Goal: Task Accomplishment & Management: Complete application form

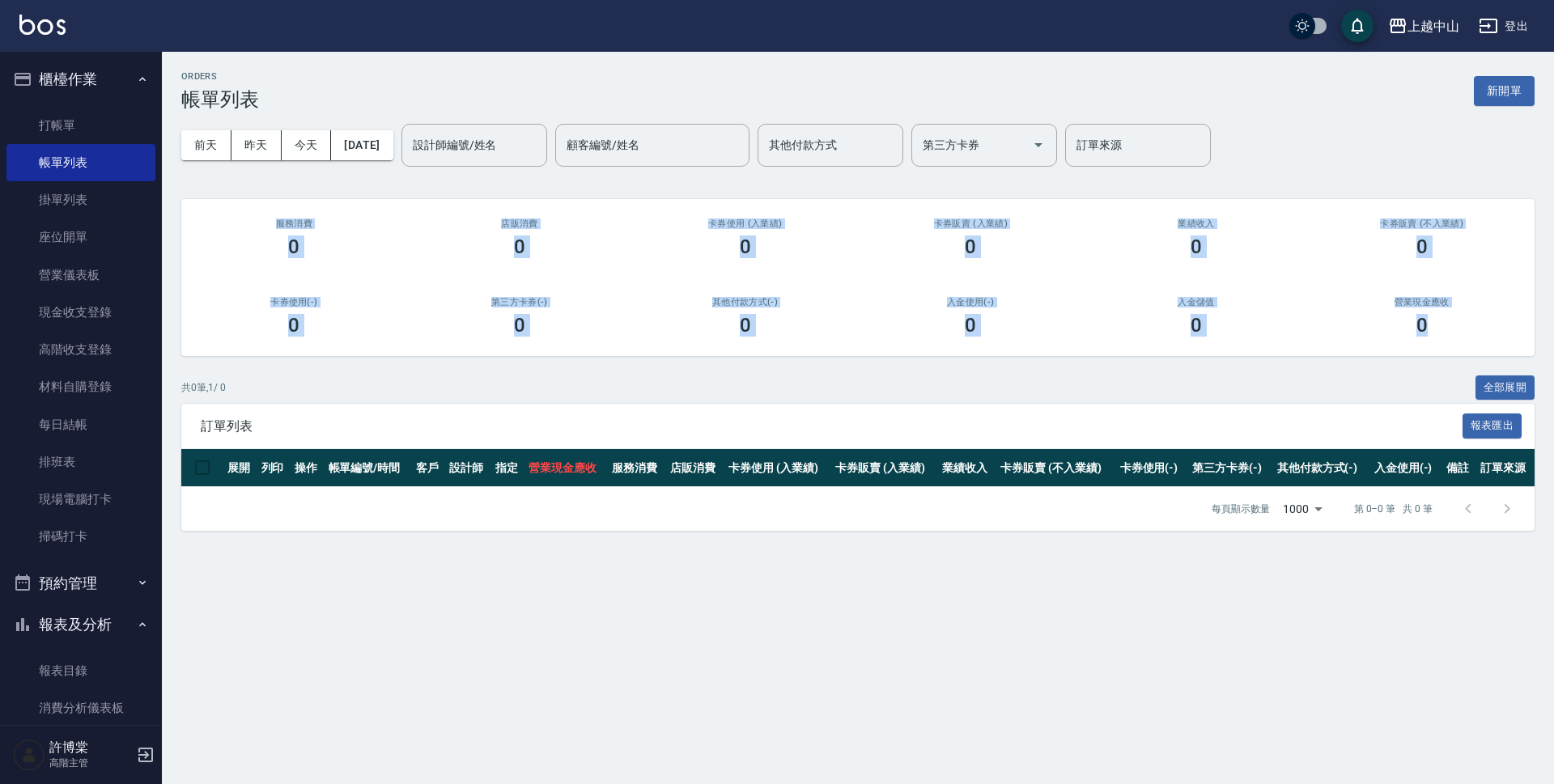
drag, startPoint x: 267, startPoint y: 221, endPoint x: 1480, endPoint y: 340, distance: 1218.8
click at [1480, 340] on div "服務消費 0 店販消費 0 卡券使用 (入業績) 0 卡券販賣 (入業績) 0 業績收入 0 卡券販賣 (不入業績) 0 卡券使用(-) 0 第三方卡券(-)…" at bounding box center [857, 277] width 1353 height 157
click at [95, 118] on link "打帳單" at bounding box center [81, 125] width 149 height 37
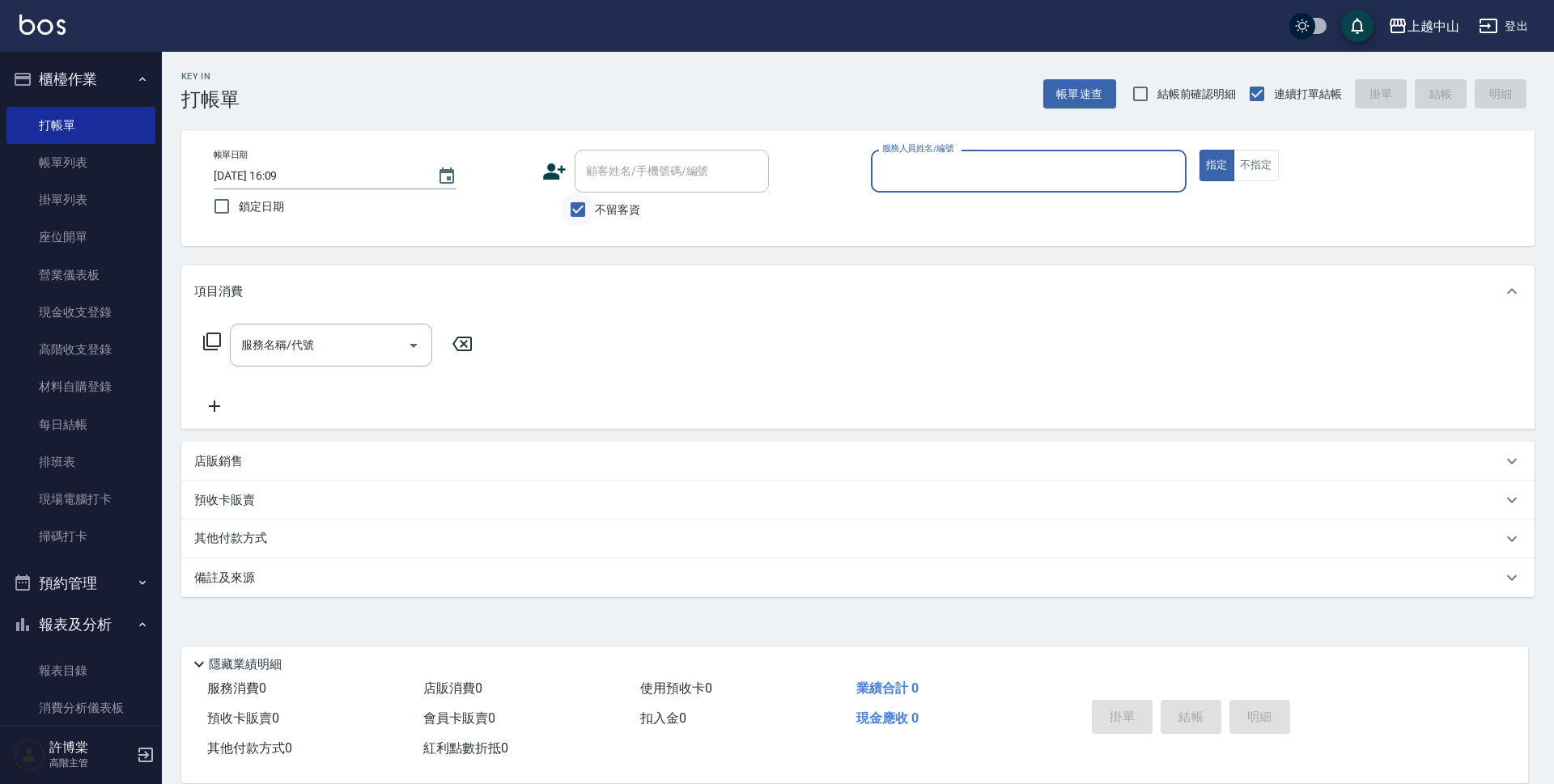
click at [592, 211] on input "不留客資" at bounding box center [577, 209] width 34 height 34
checkbox input "false"
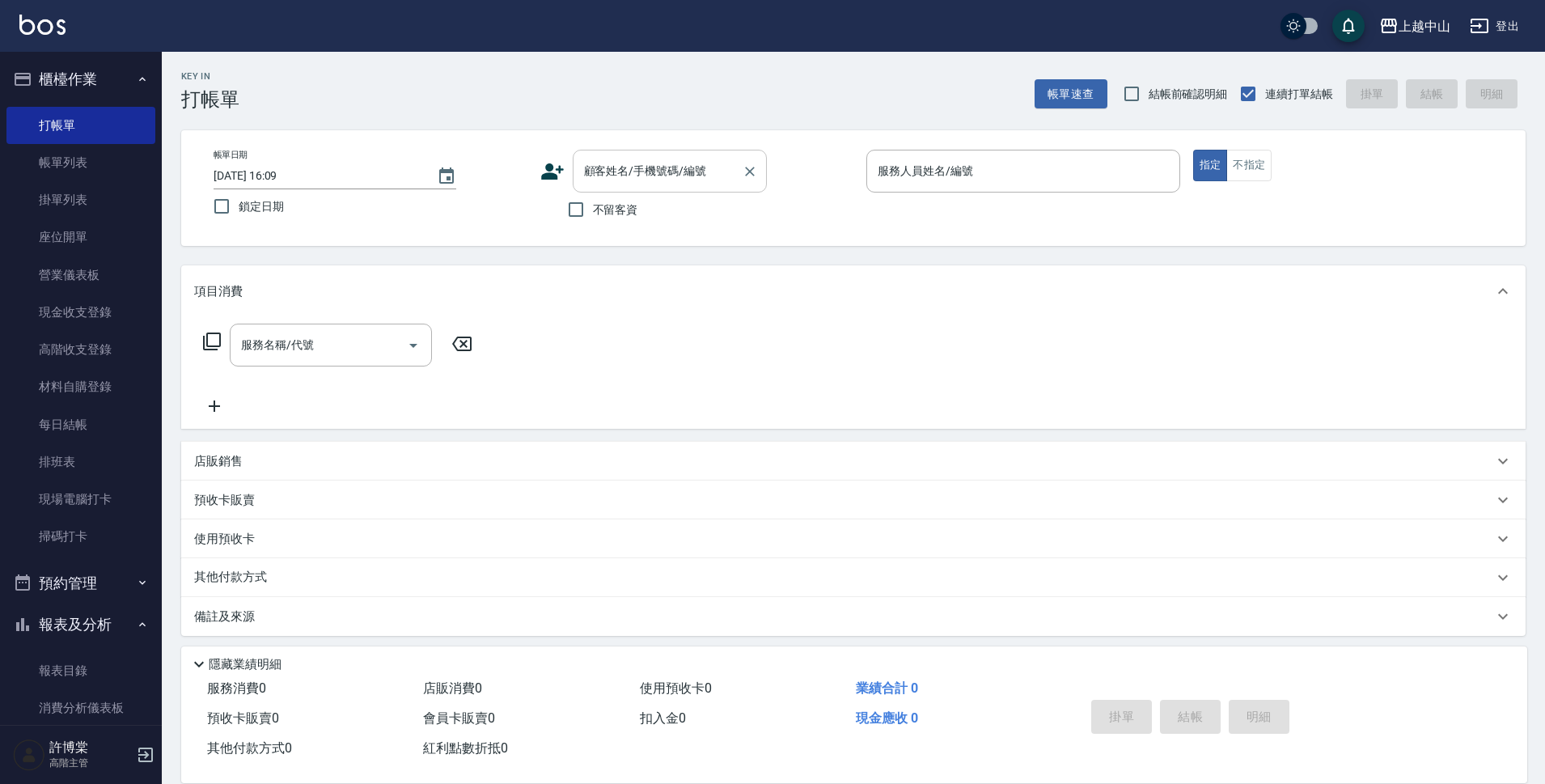
click at [676, 170] on div "顧客姓名/手機號碼/編號 顧客姓名/手機號碼/編號" at bounding box center [670, 171] width 194 height 43
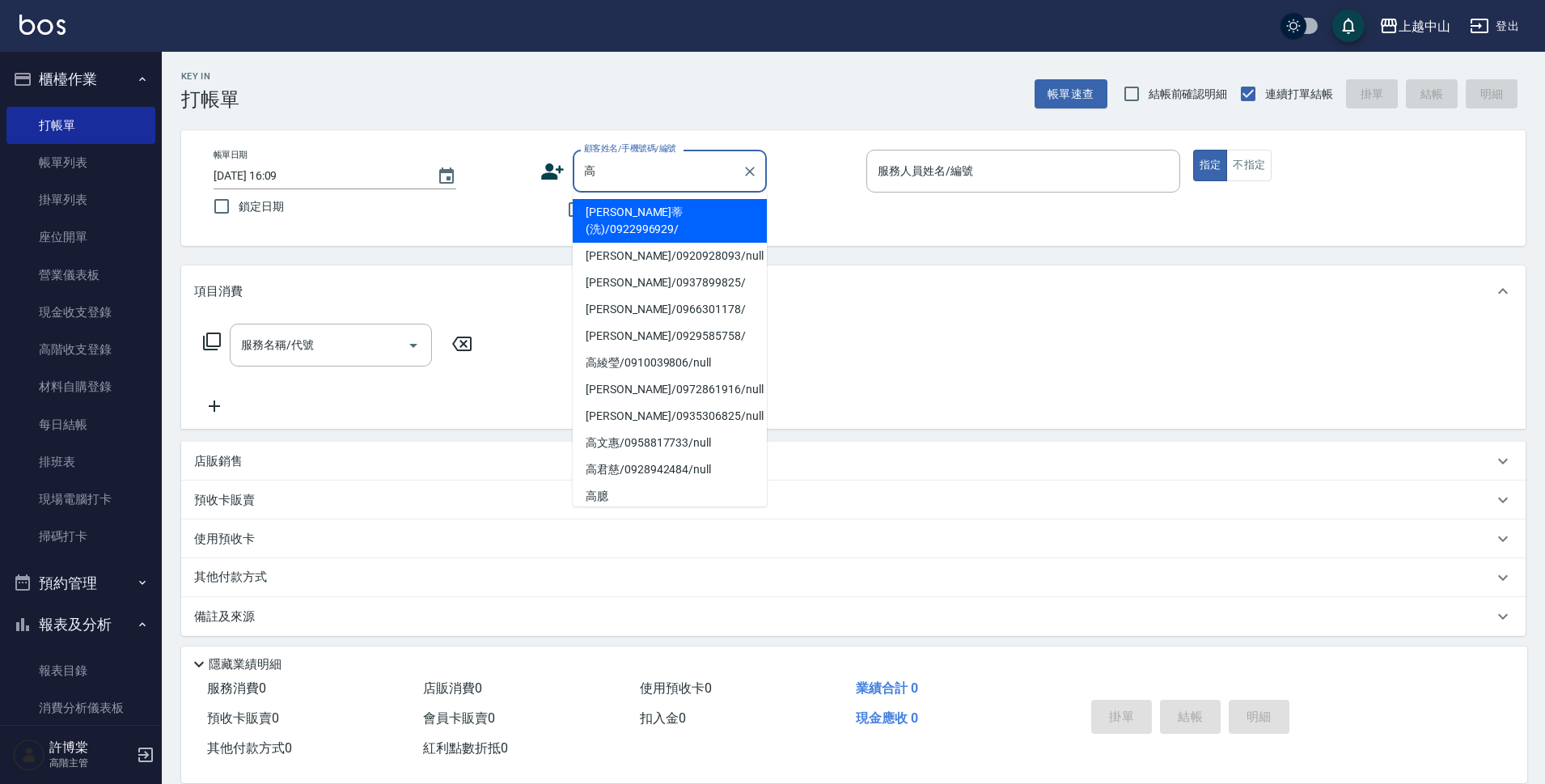
click at [662, 203] on li "[PERSON_NAME]蒂(洗)/0922996929/" at bounding box center [670, 221] width 194 height 43
type input "[PERSON_NAME]蒂(洗)/0922996929/"
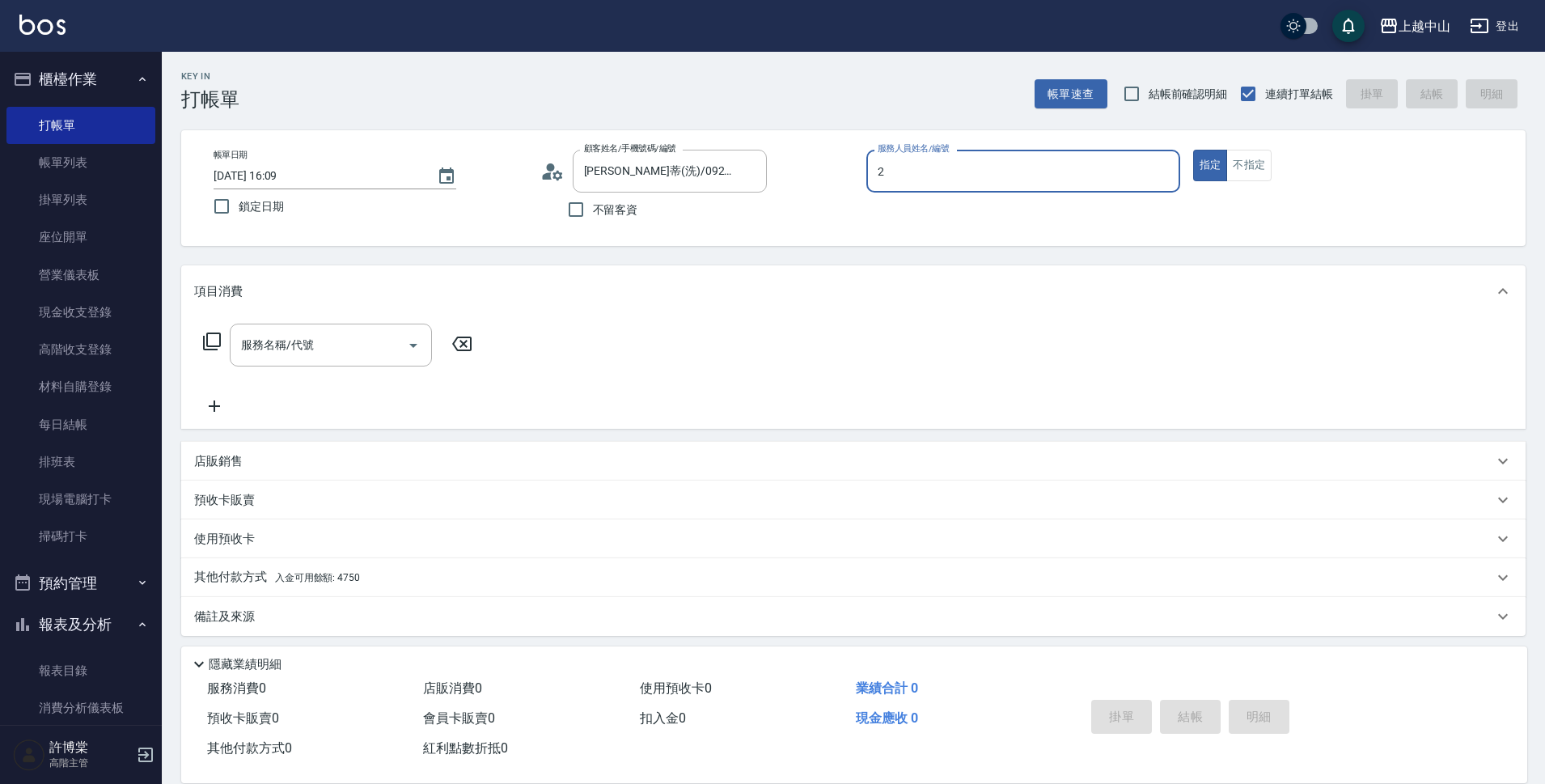
type input "Esme-2"
type button "true"
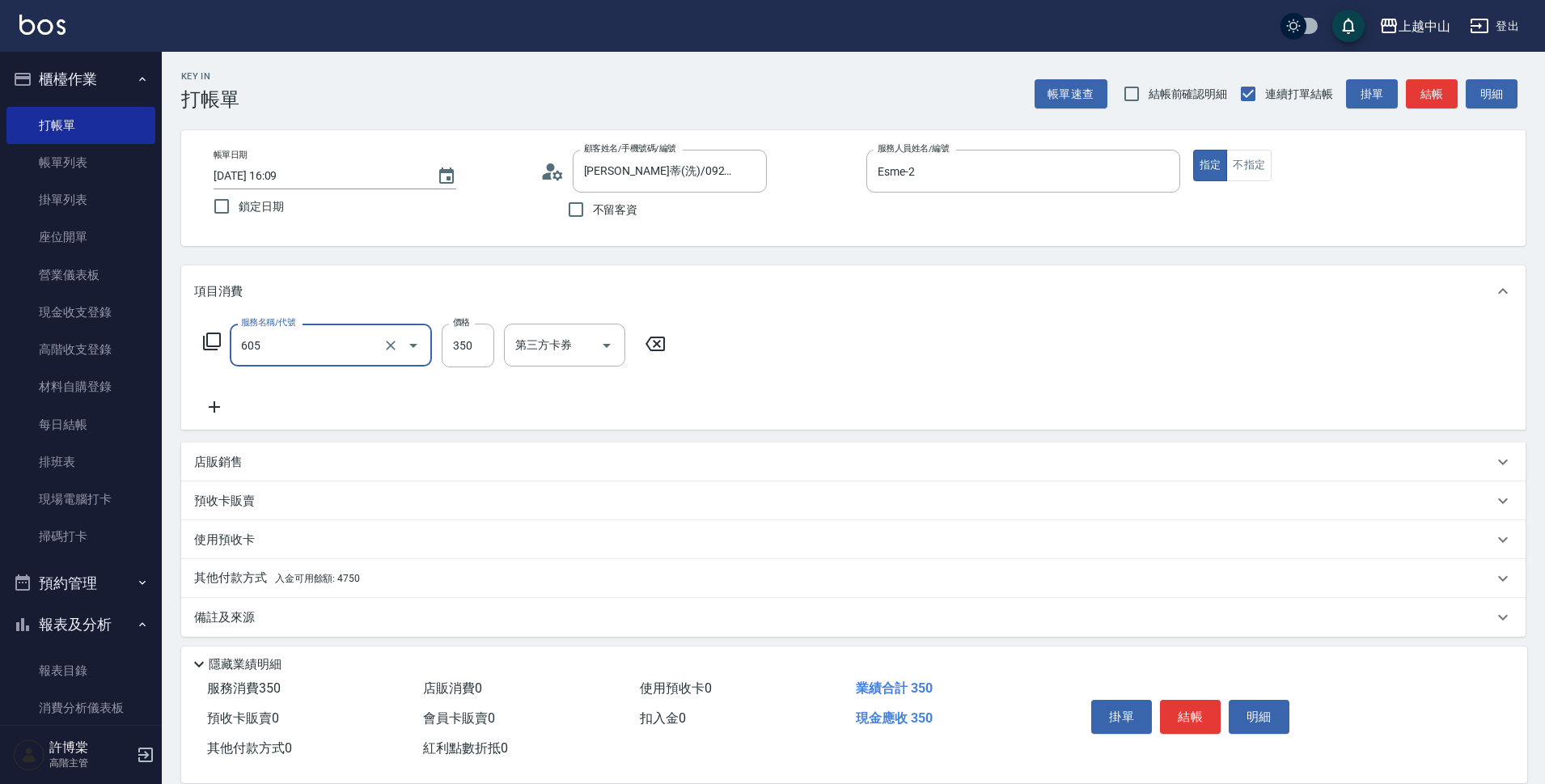
type input "洗髮 (女)(605)"
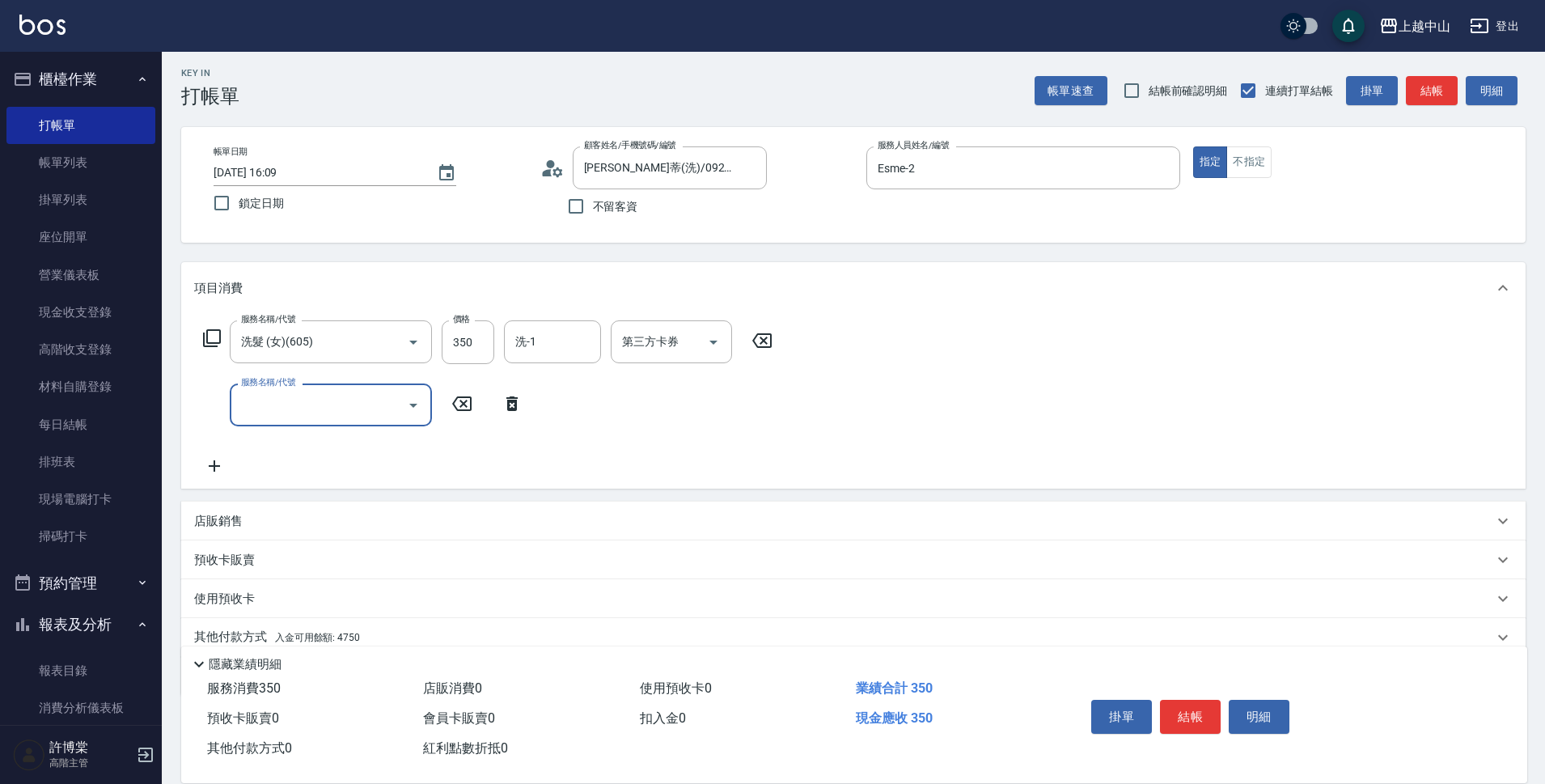
scroll to position [70, 0]
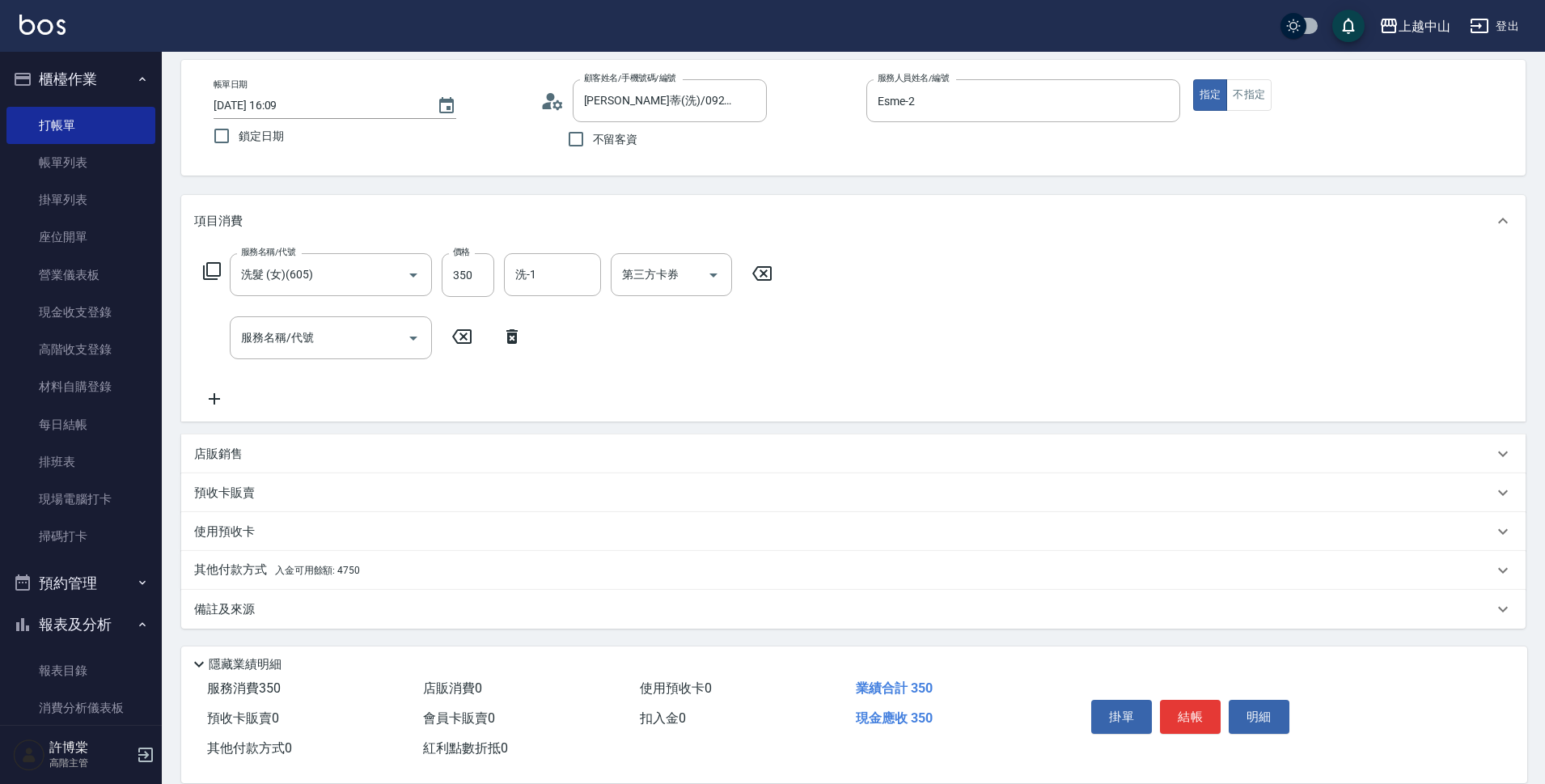
click at [255, 570] on p "其他付款方式 入金可用餘額: 4750" at bounding box center [277, 570] width 166 height 18
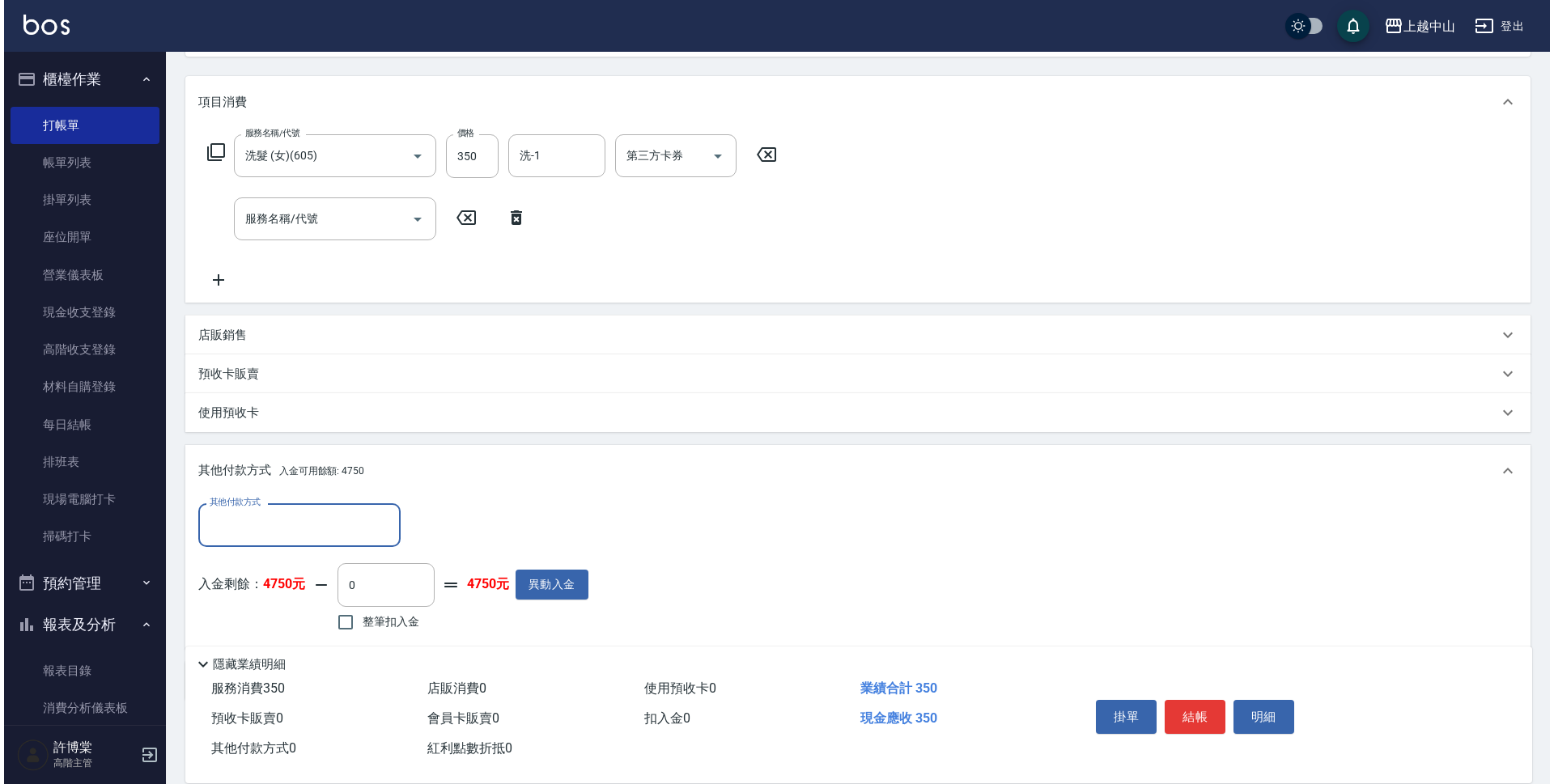
scroll to position [261, 0]
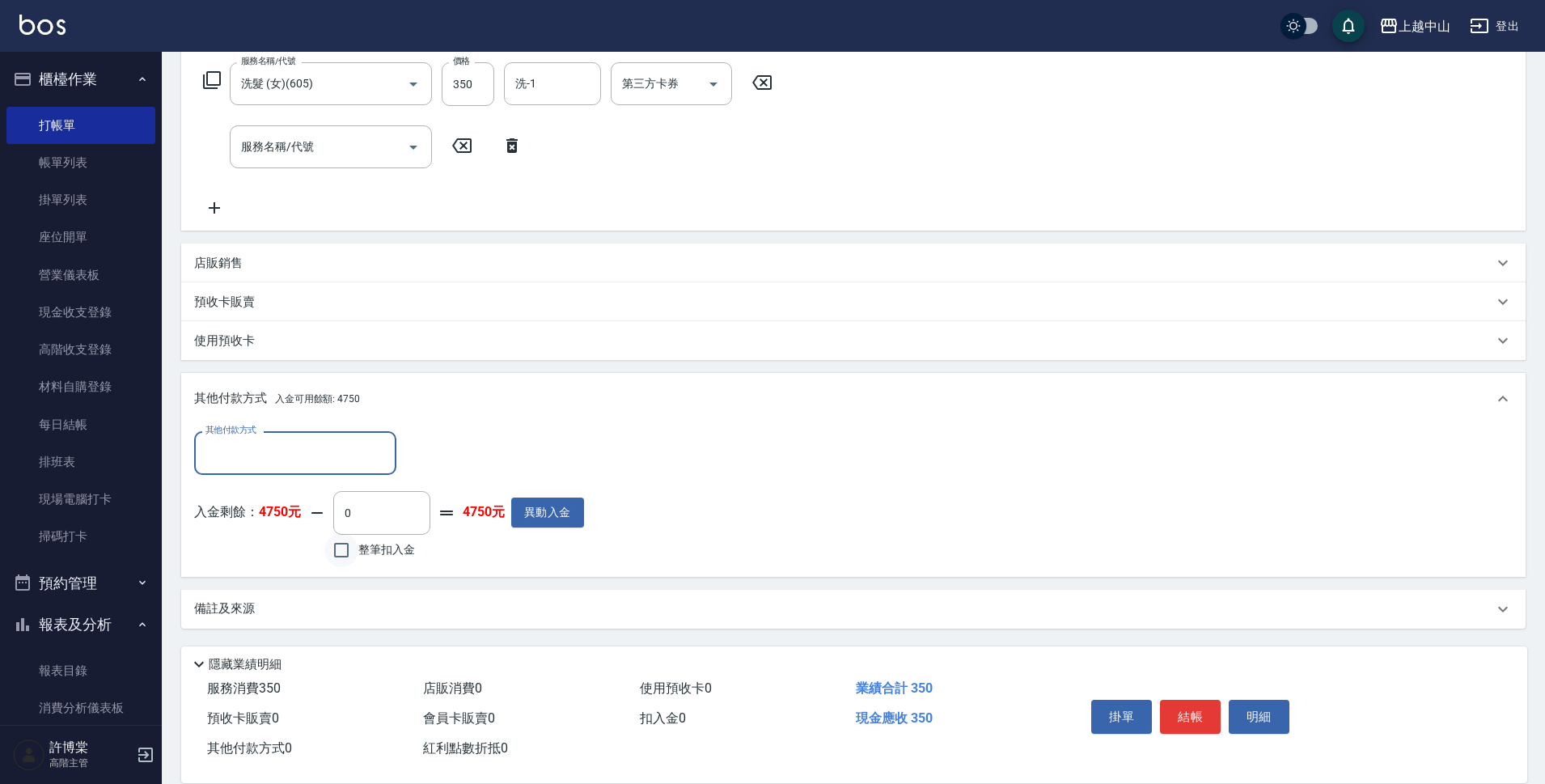
click at [329, 549] on input "整筆扣入金" at bounding box center [341, 549] width 34 height 34
checkbox input "true"
type input "350"
click at [1268, 712] on button "明細" at bounding box center [1259, 716] width 61 height 34
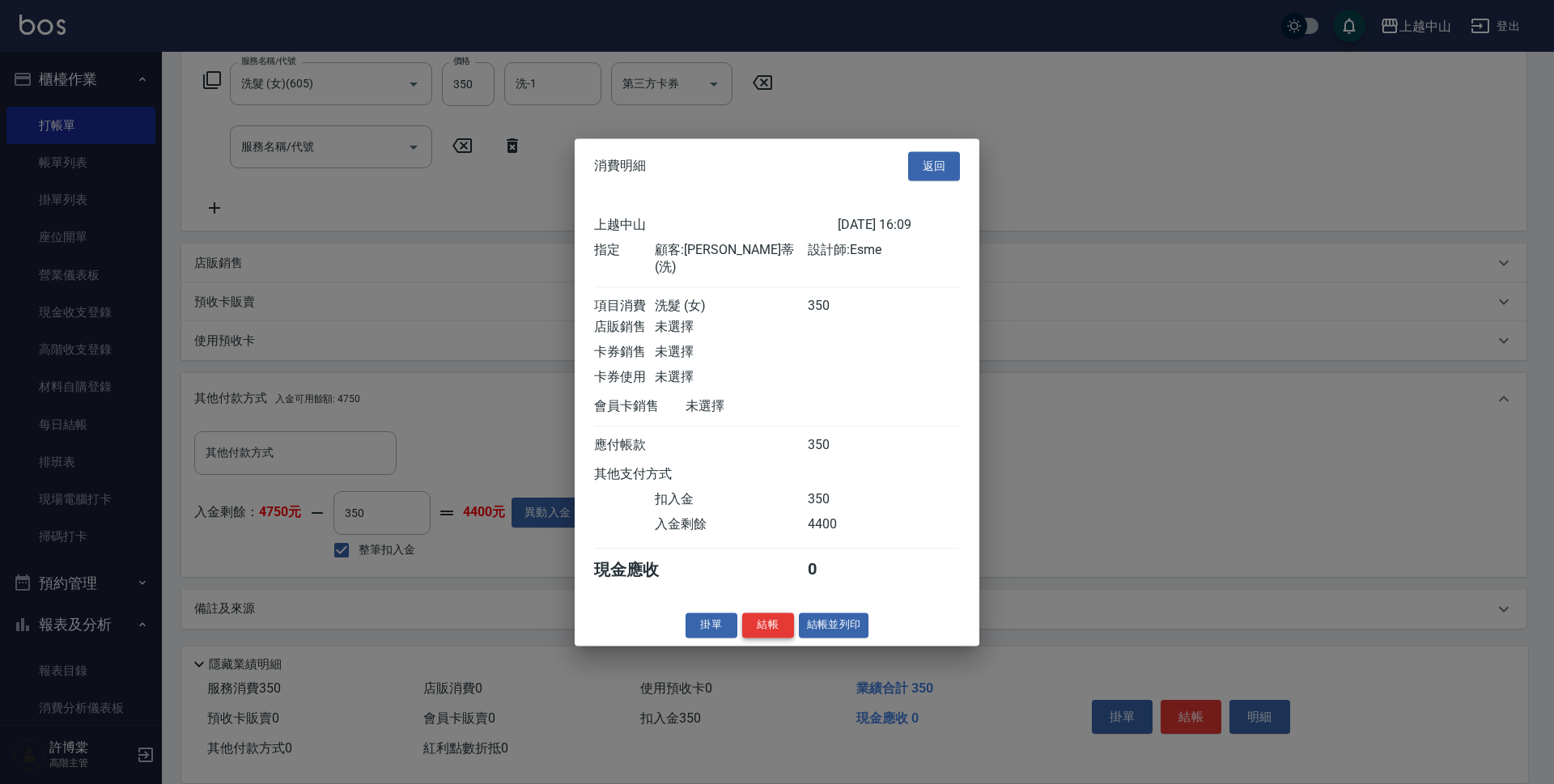
click at [764, 627] on button "結帳" at bounding box center [768, 625] width 52 height 25
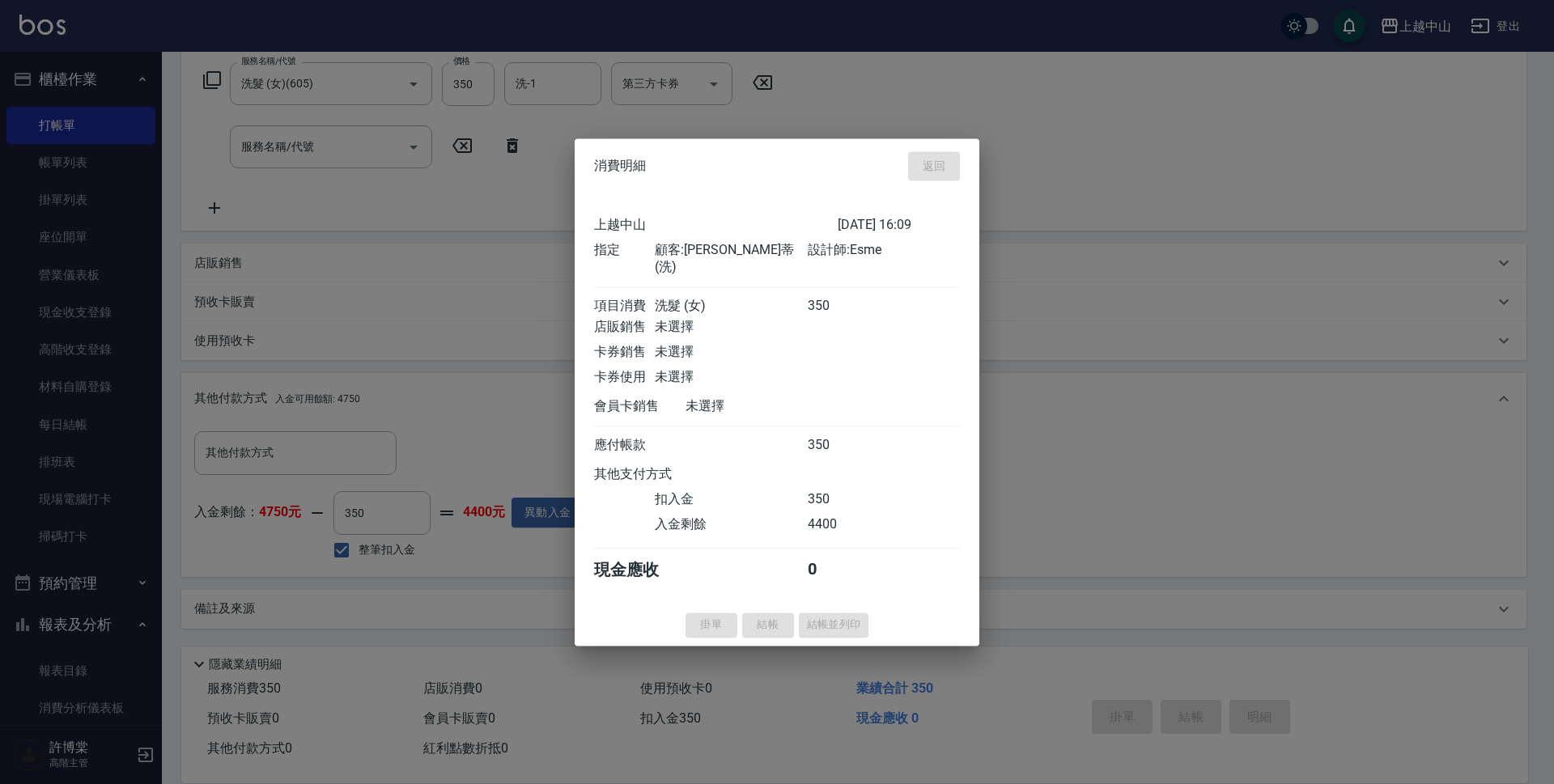
type input "[DATE] 16:37"
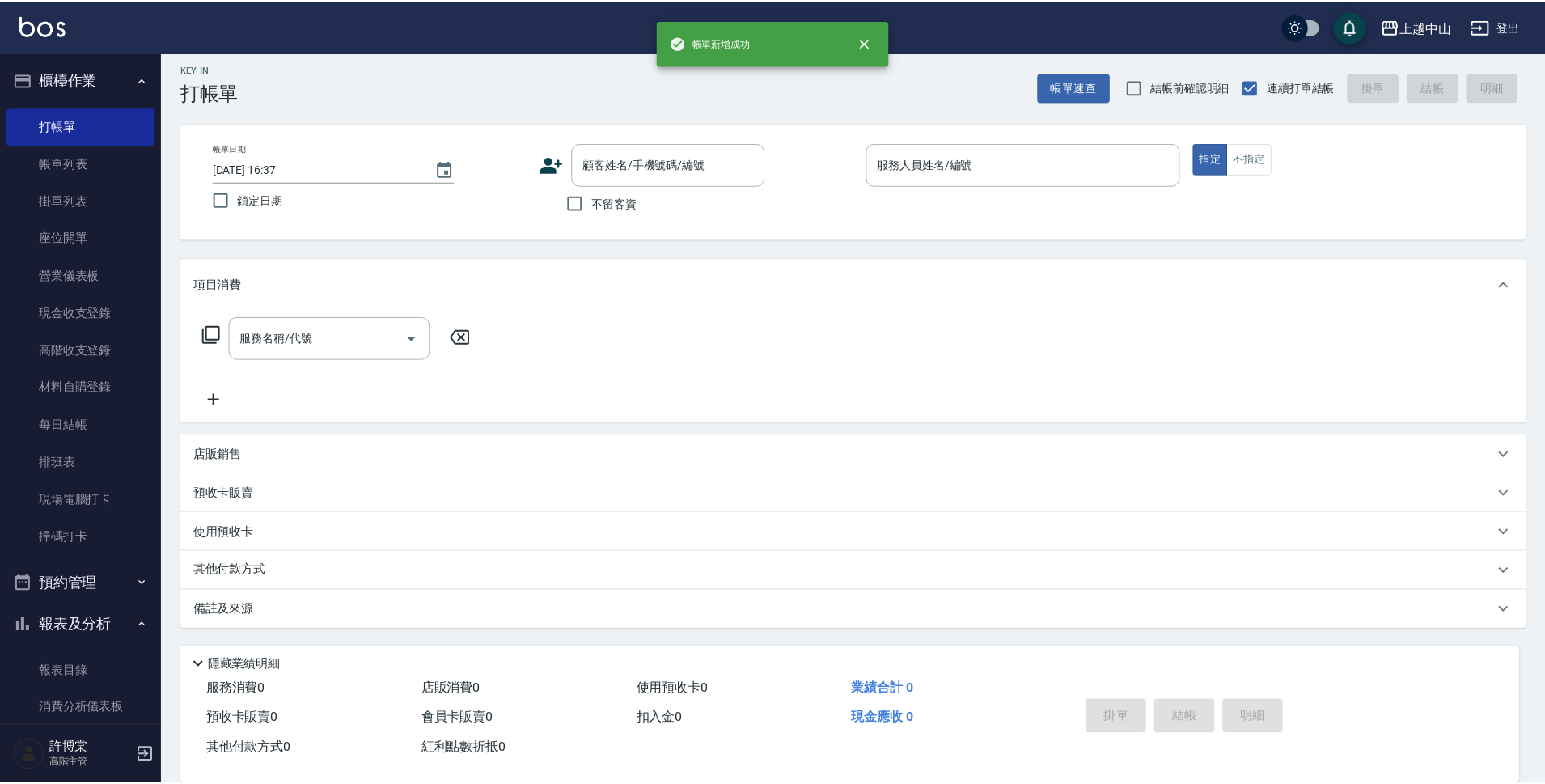
scroll to position [0, 0]
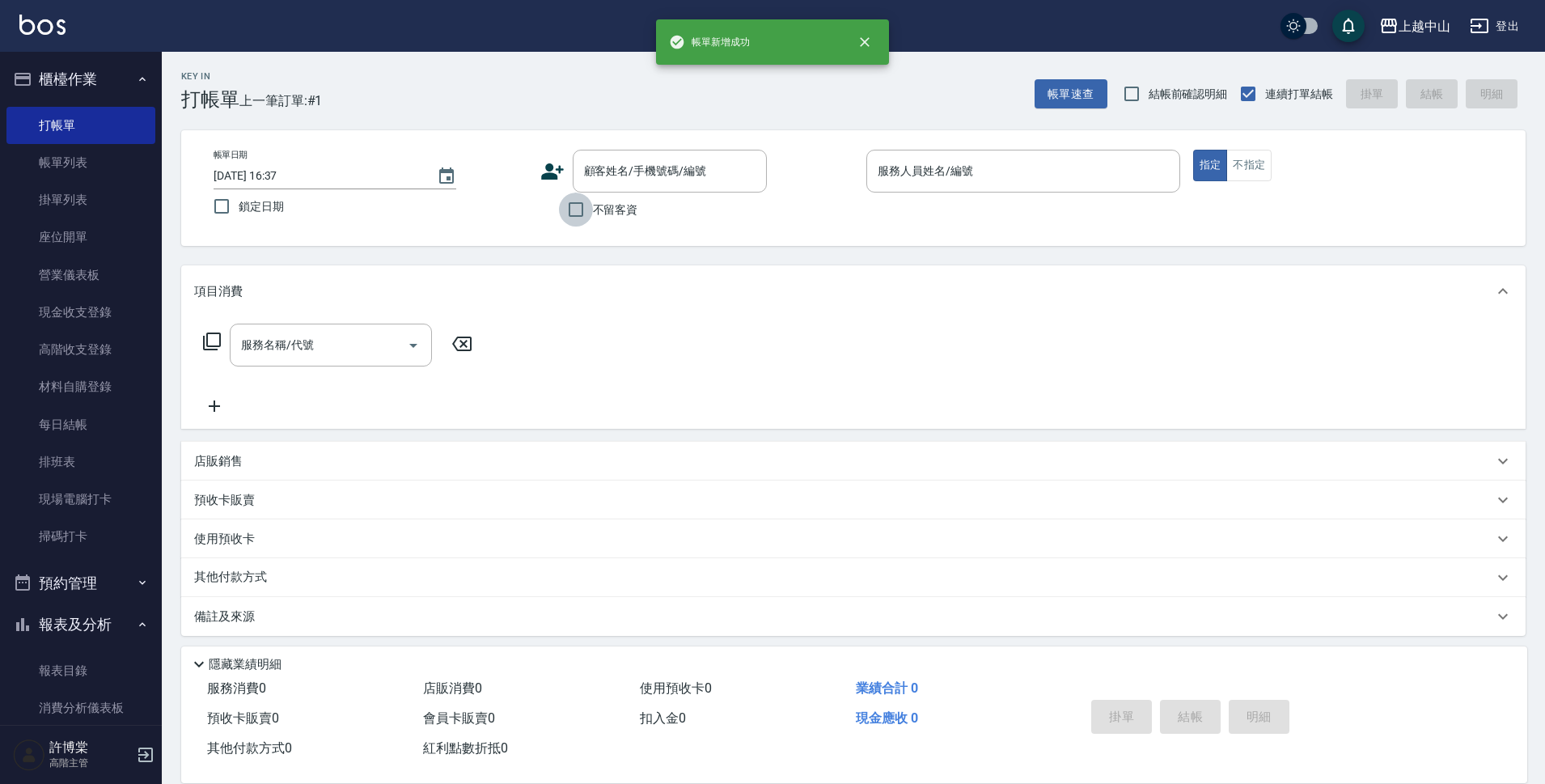
click at [575, 216] on input "不留客資" at bounding box center [576, 209] width 34 height 34
checkbox input "true"
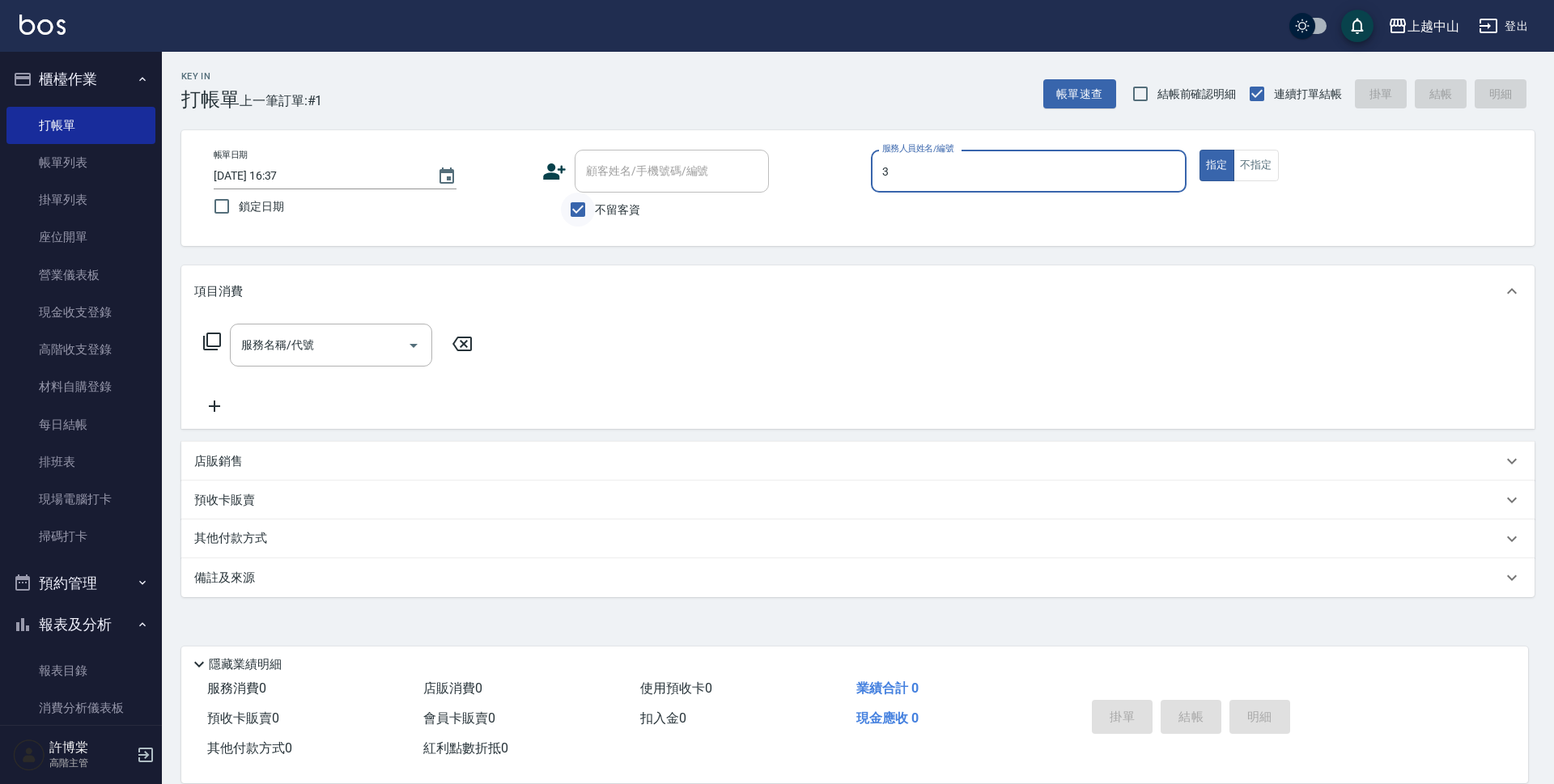
type input "Betty-3"
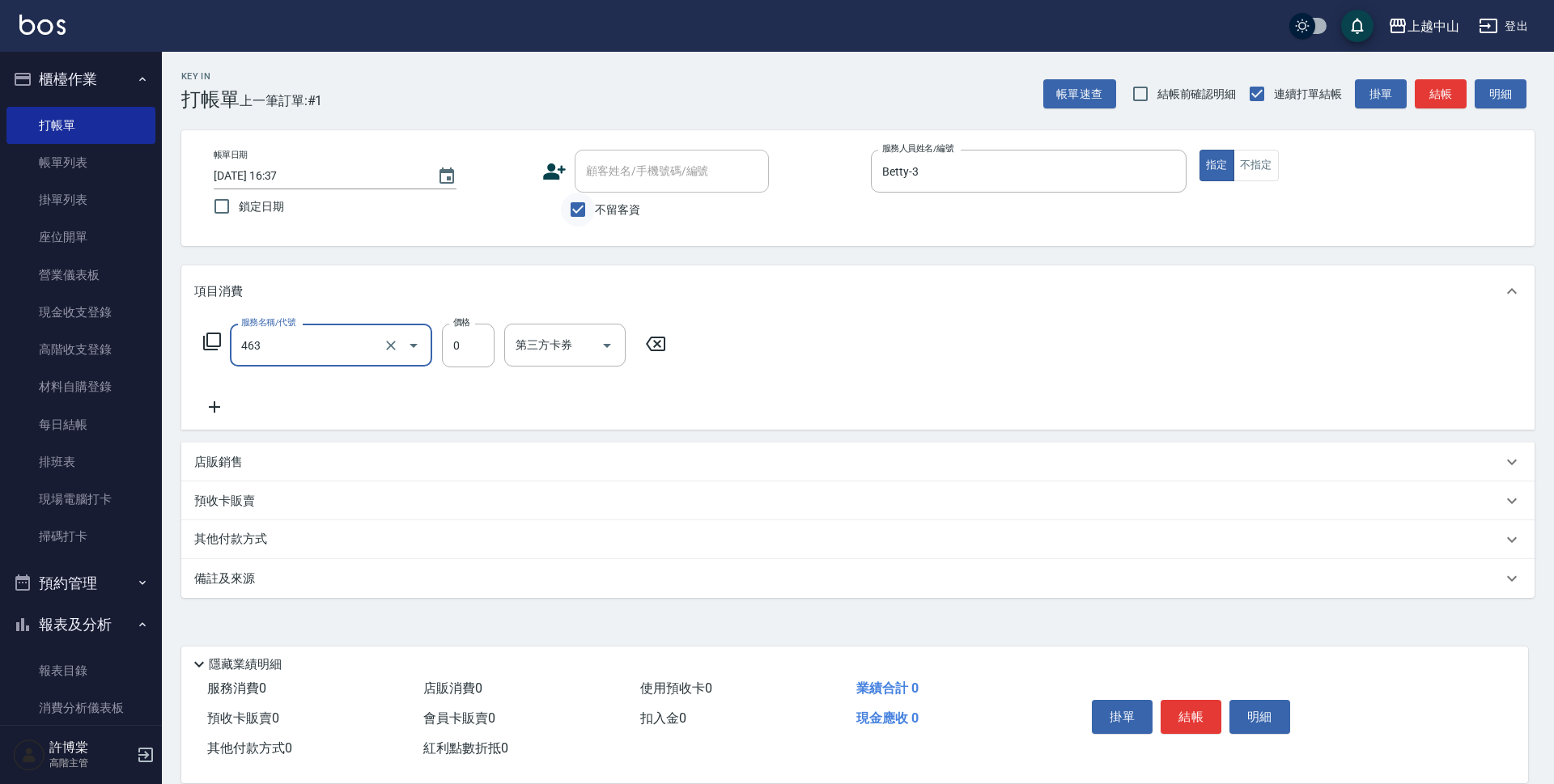
type input "護髮卡使用(463)"
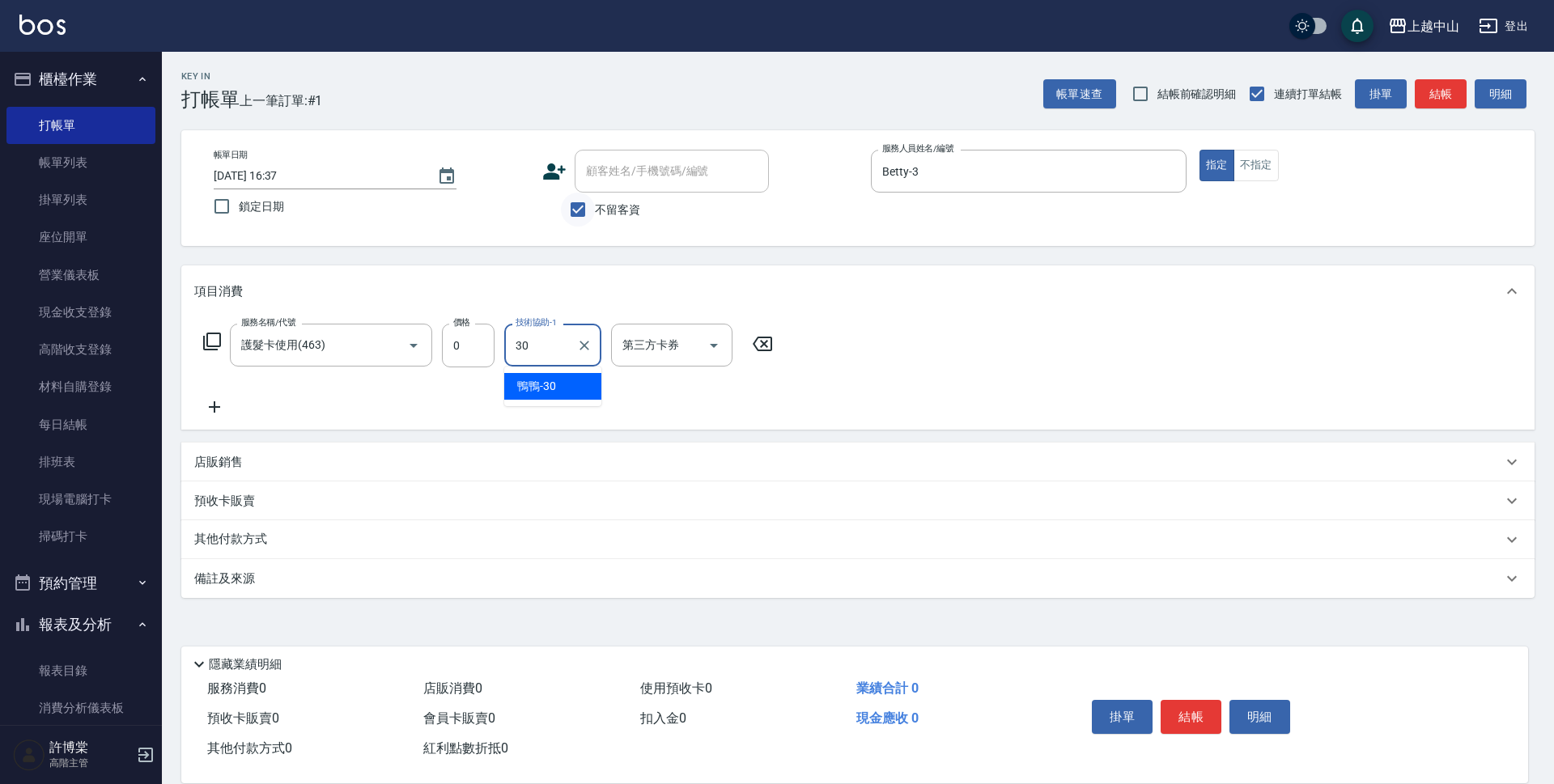
type input "鴨鴨-30"
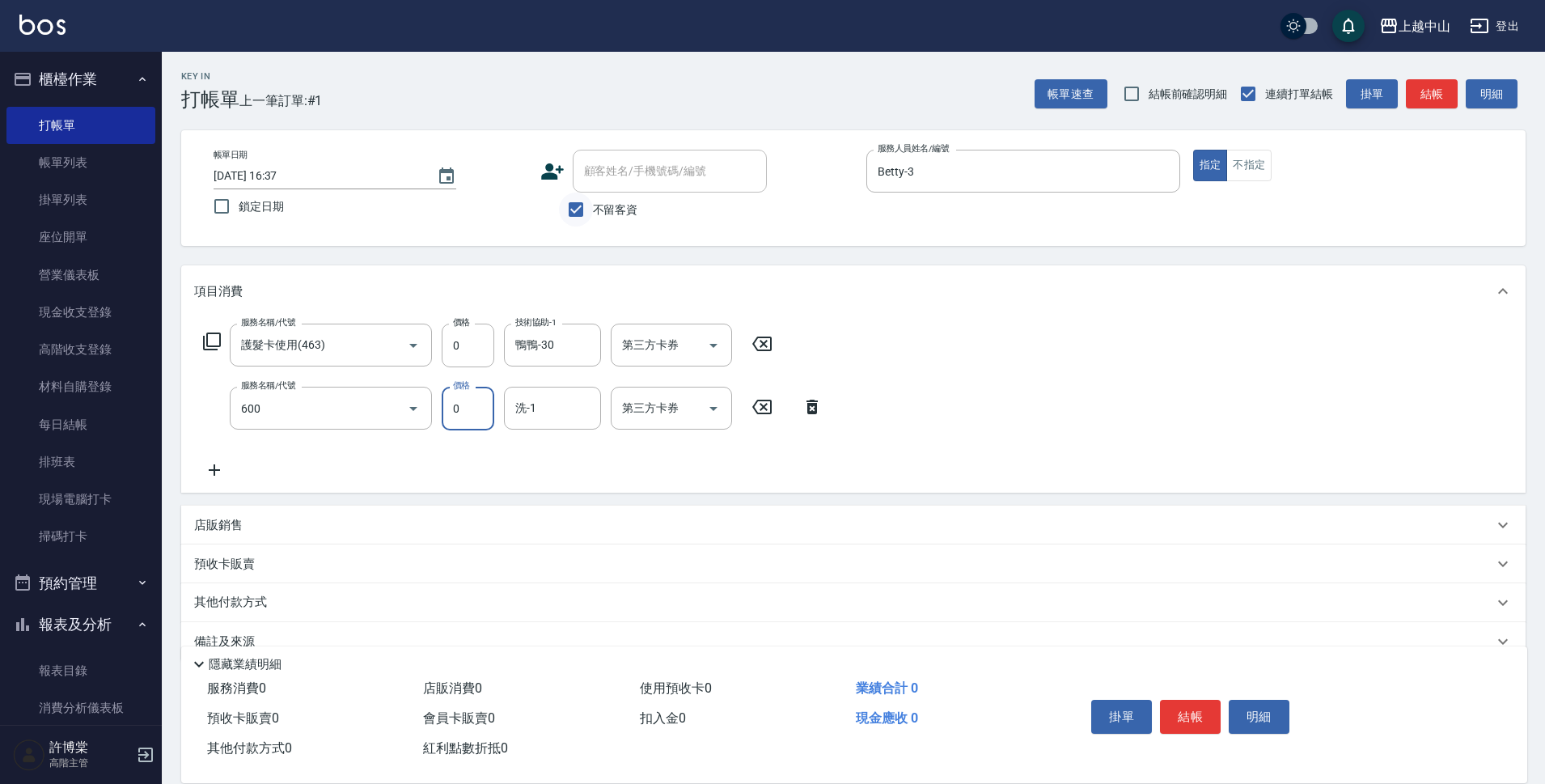
type input "洗髮(免費)(600)"
type input "鴨鴨-30"
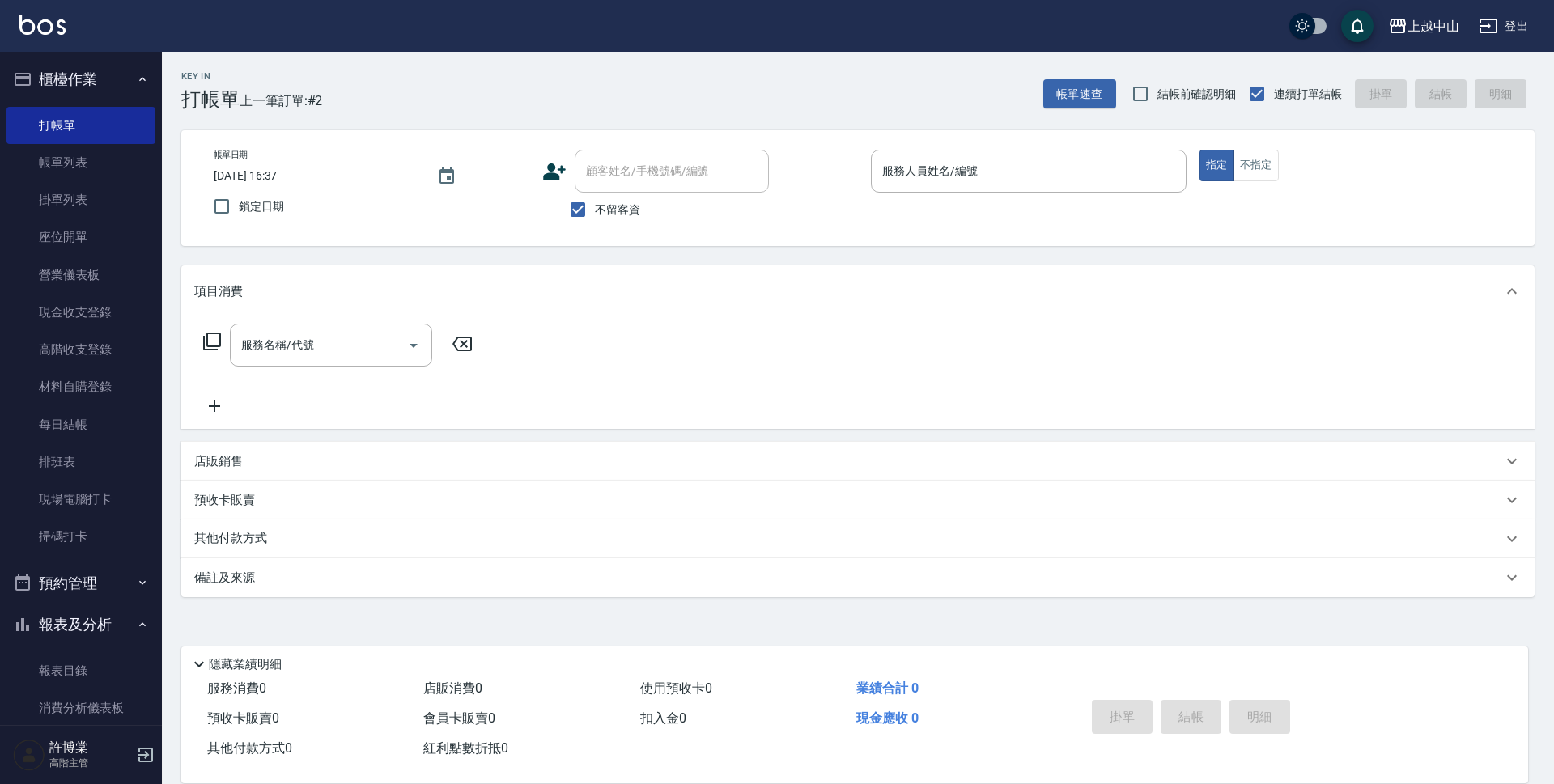
click at [598, 210] on span "不留客資" at bounding box center [617, 210] width 45 height 17
click at [595, 210] on input "不留客資" at bounding box center [577, 209] width 34 height 34
checkbox input "false"
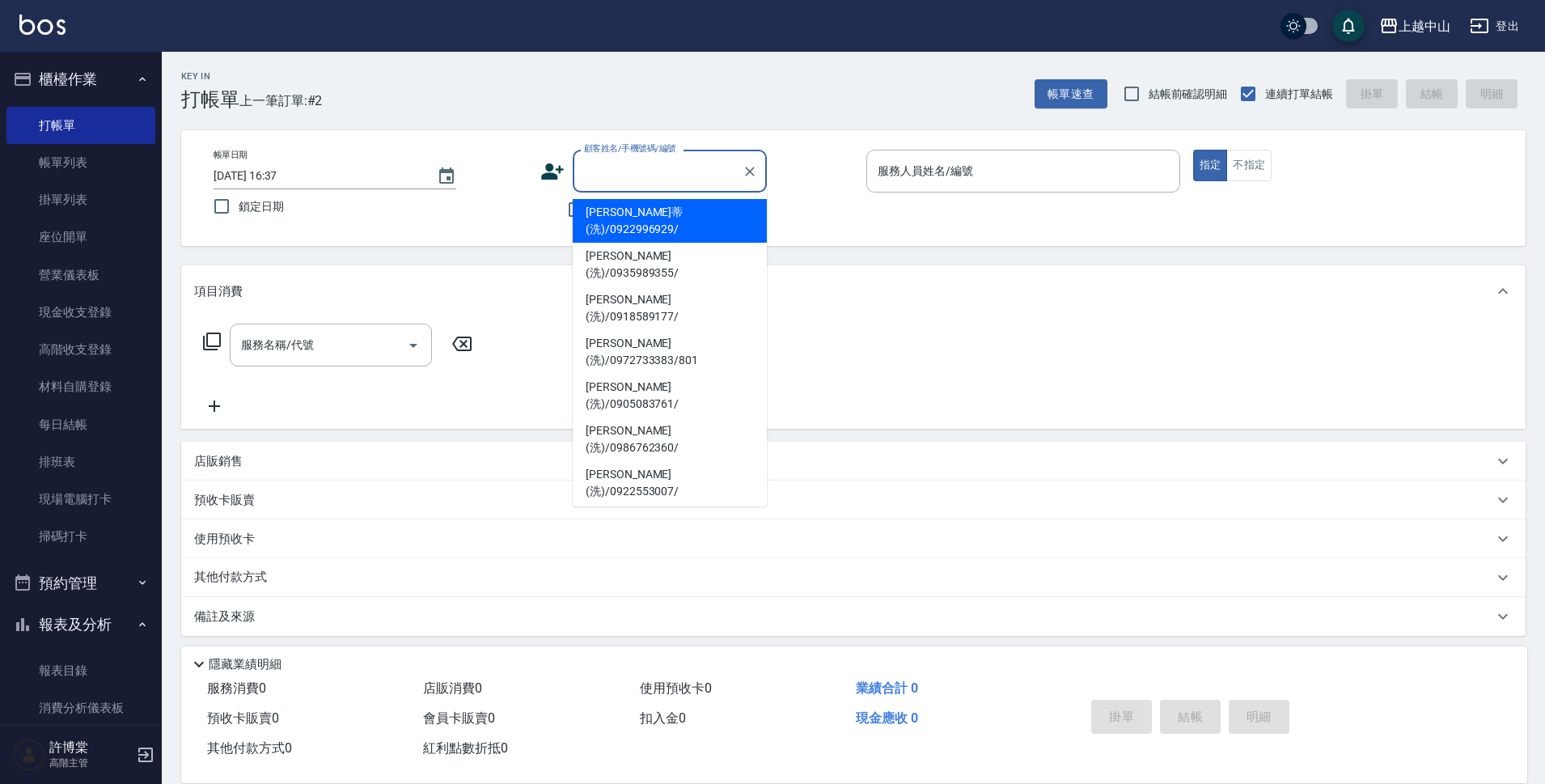
click at [614, 173] on input "顧客姓名/手機號碼/編號" at bounding box center [657, 170] width 155 height 29
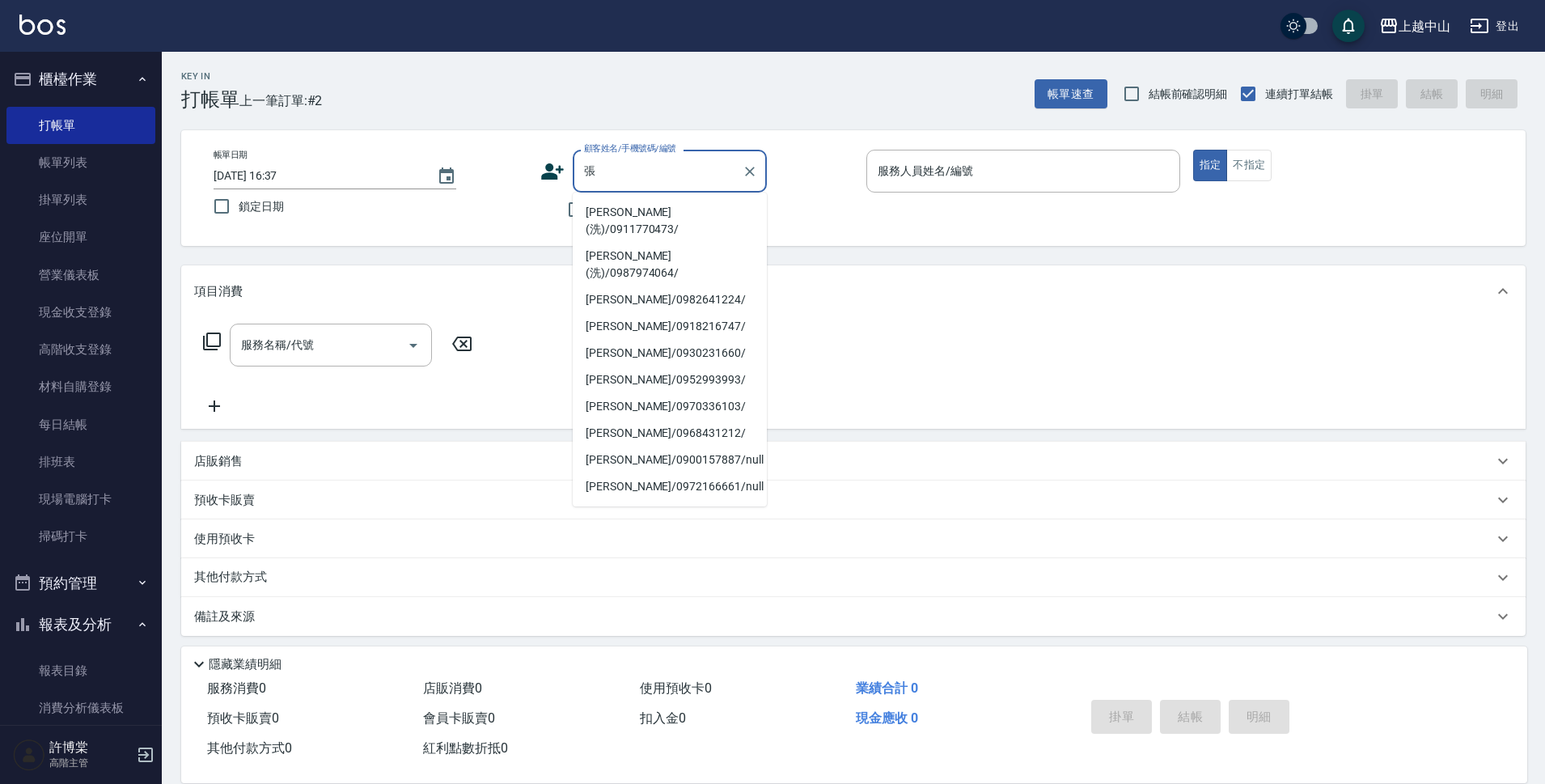
click at [614, 217] on li "[PERSON_NAME](洗)/0911770473/" at bounding box center [670, 221] width 194 height 43
type input "[PERSON_NAME](洗)/0911770473/"
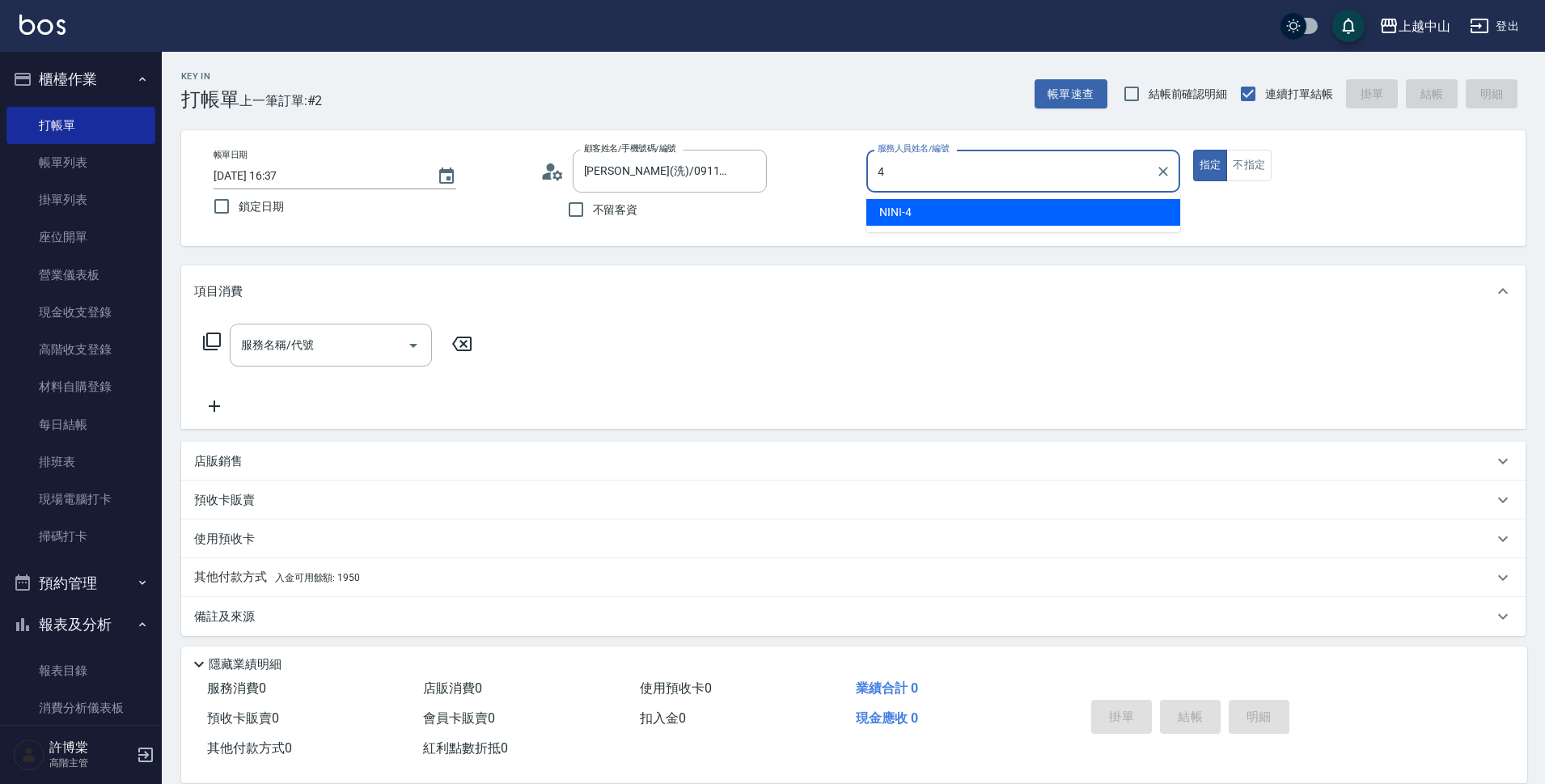
type input "NINI-4"
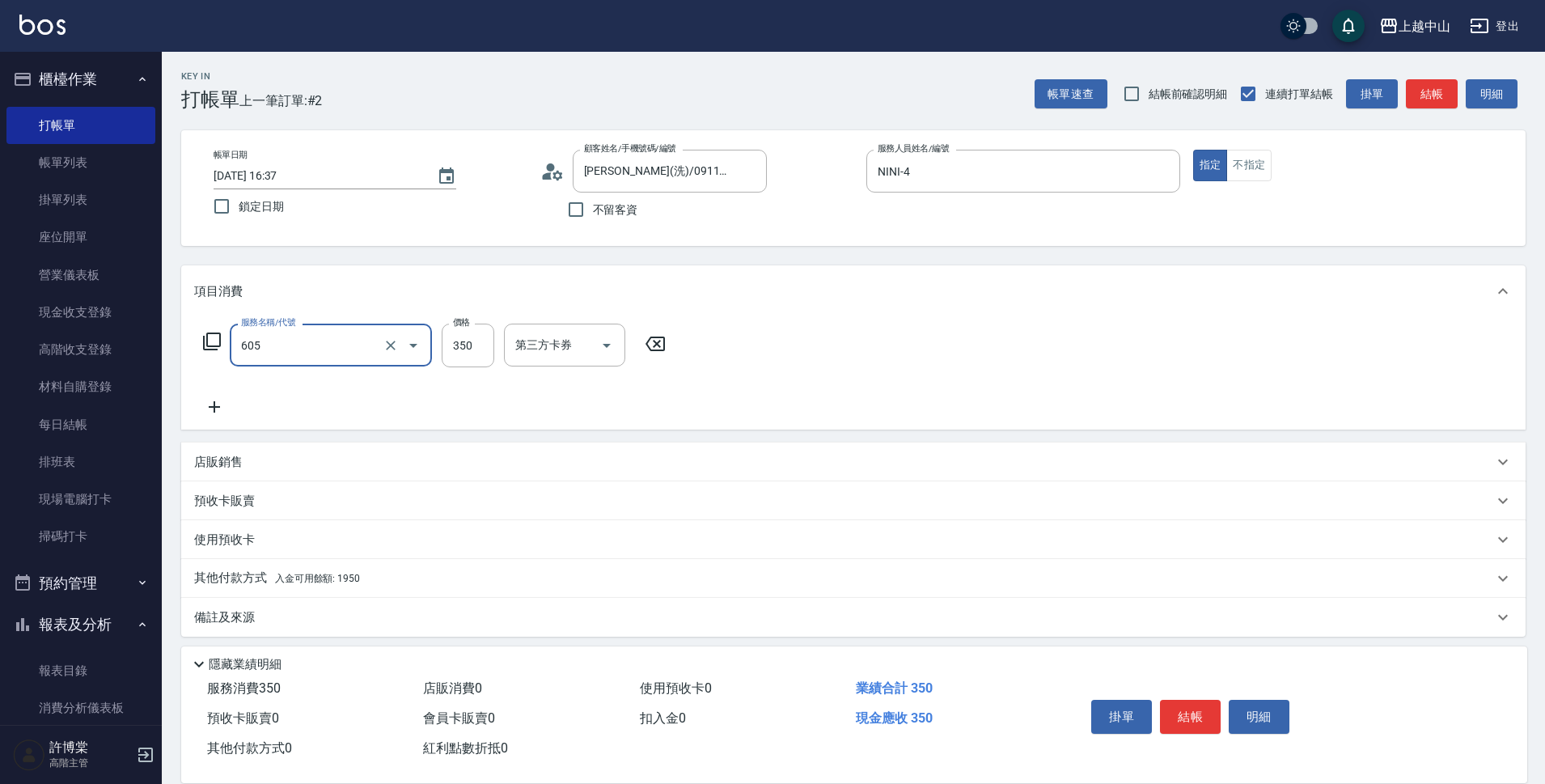
type input "洗髮 (女)(605)"
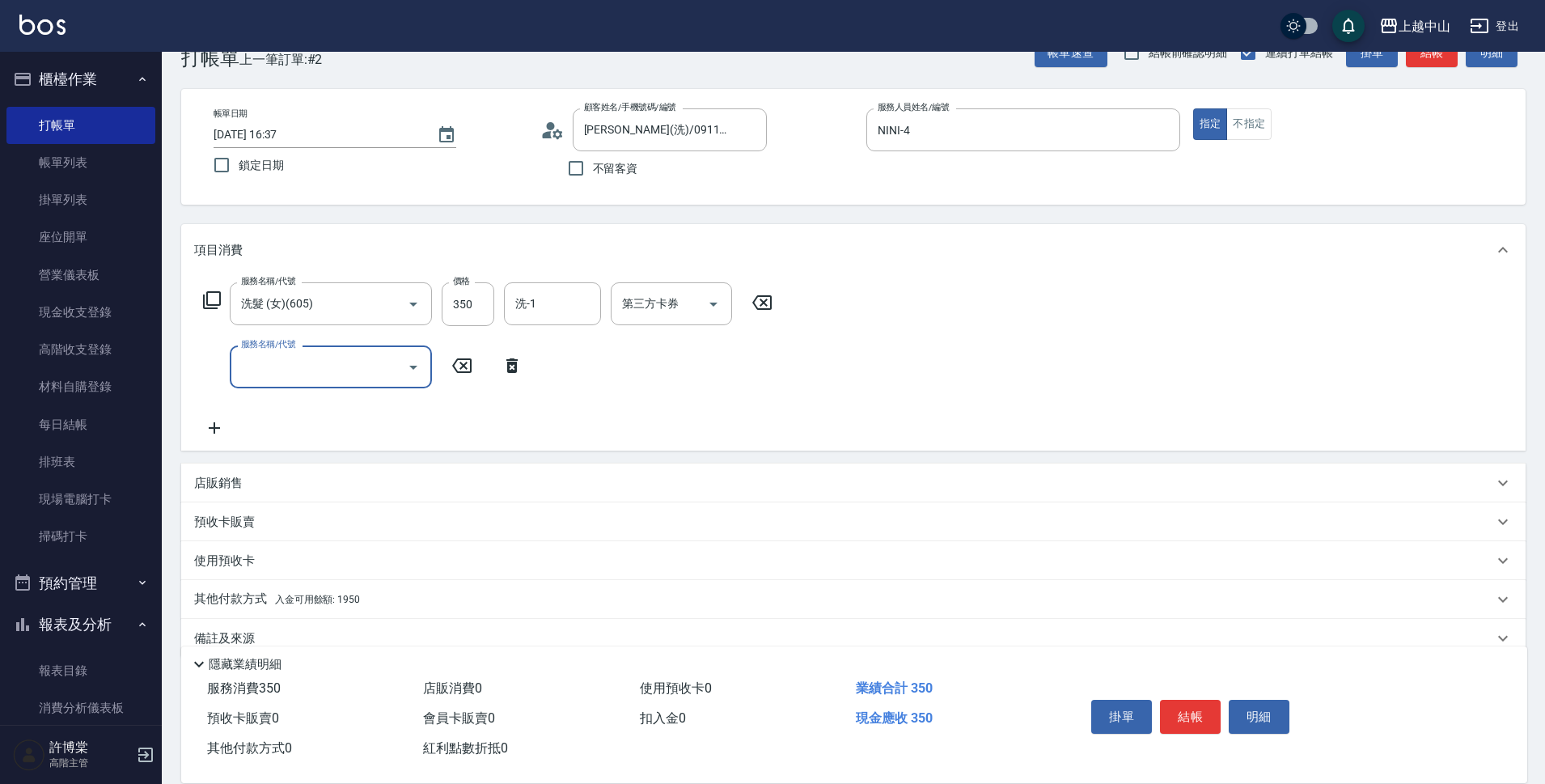
scroll to position [70, 0]
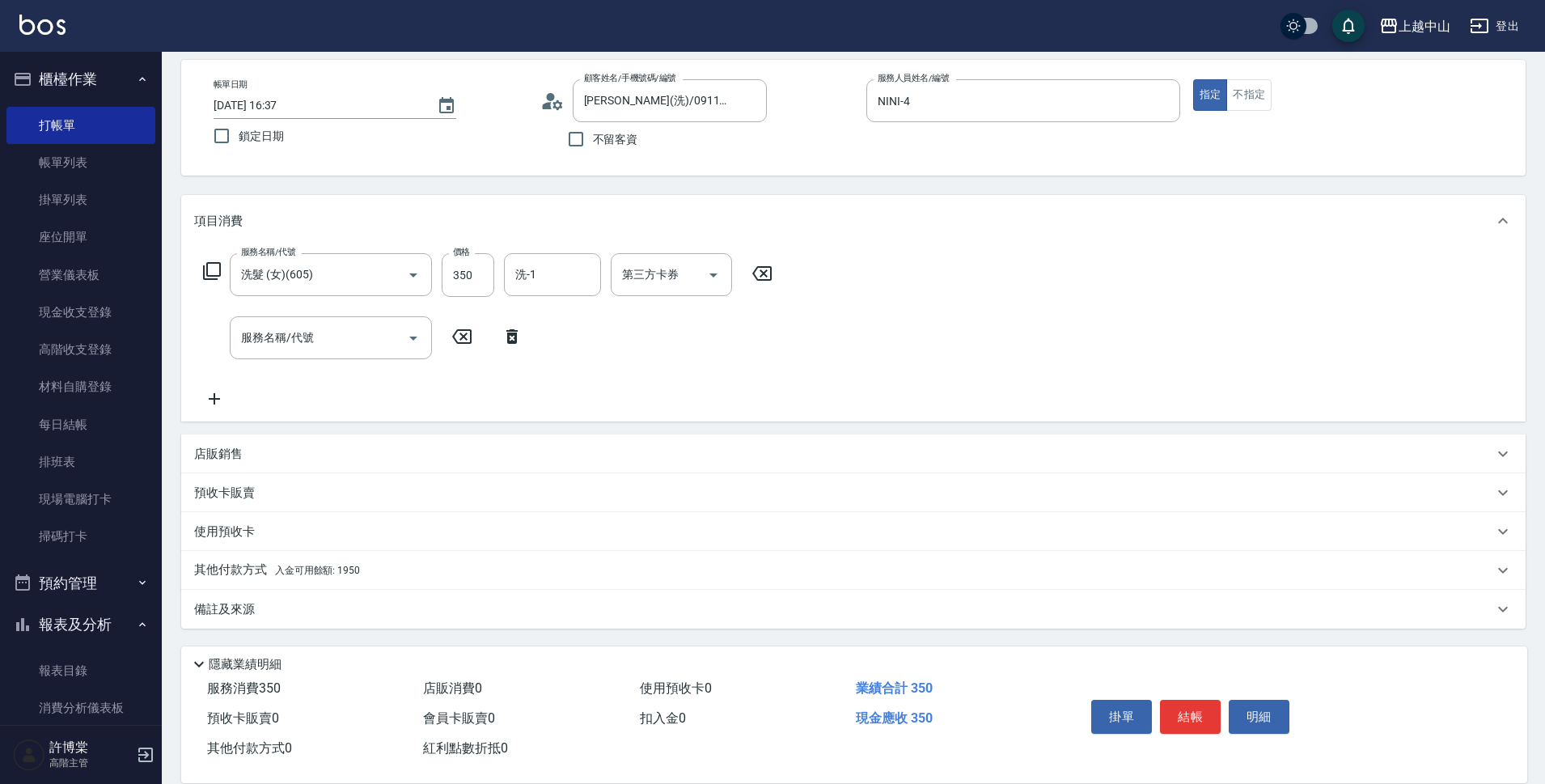
click at [466, 561] on div "其他付款方式 入金可用餘額: 1950" at bounding box center [853, 569] width 1344 height 39
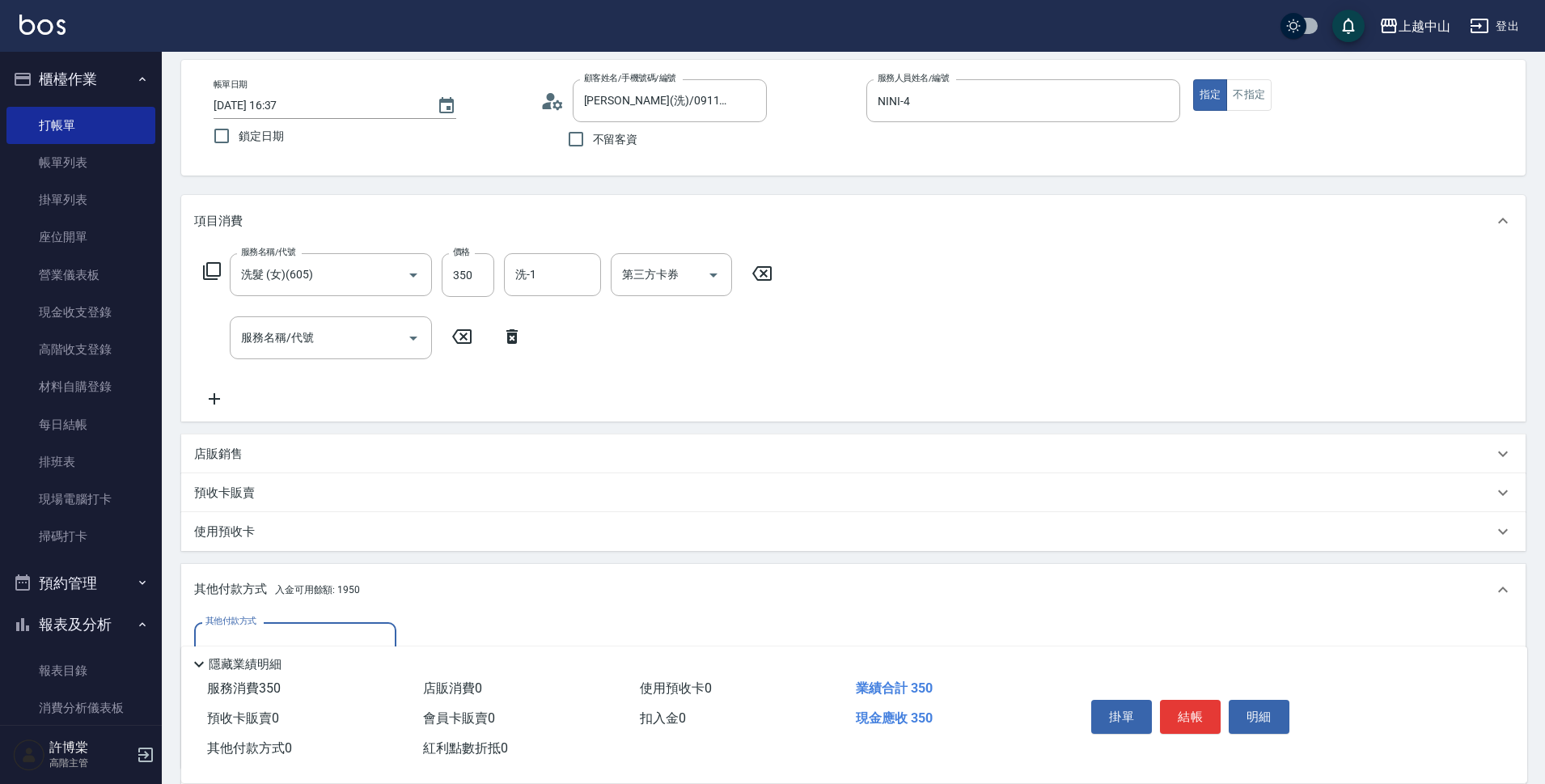
scroll to position [261, 0]
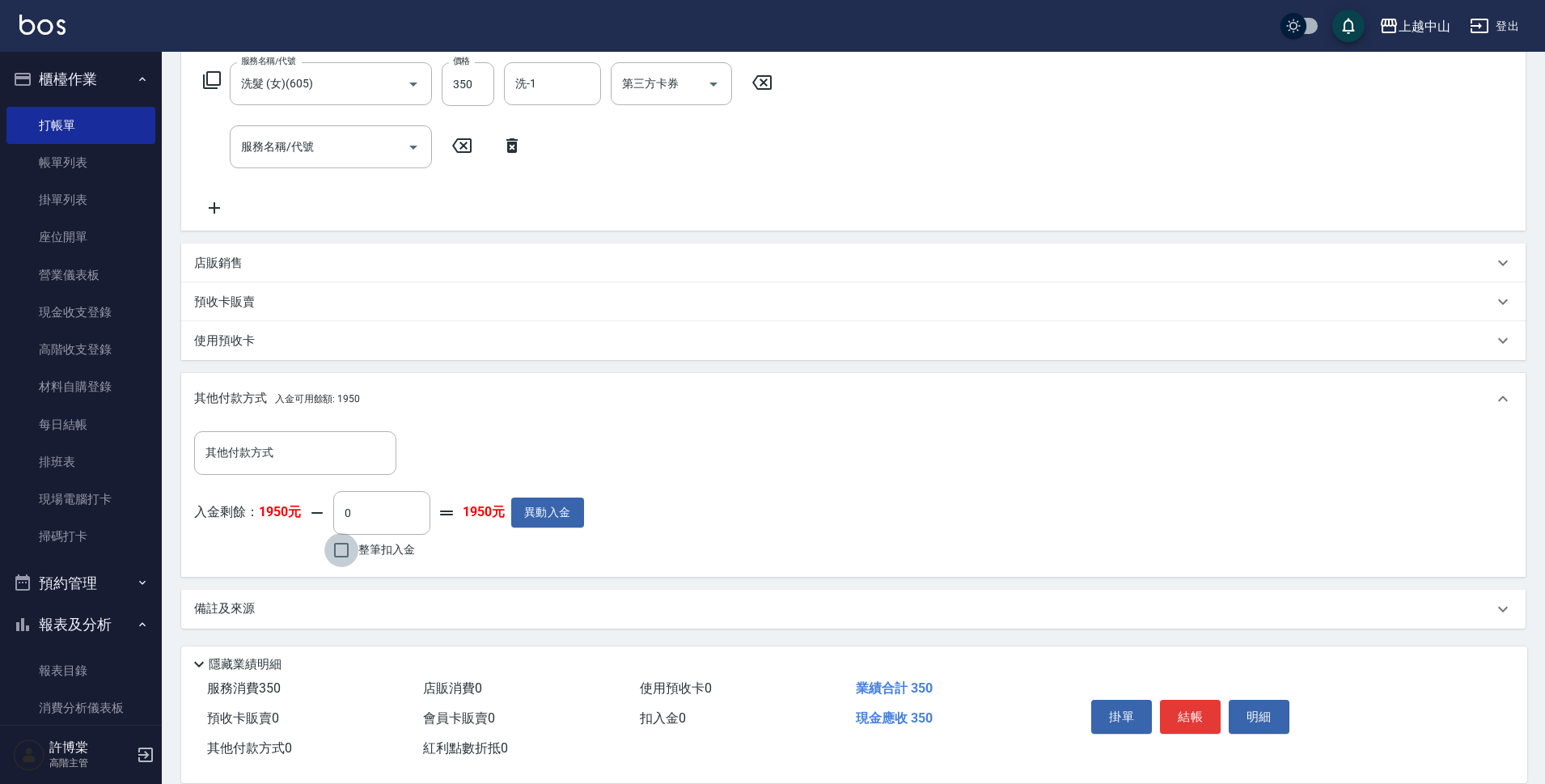
click at [328, 559] on input "整筆扣入金" at bounding box center [341, 549] width 34 height 34
checkbox input "true"
type input "350"
type input "[DATE] 16:38"
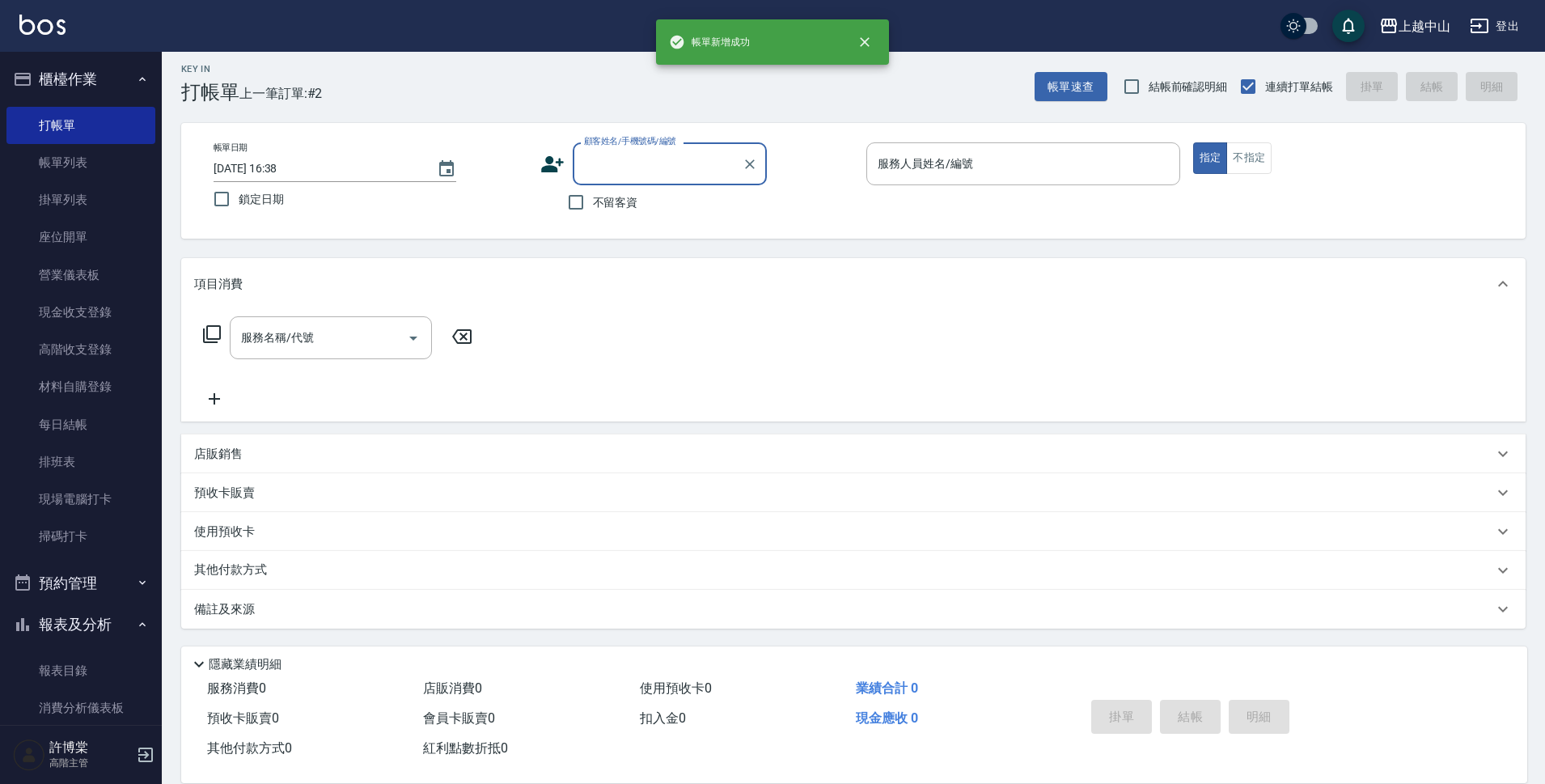
scroll to position [0, 0]
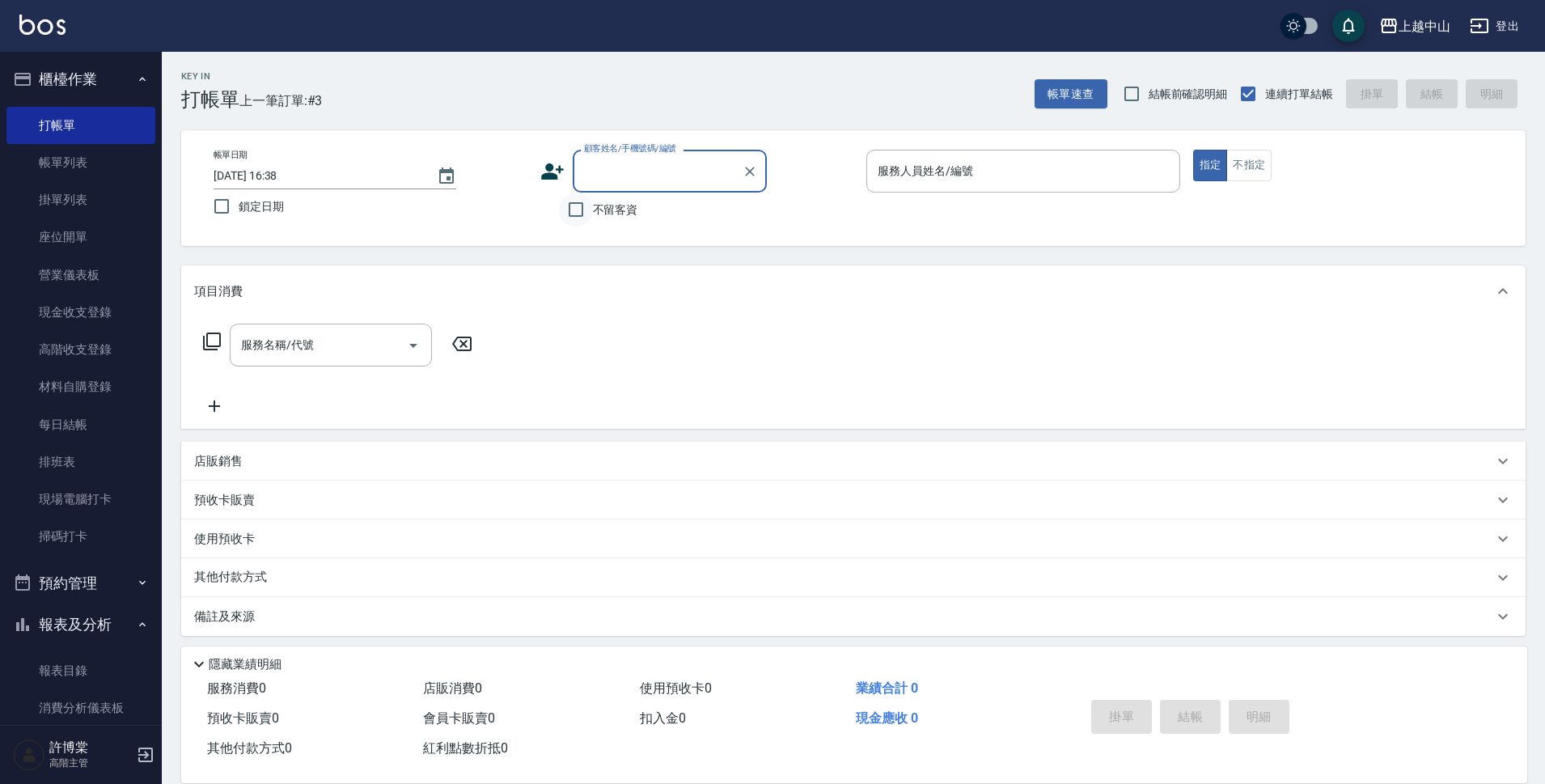
click at [583, 208] on input "不留客資" at bounding box center [576, 209] width 34 height 34
checkbox input "true"
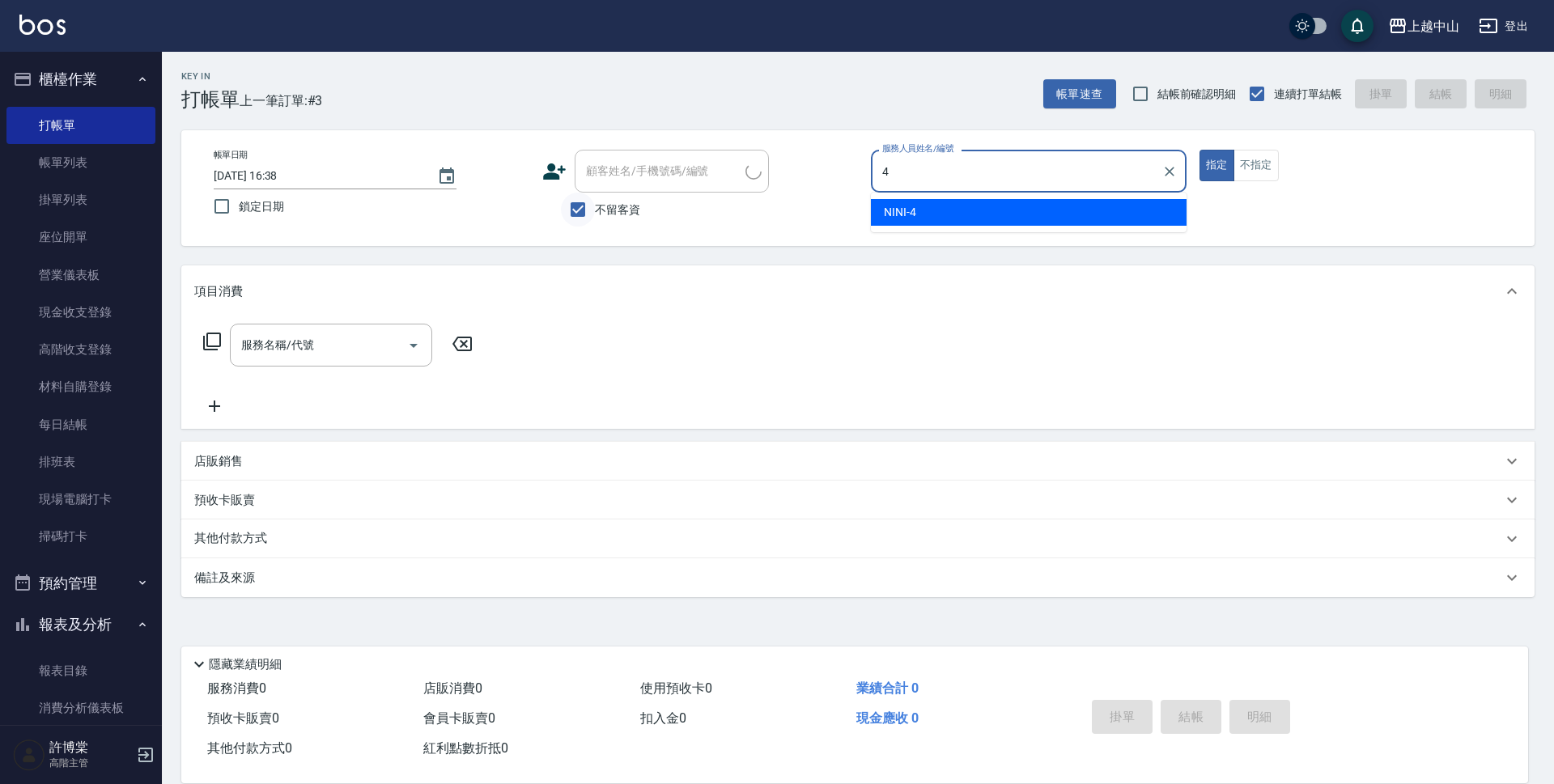
type input "NINI-4"
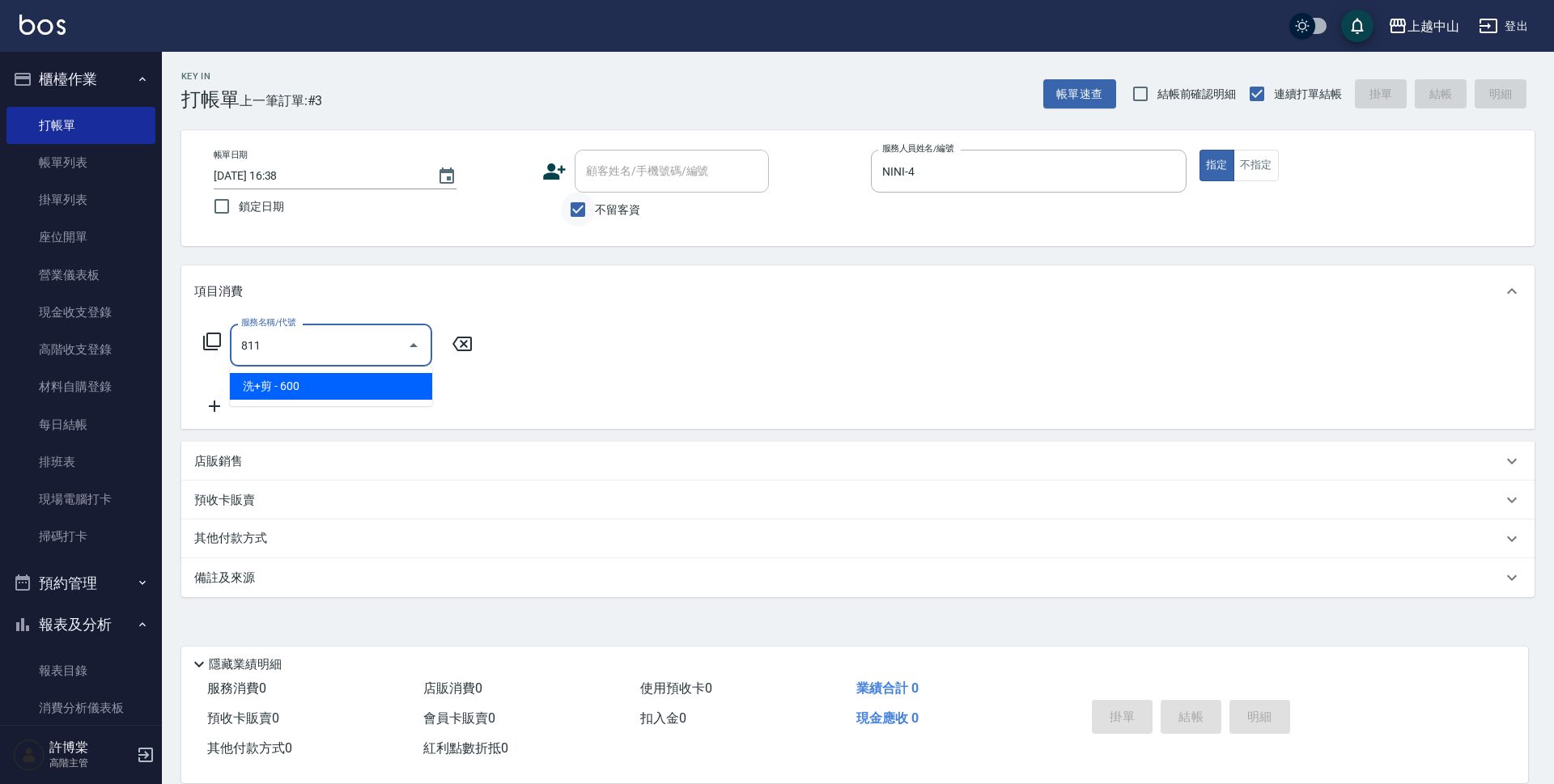
type input "洗+剪(811)"
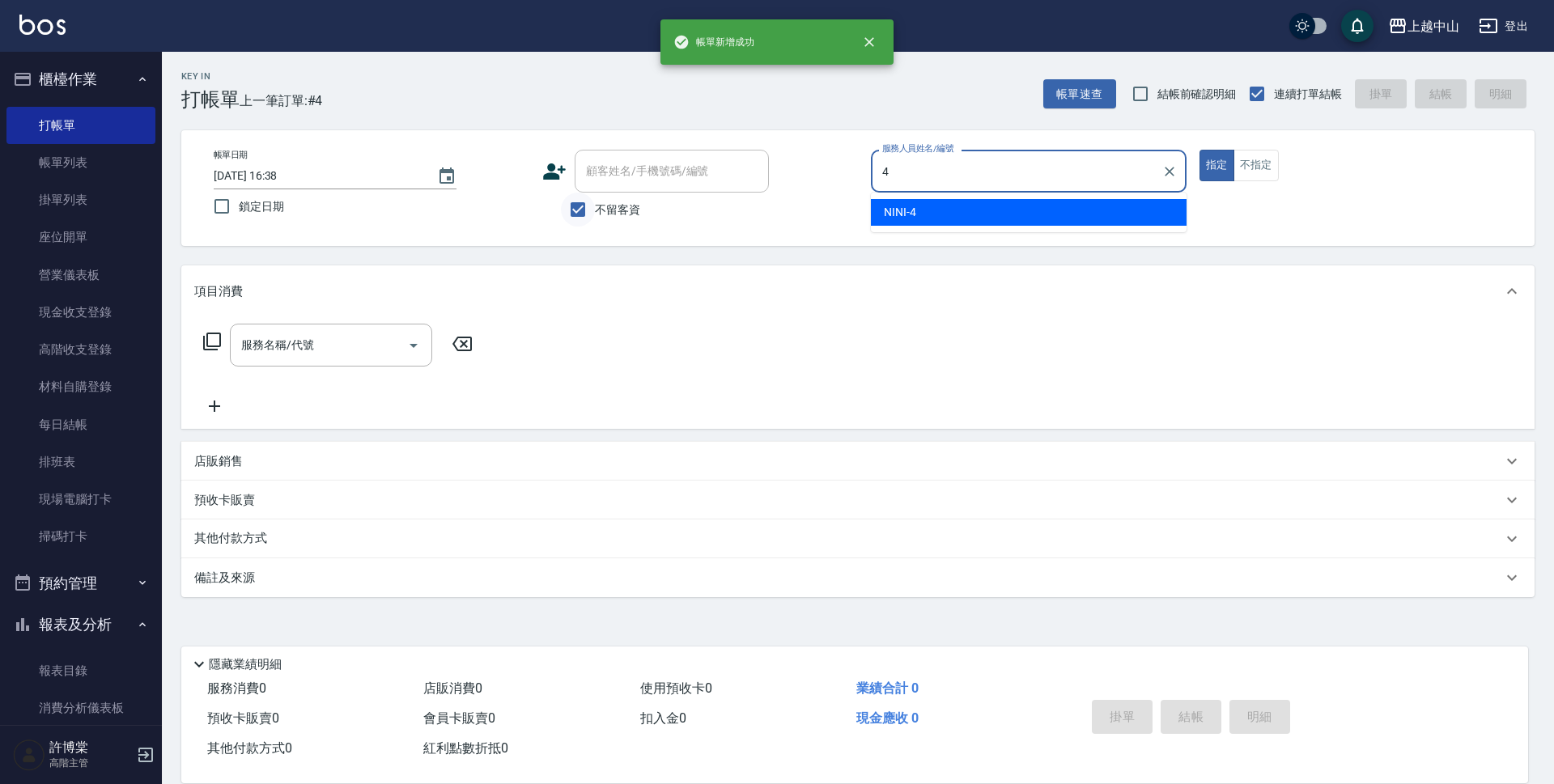
type input "NINI-4"
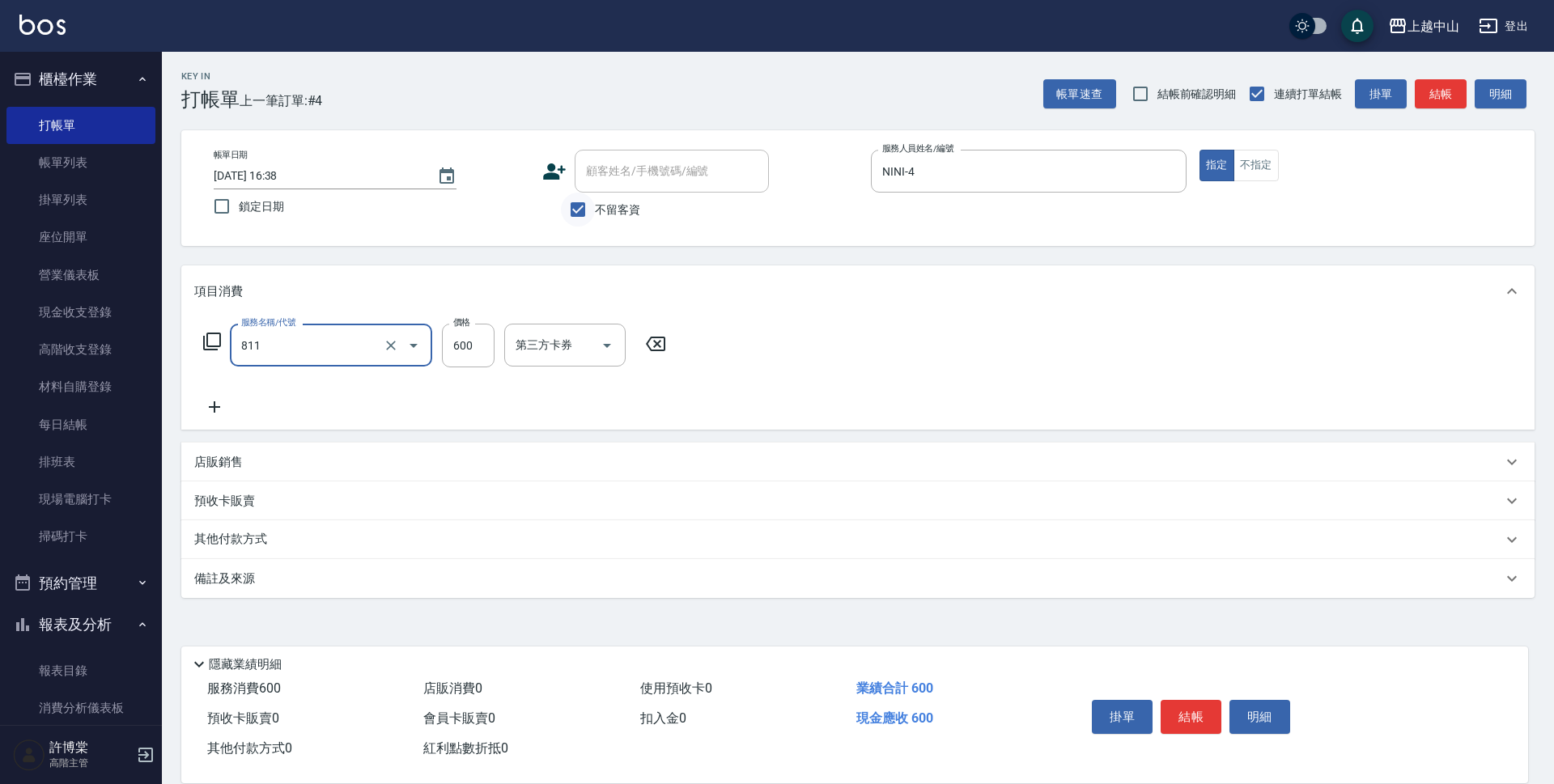
type input "洗+剪(811)"
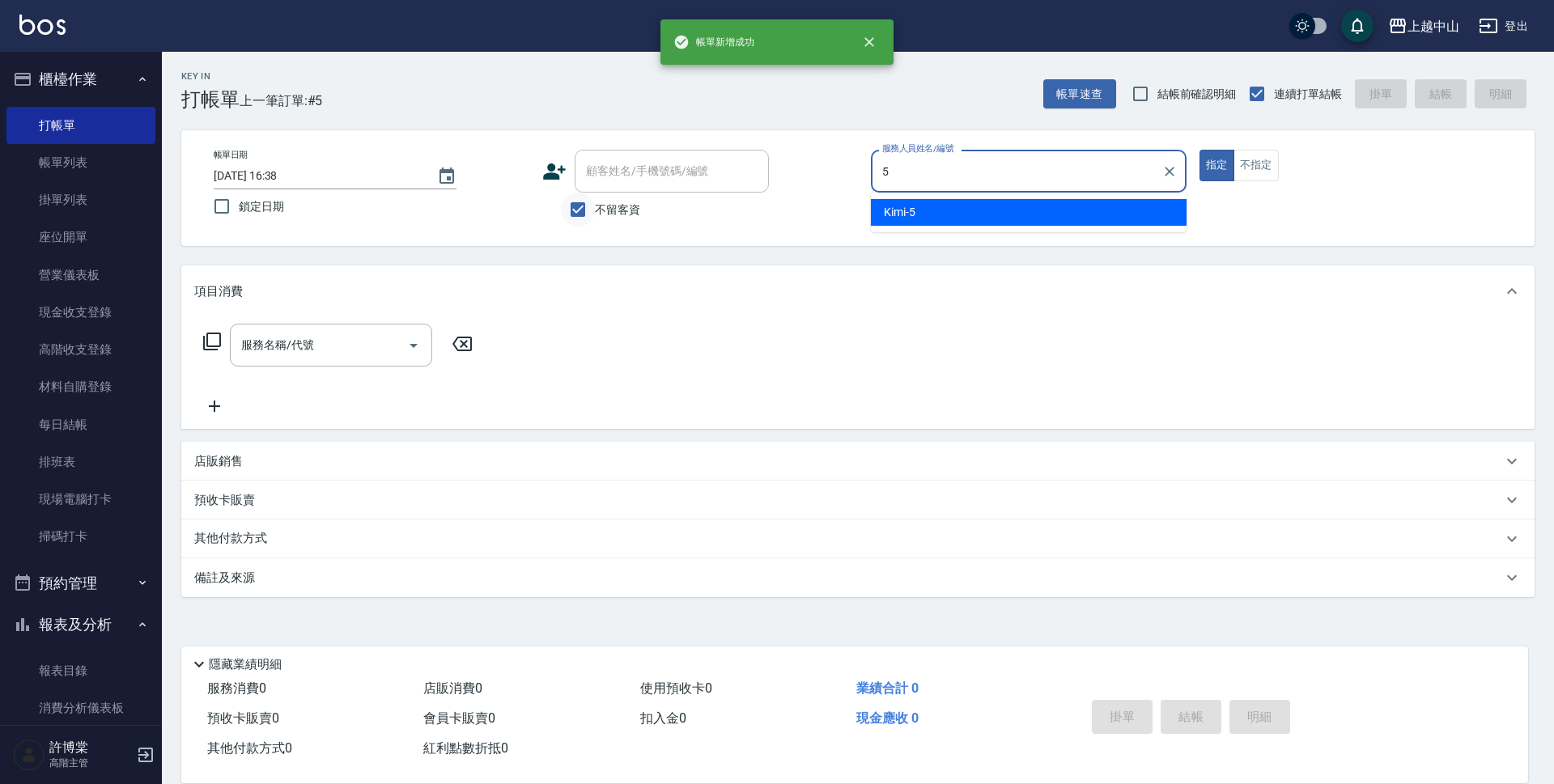
type input "Kimi-5"
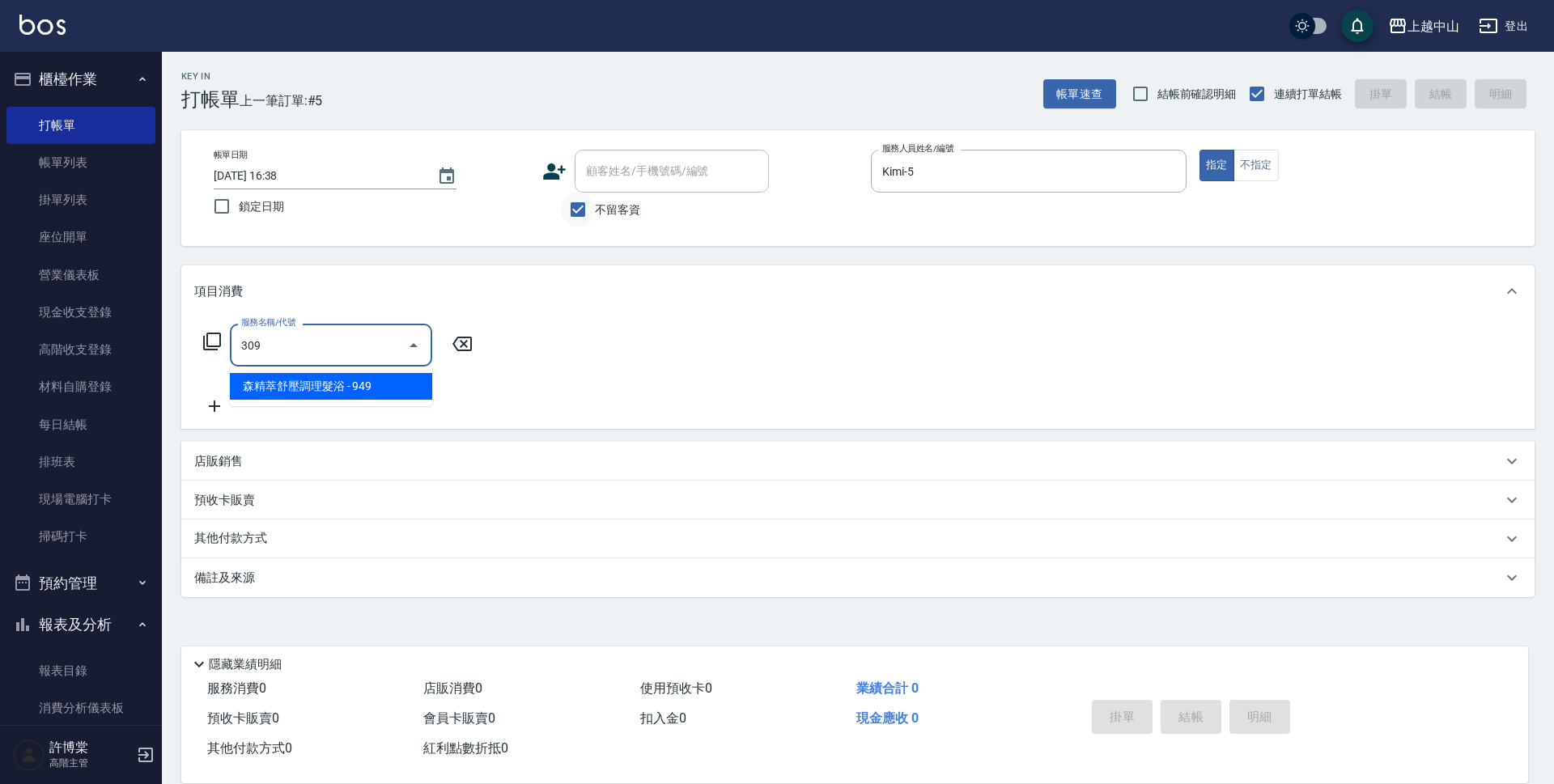
type input "森精萃舒壓調理髮浴(309)"
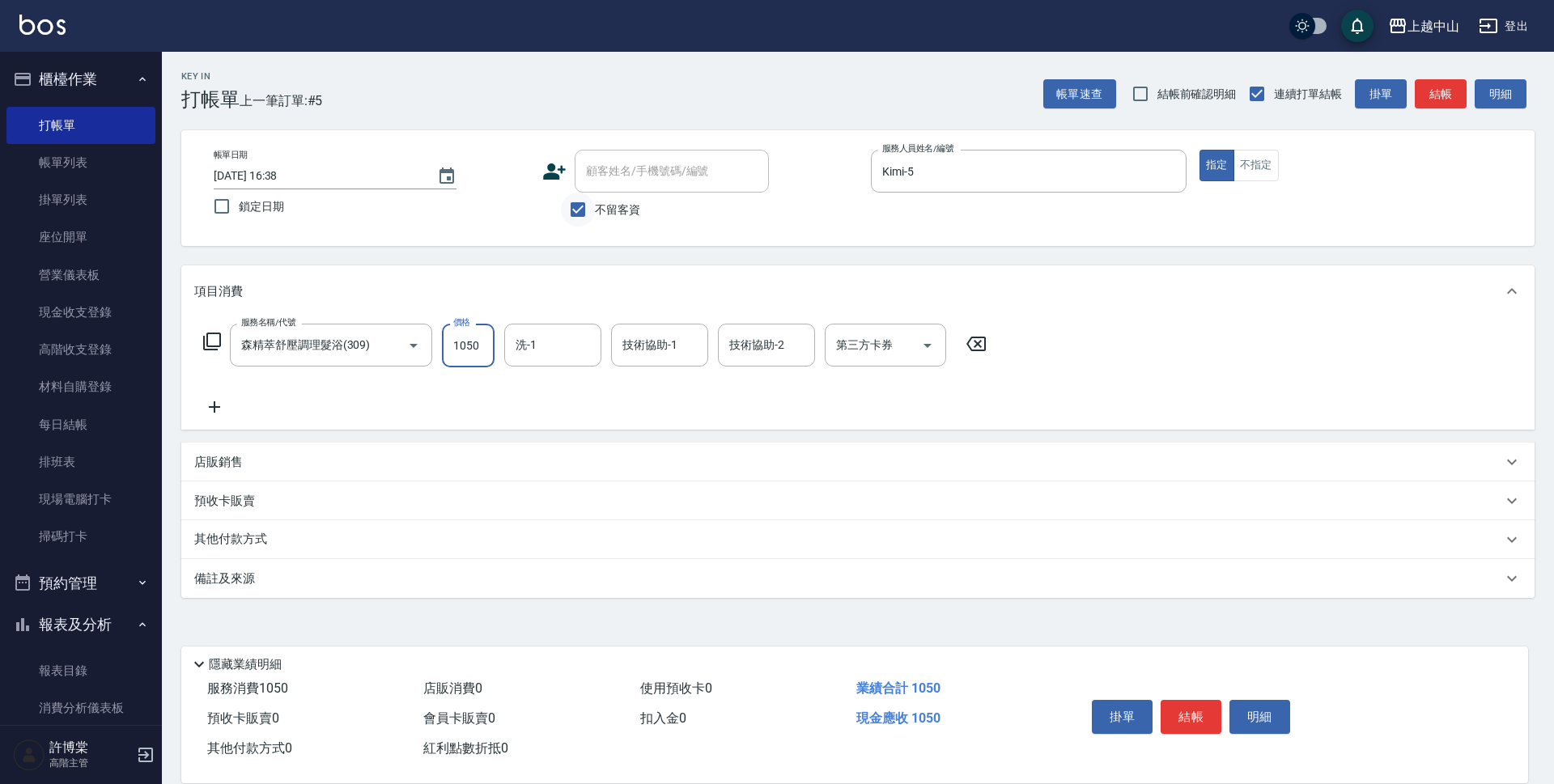
type input "1050"
type input "[PERSON_NAME]-33"
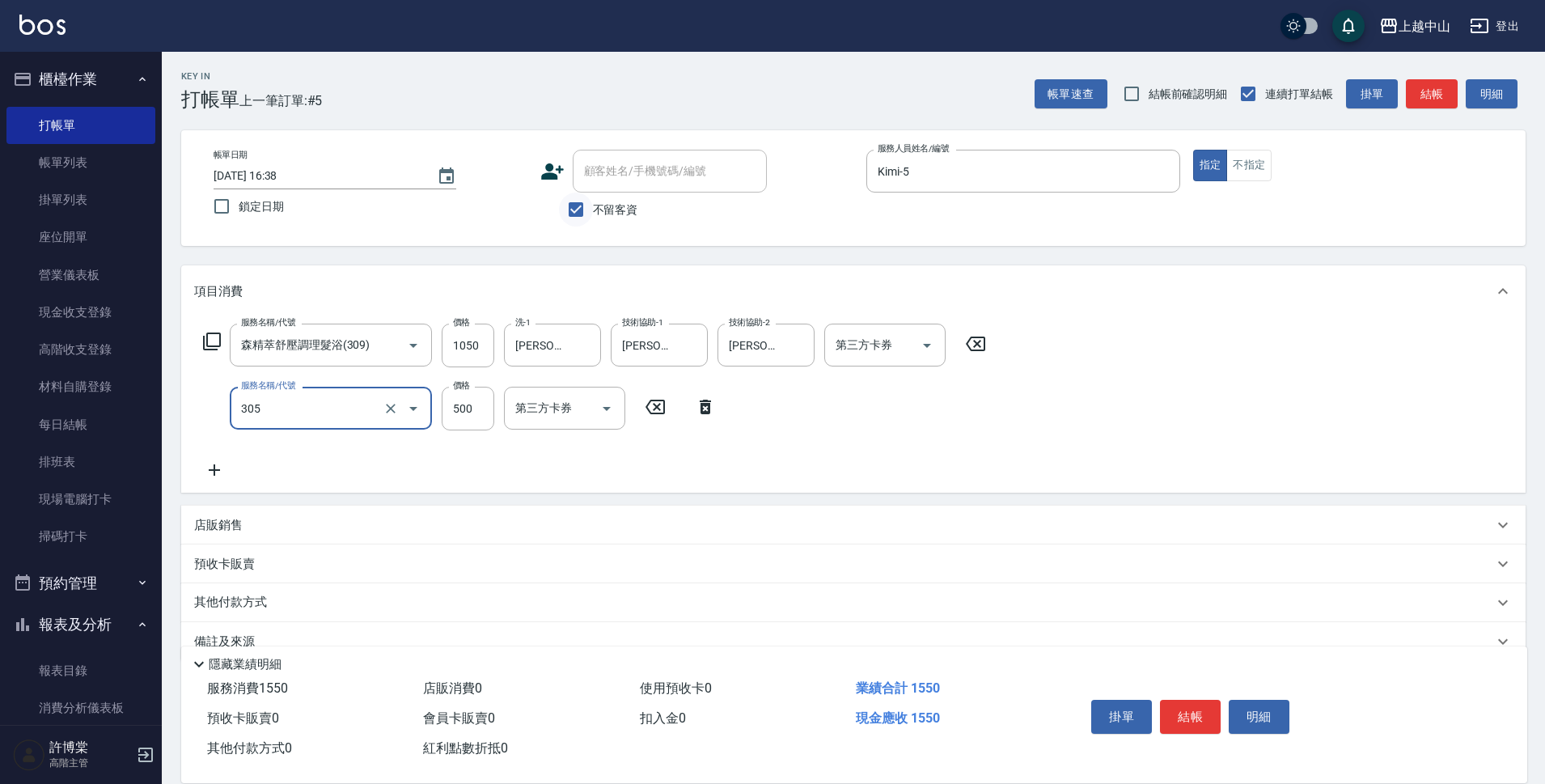
type input "剪髮(305)"
type input "400"
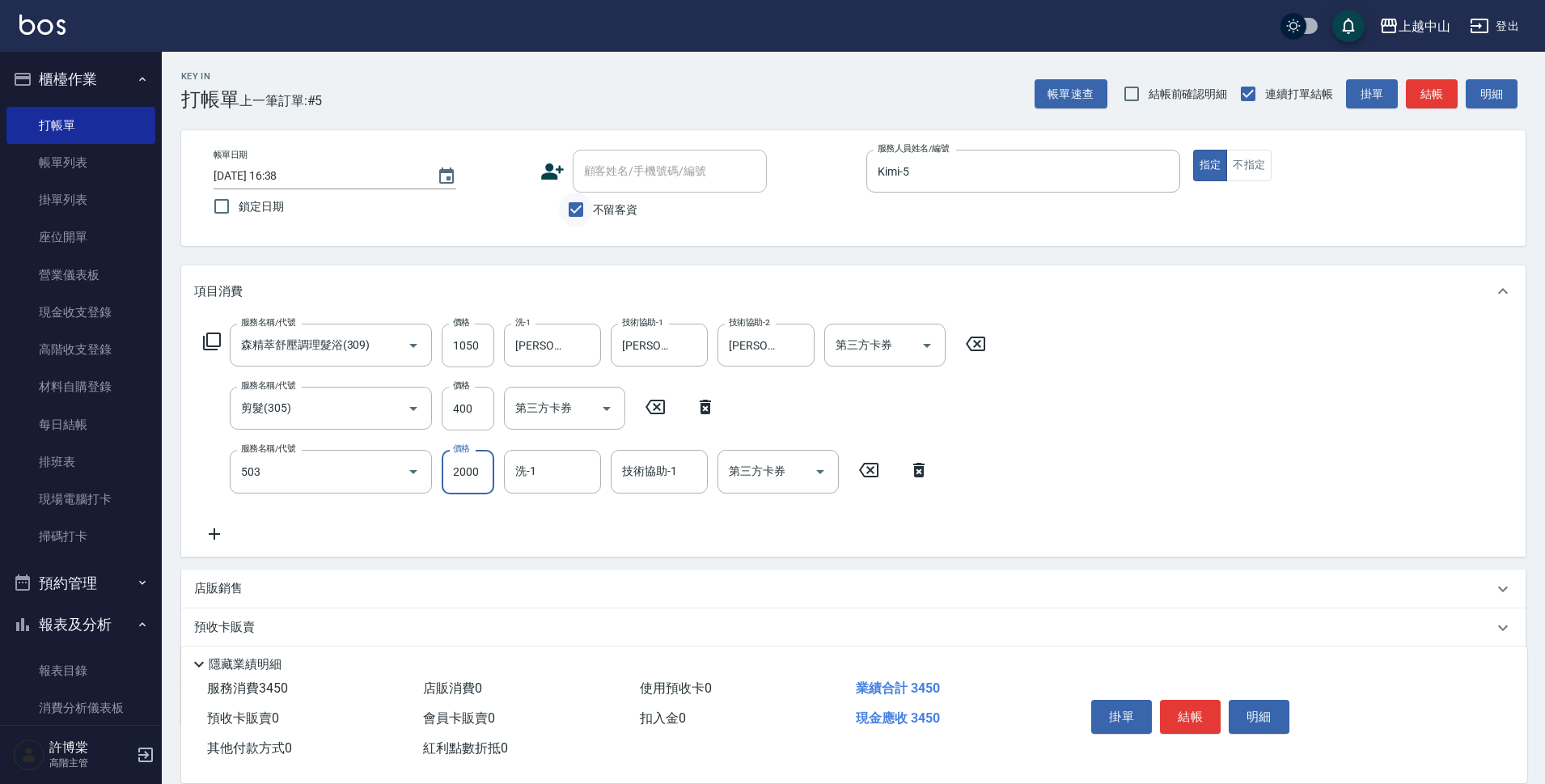
type input "染髮2000以下(503)"
type input "1000"
type input "[PERSON_NAME]-33"
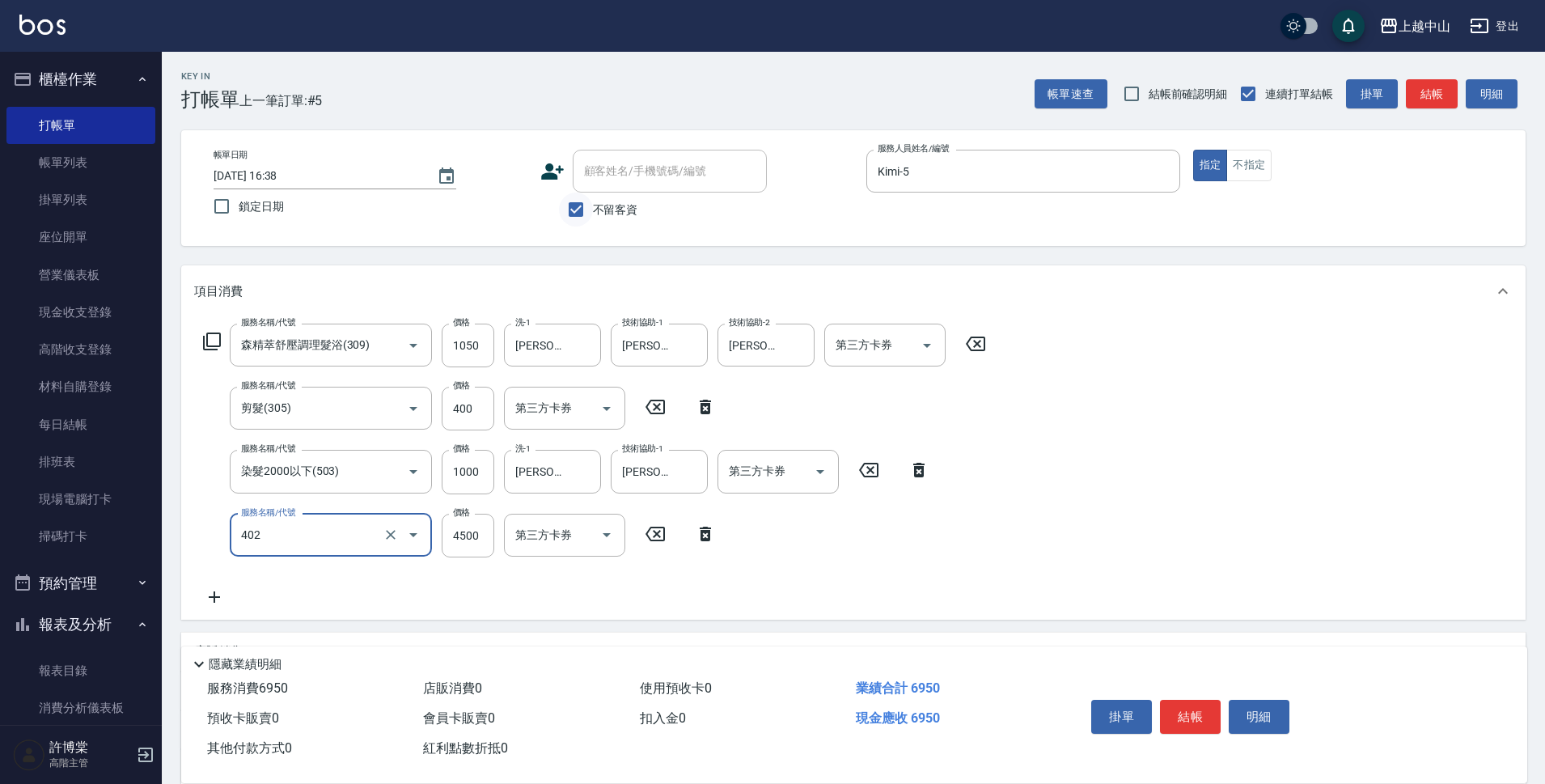
type input "2段式結構自備卡(402)"
type input "5000"
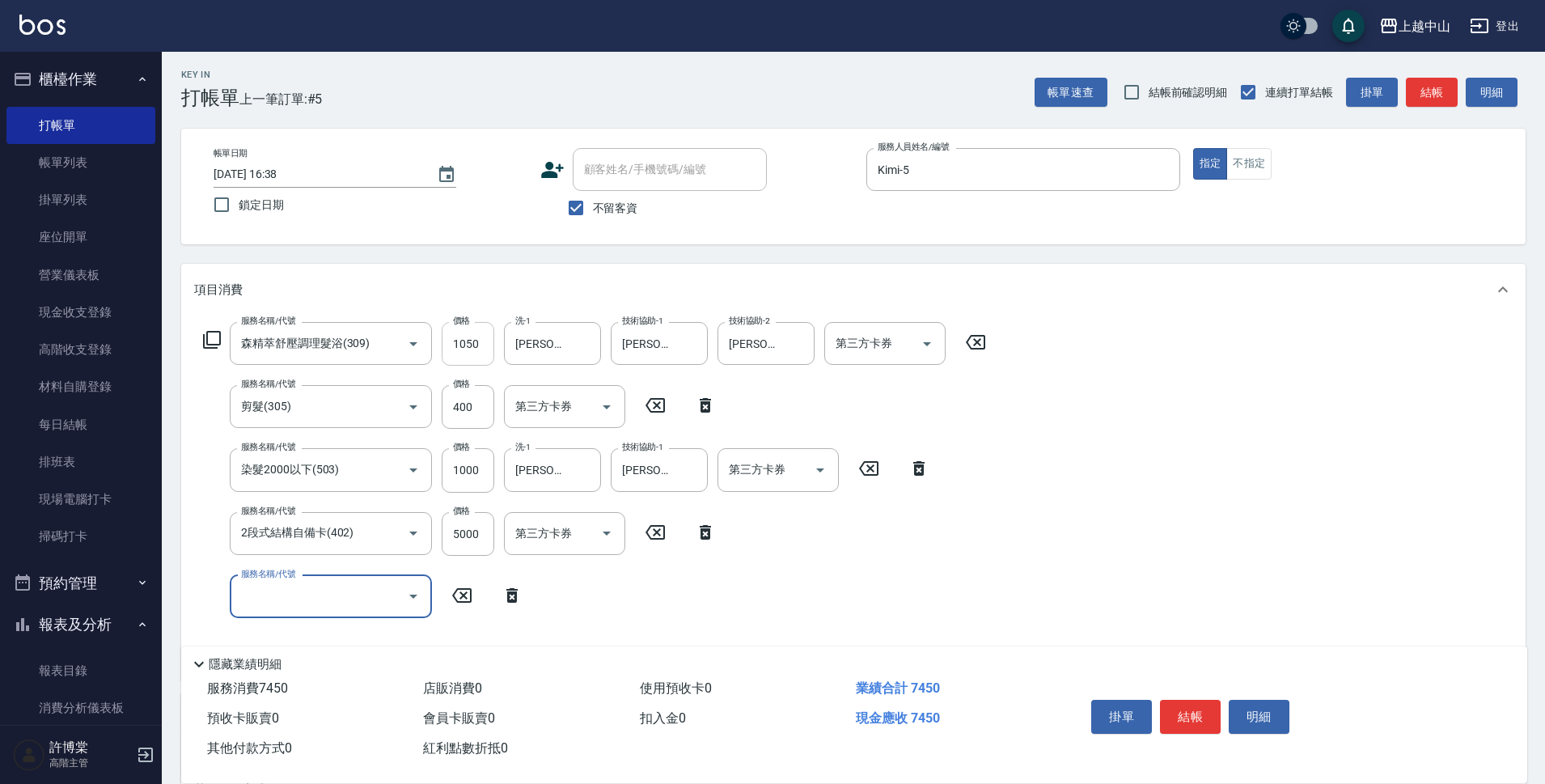
scroll to position [162, 0]
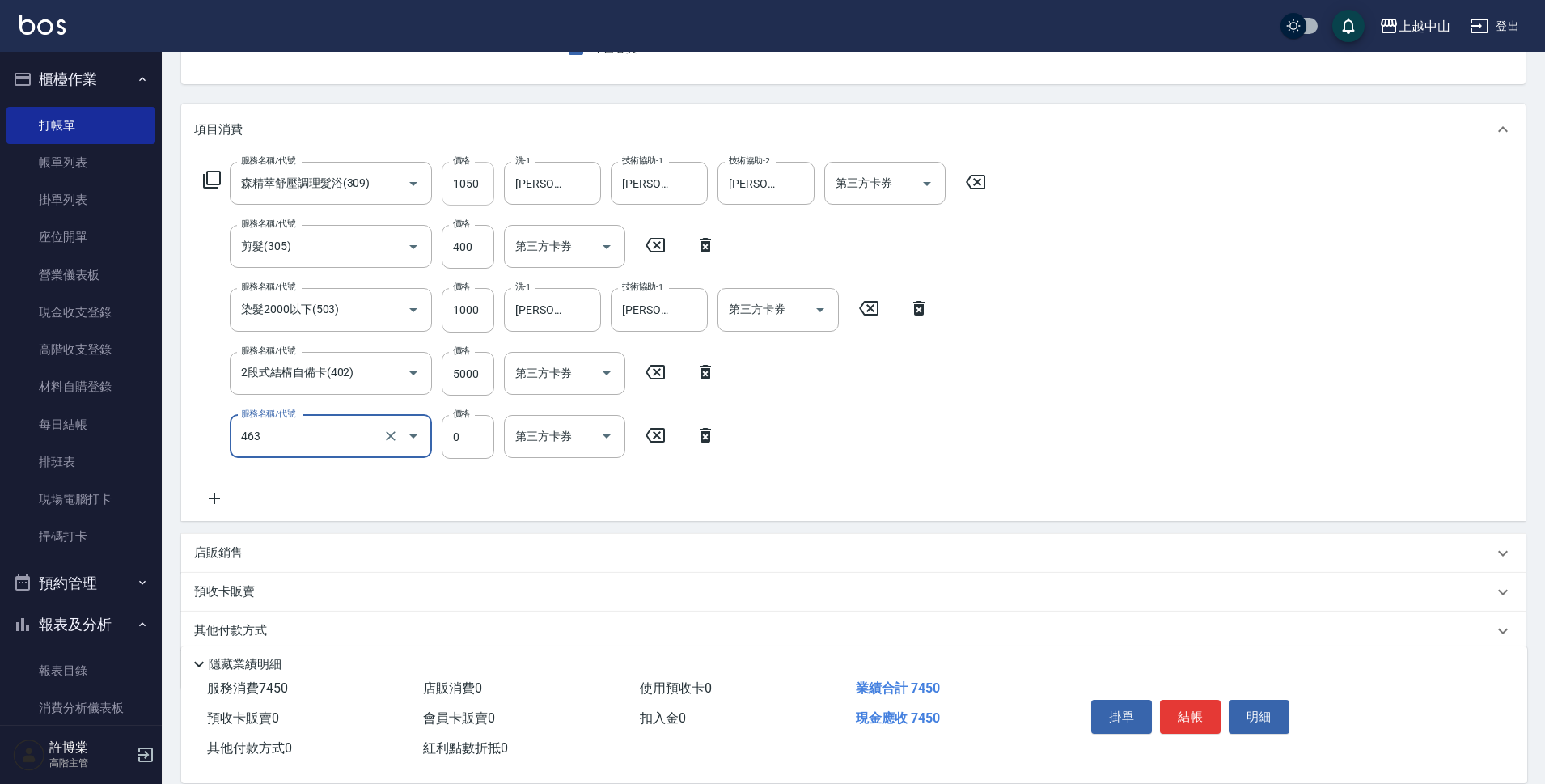
type input "護髮卡使用(463)"
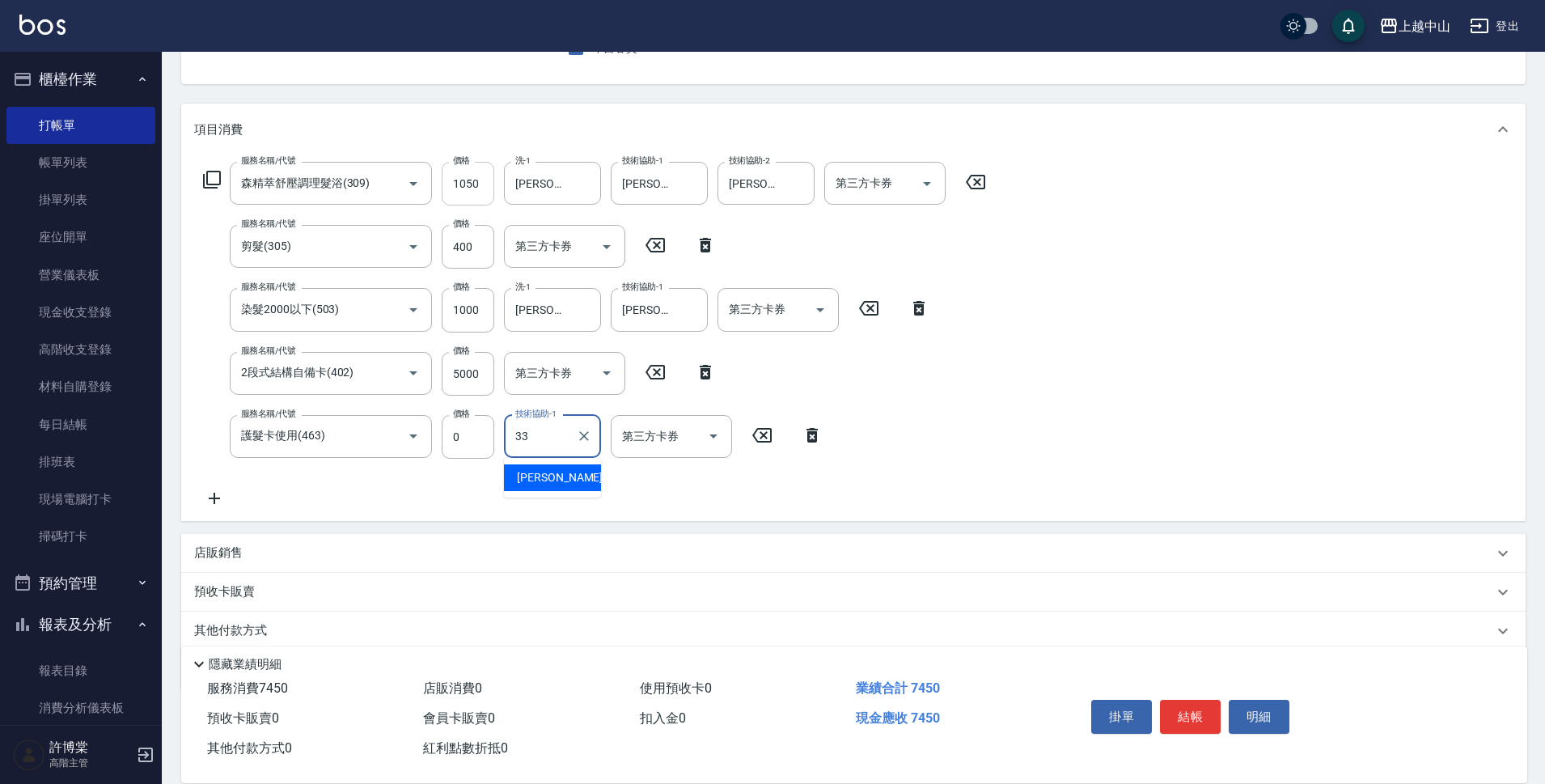
type input "[PERSON_NAME]-33"
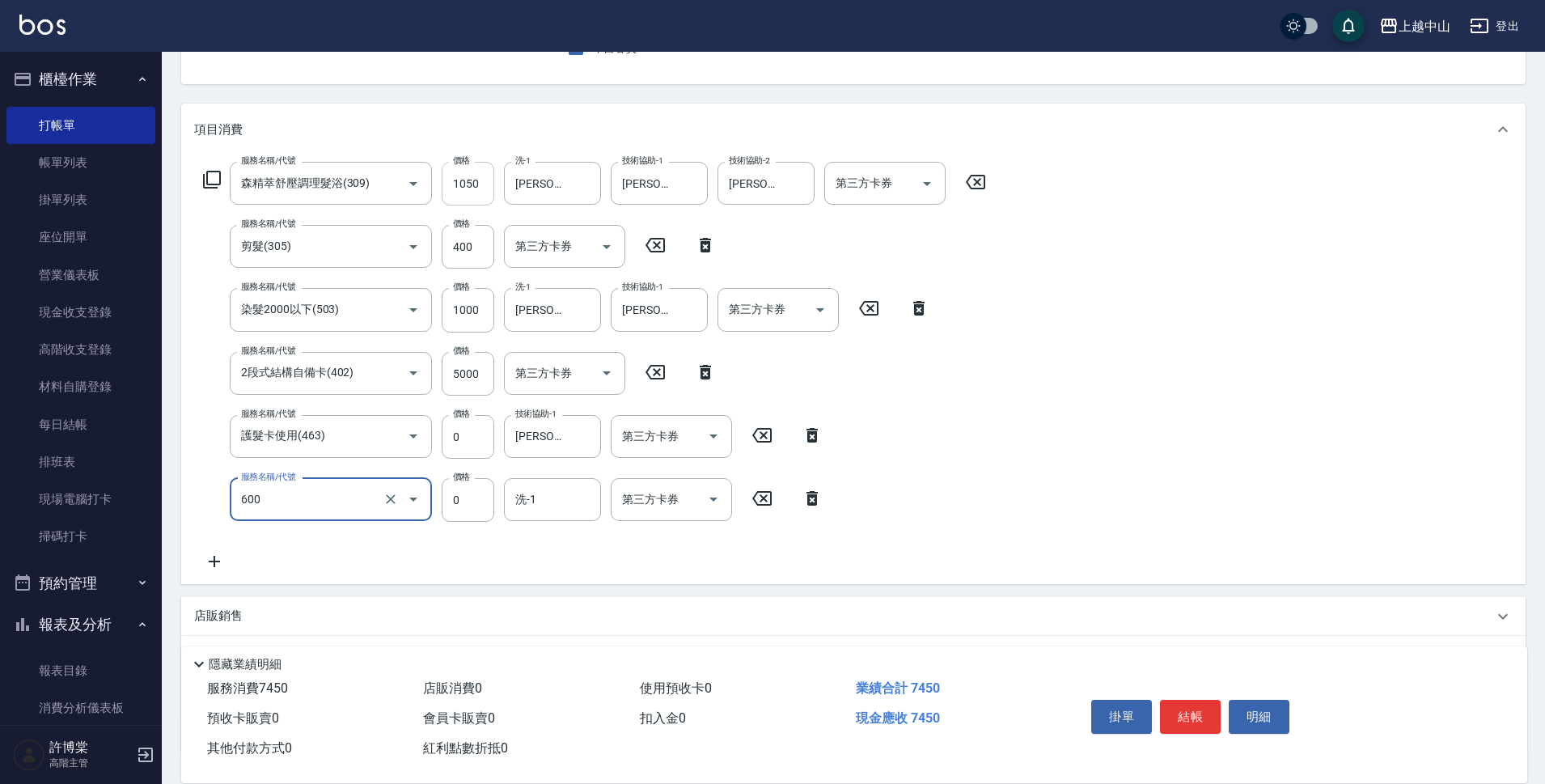
type input "洗髮(免費)(600)"
type input "[PERSON_NAME]-33"
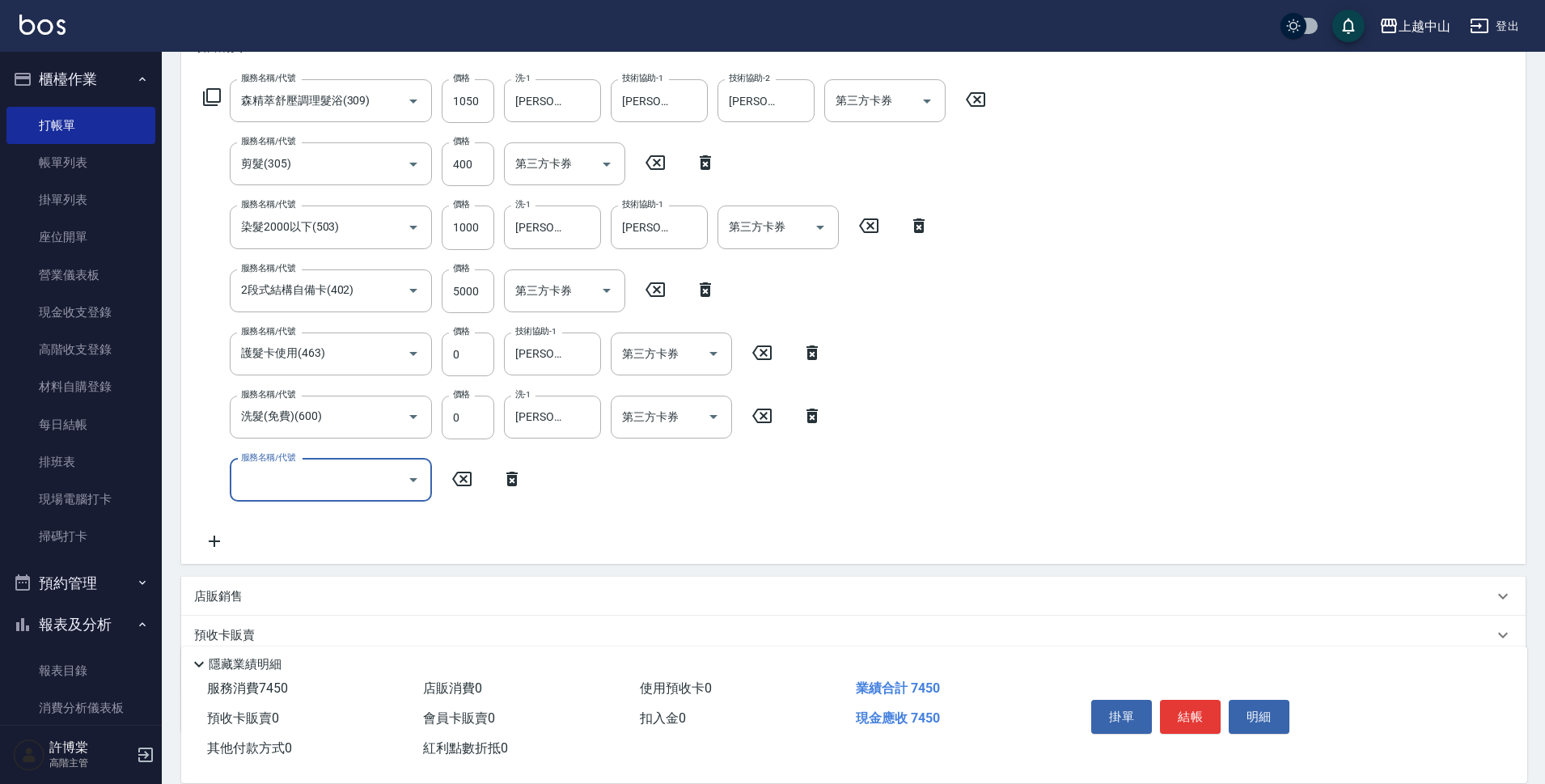
scroll to position [348, 0]
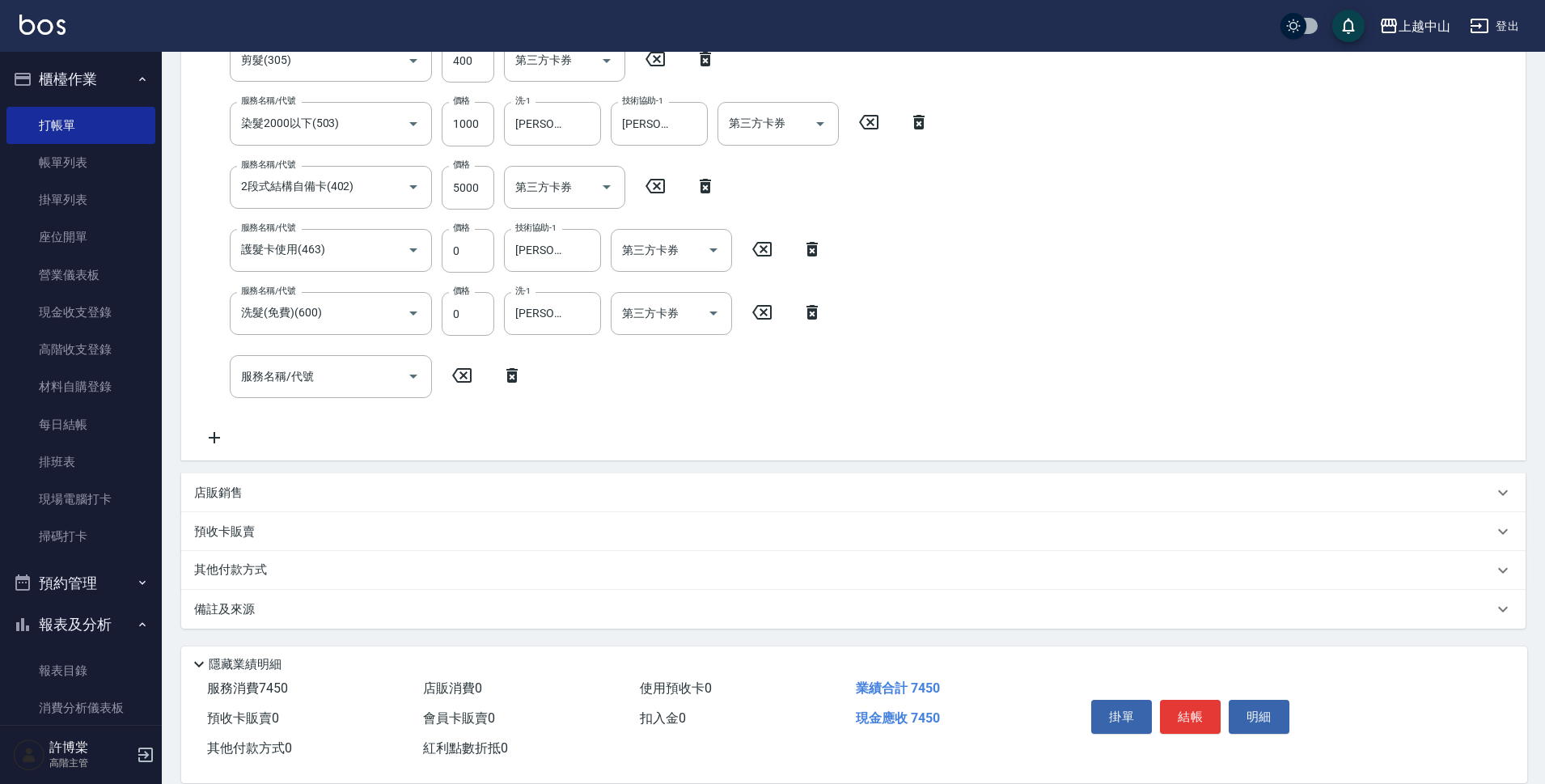
click at [299, 495] on div "店販銷售" at bounding box center [843, 493] width 1299 height 17
type input "Kimi-5"
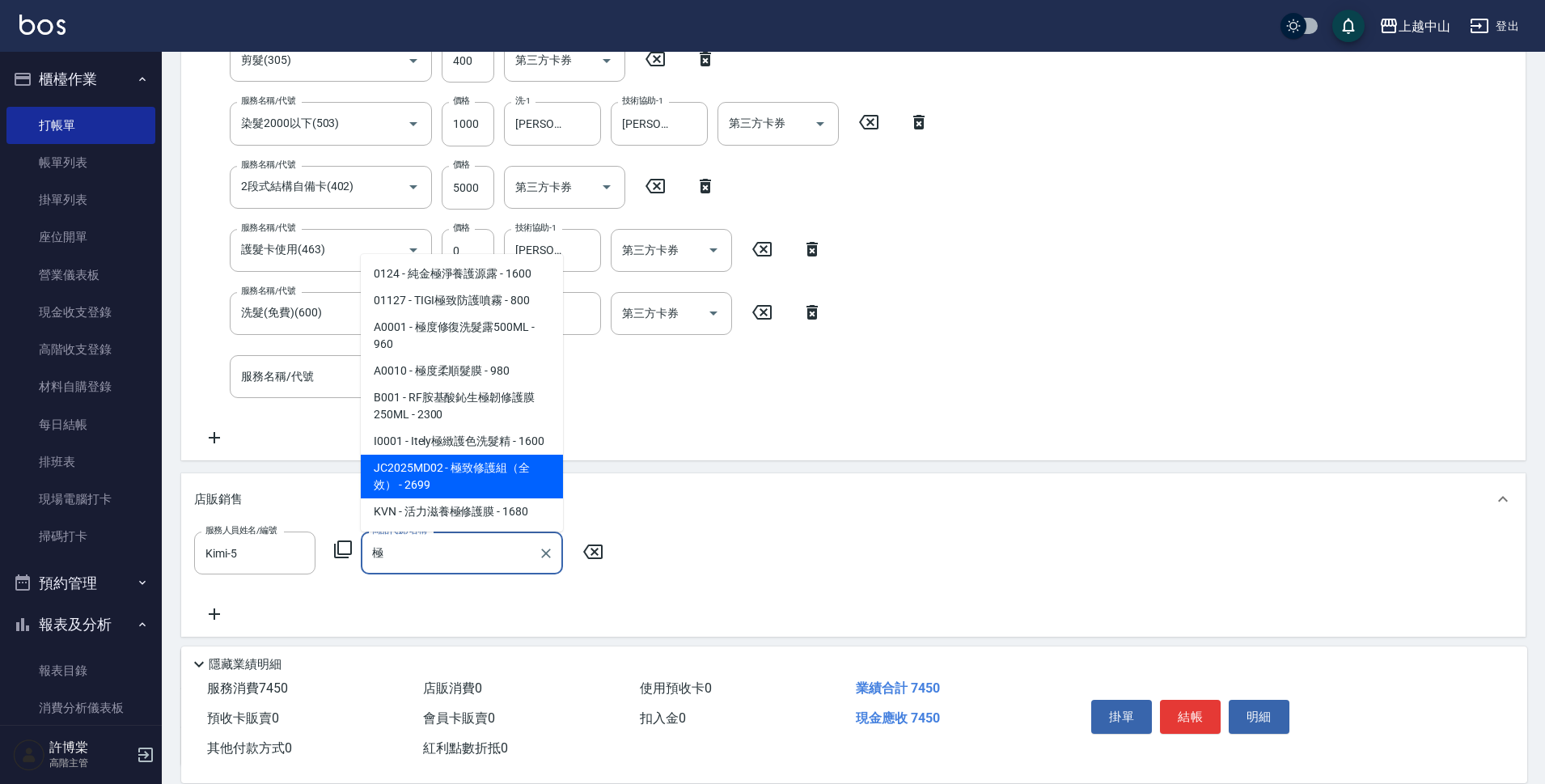
type input "極"
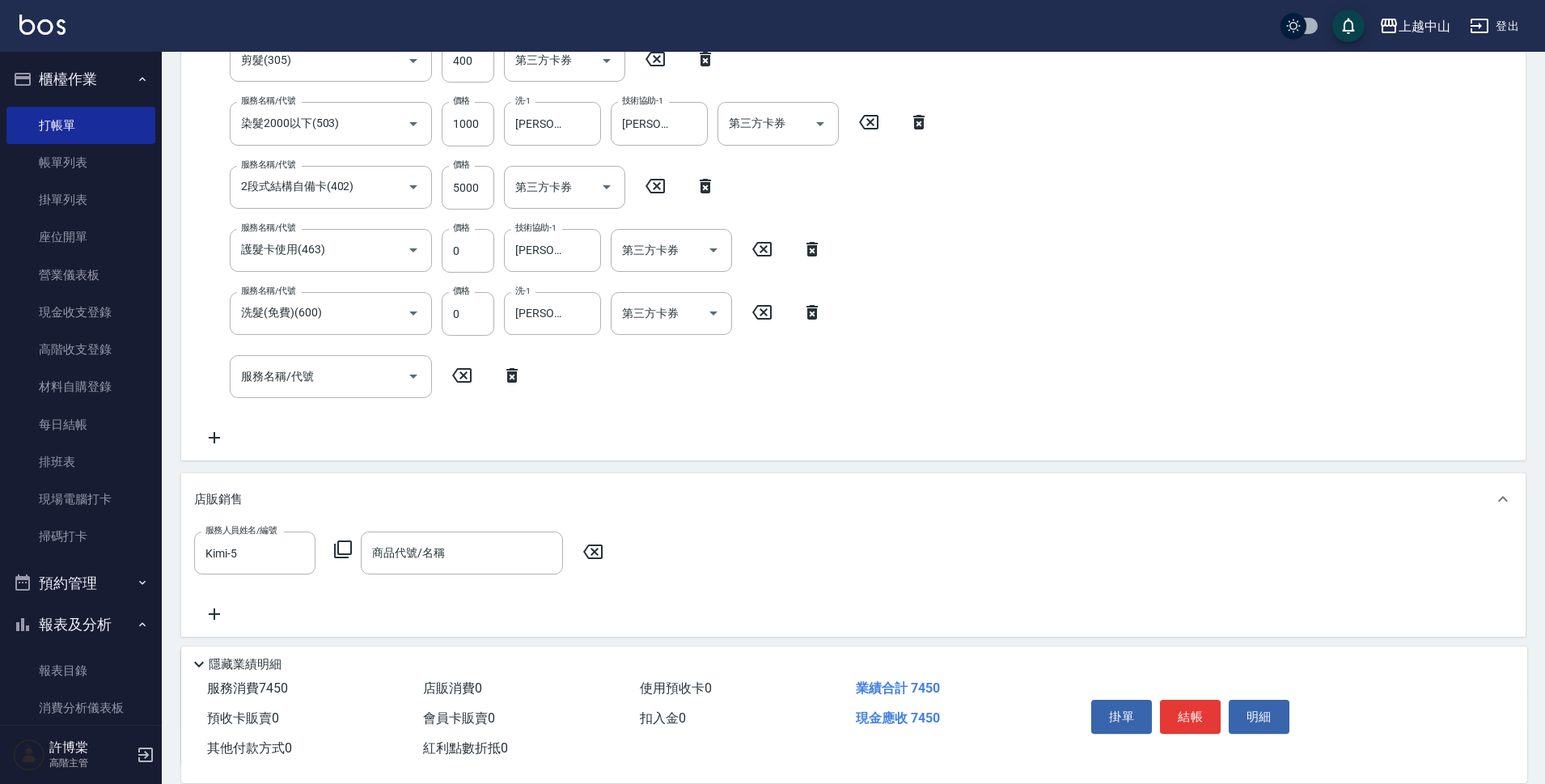
click at [591, 549] on icon at bounding box center [593, 551] width 19 height 15
type input "Kimi-5"
click at [351, 550] on icon at bounding box center [343, 549] width 18 height 18
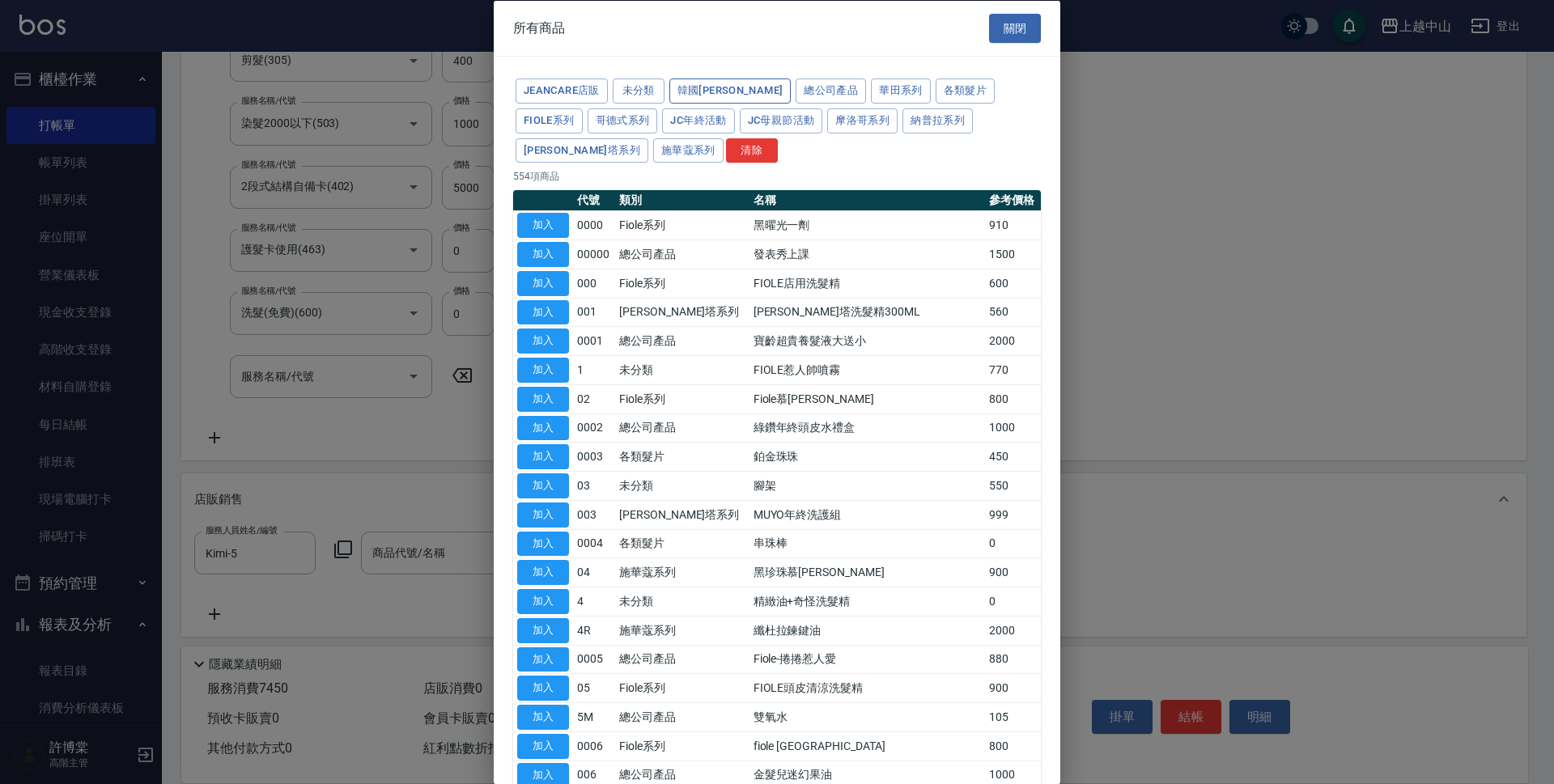
click at [699, 82] on button "韓國[PERSON_NAME]" at bounding box center [730, 91] width 122 height 25
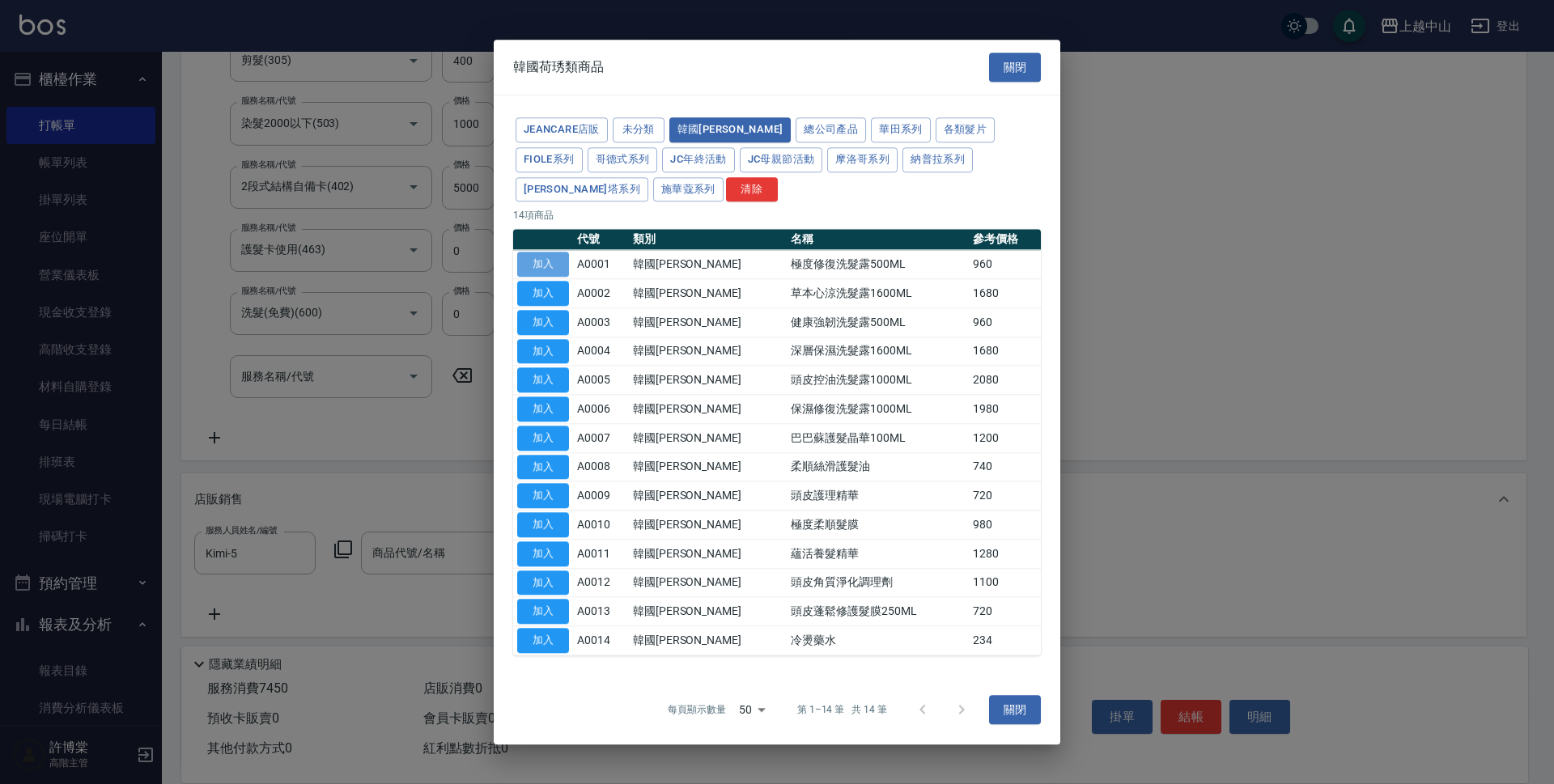
click at [555, 267] on button "加入" at bounding box center [543, 265] width 52 height 25
type input "極度修復洗髮露500ML"
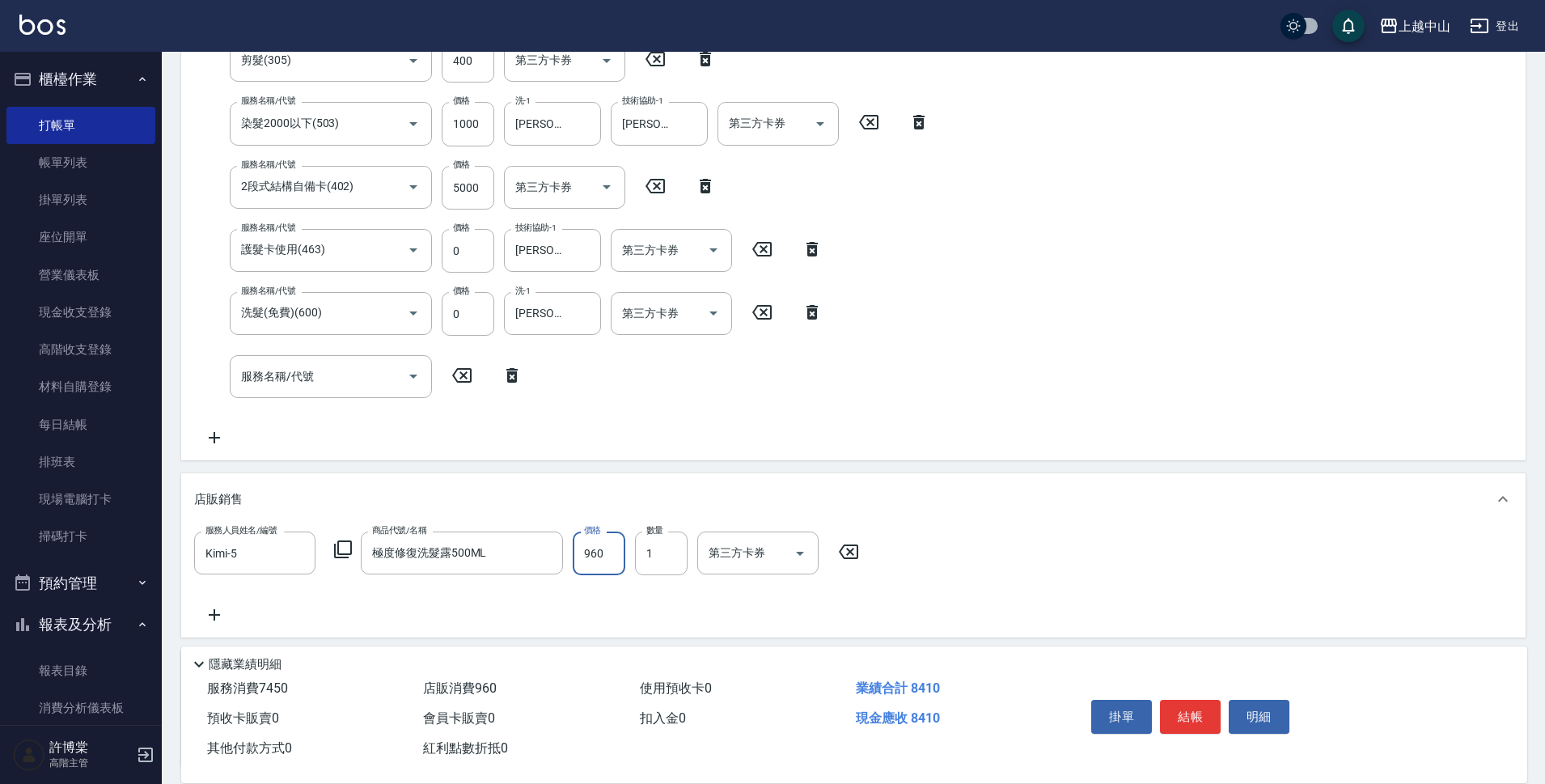
click at [613, 554] on input "960" at bounding box center [599, 553] width 53 height 43
click at [347, 551] on icon at bounding box center [343, 549] width 19 height 19
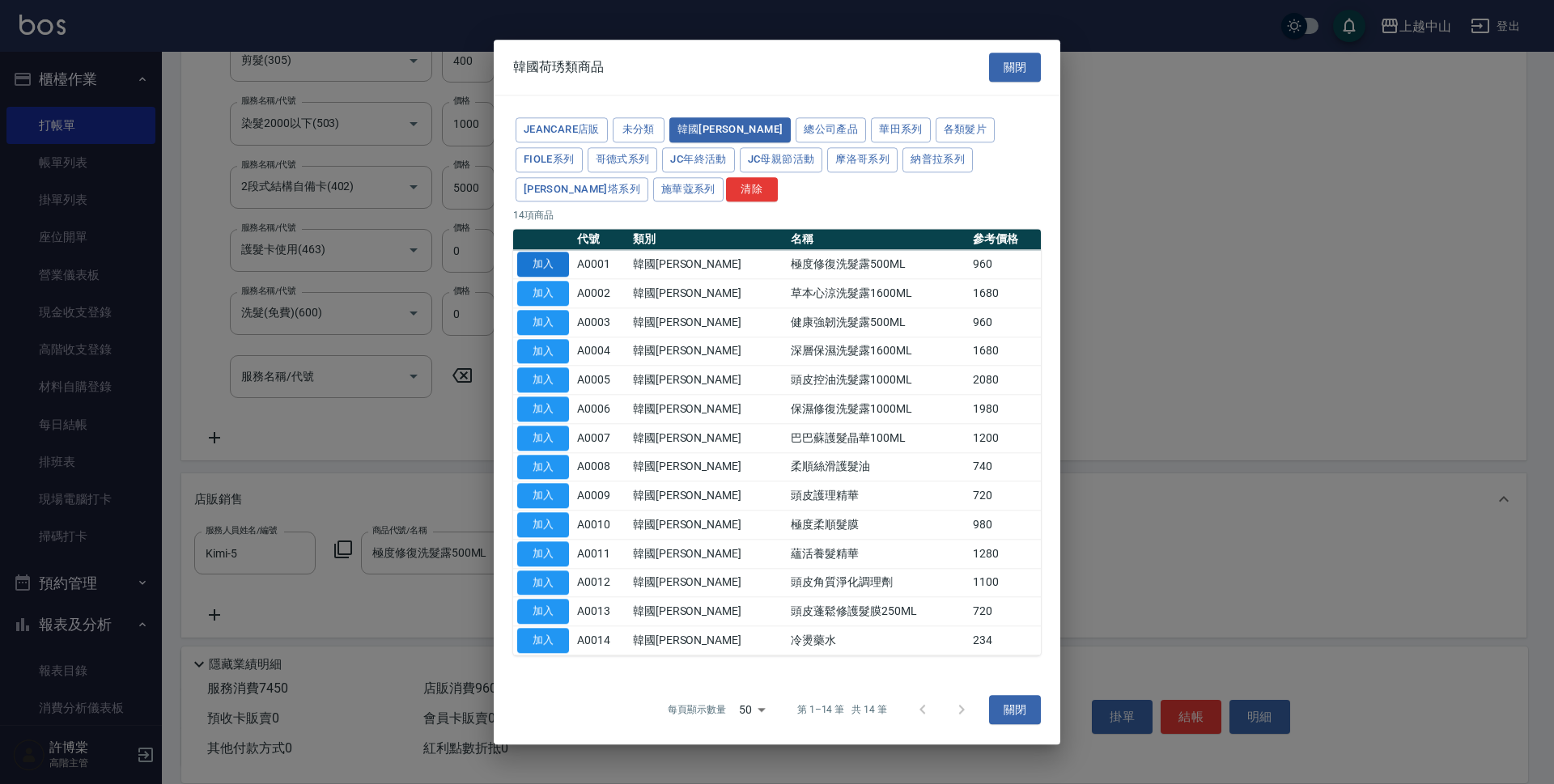
click at [529, 257] on button "加入" at bounding box center [543, 265] width 52 height 25
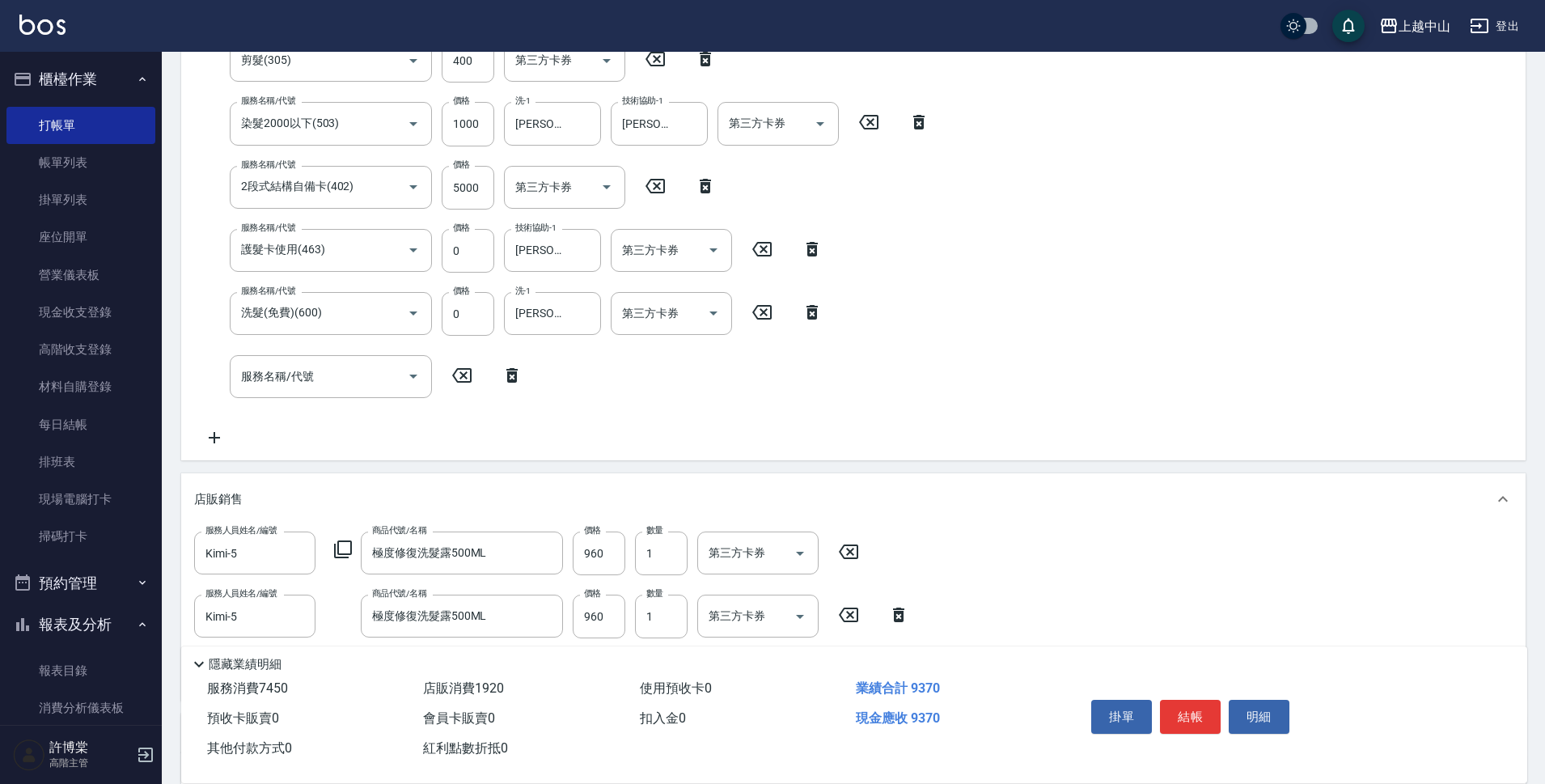
click at [896, 618] on icon at bounding box center [898, 614] width 11 height 15
click at [344, 550] on icon at bounding box center [343, 549] width 19 height 19
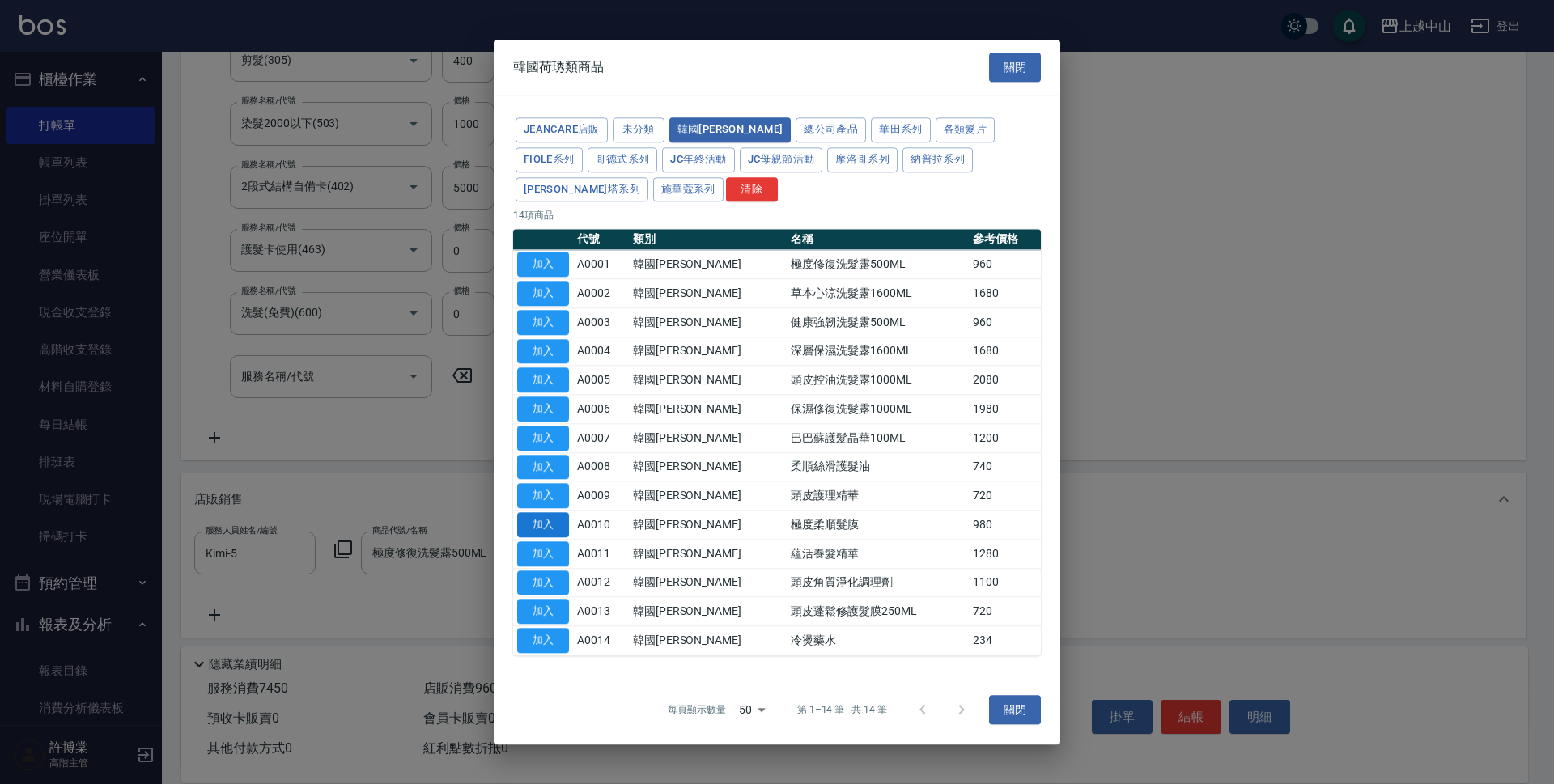
click at [548, 524] on button "加入" at bounding box center [543, 524] width 52 height 25
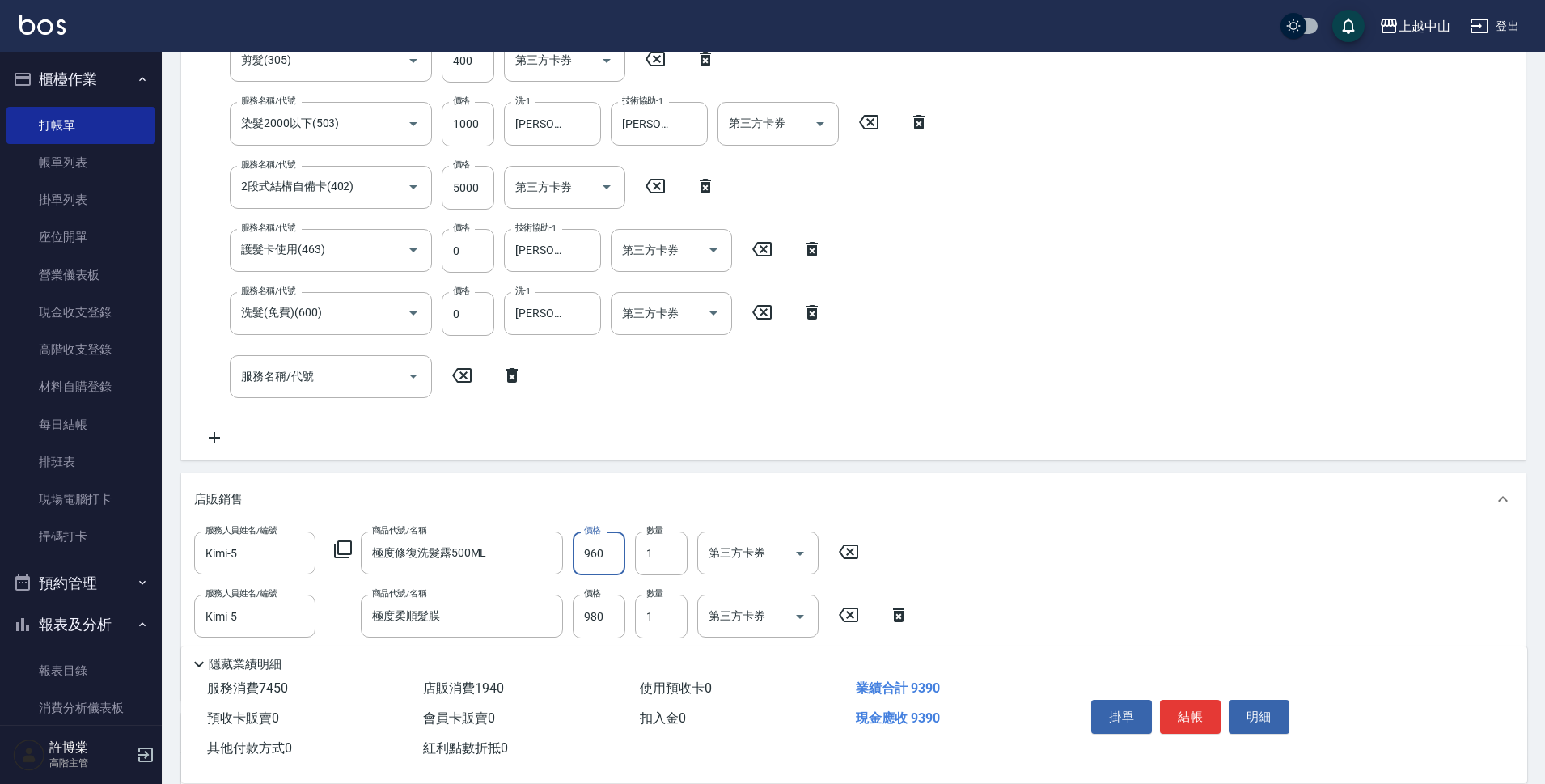
click at [609, 563] on input "960" at bounding box center [599, 553] width 53 height 43
type input "833"
click at [605, 625] on input "980" at bounding box center [599, 616] width 53 height 43
type input "816"
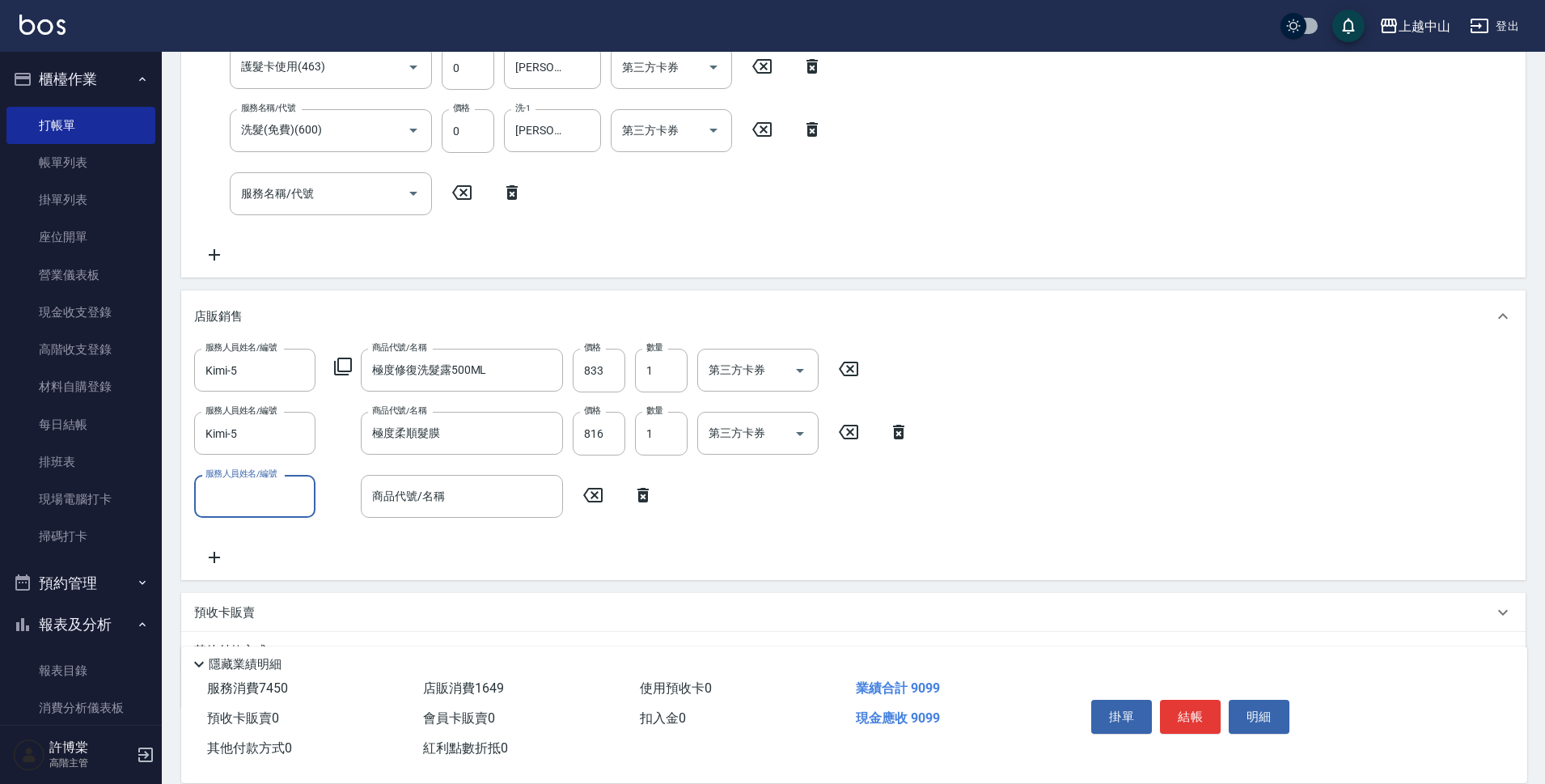
scroll to position [612, 0]
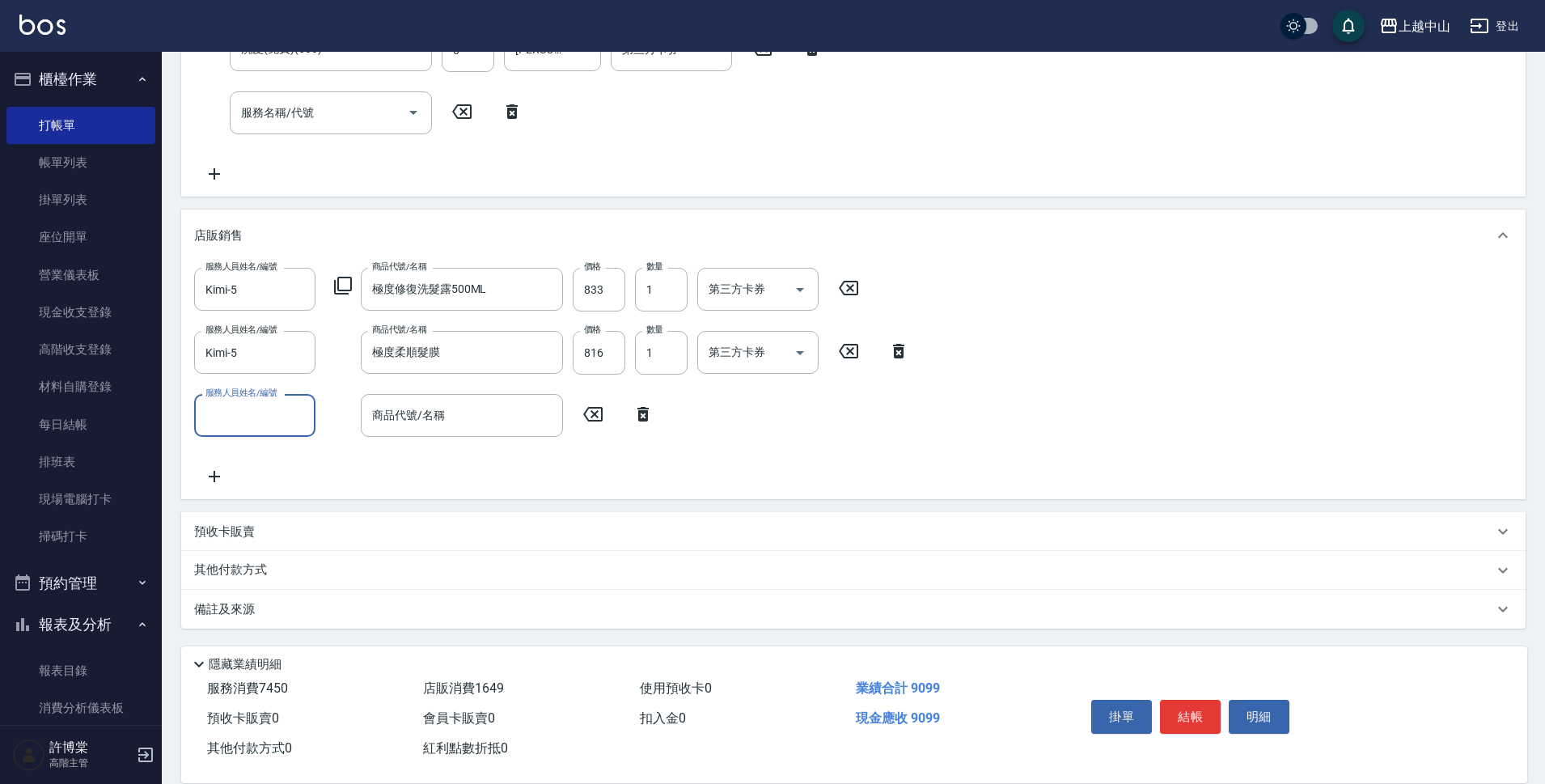
click at [318, 530] on div "預收卡販賣" at bounding box center [843, 532] width 1299 height 17
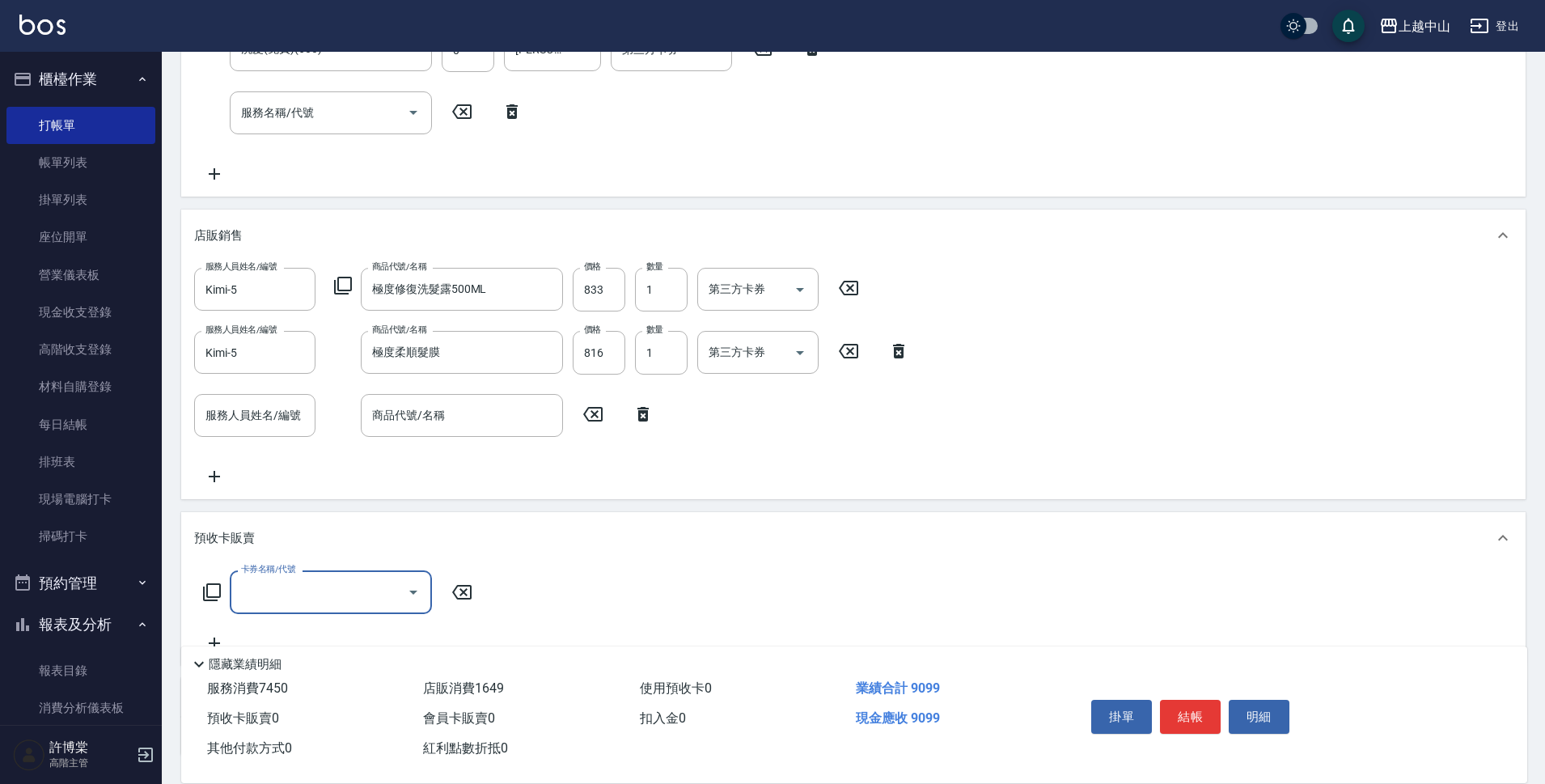
scroll to position [0, 0]
click at [234, 537] on p "預收卡販賣" at bounding box center [224, 538] width 61 height 17
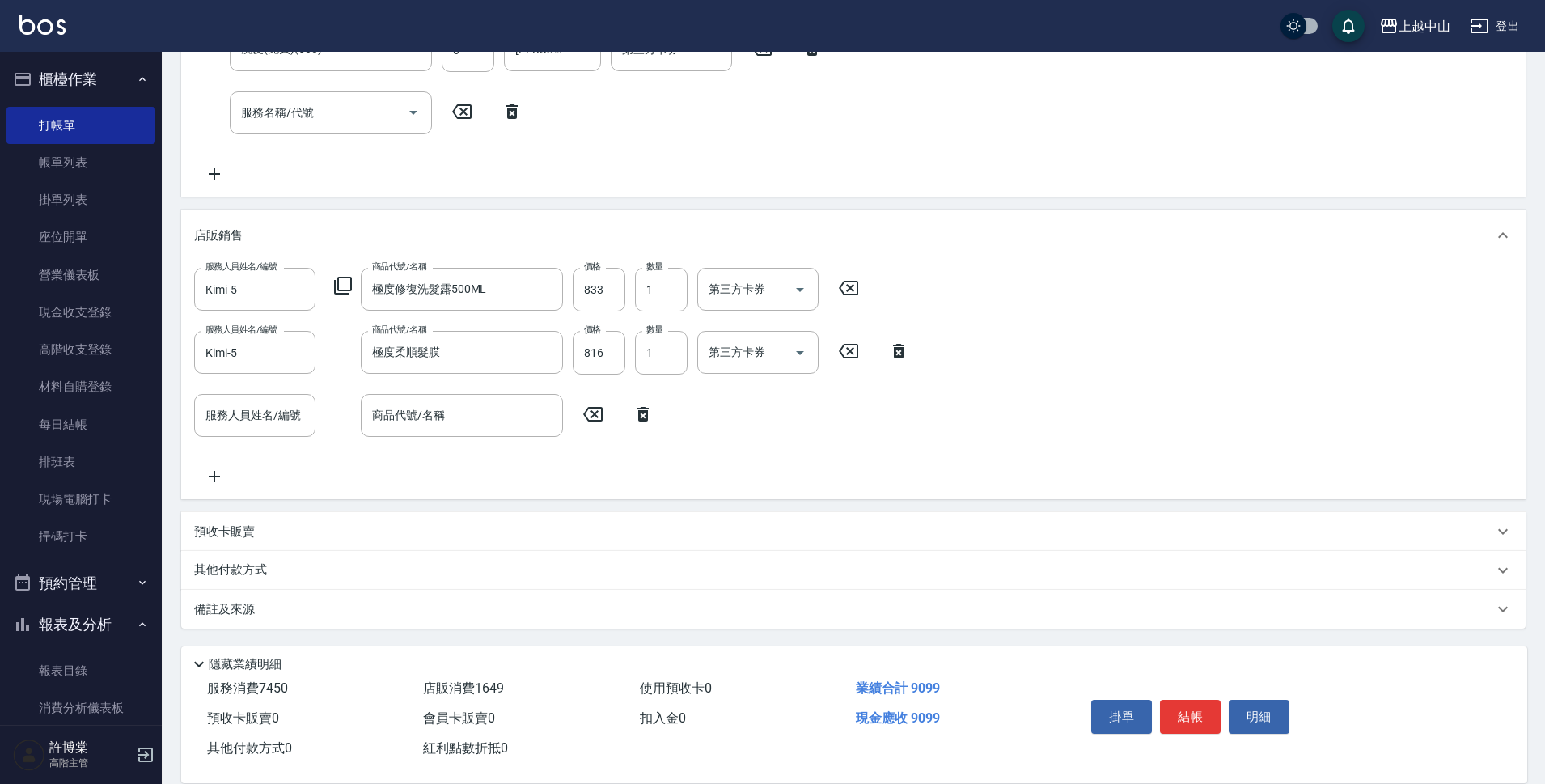
click at [221, 571] on p "其他付款方式" at bounding box center [234, 570] width 80 height 18
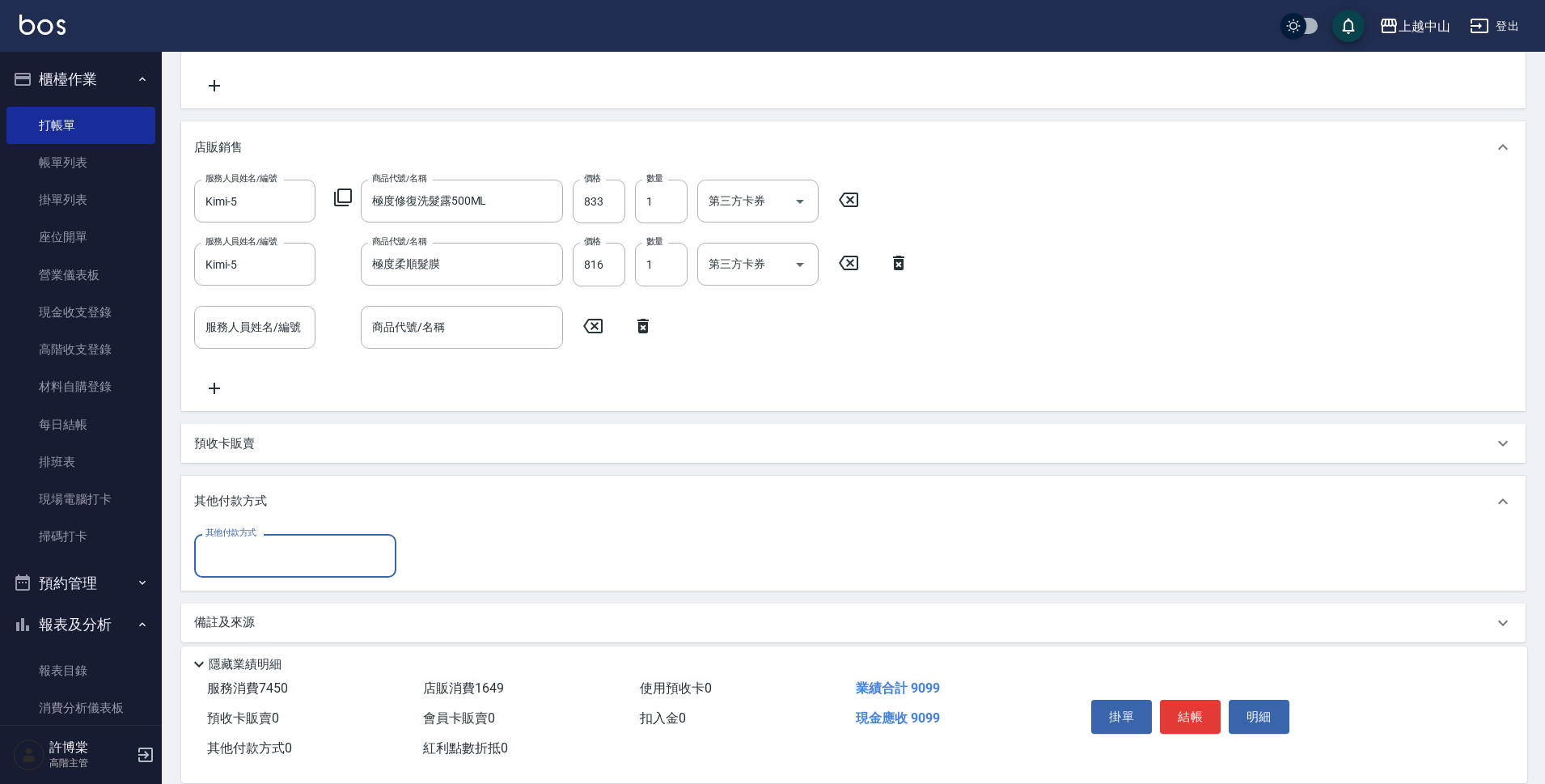
scroll to position [712, 0]
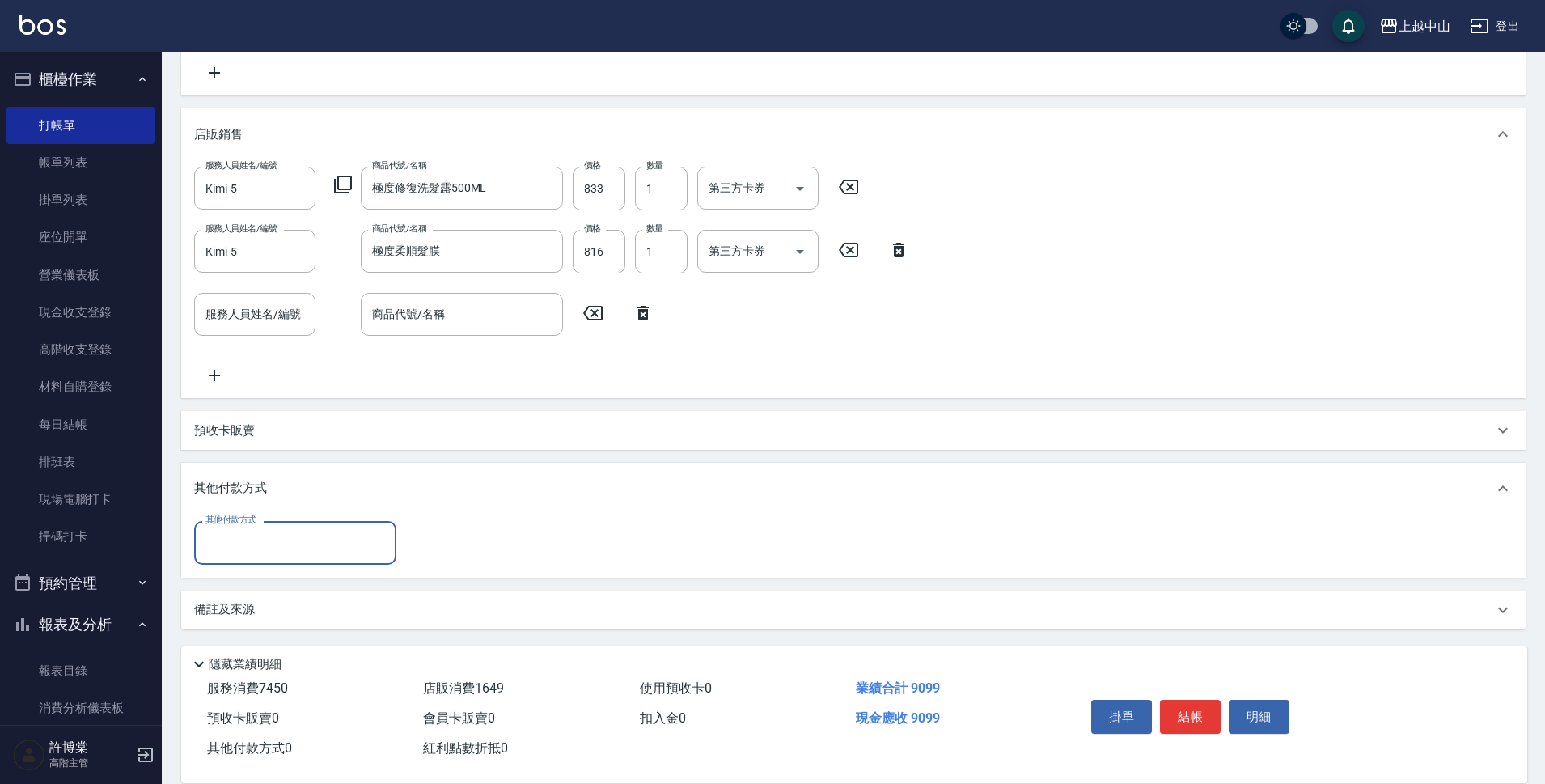
click at [252, 537] on input "其他付款方式" at bounding box center [295, 542] width 188 height 29
click at [257, 667] on span "信用卡" at bounding box center [295, 664] width 203 height 27
type input "信用卡"
type input "9099"
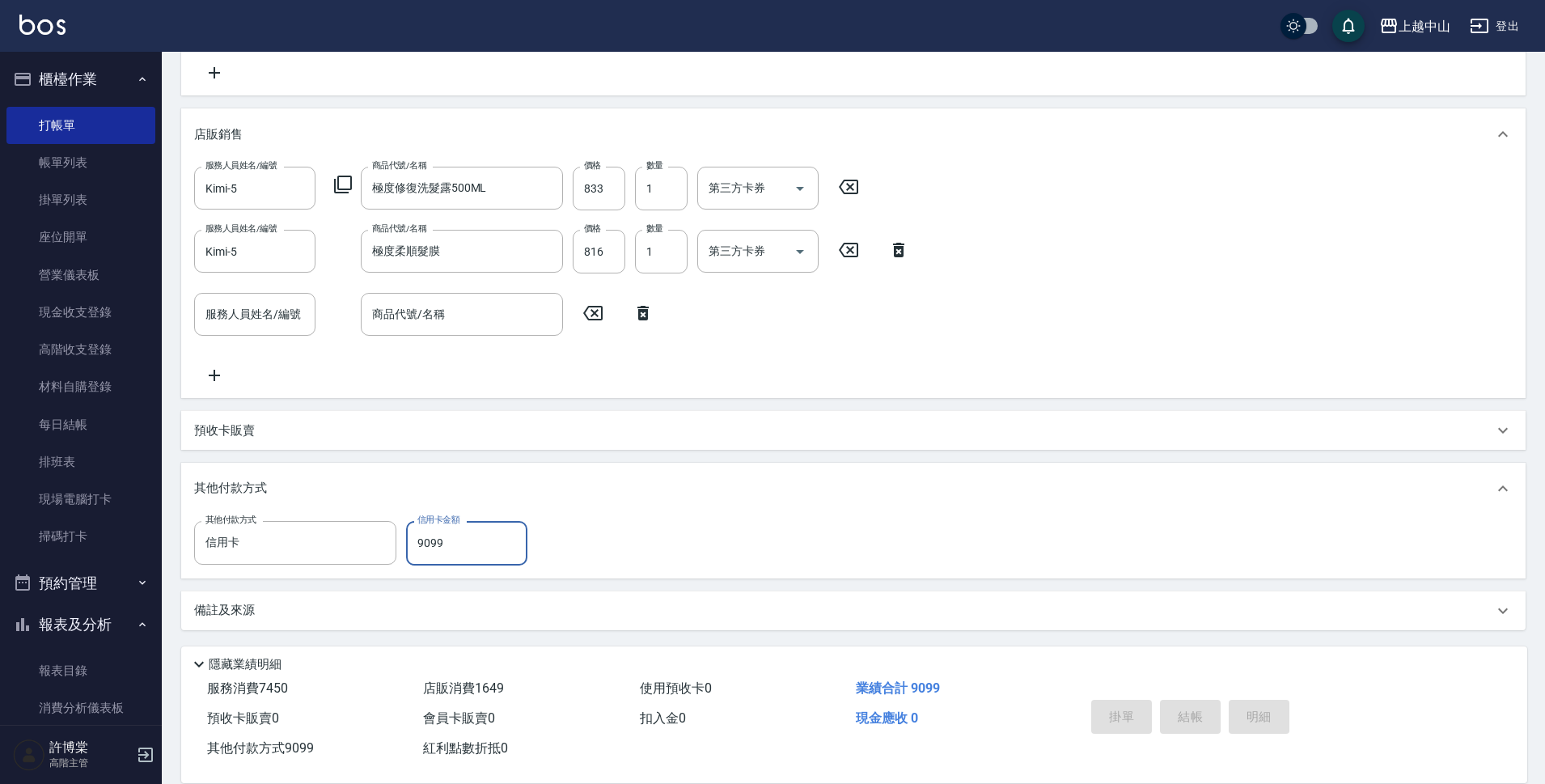
type input "[DATE] 16:41"
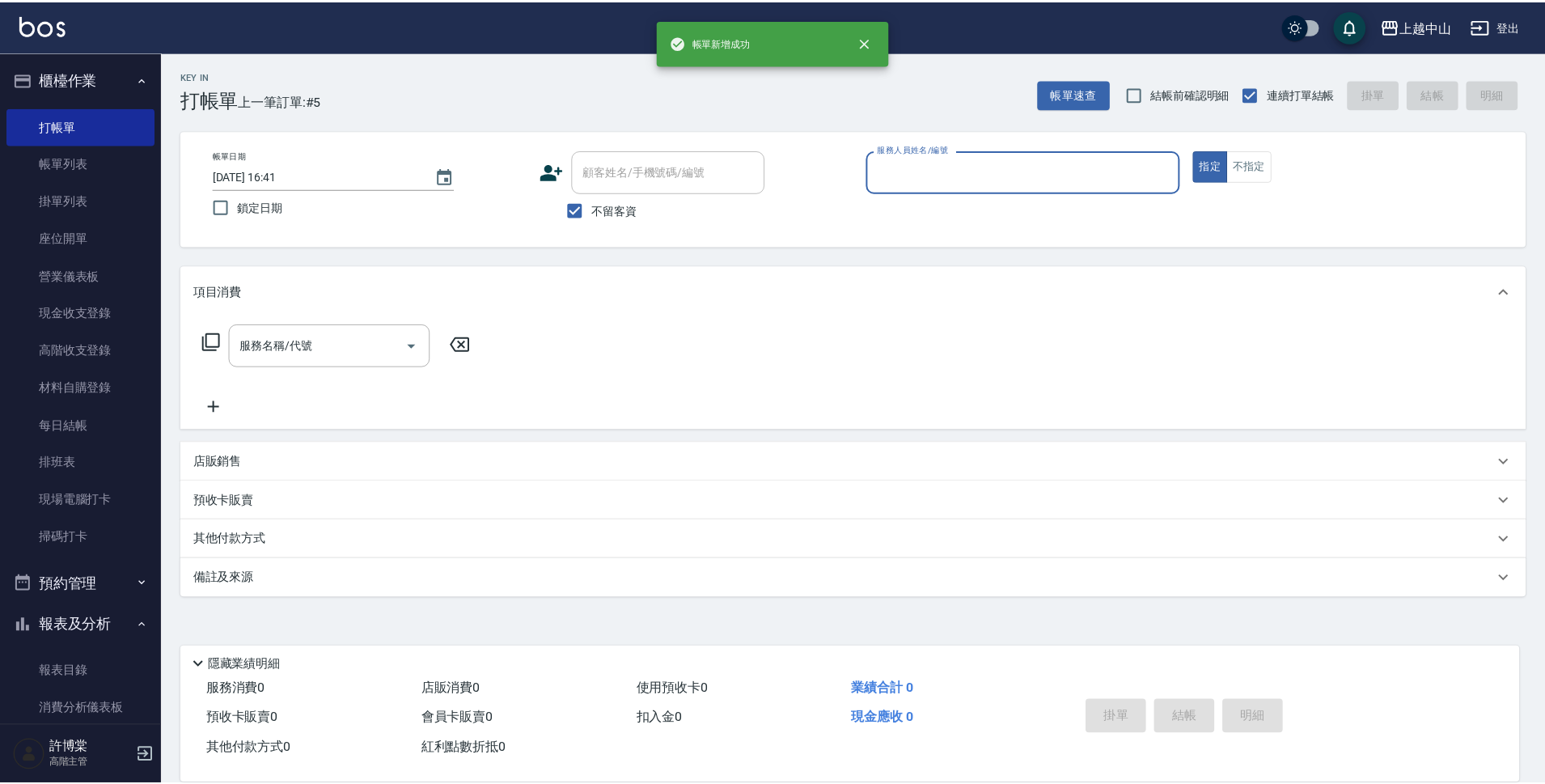
scroll to position [0, 0]
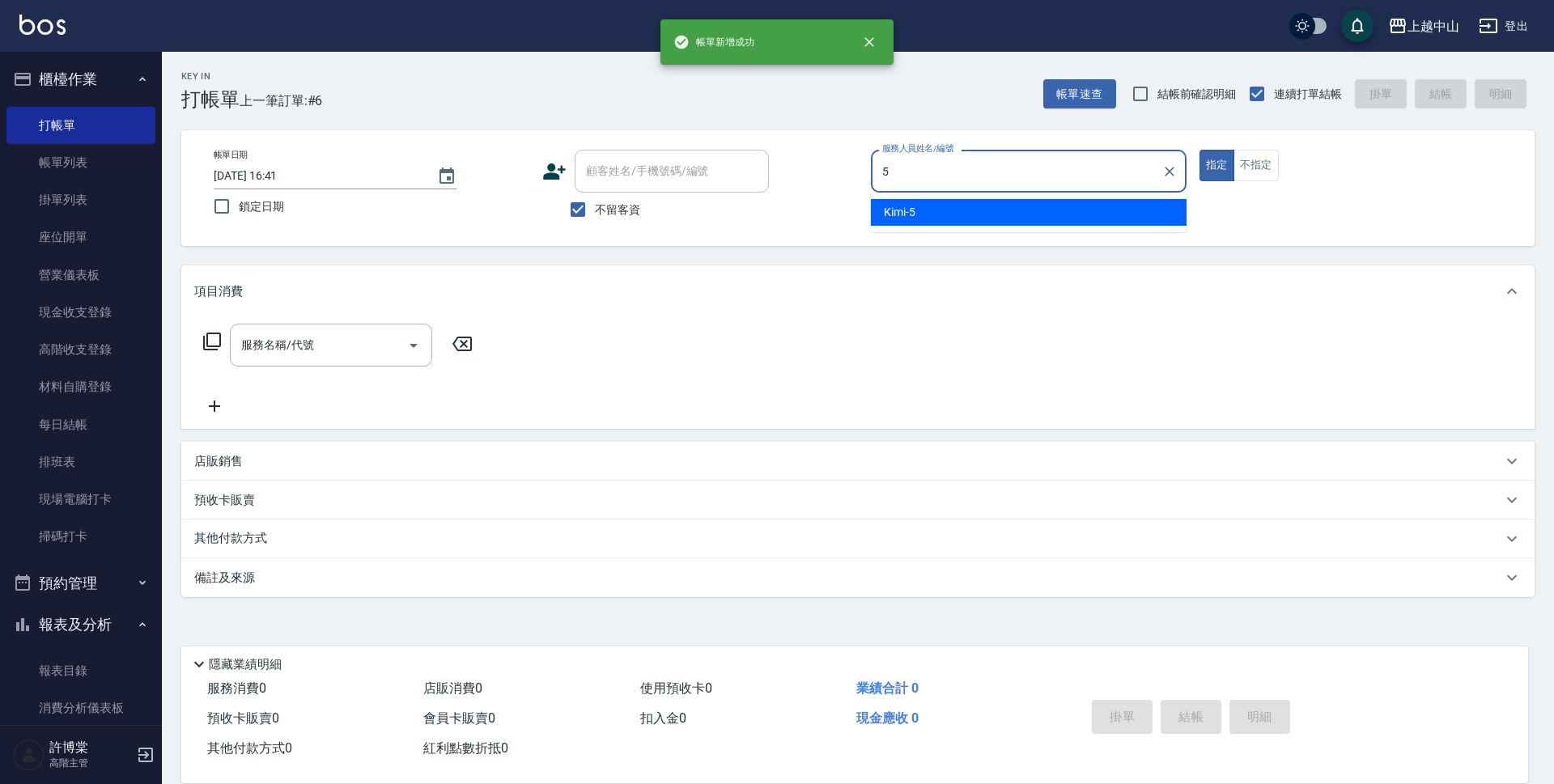
type input "Kimi-5"
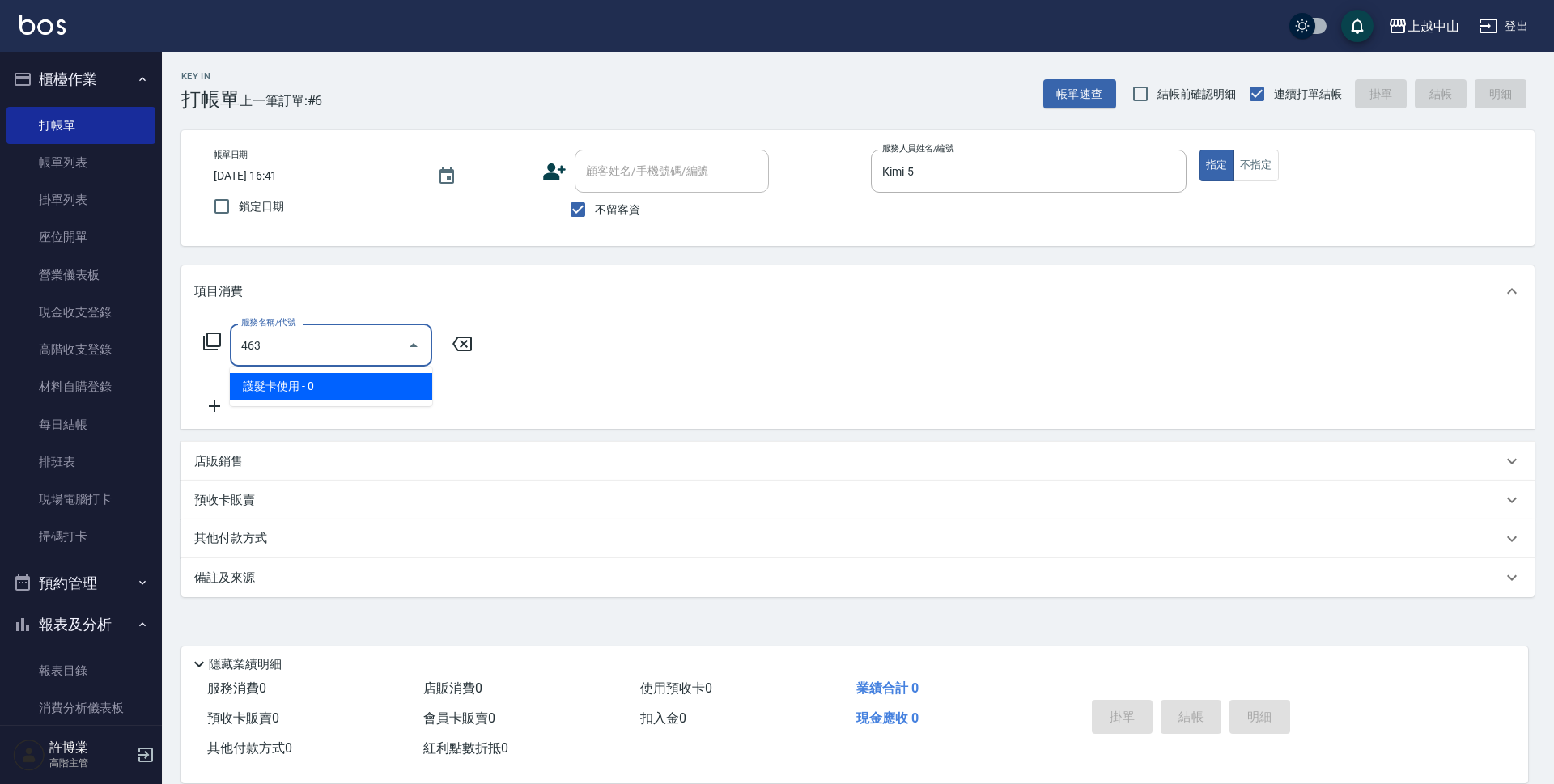
type input "護髮卡使用(463)"
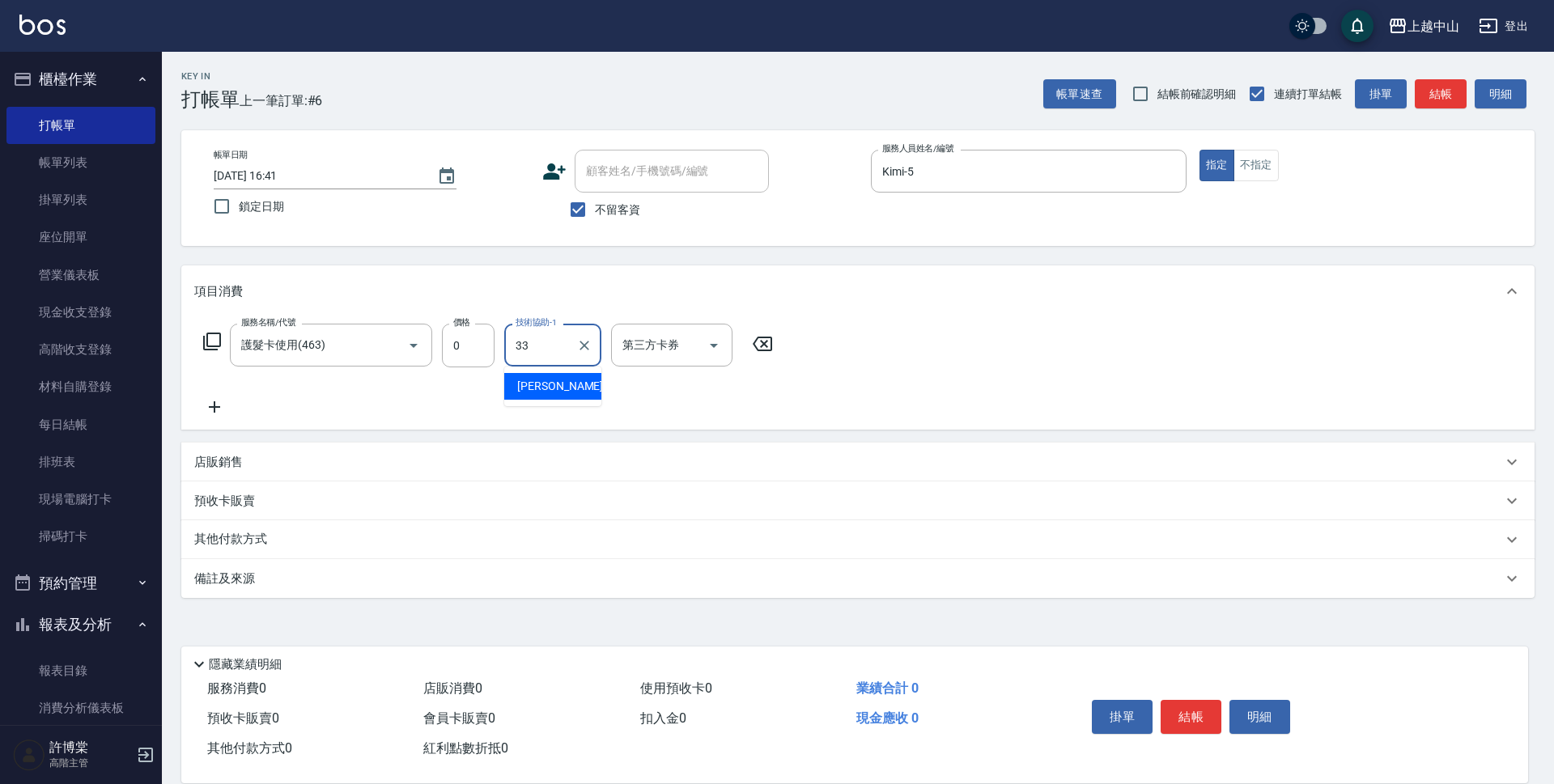
type input "[PERSON_NAME]-33"
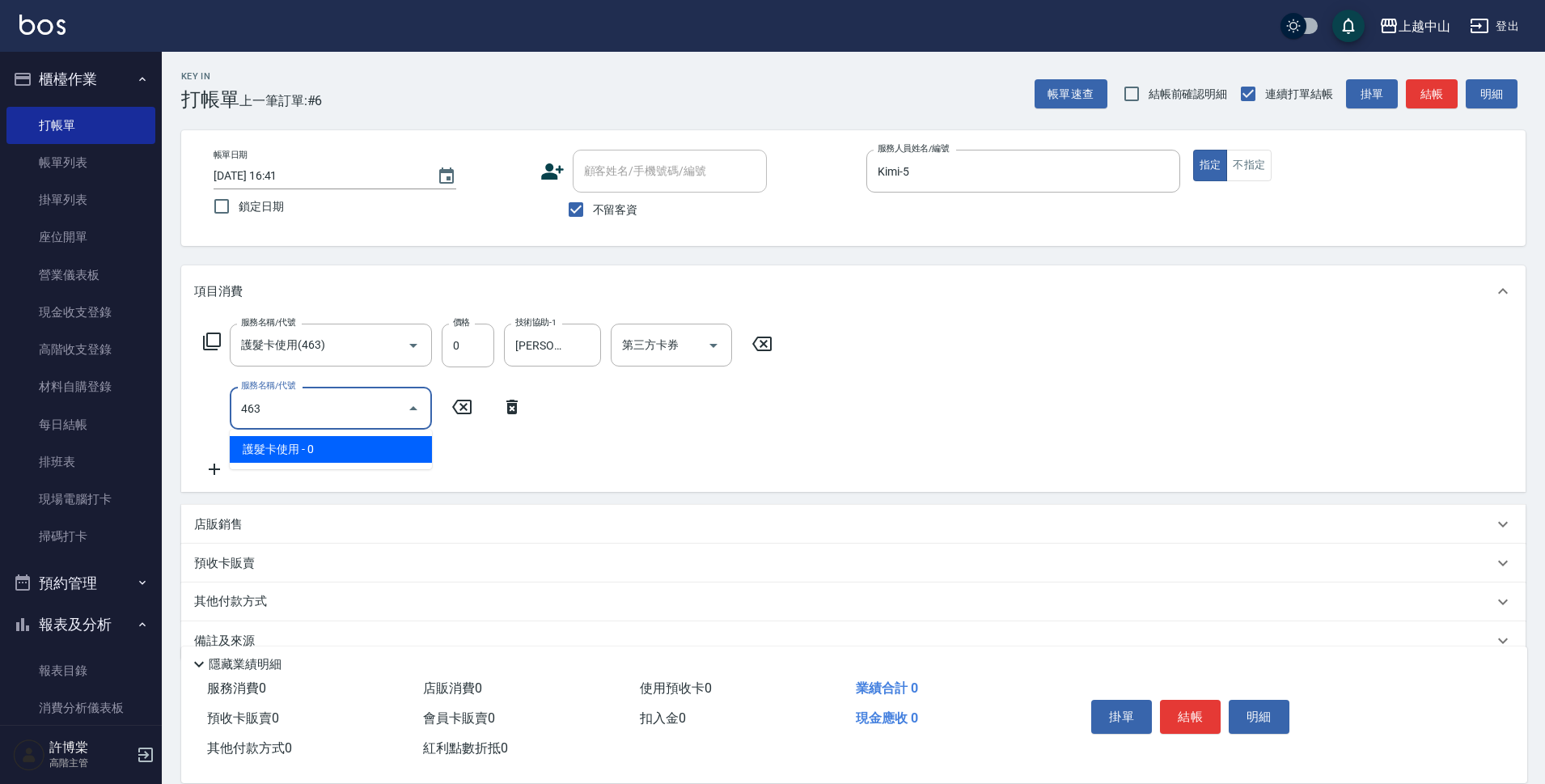
type input "護髮卡使用(463)"
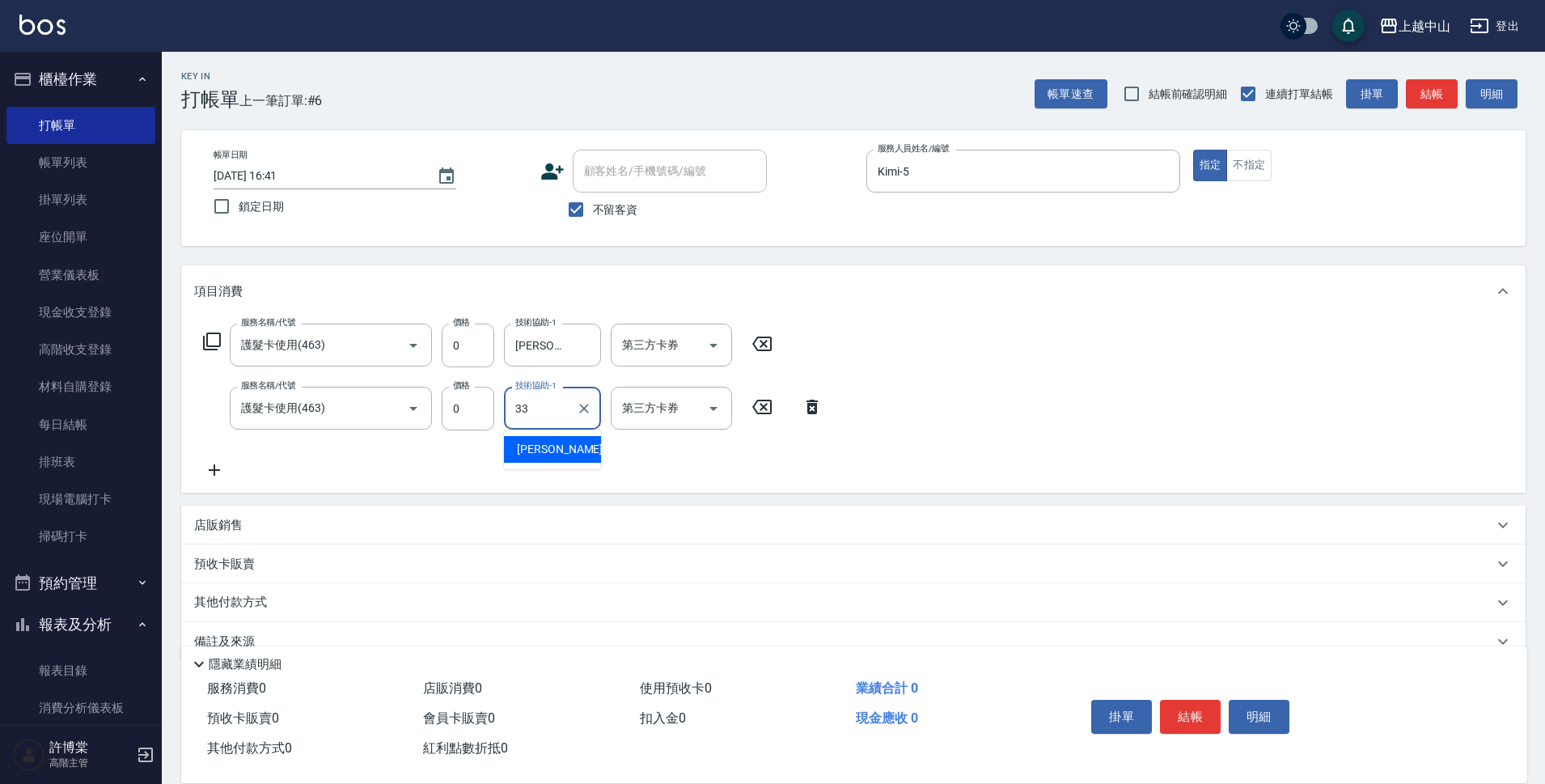
type input "[PERSON_NAME]-33"
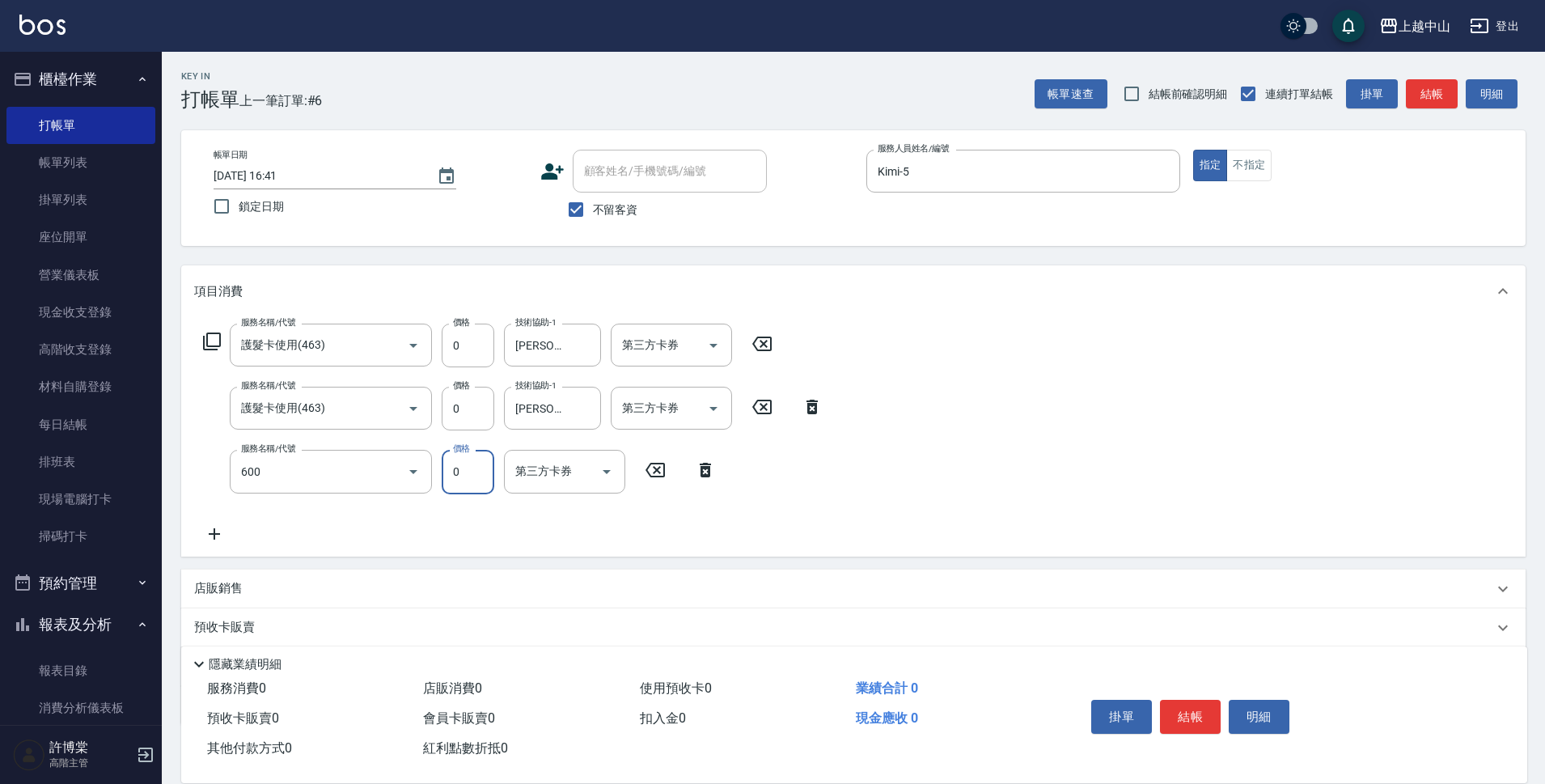
type input "洗髮(免費)(600)"
type input "[PERSON_NAME]-33"
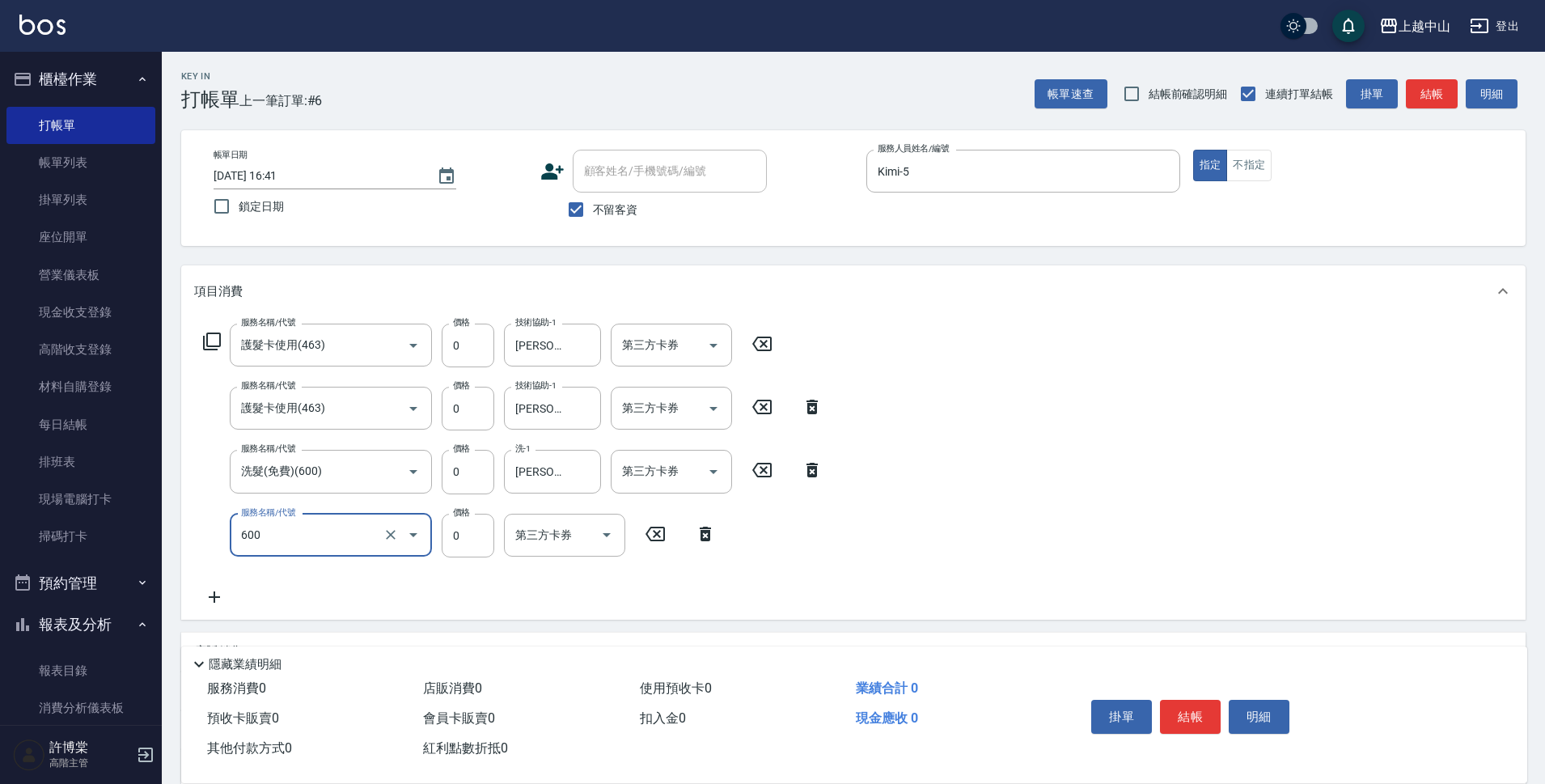
type input "洗髮(免費)(600)"
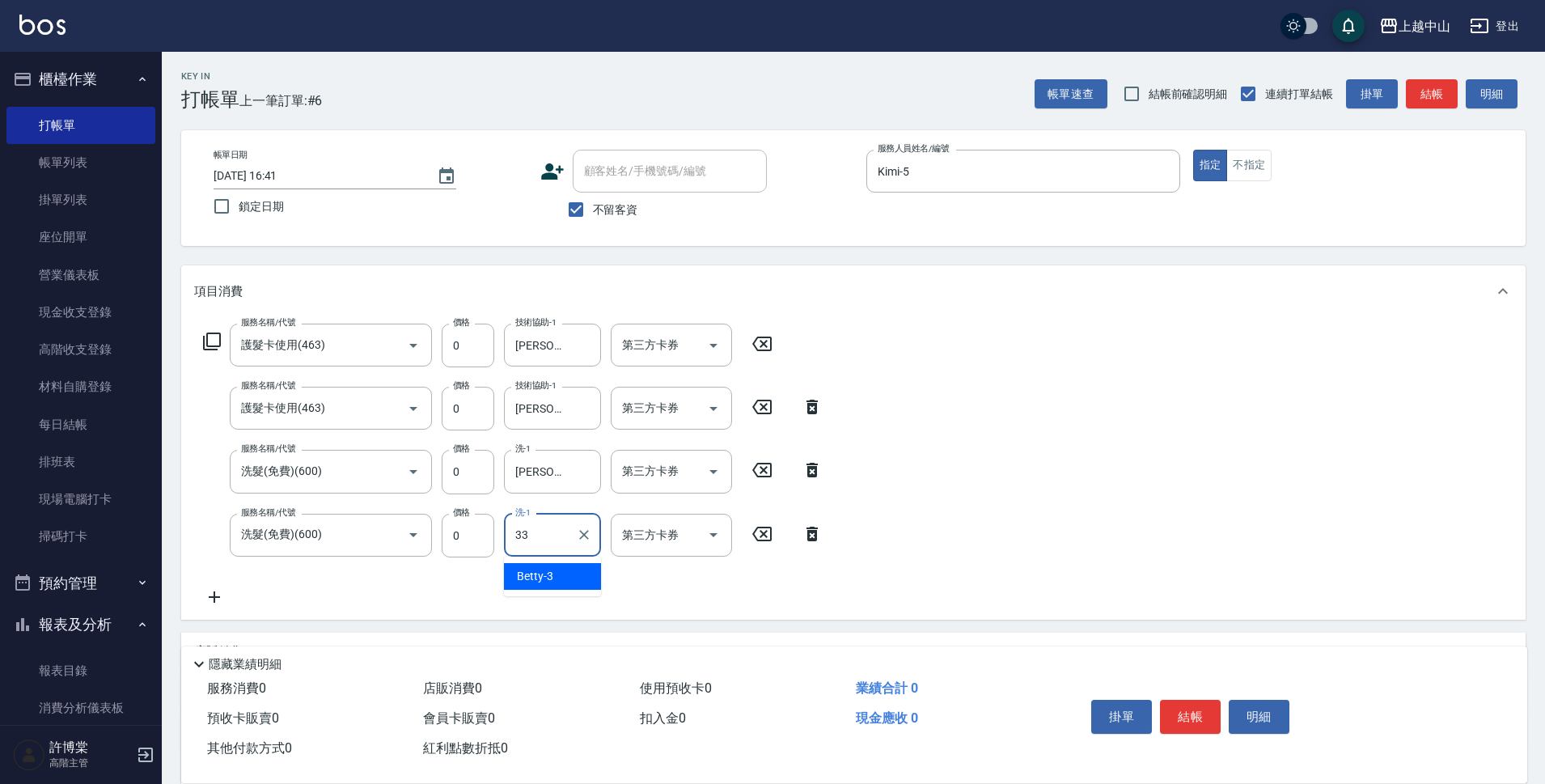
type input "[PERSON_NAME]-33"
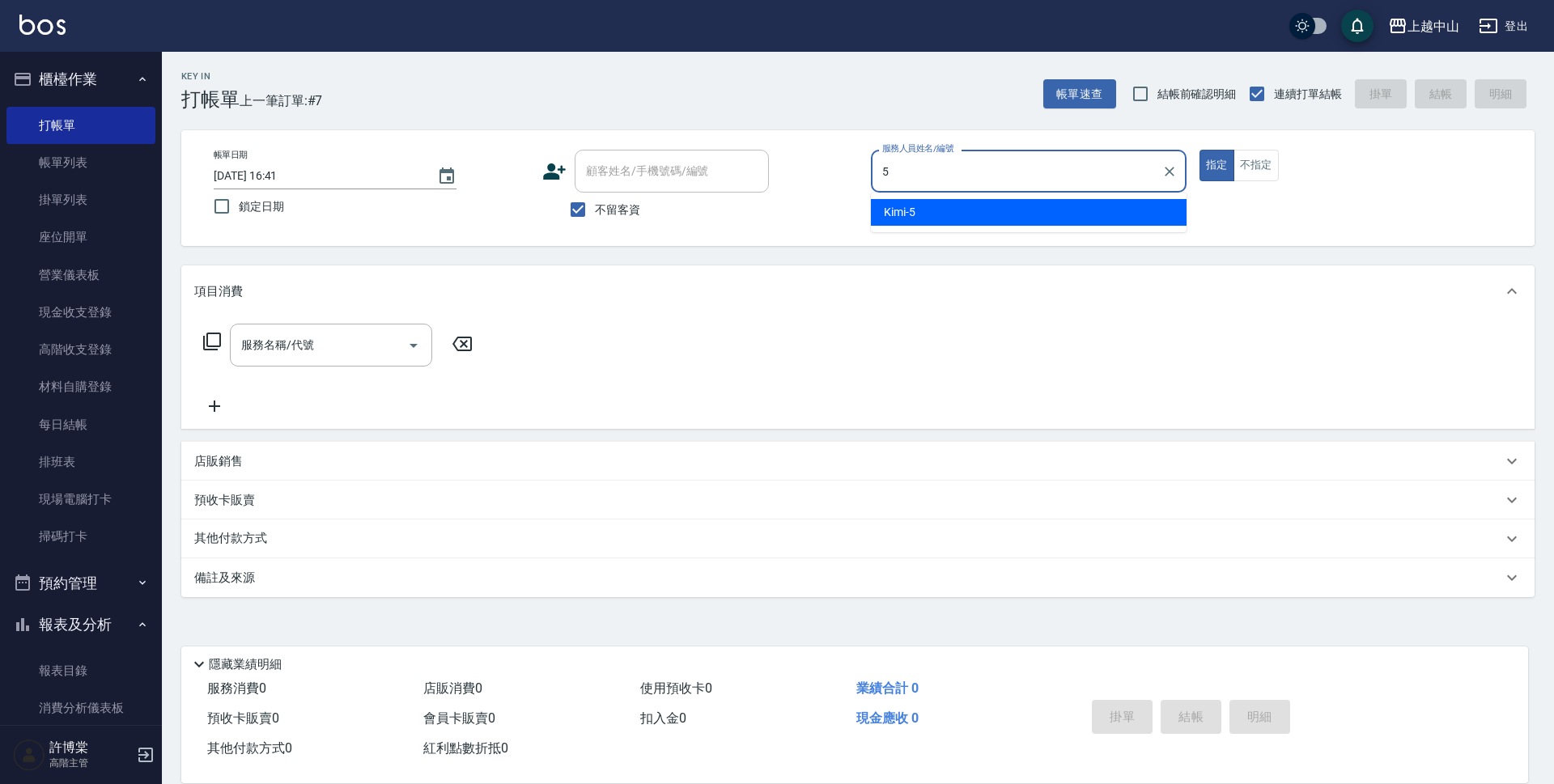
type input "Kimi-5"
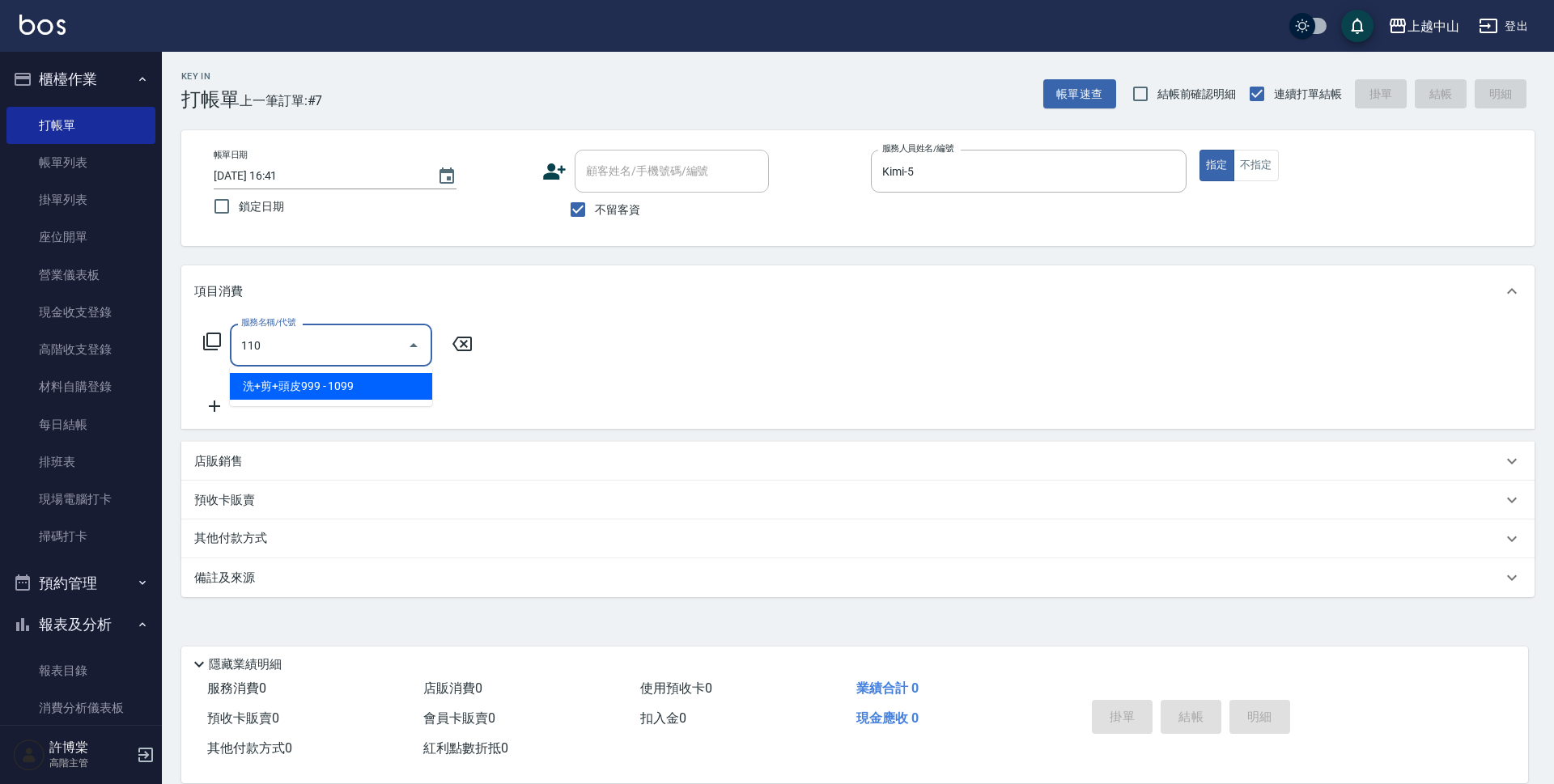
type input "洗+剪+頭皮999(110)"
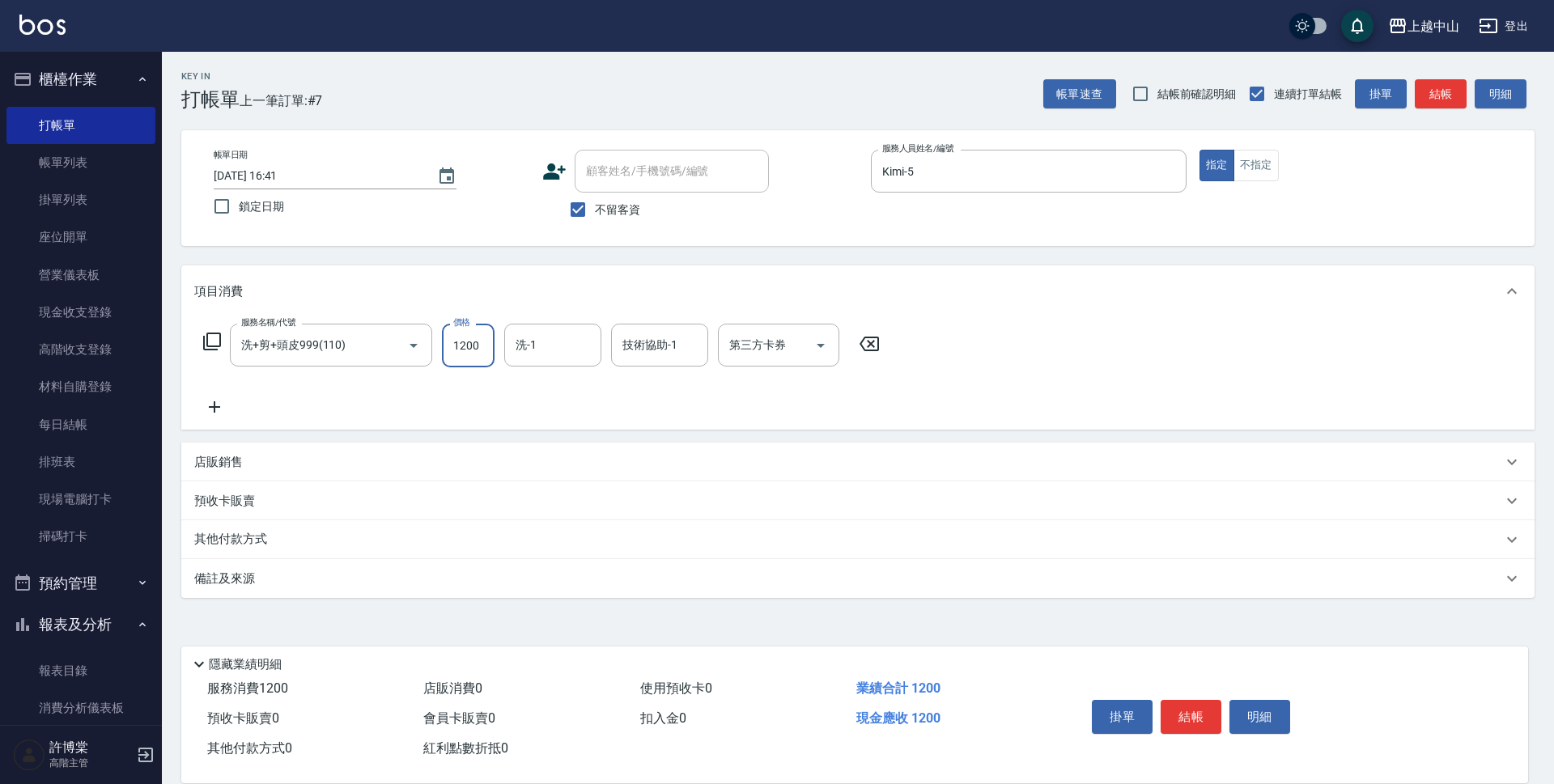
type input "1200"
type input "薇慈-36"
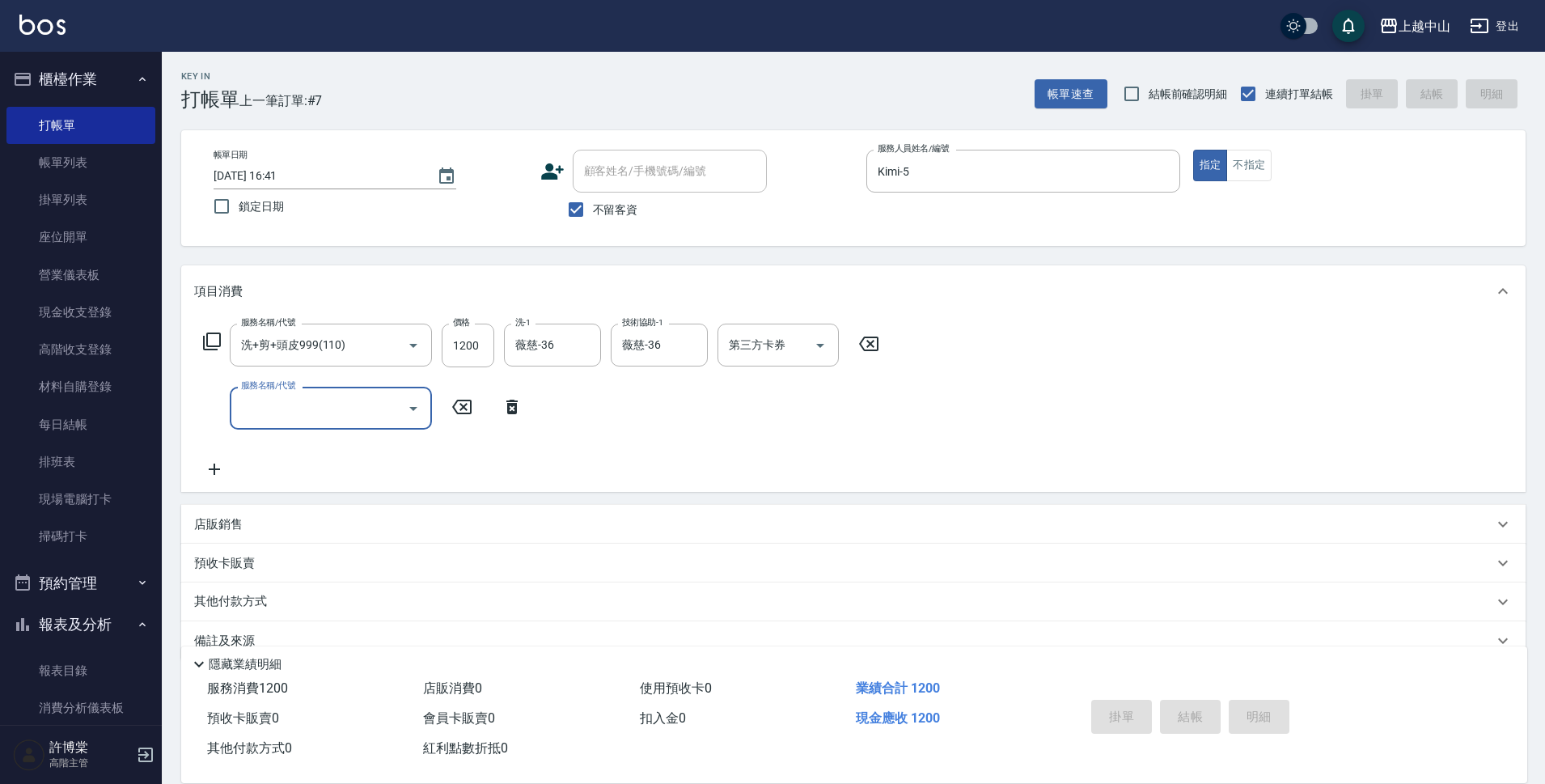
type input "[DATE] 16:42"
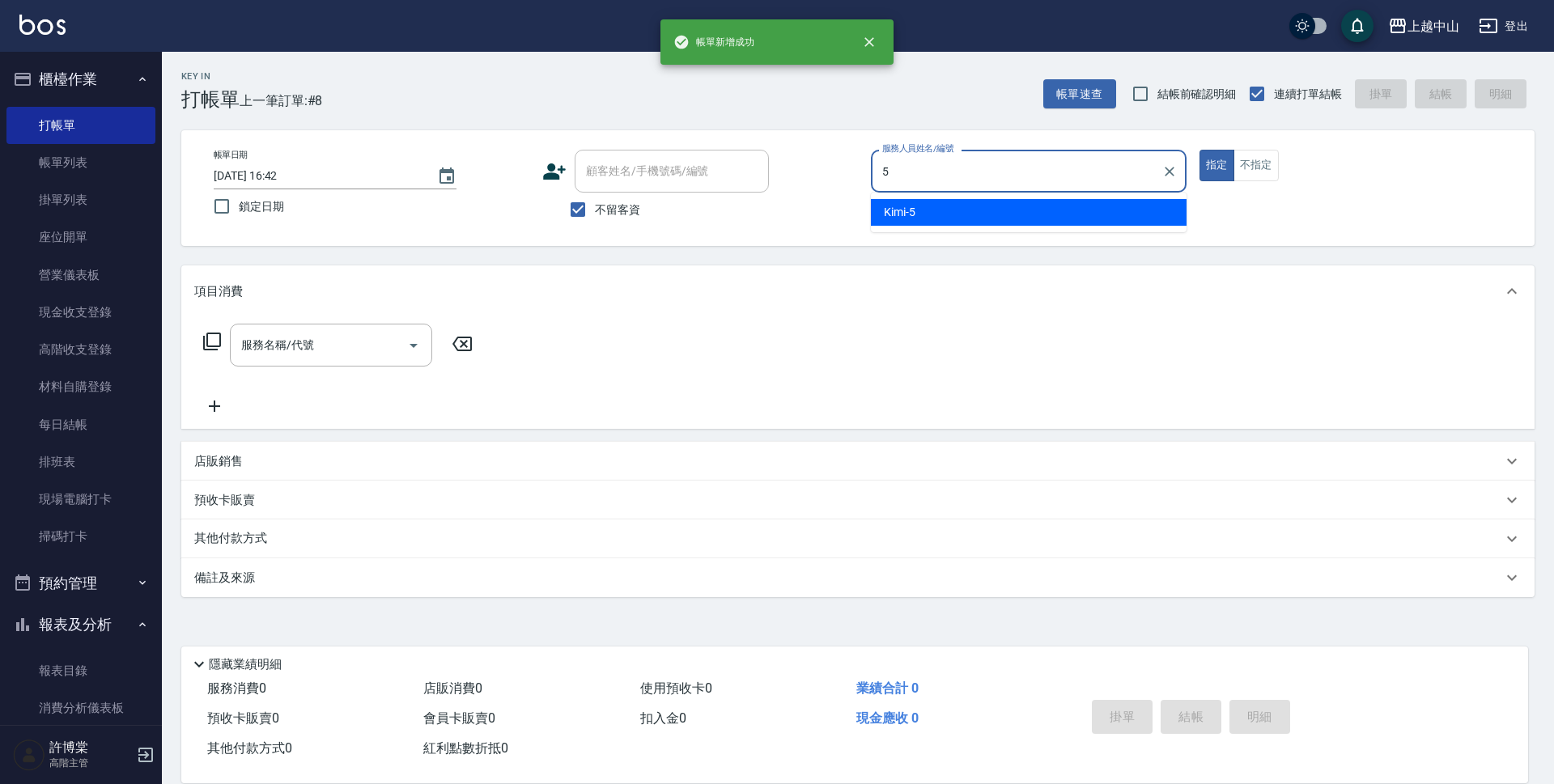
type input "Kimi-5"
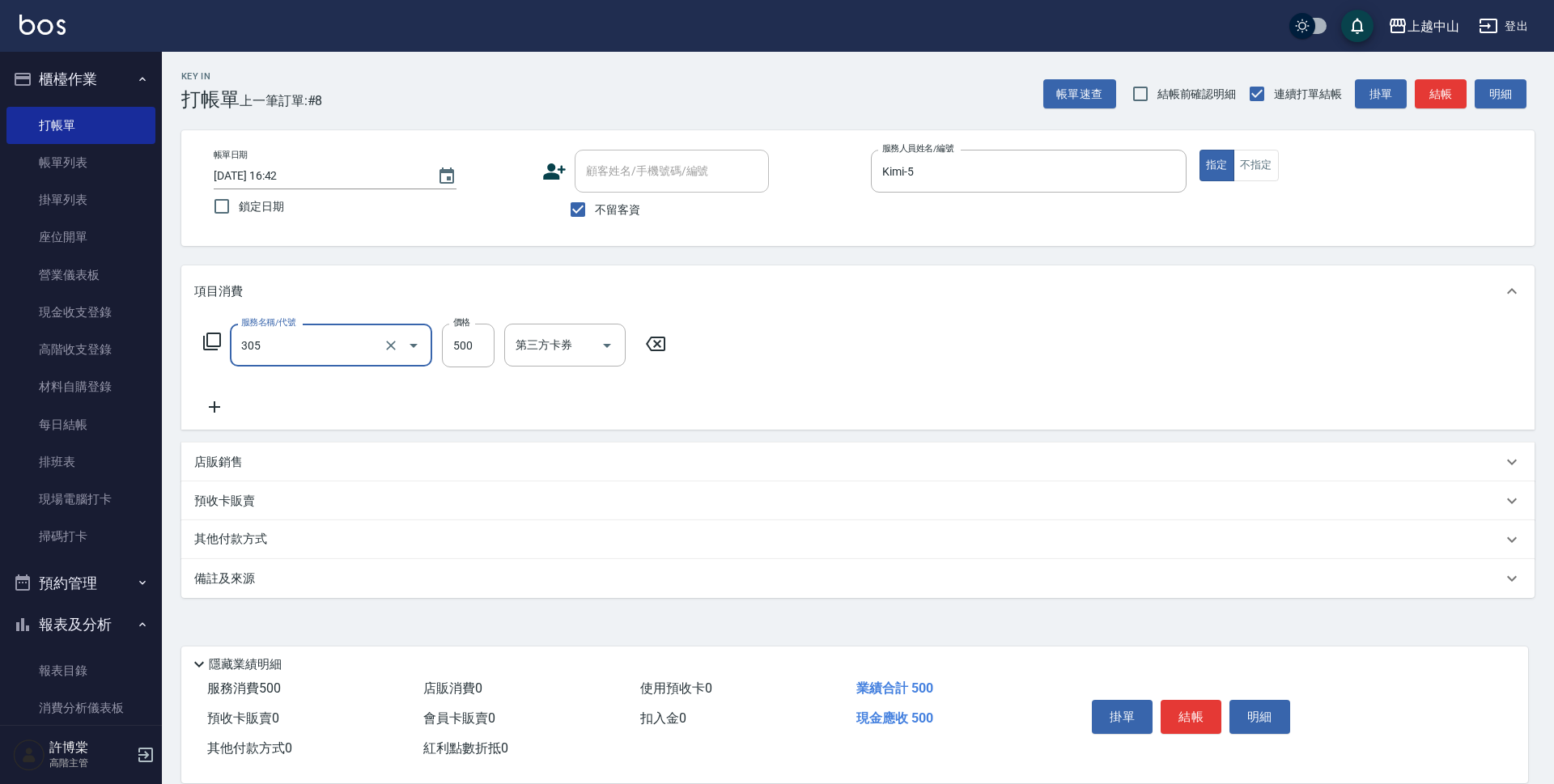
type input "剪髮(305)"
type input "400"
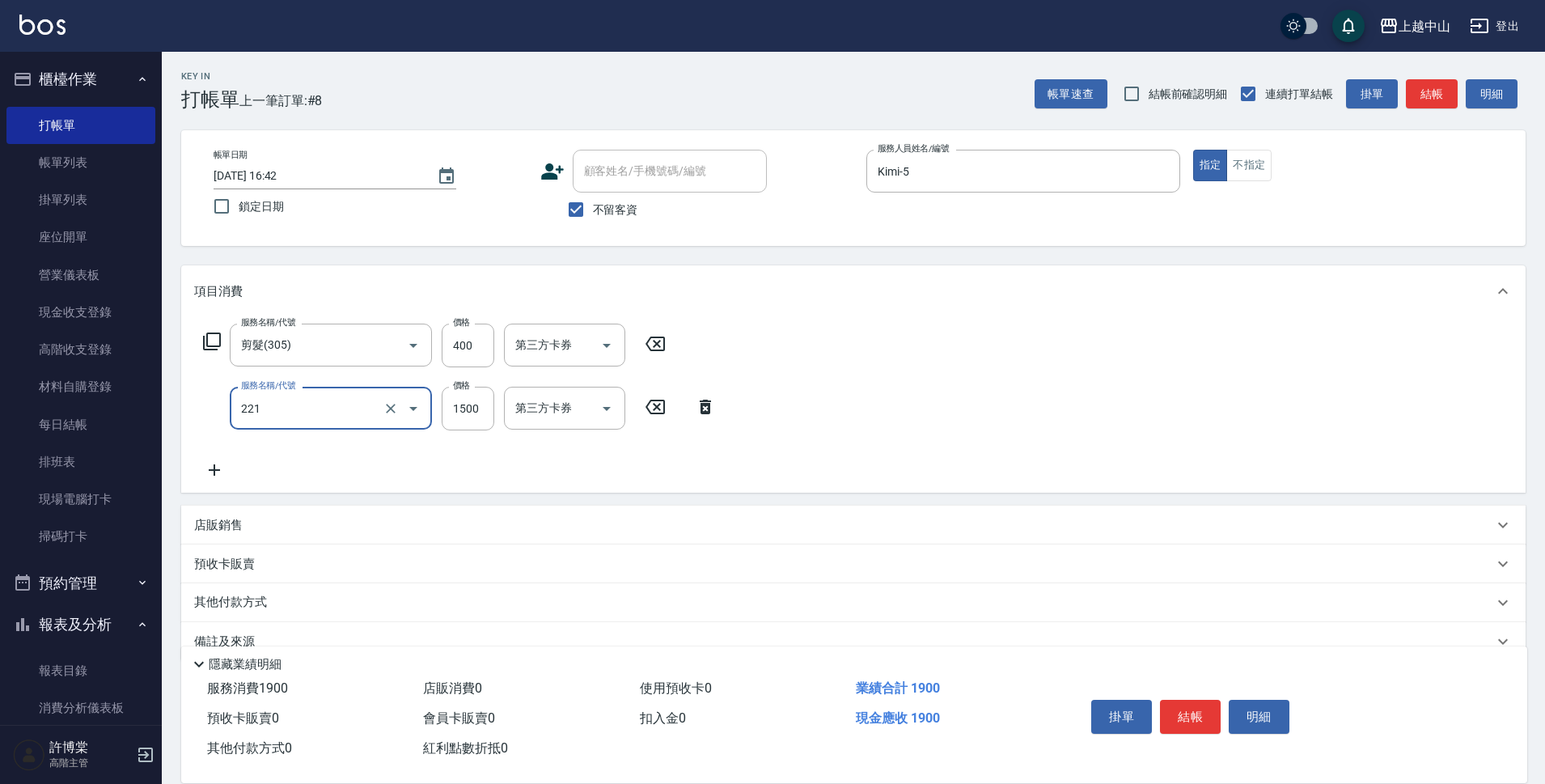
type input "燙髮自備 1500 以 下(221)"
type input "1200"
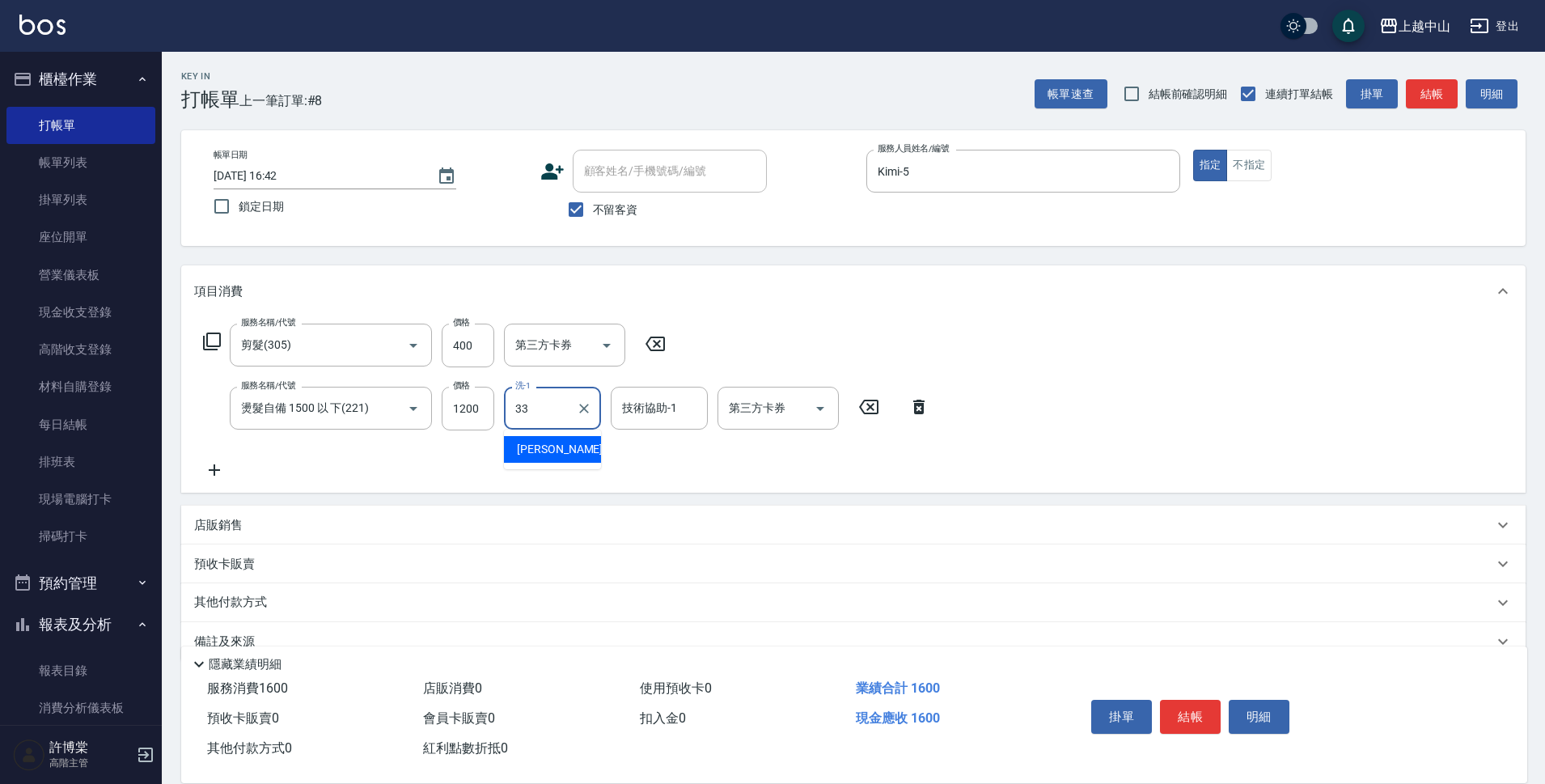
type input "[PERSON_NAME]-33"
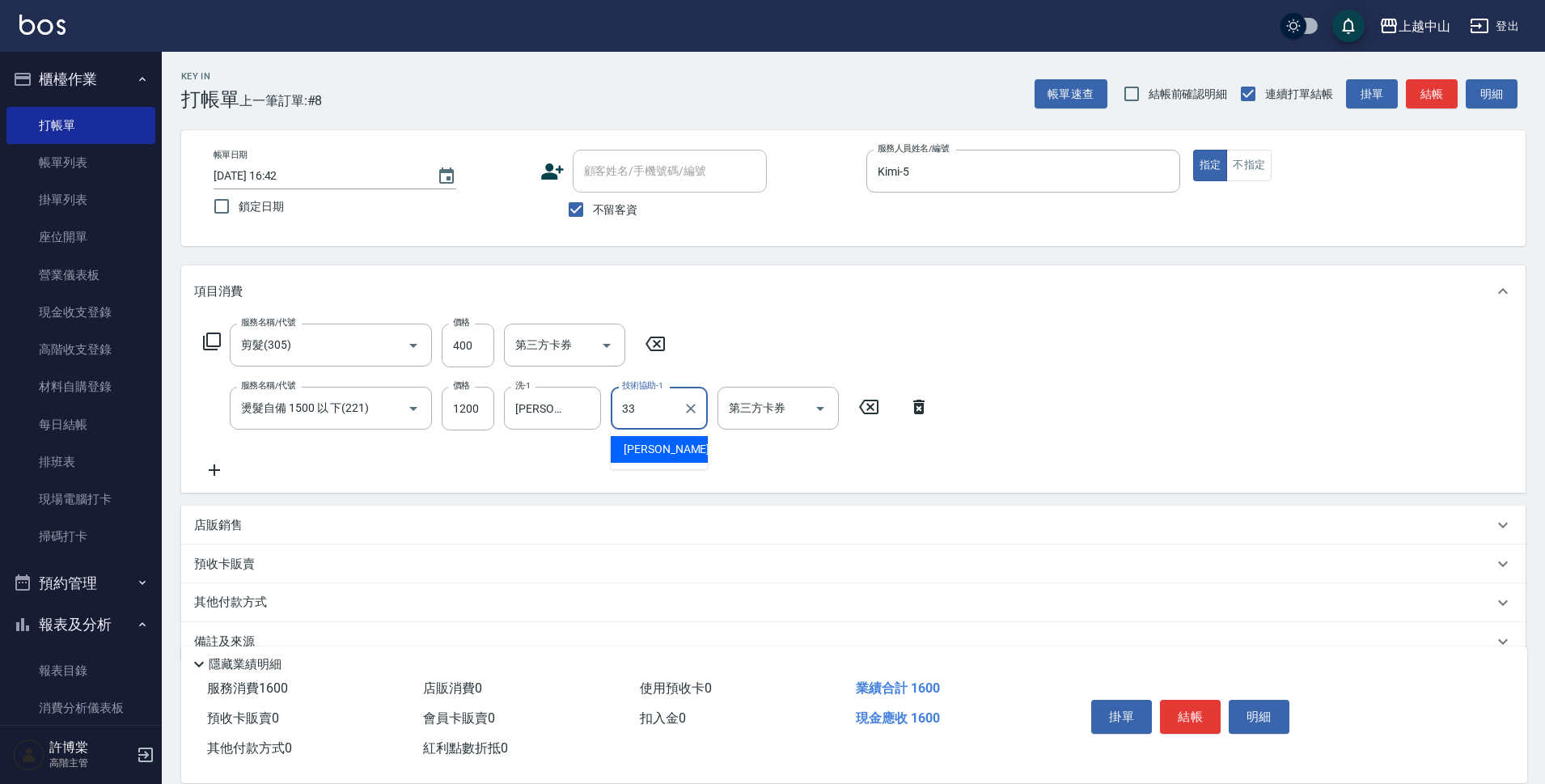
type input "[PERSON_NAME]-33"
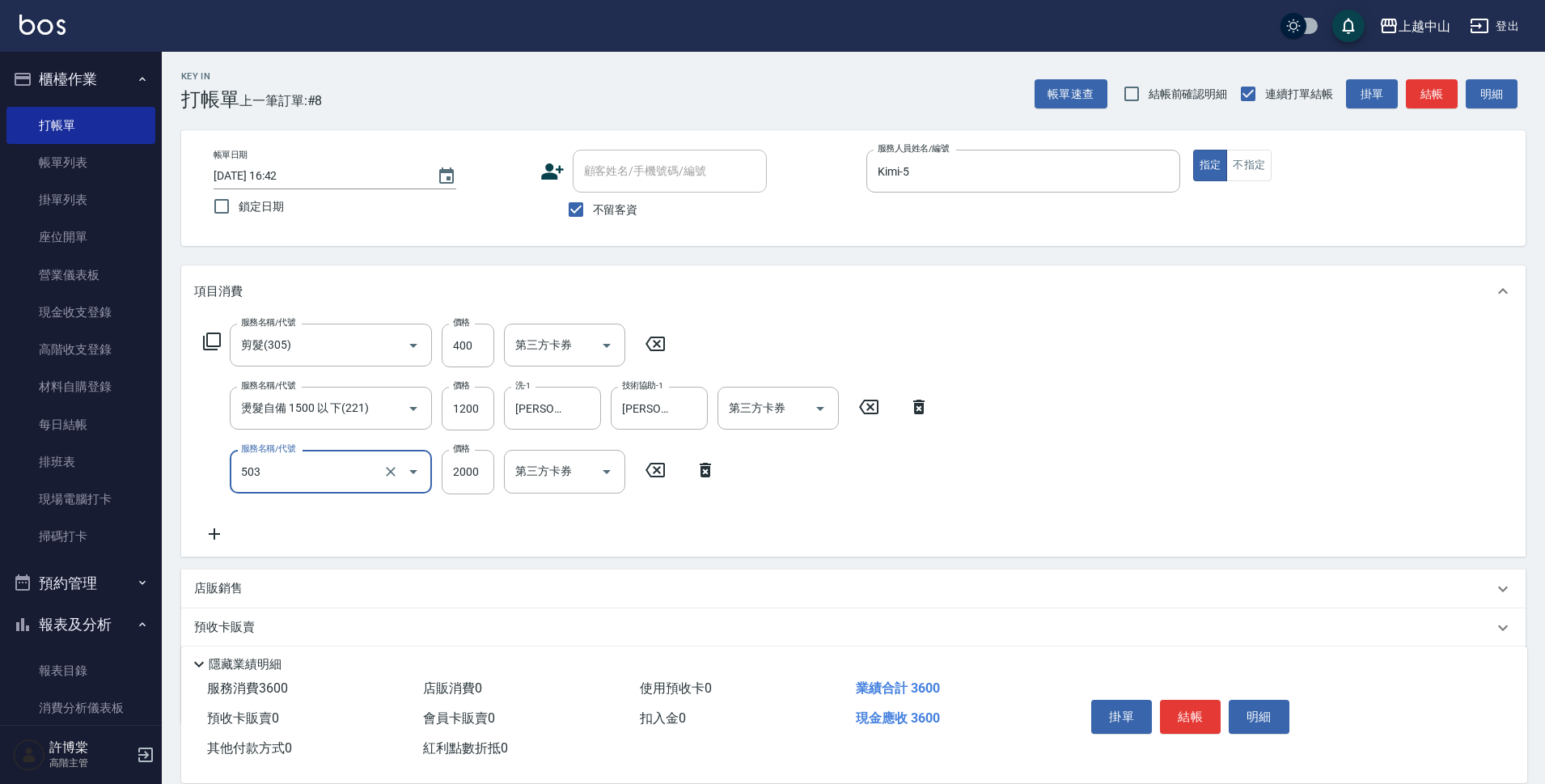
type input "染髮2000以下(503)"
type input "1300"
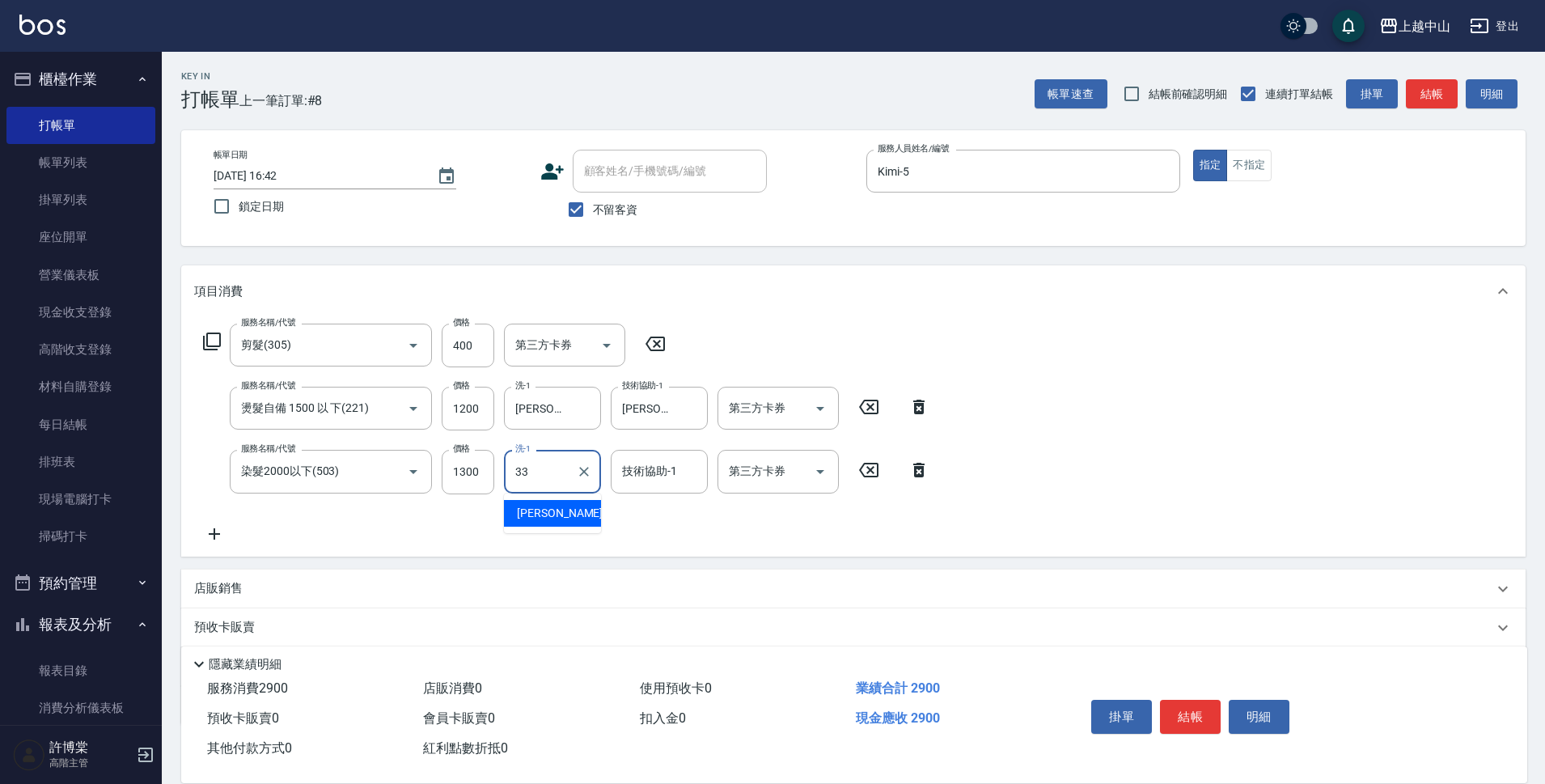
type input "[PERSON_NAME]-33"
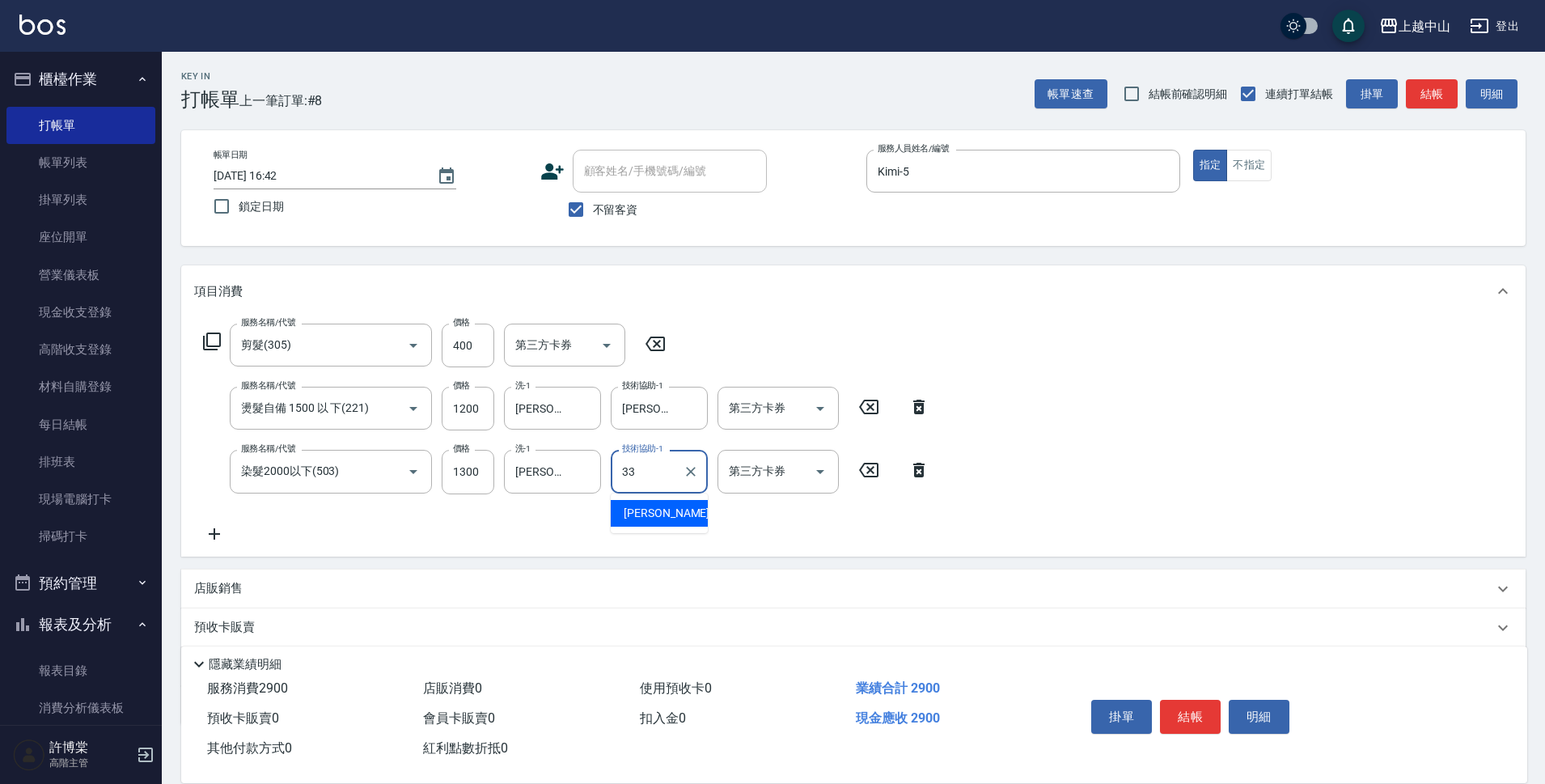
type input "[PERSON_NAME]-33"
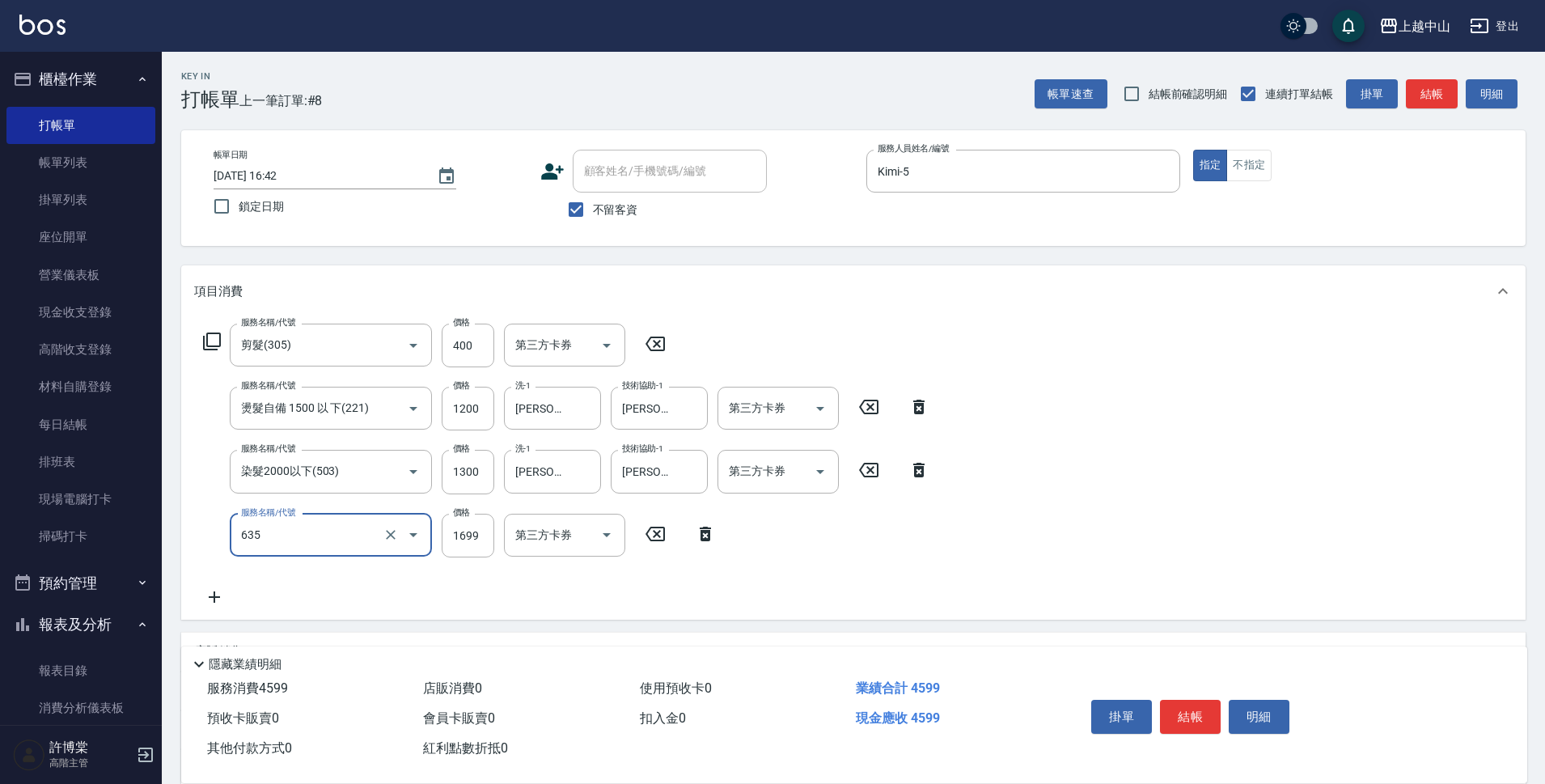
type input "兩段自備單次(635)"
type input "999"
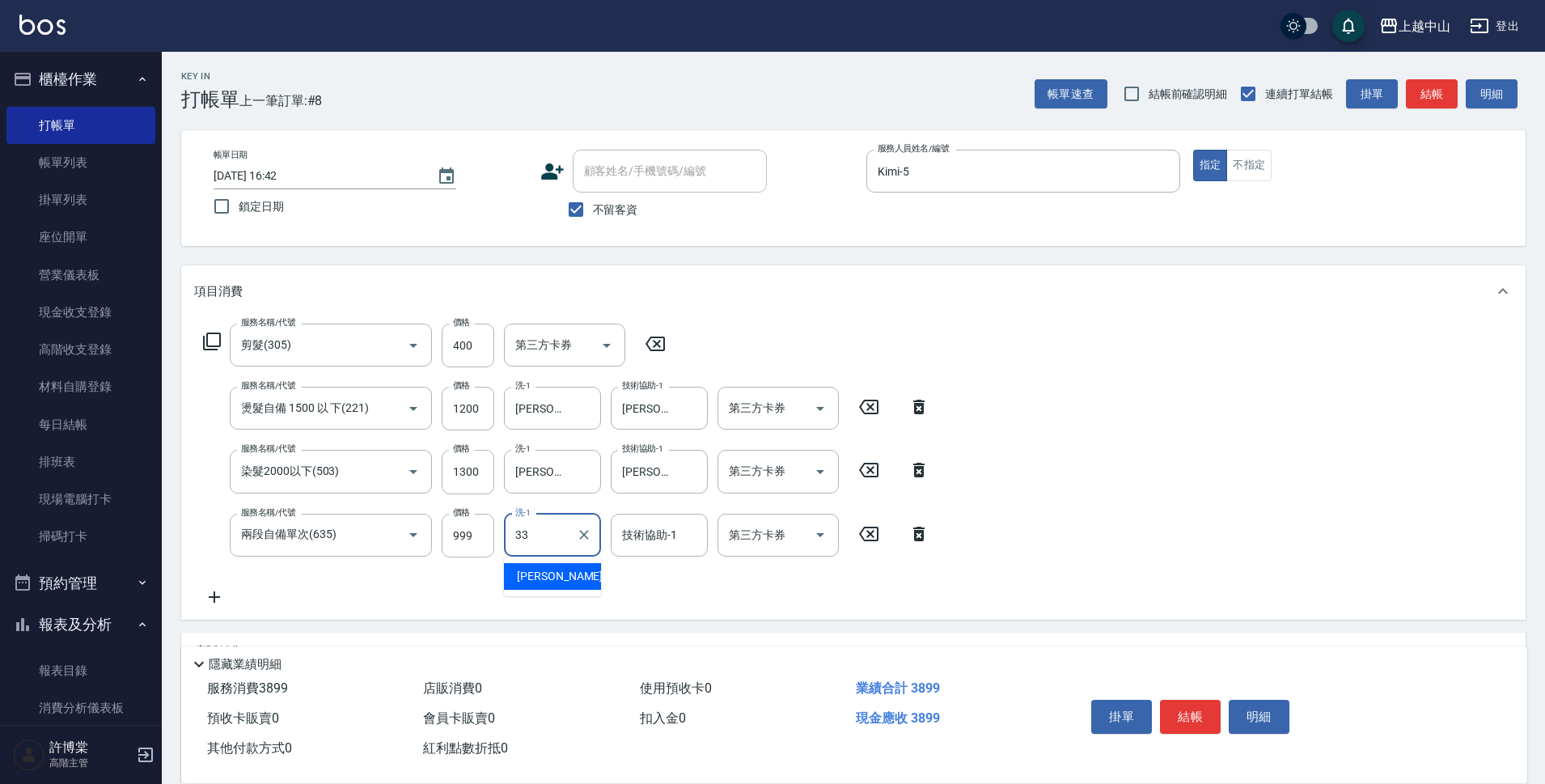
type input "[PERSON_NAME]-33"
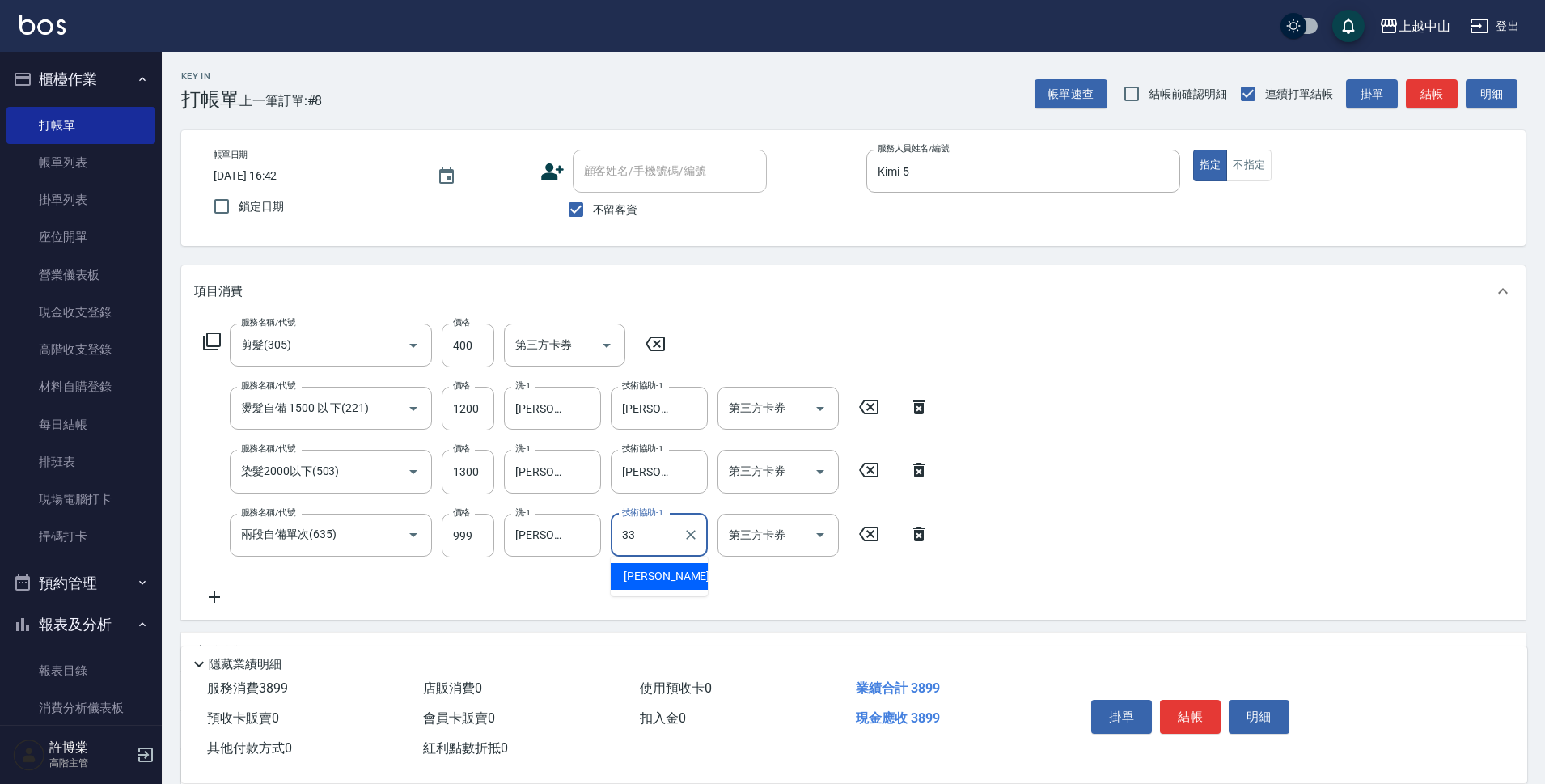
type input "[PERSON_NAME]-33"
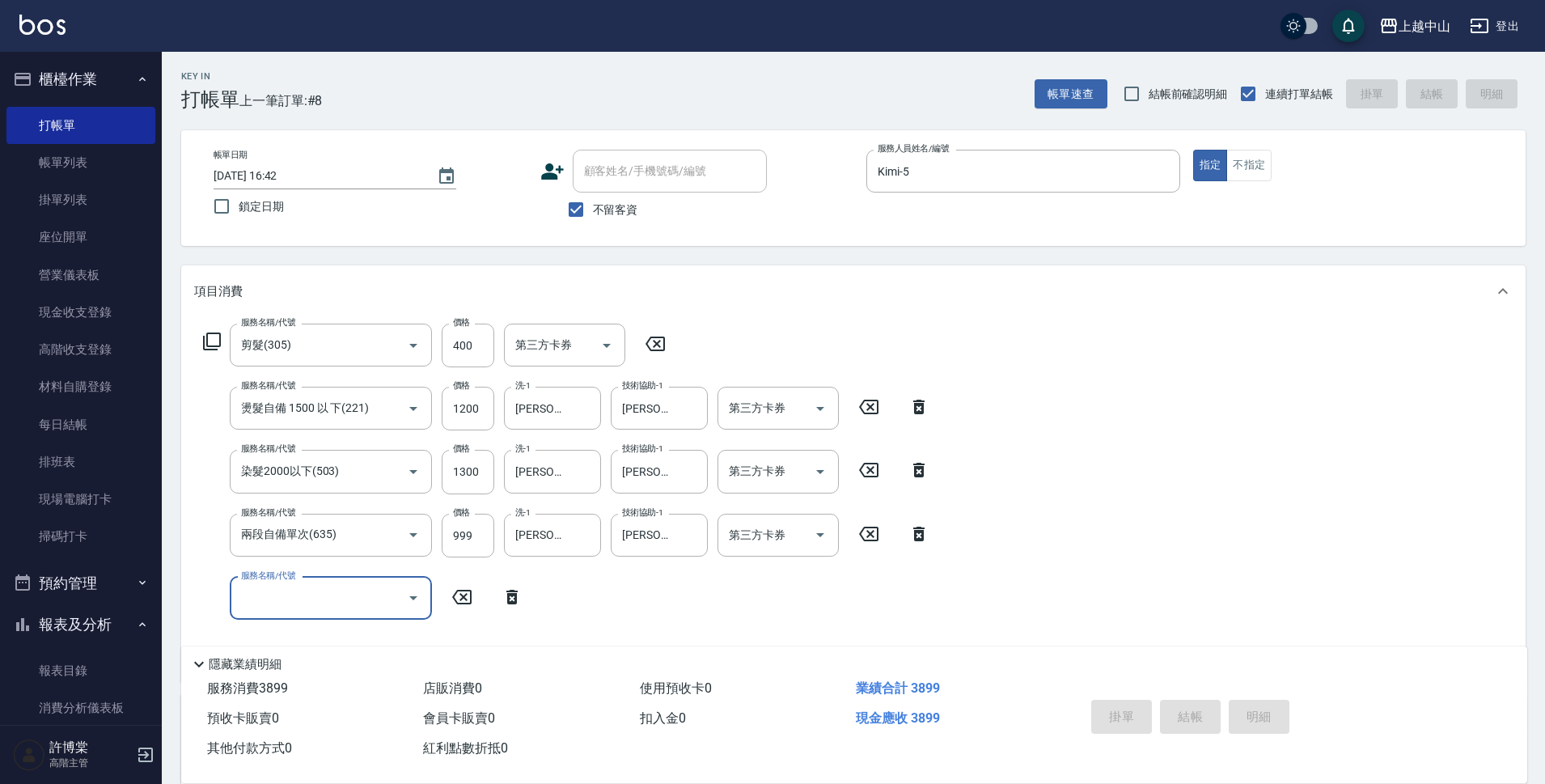
type input "[DATE] 16:43"
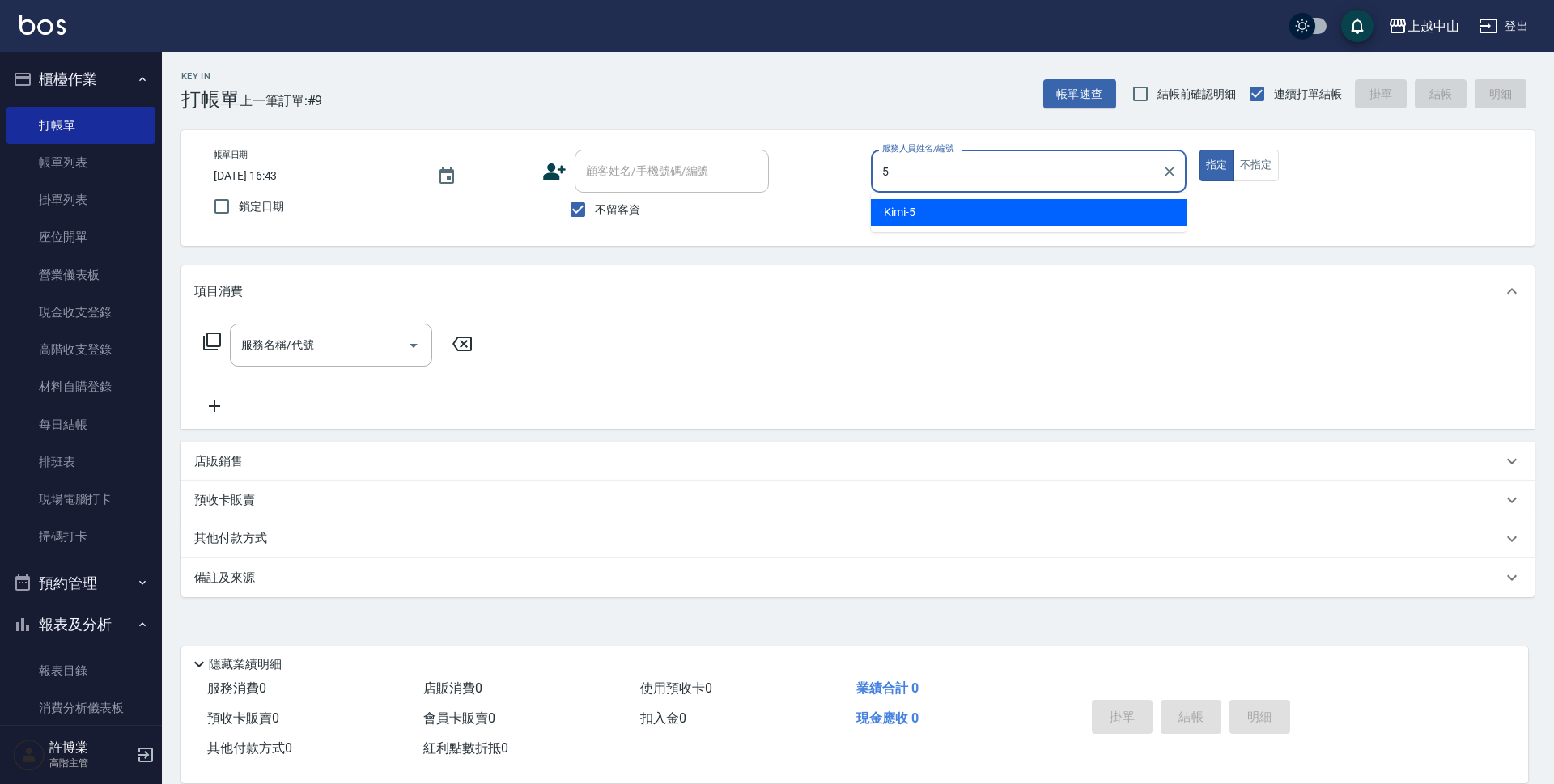
type input "Kimi-5"
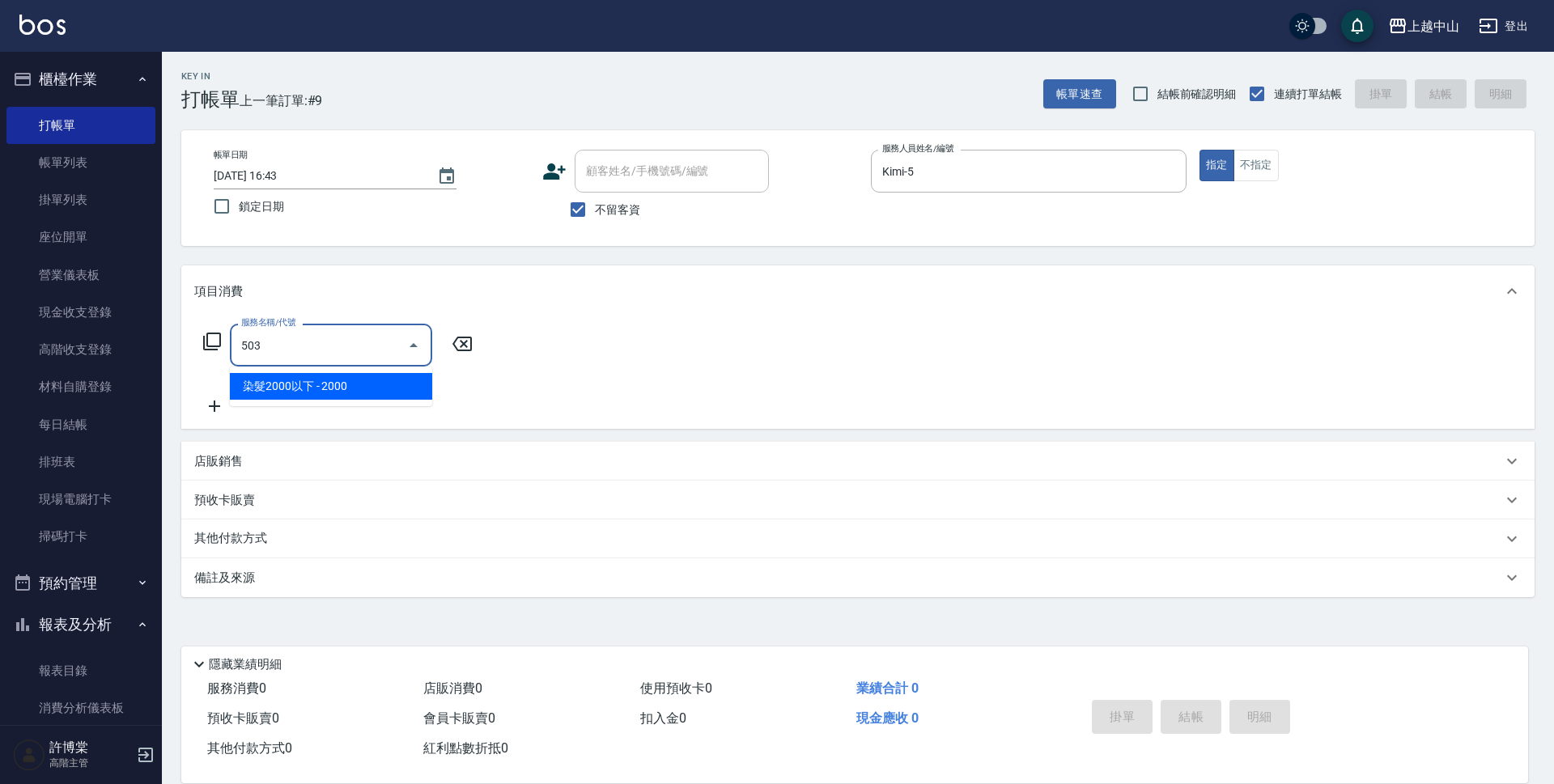
type input "染髮2000以下(503)"
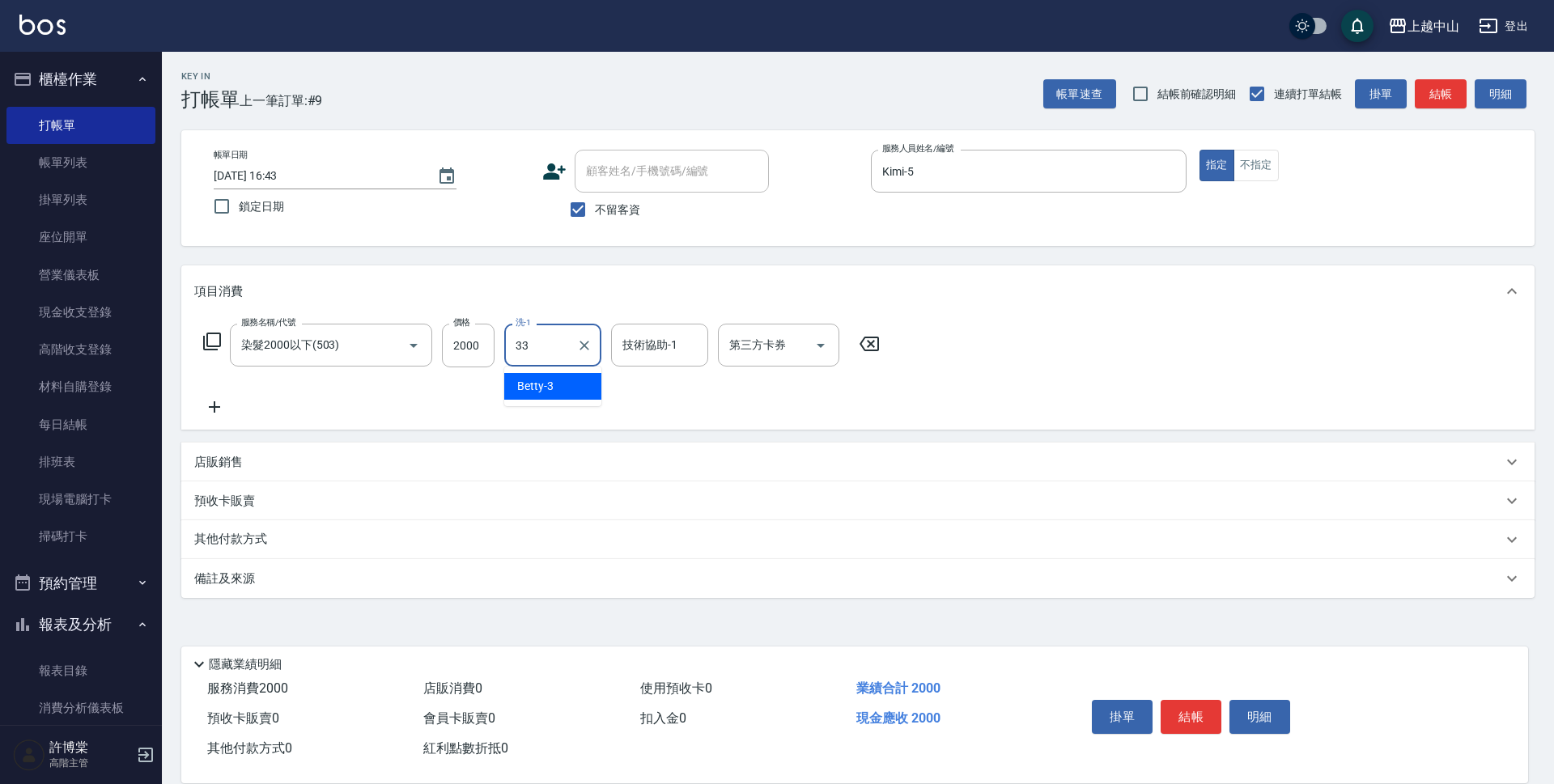
type input "[PERSON_NAME]-33"
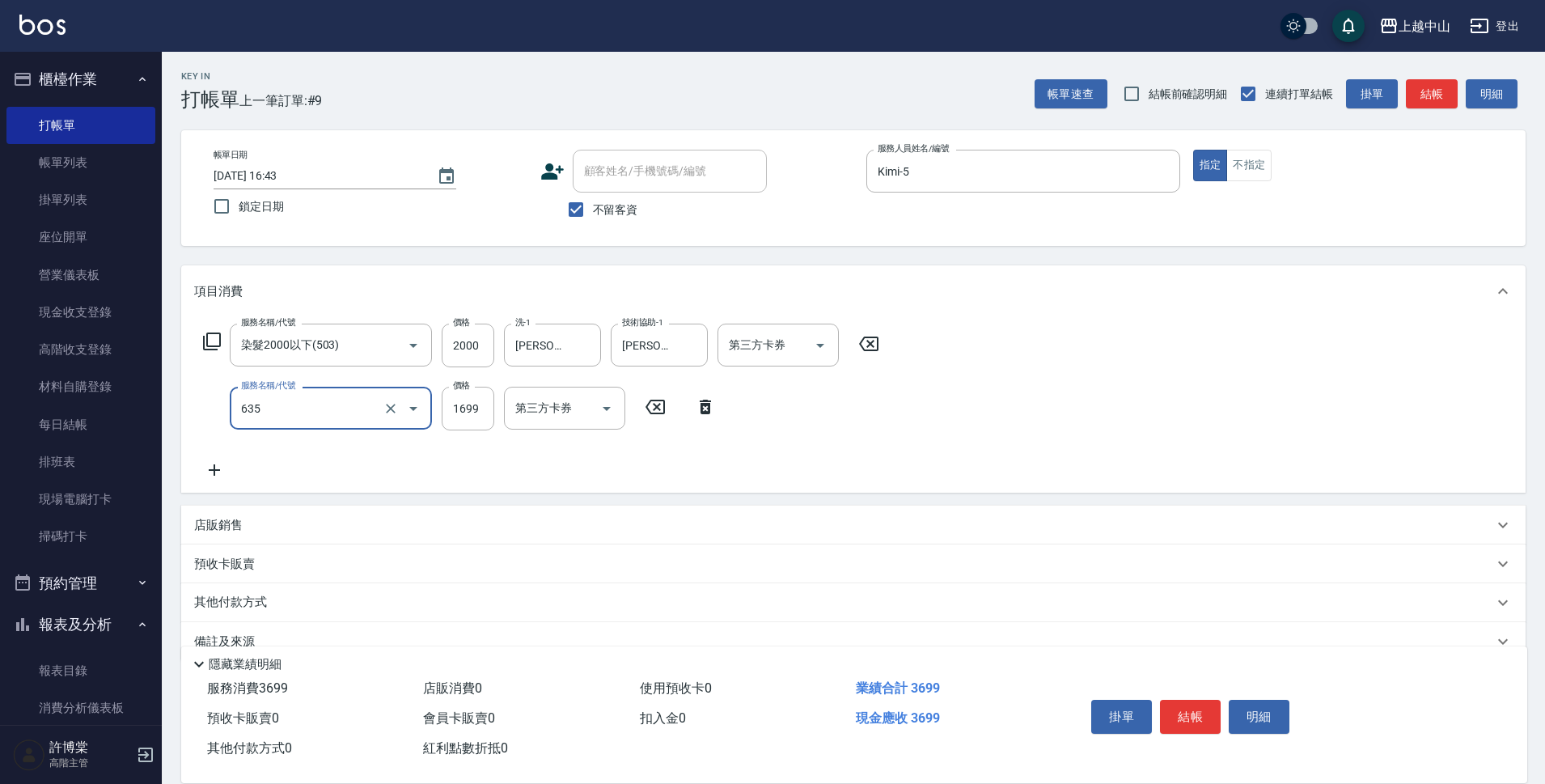
type input "兩段自備單次(635)"
type input "1500"
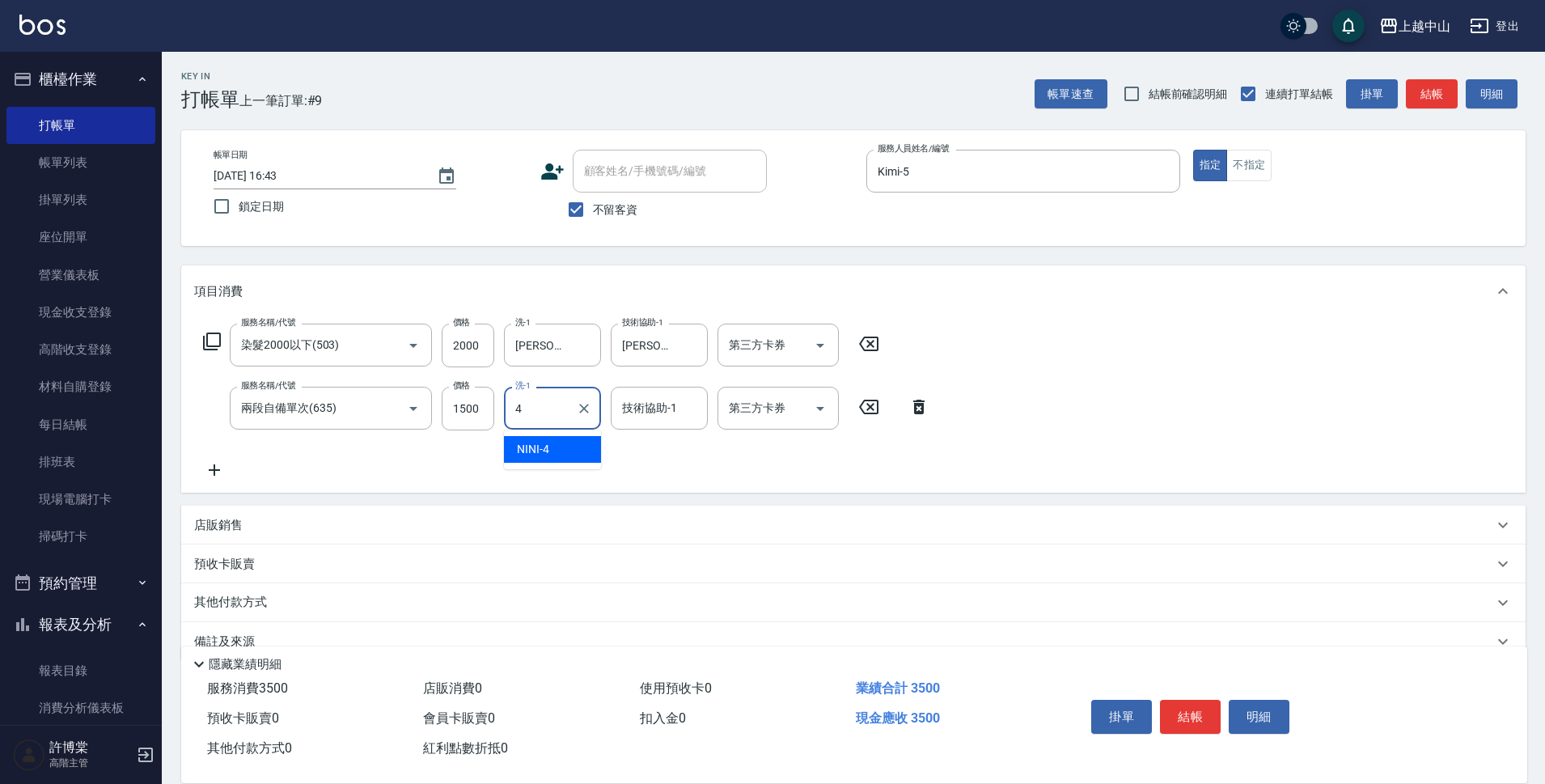
type input "NINI-4"
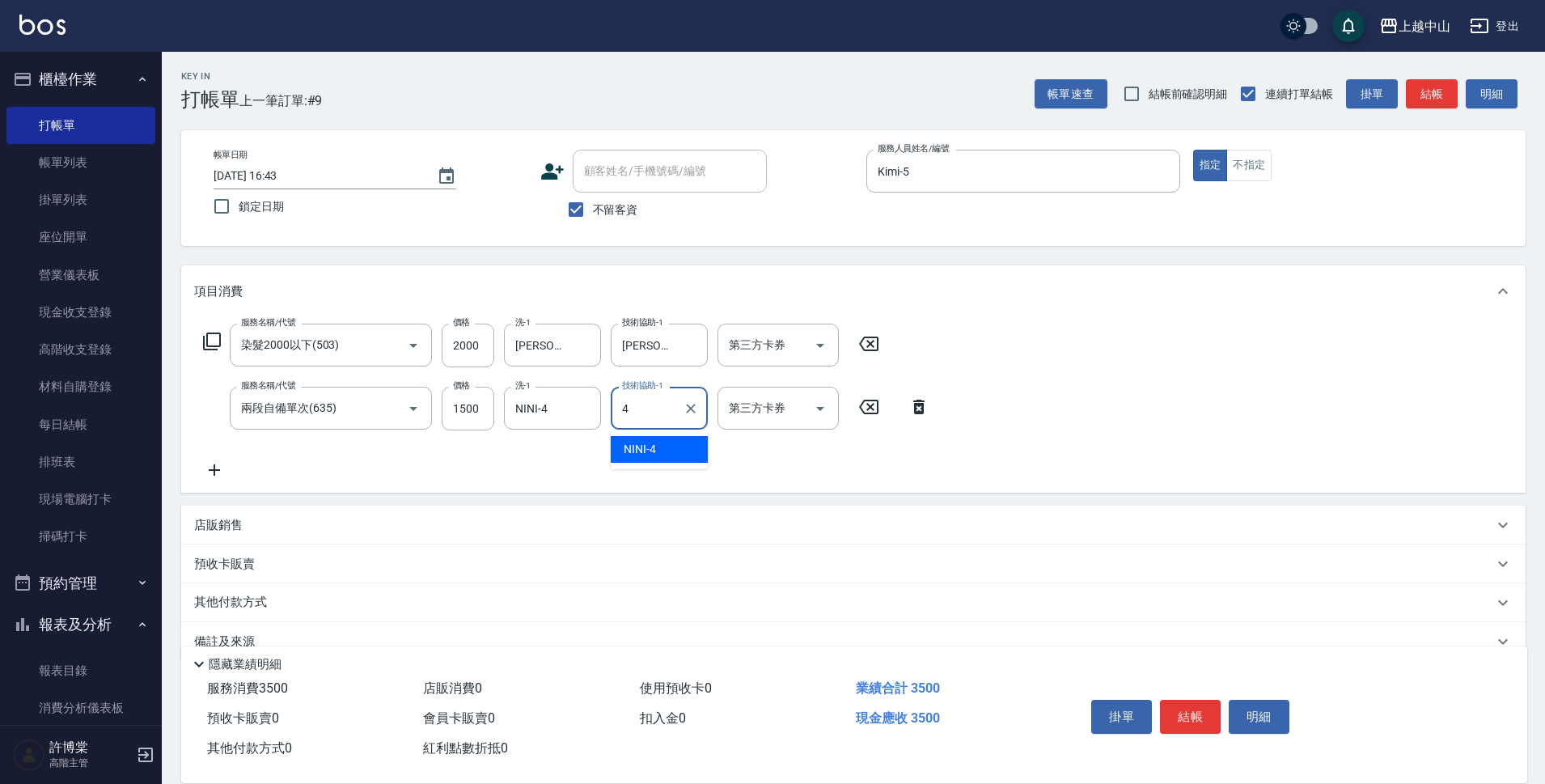
type input "NINI-4"
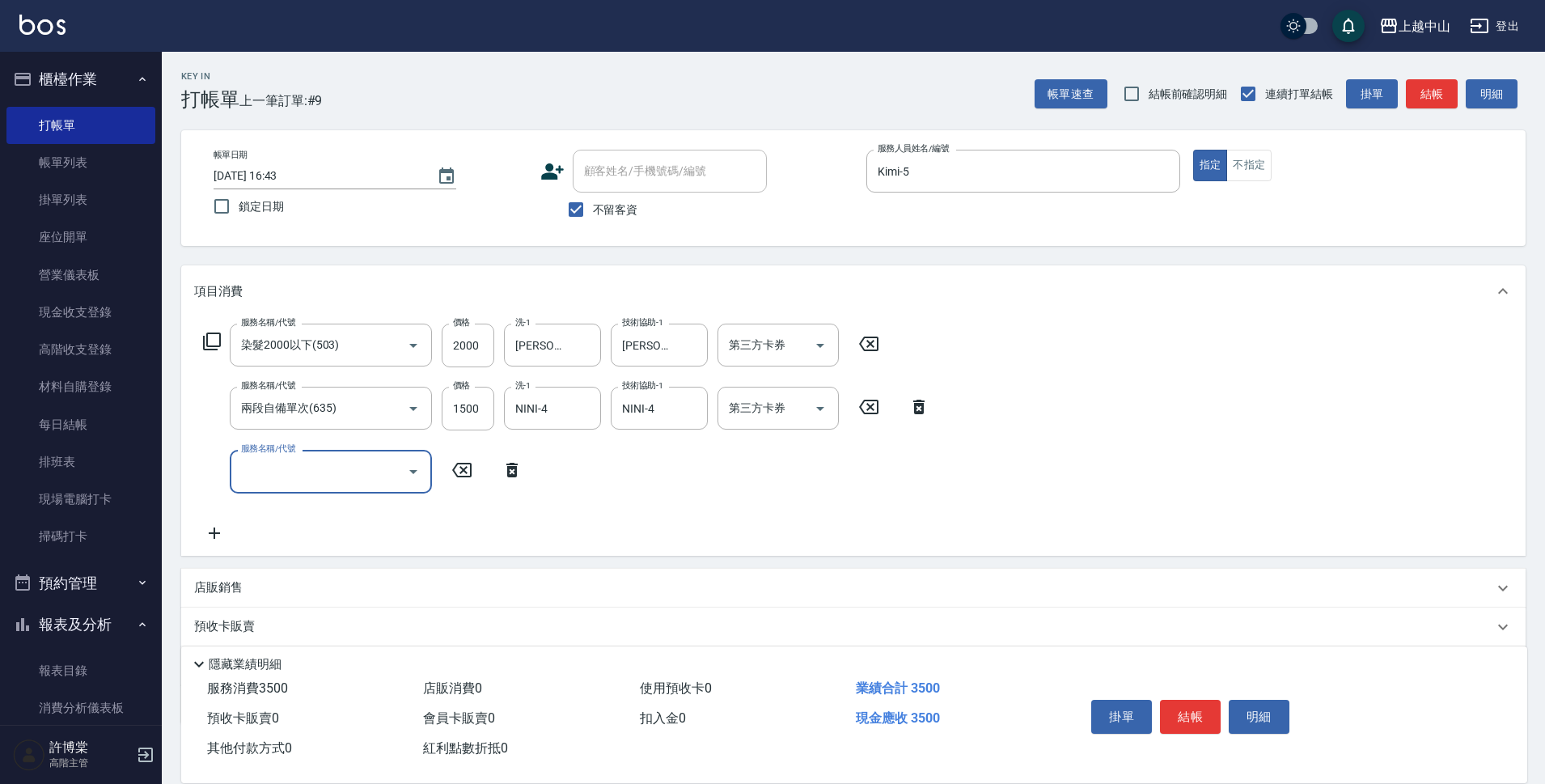
type input "4"
type input "洗髮(免費)(600)"
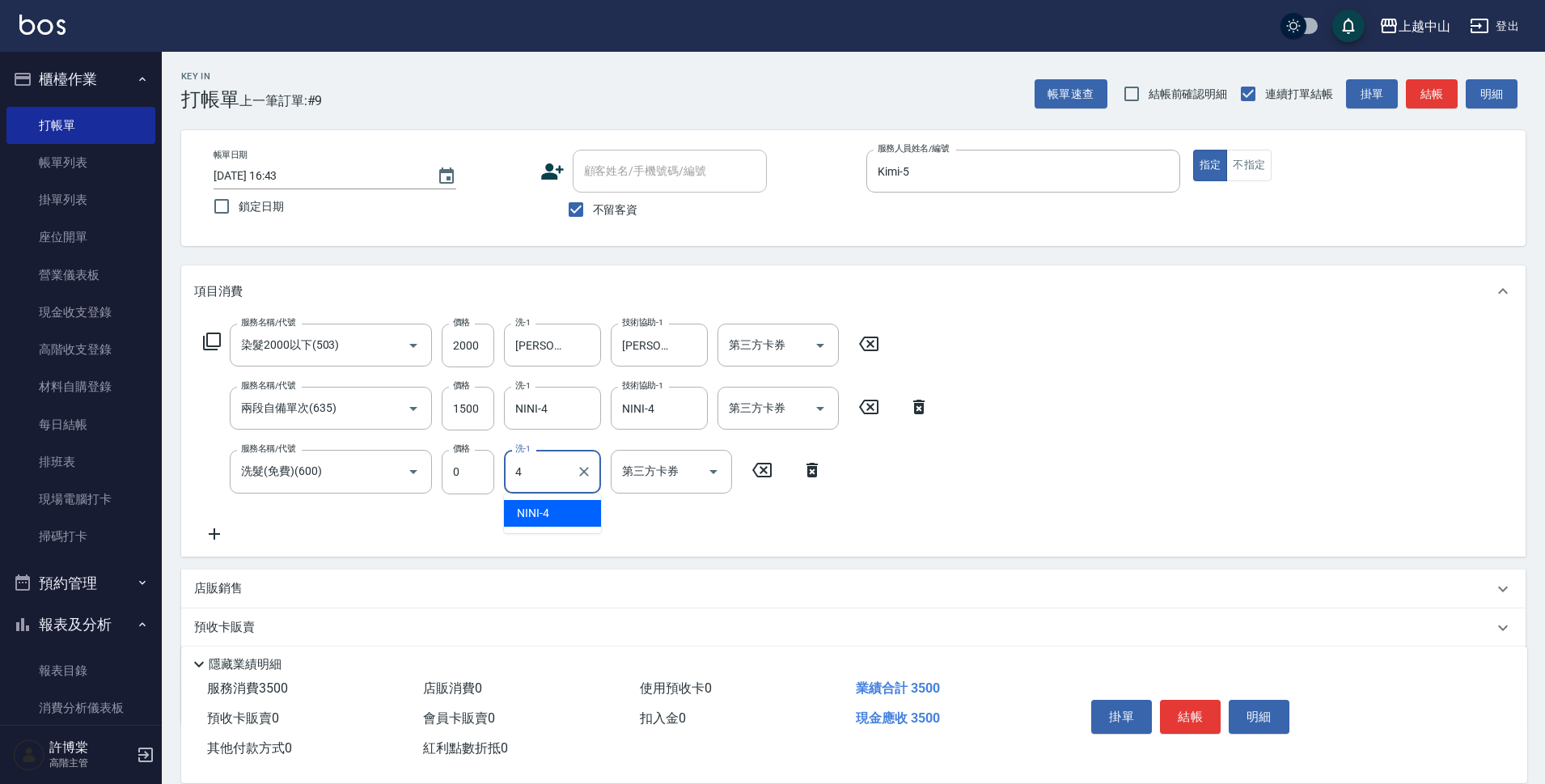
type input "NINI-4"
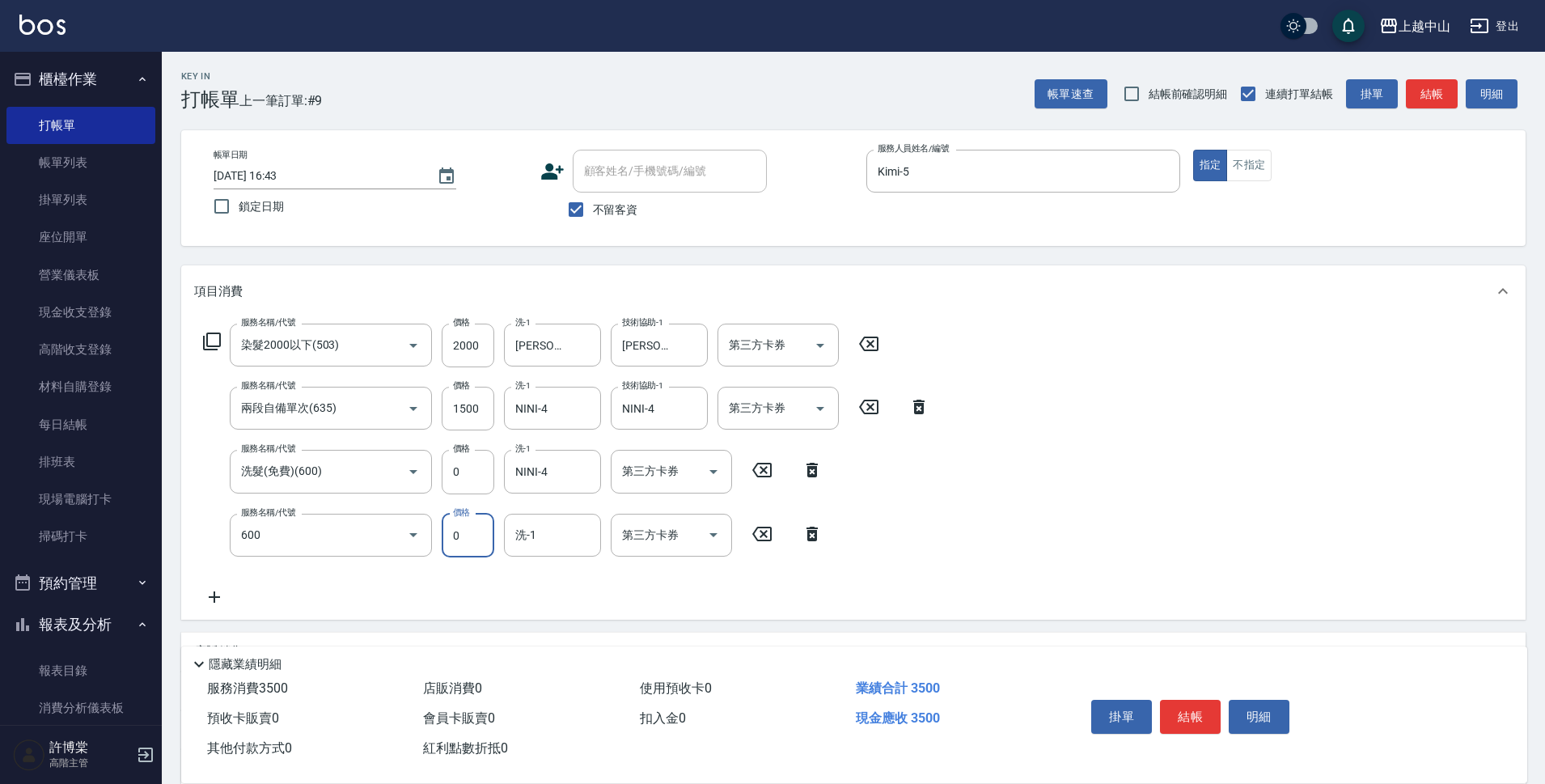
type input "洗髮(免費)(600)"
type input "NINI-4"
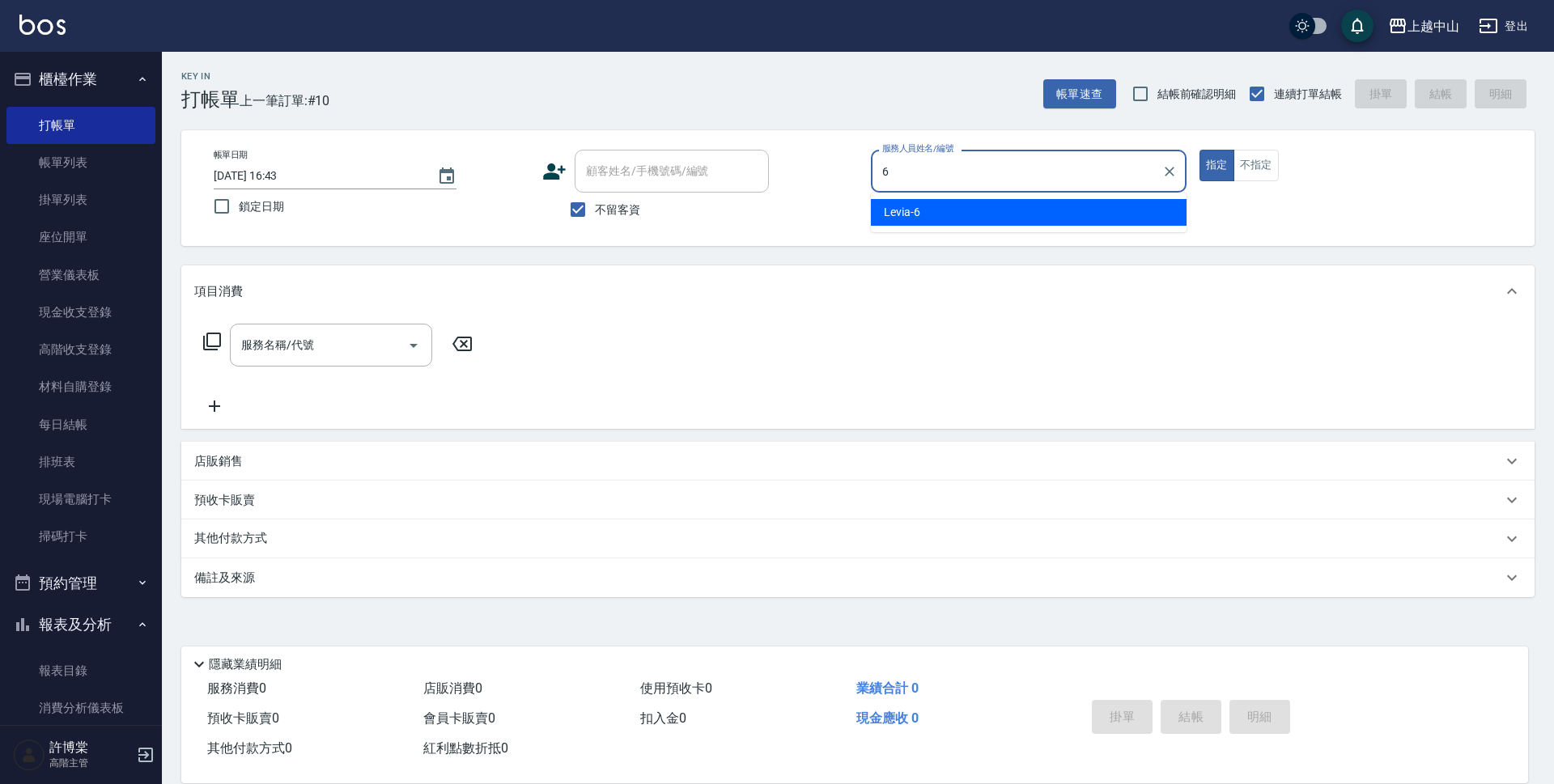
type input "Levia-6"
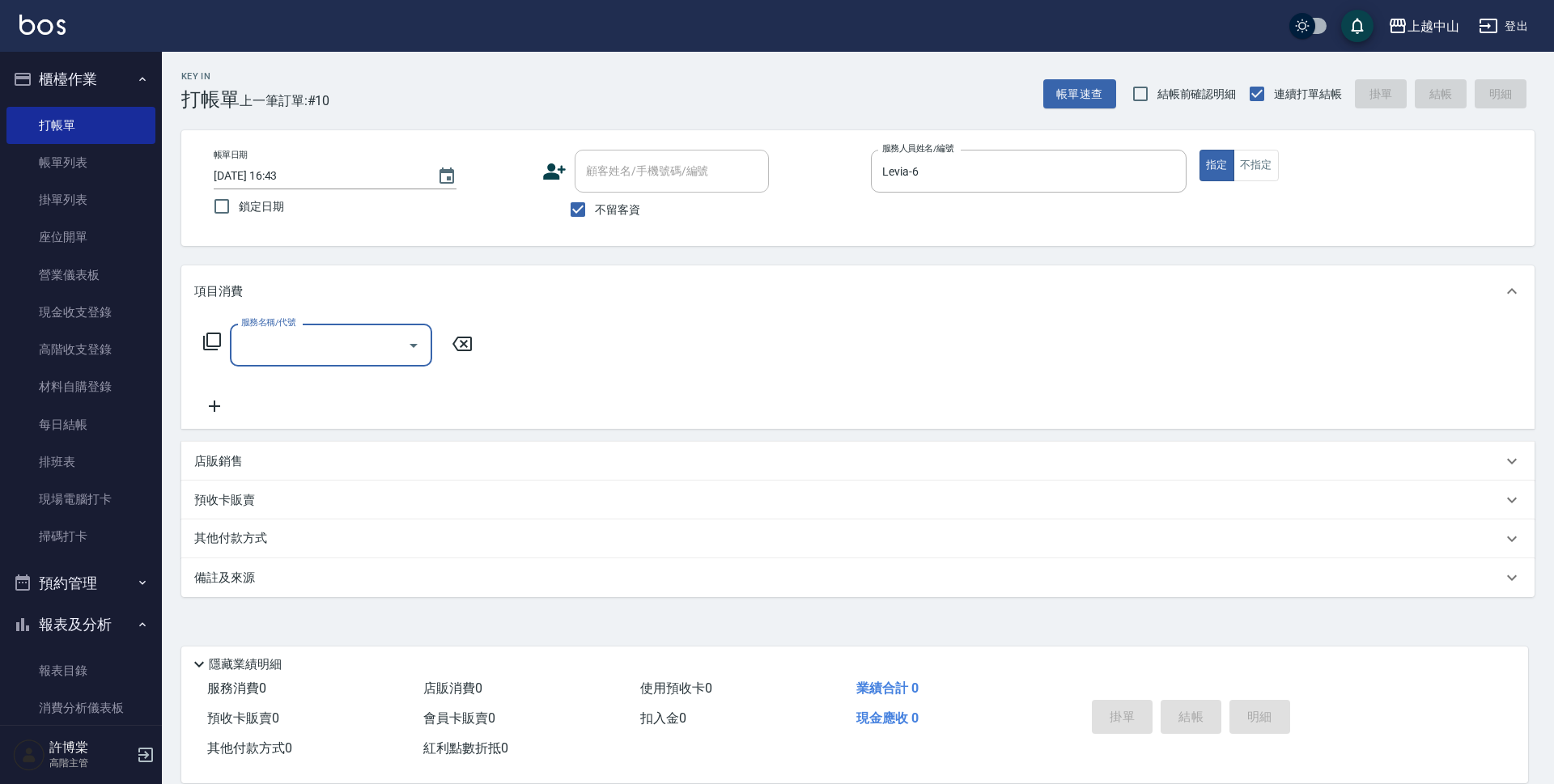
type input "3"
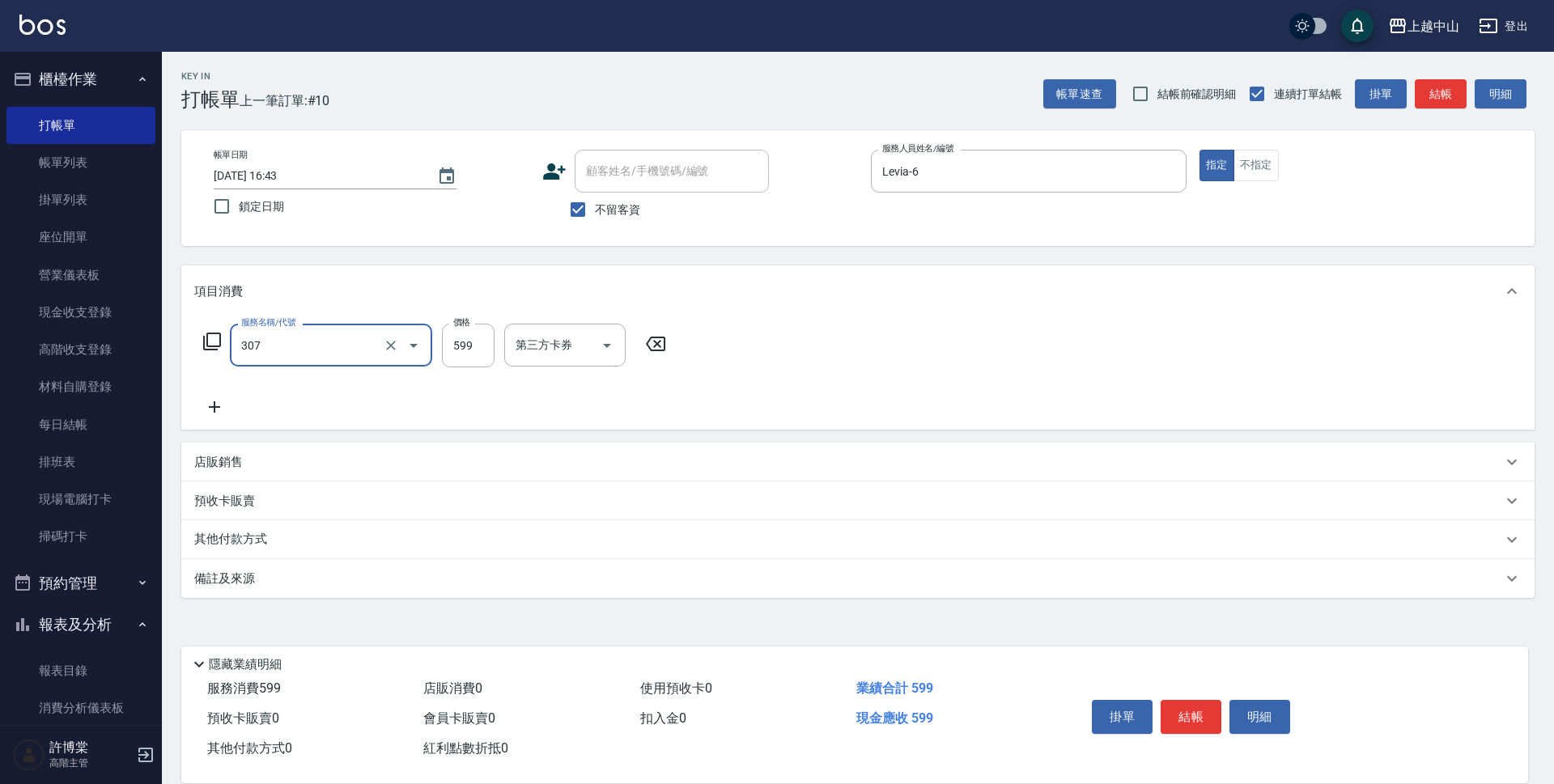
type input "森精萃角質調理髮浴(307)"
type input "650"
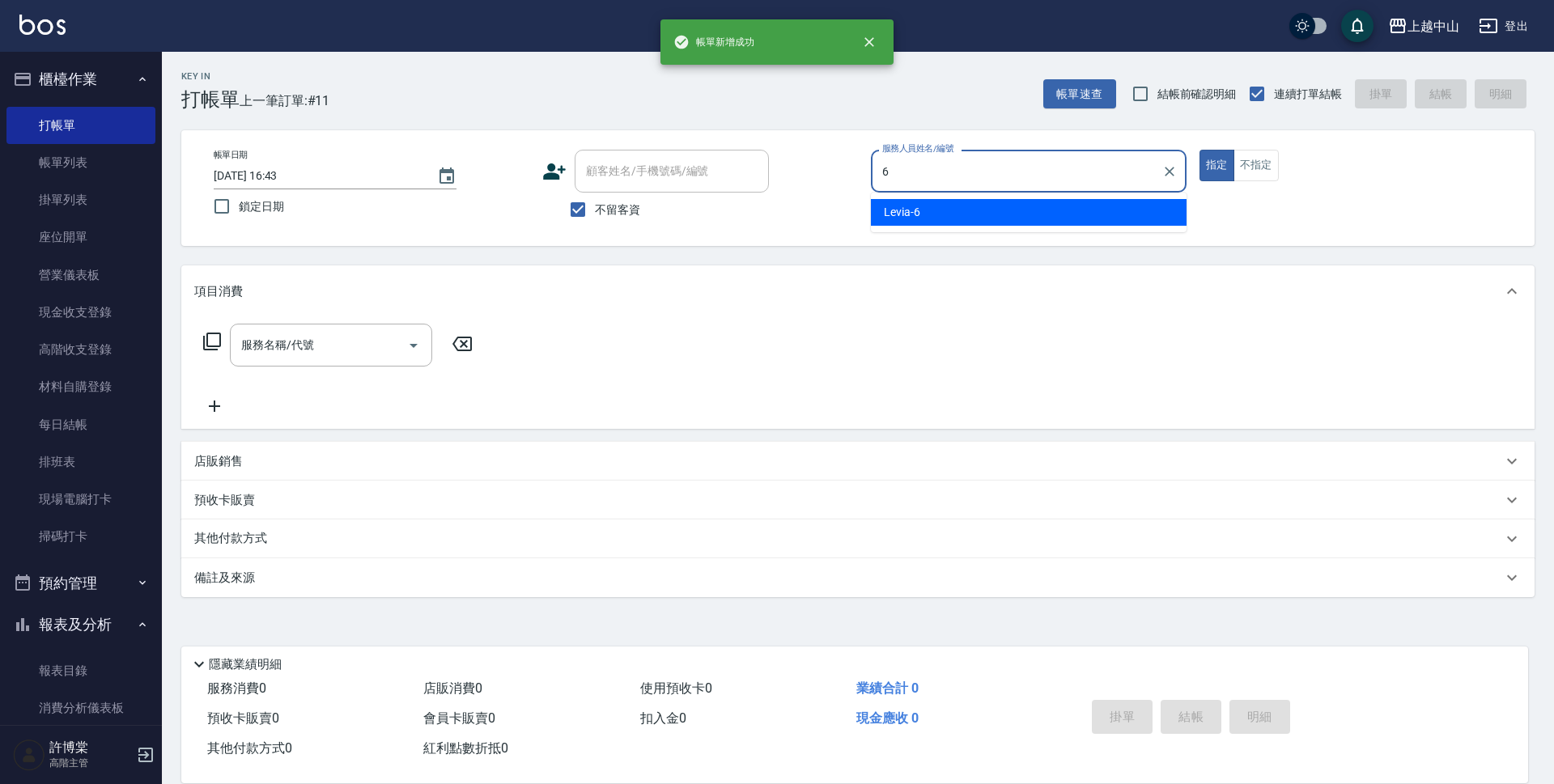
type input "Levia-6"
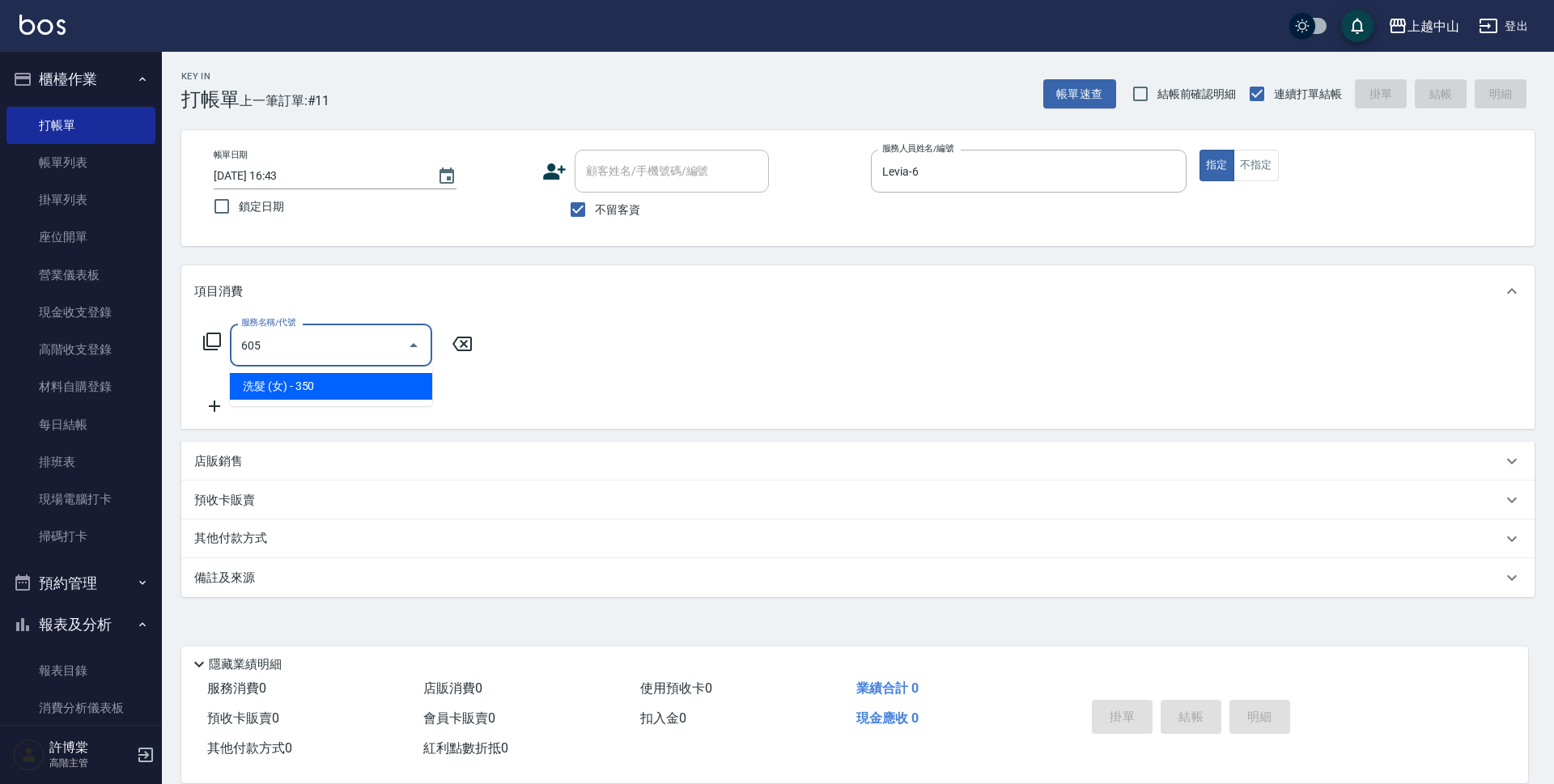
type input "洗髮 (女)(605)"
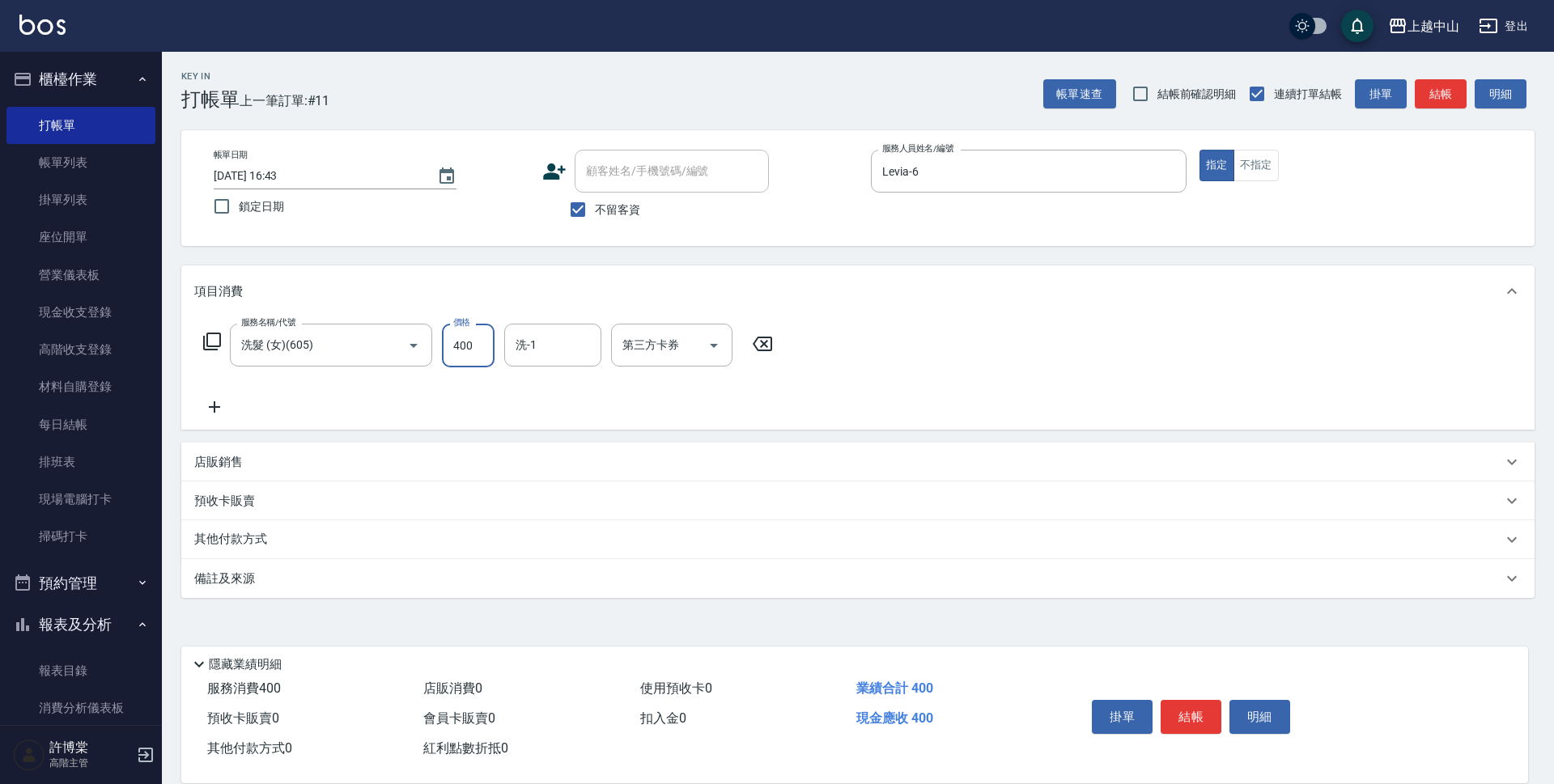
type input "400"
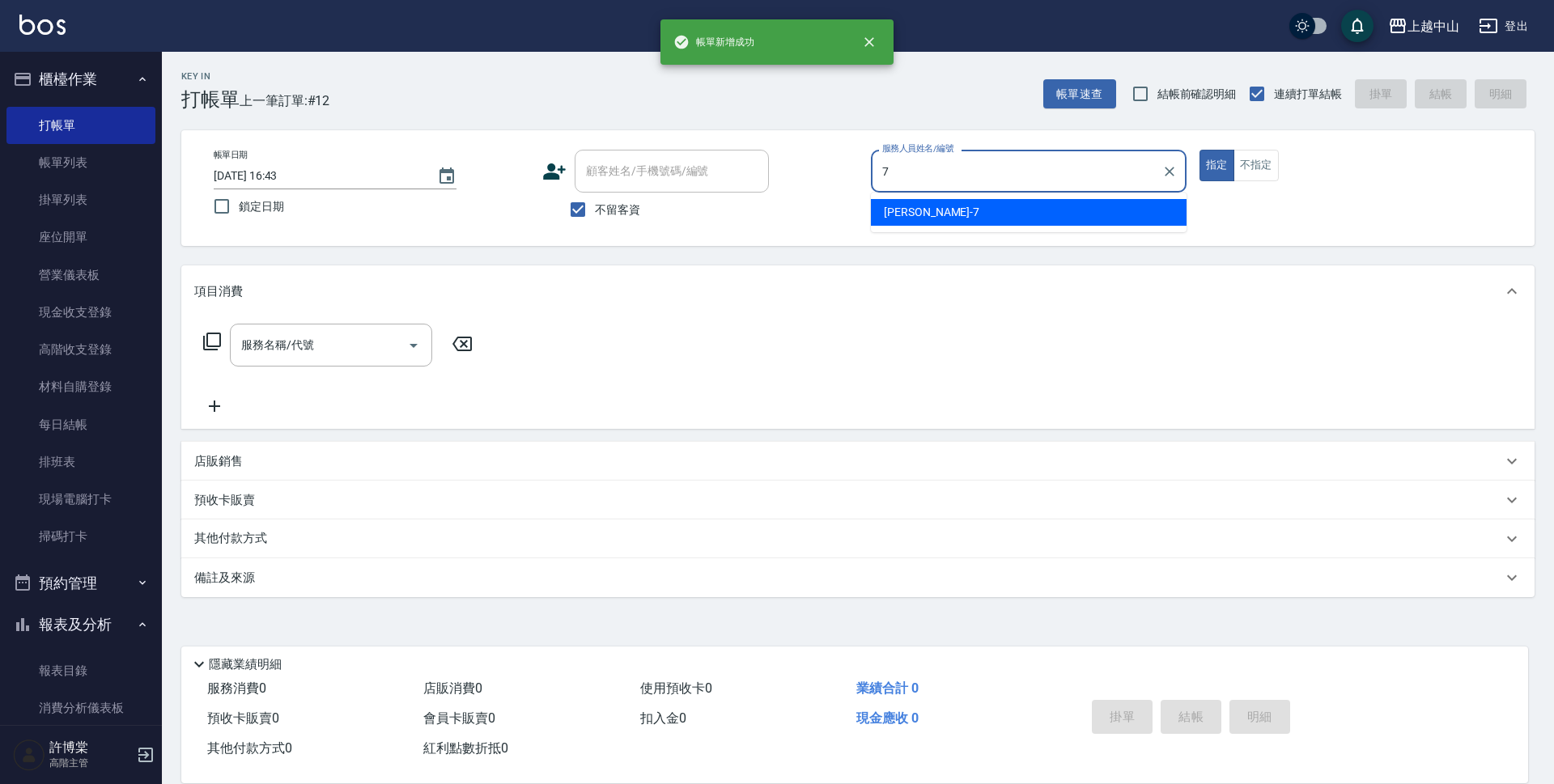
type input "[PERSON_NAME]-7"
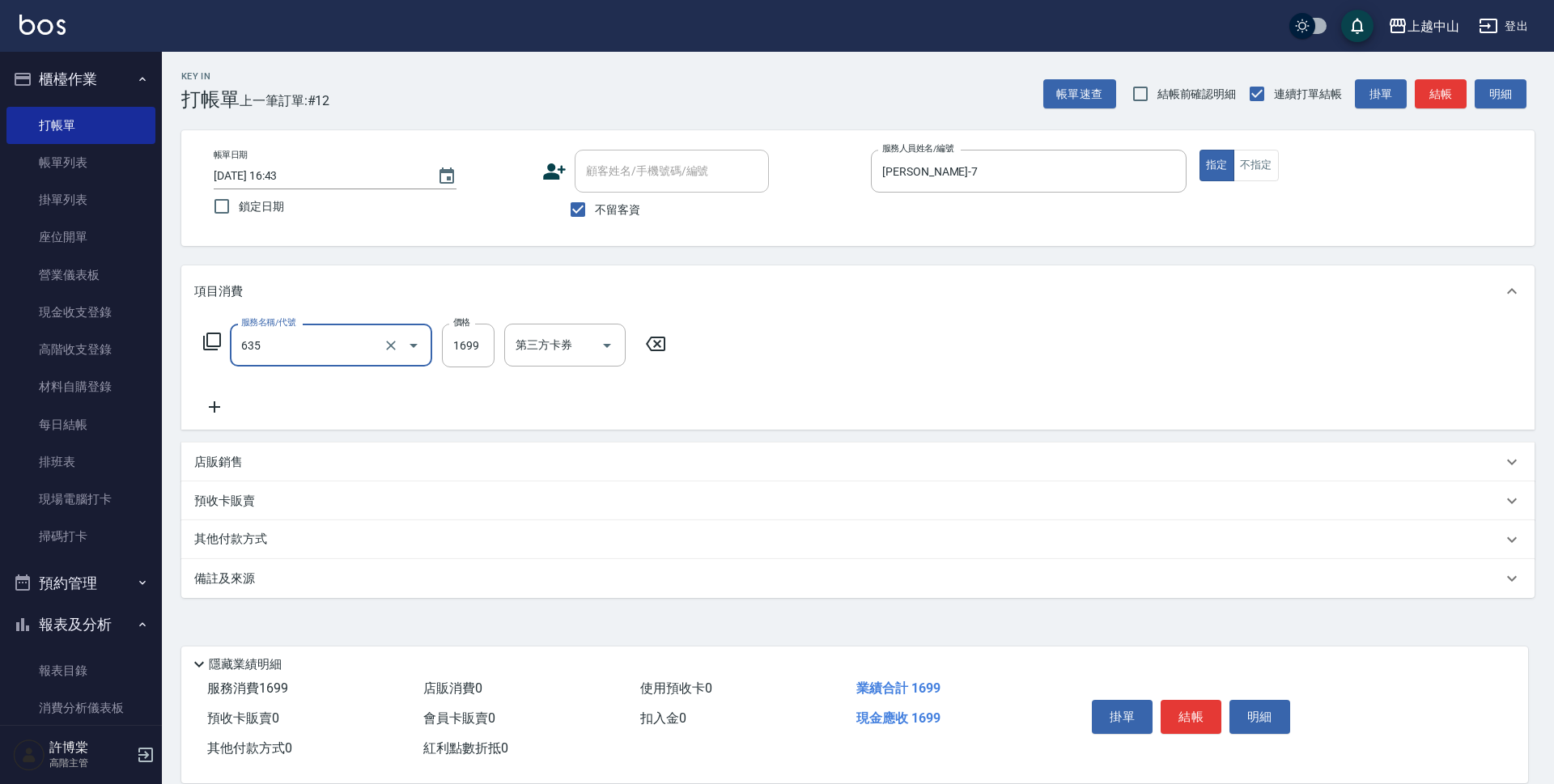
type input "兩段自備單次(635)"
type input "1999"
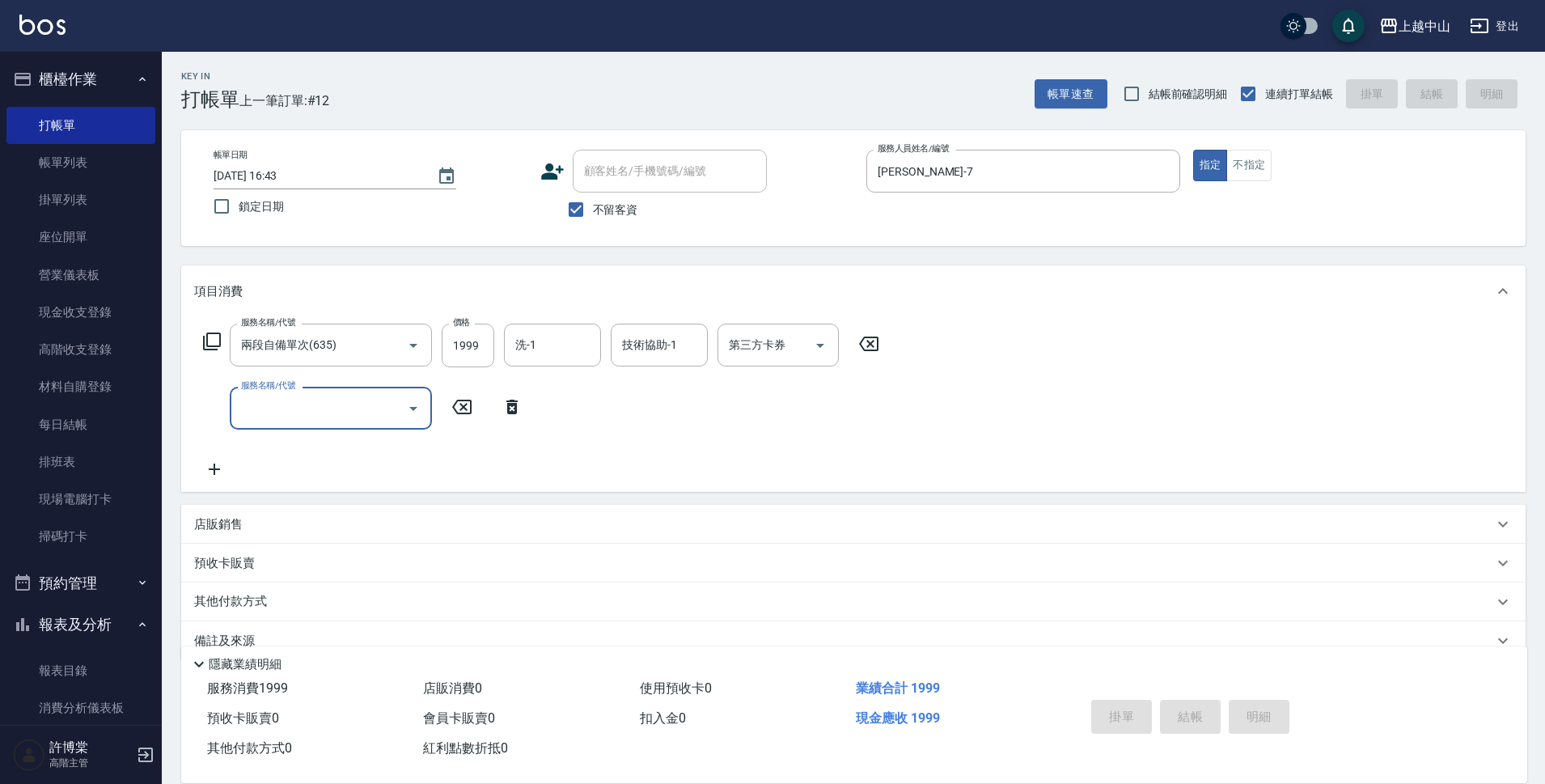
type input "[DATE] 16:44"
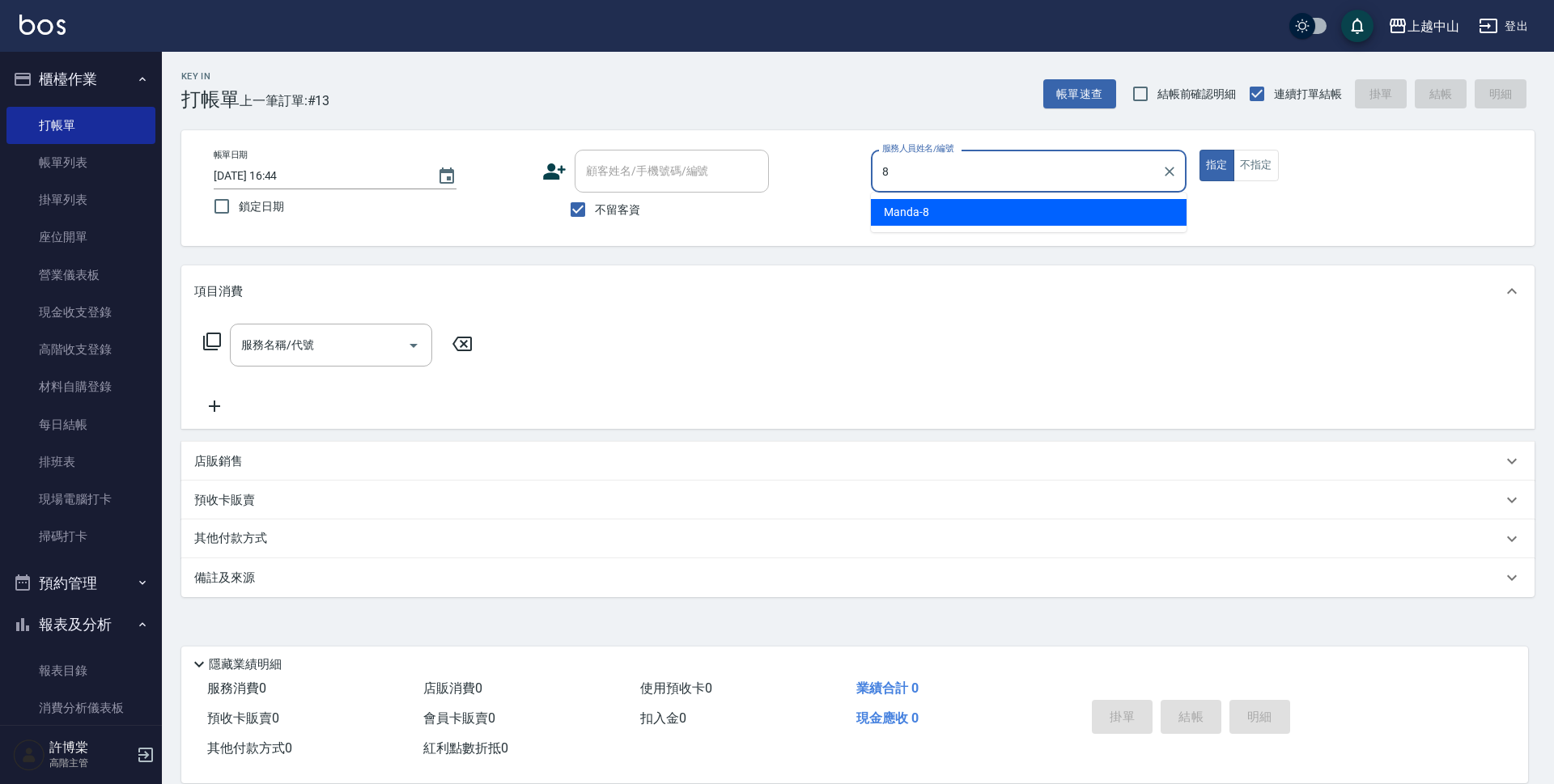
type input "Manda-8"
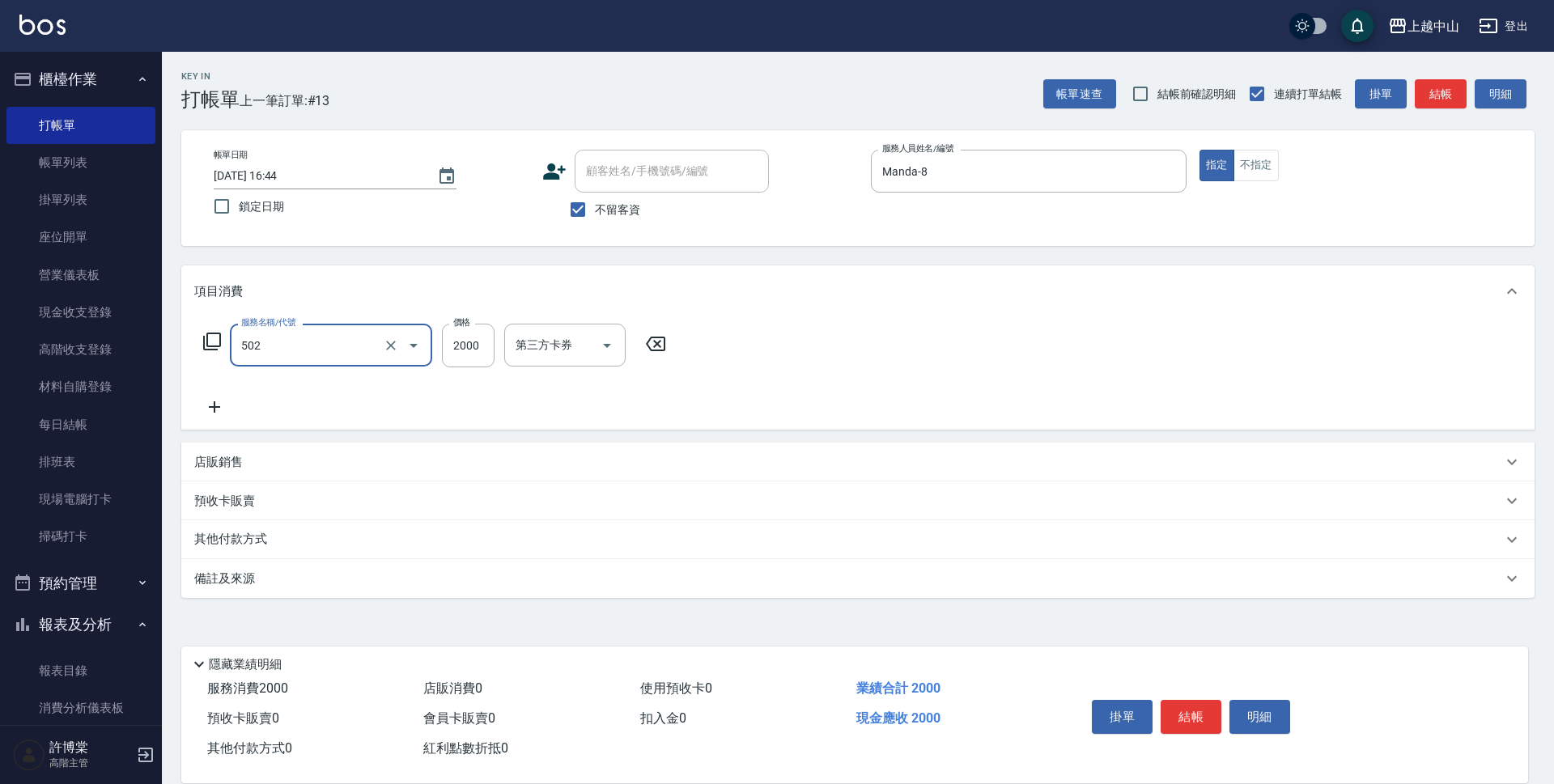
type input "染髮2000以上(502)"
type input "2999"
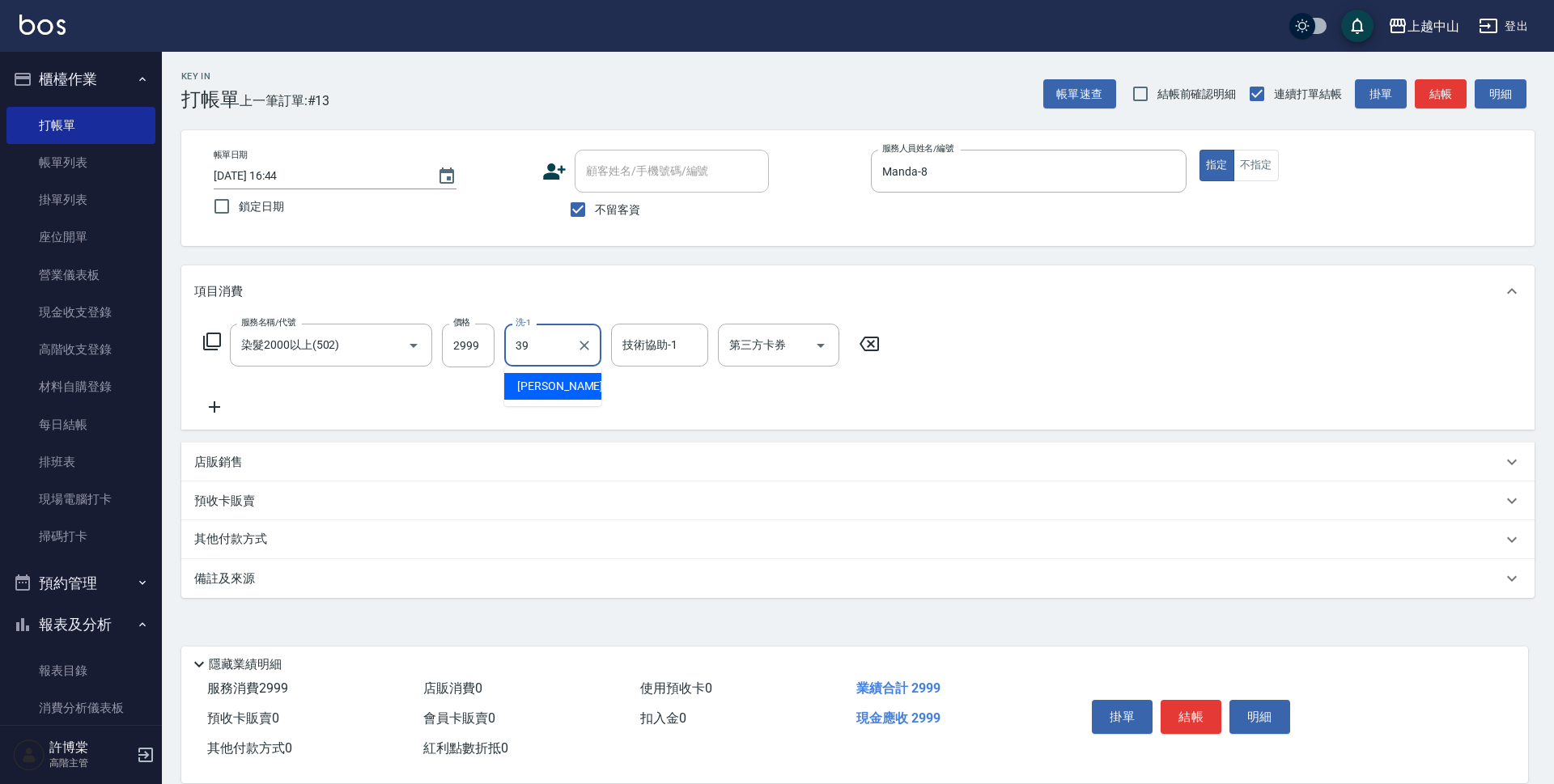
type input "[PERSON_NAME]-39"
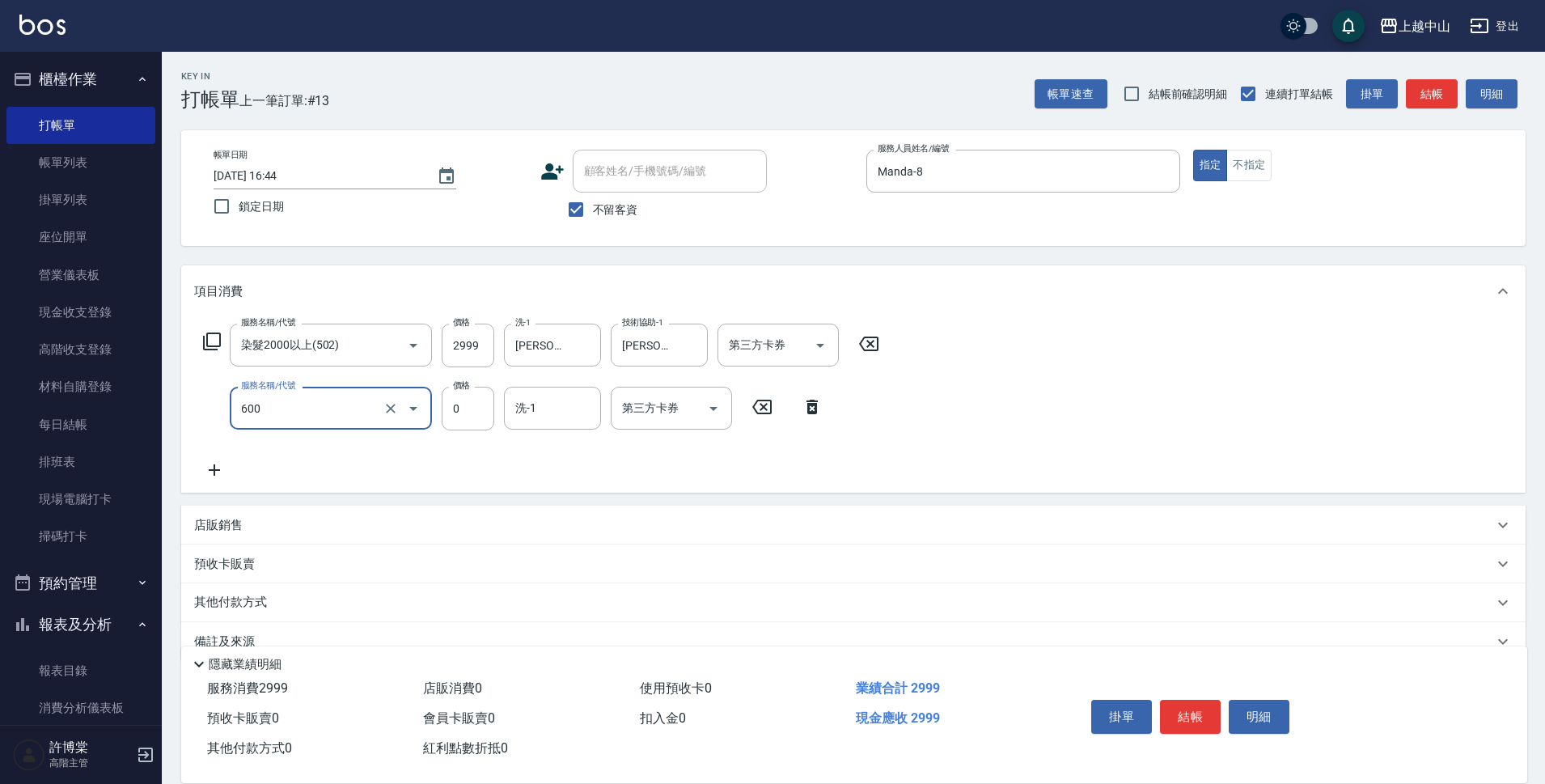
type input "洗髮(免費)(600)"
type input "[PERSON_NAME]-39"
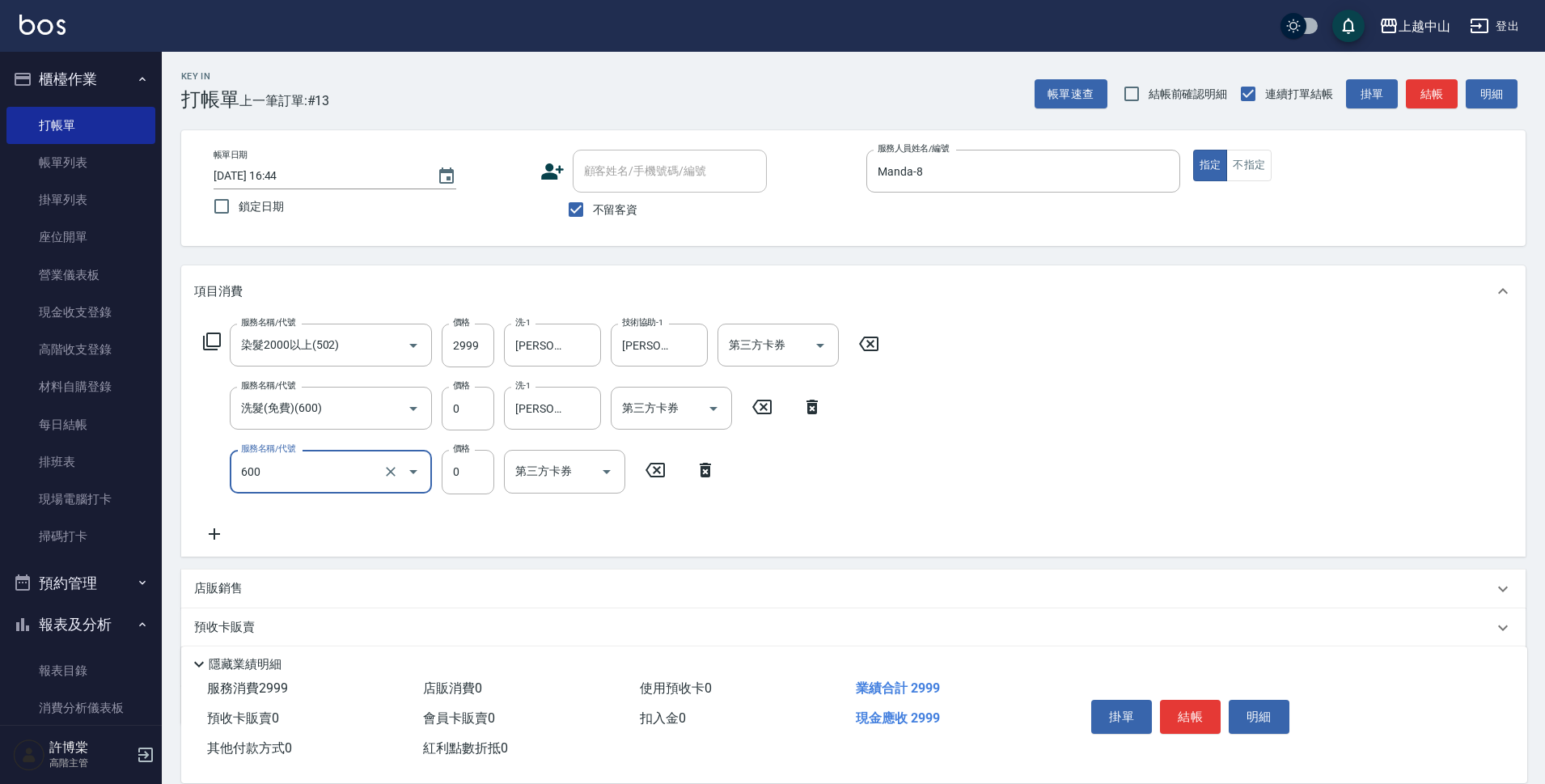
type input "洗髮(免費)(600)"
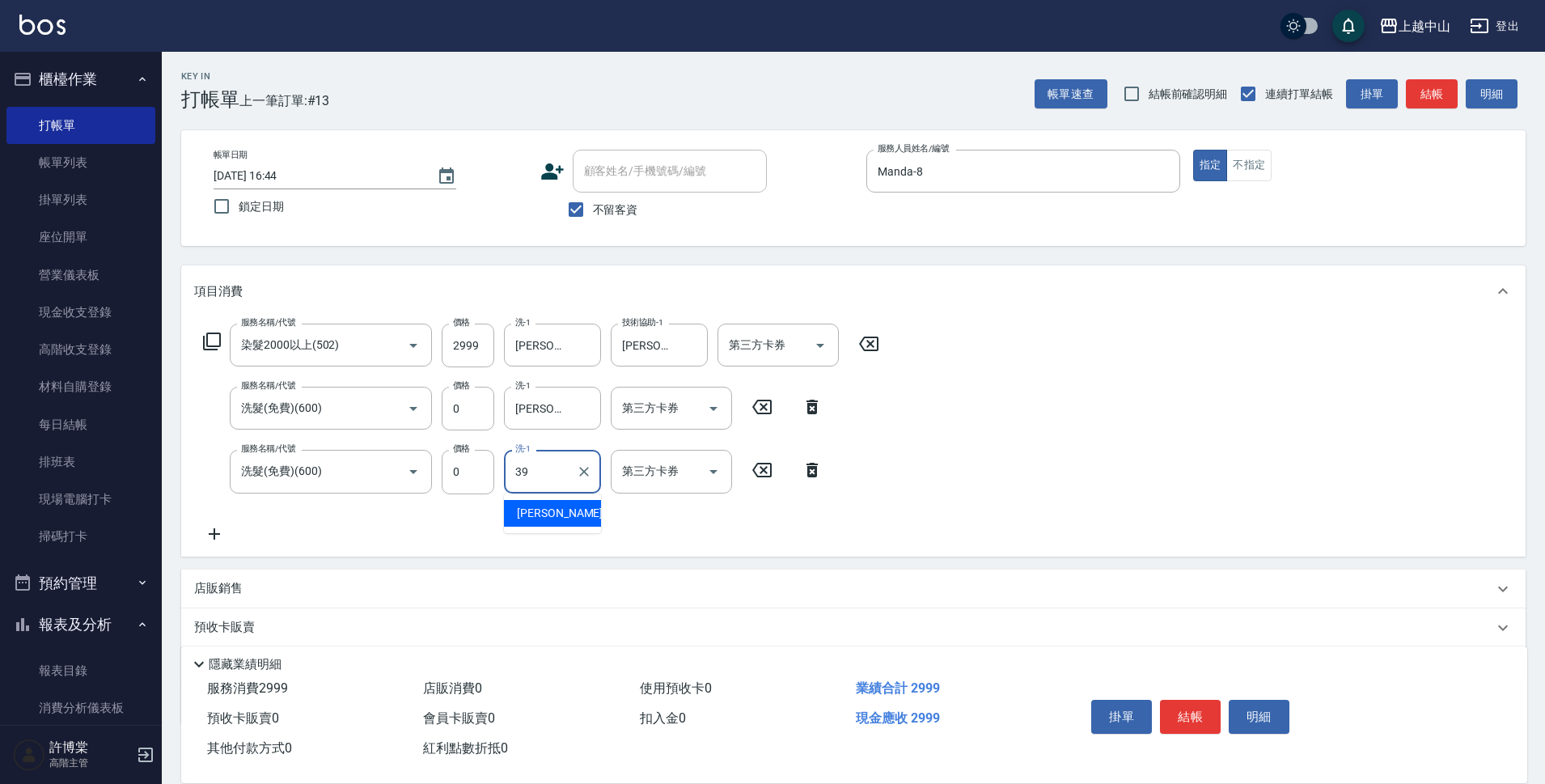
type input "[PERSON_NAME]-39"
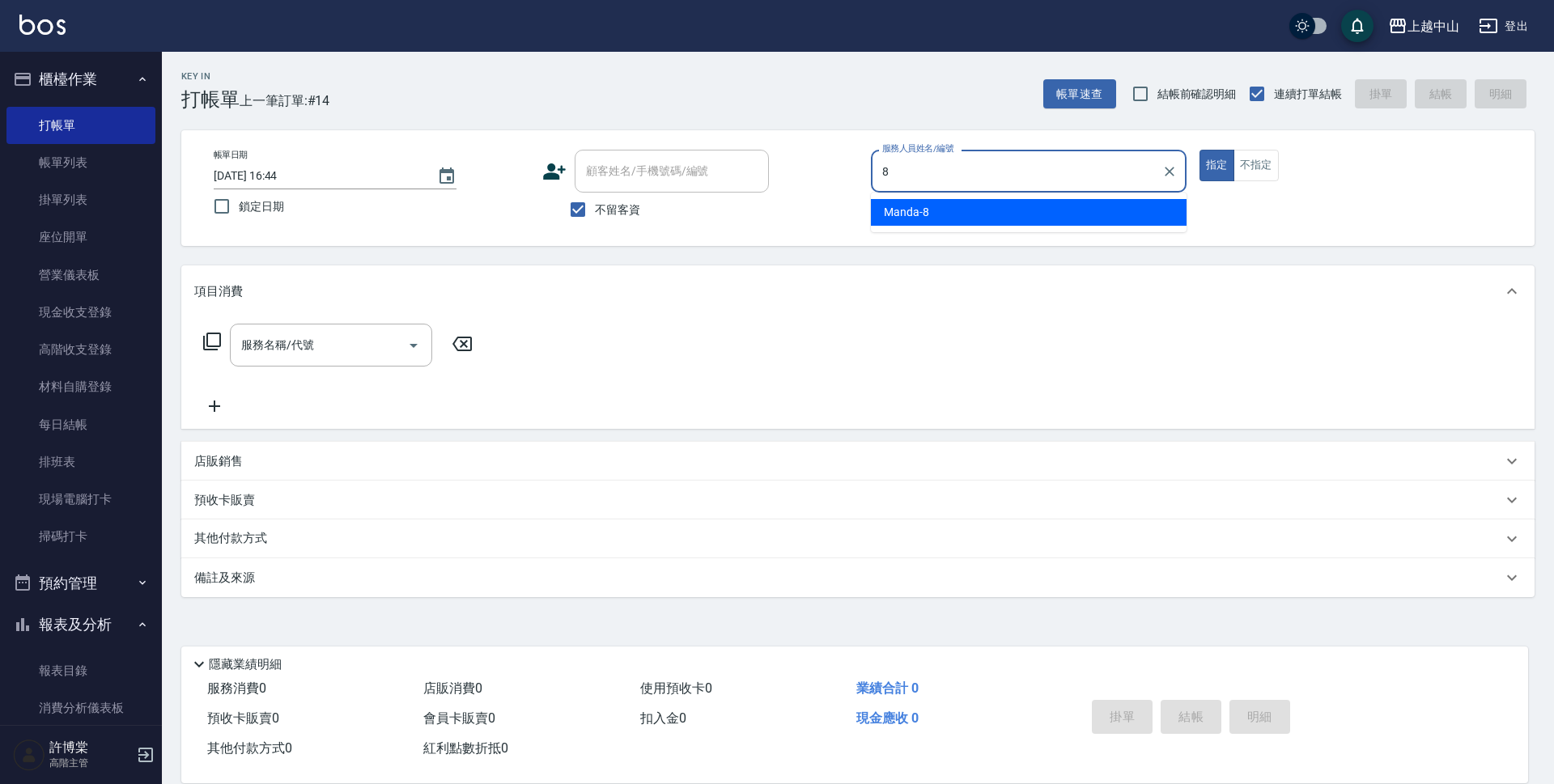
type input "Manda-8"
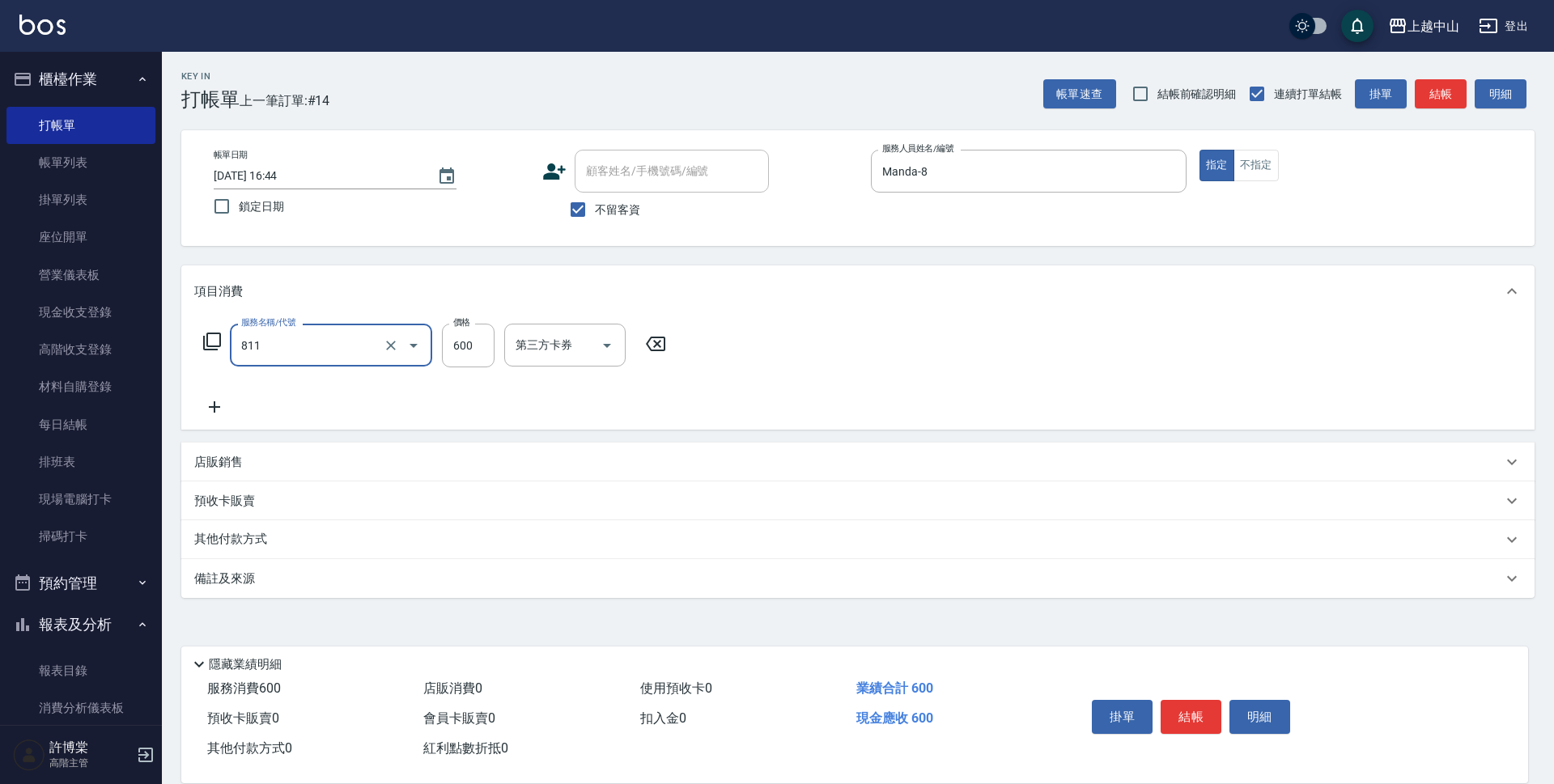
type input "洗+剪(811)"
type input "700"
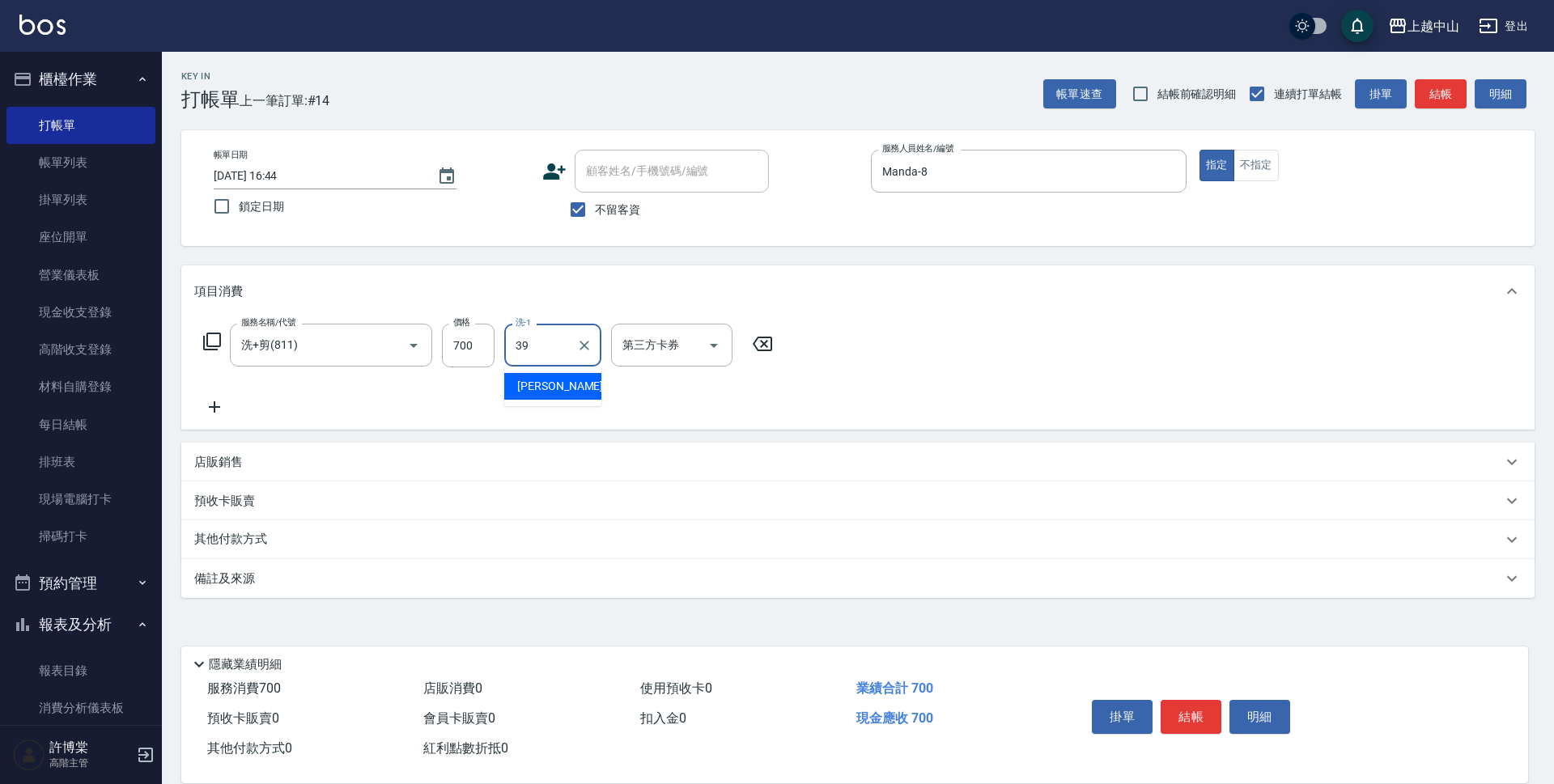
type input "[PERSON_NAME]-39"
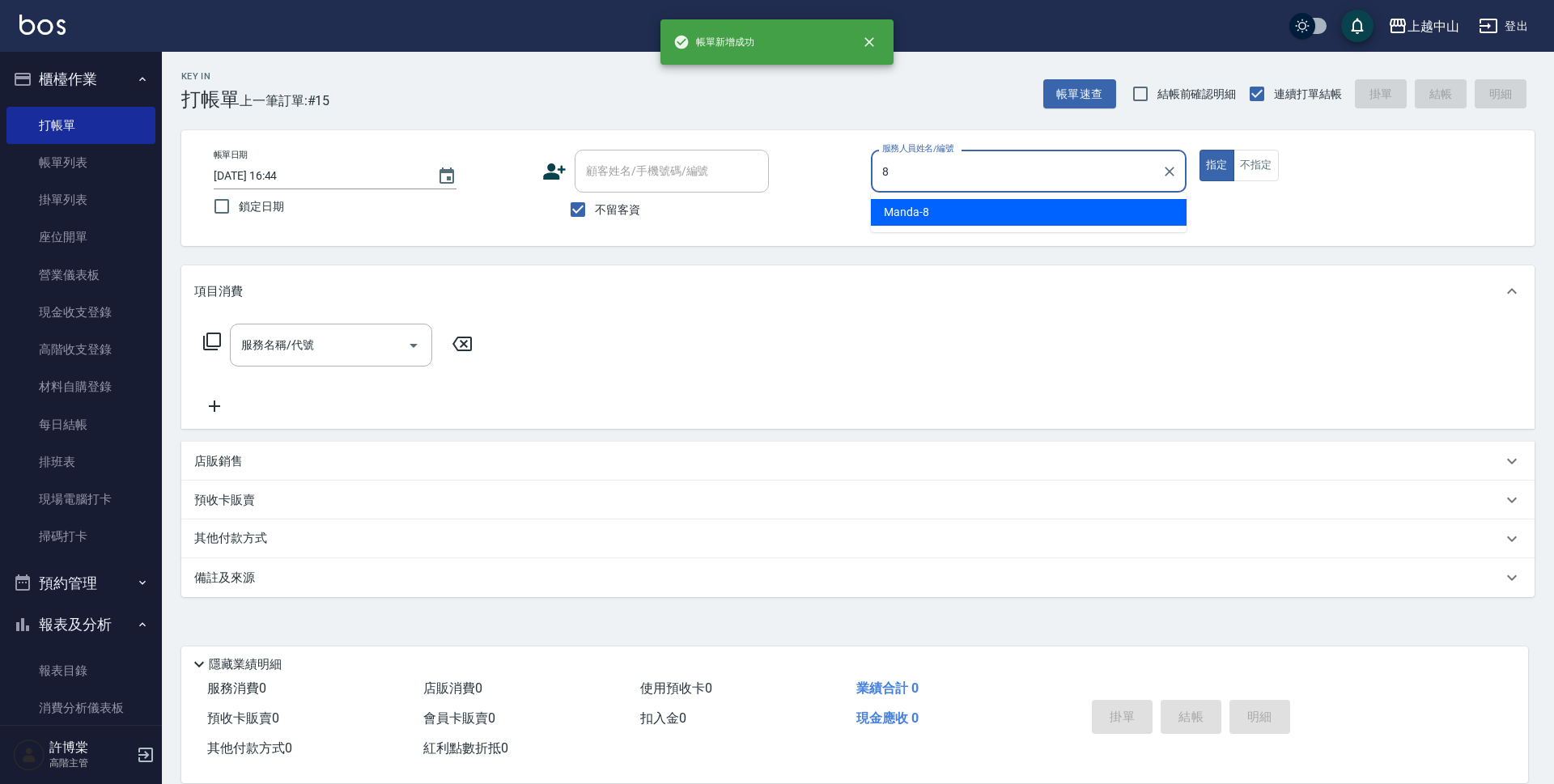
type input "Manda-8"
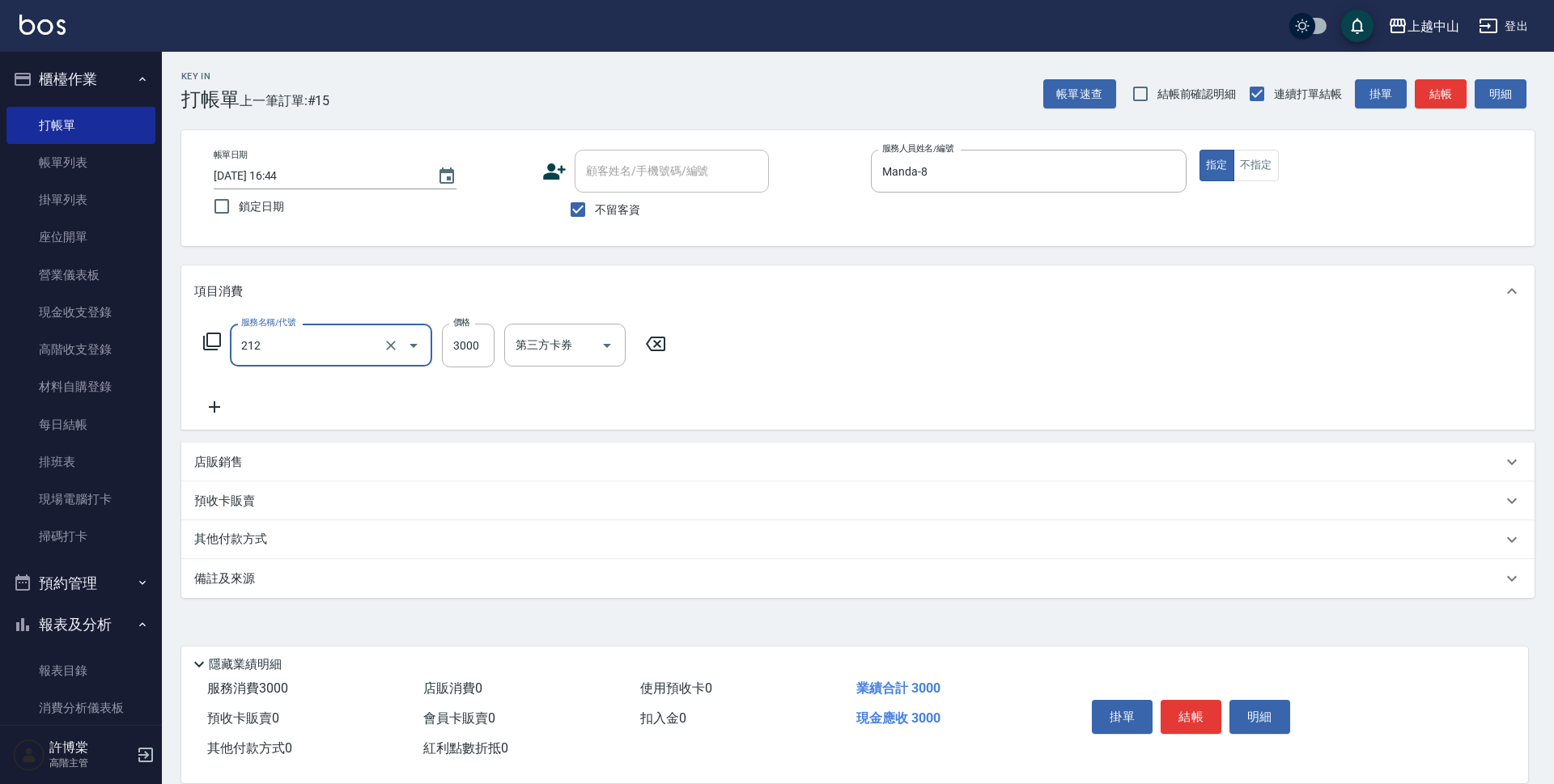
type input "溫朔燙髮3000(212)"
type input "7499"
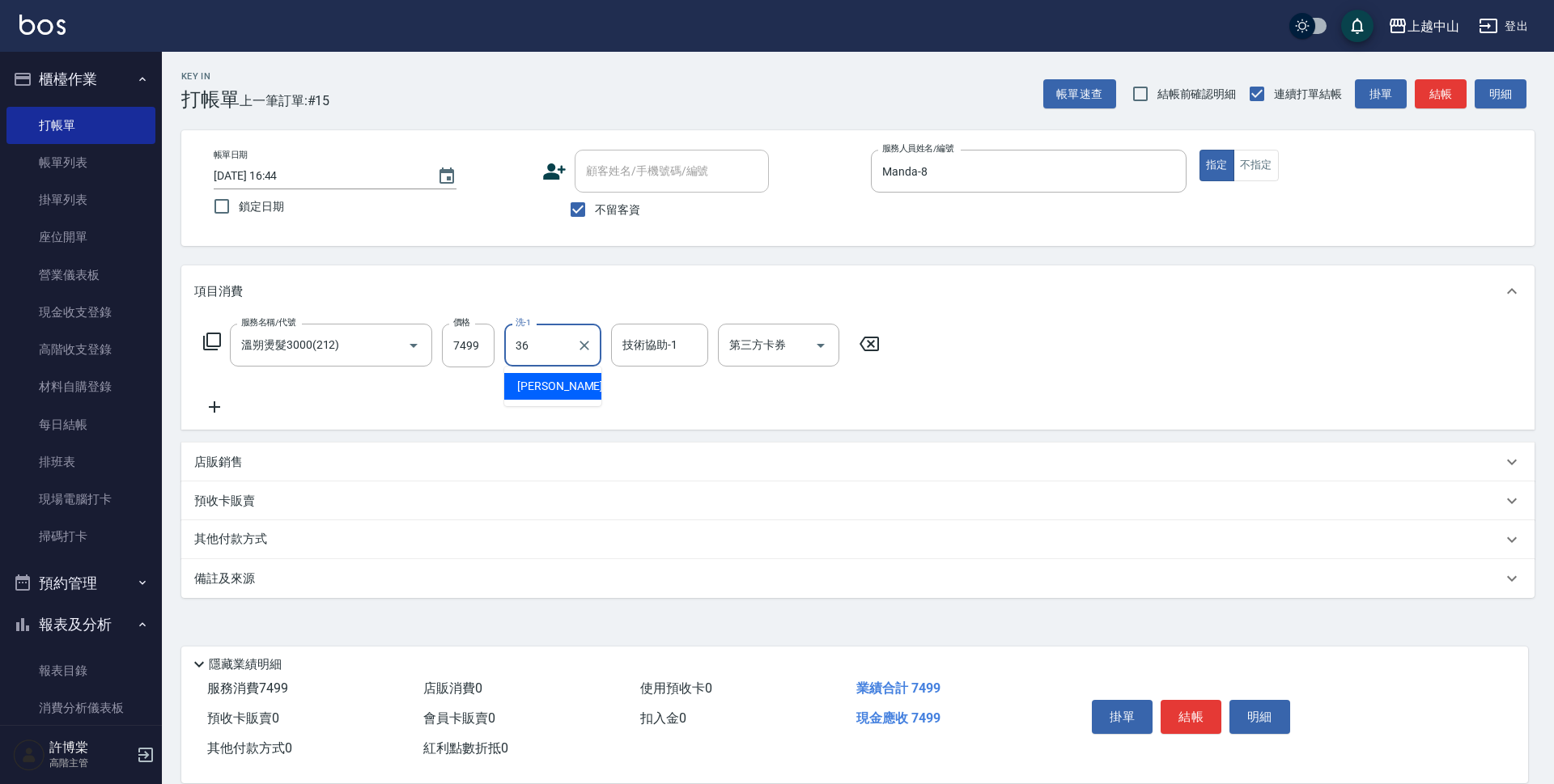
type input "薇慈-36"
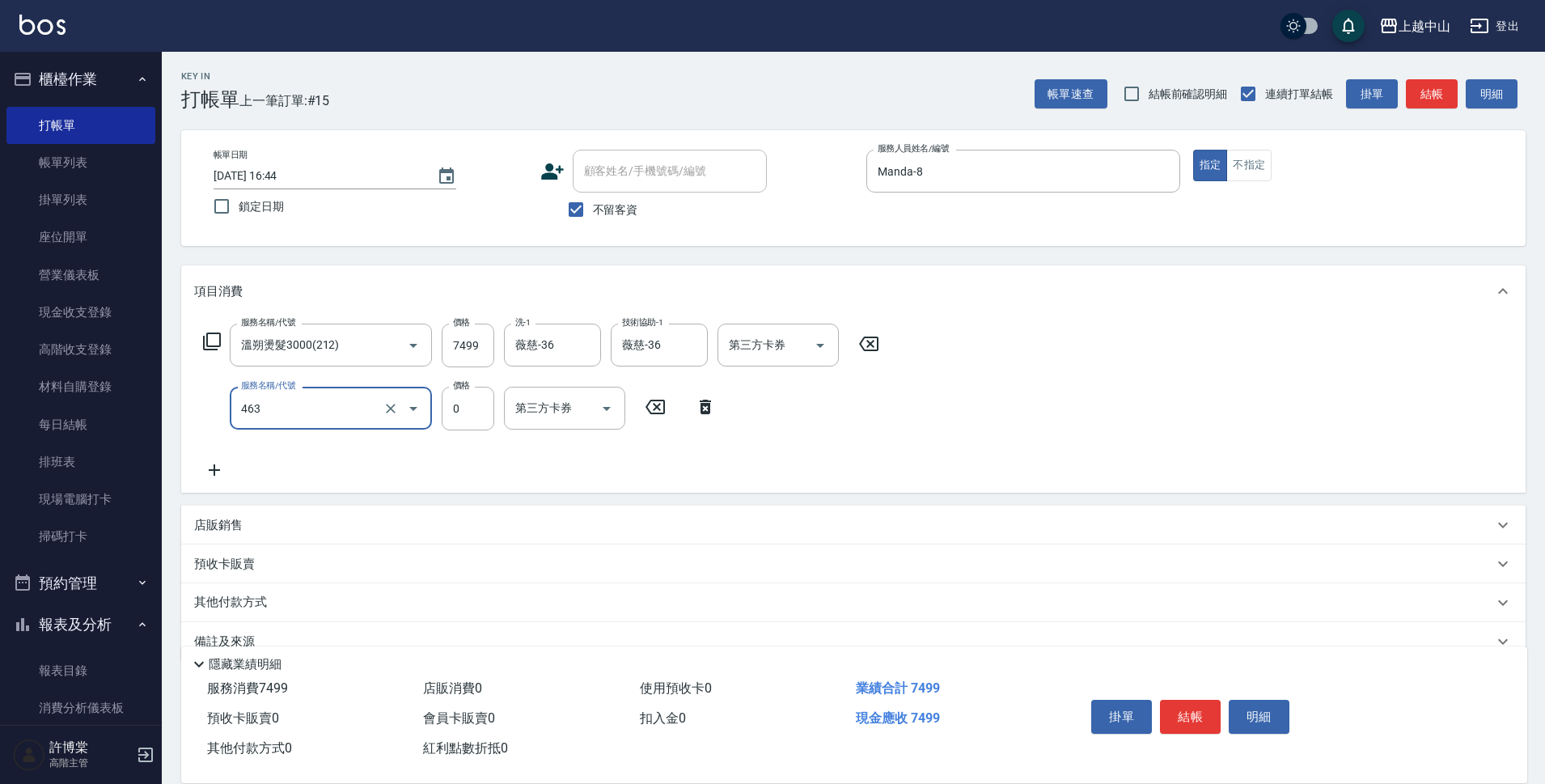
type input "護髮卡使用(463)"
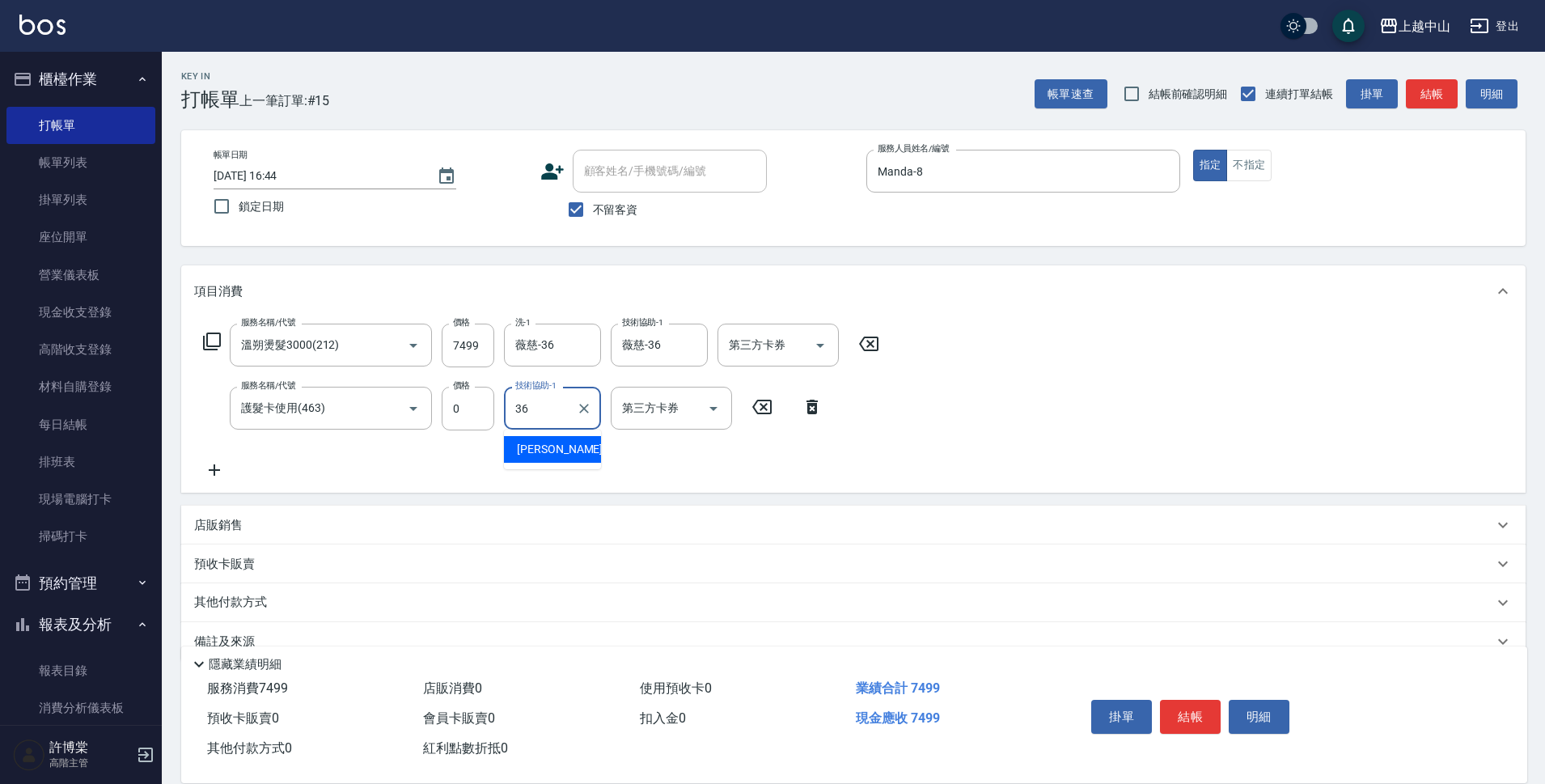
type input "薇慈-36"
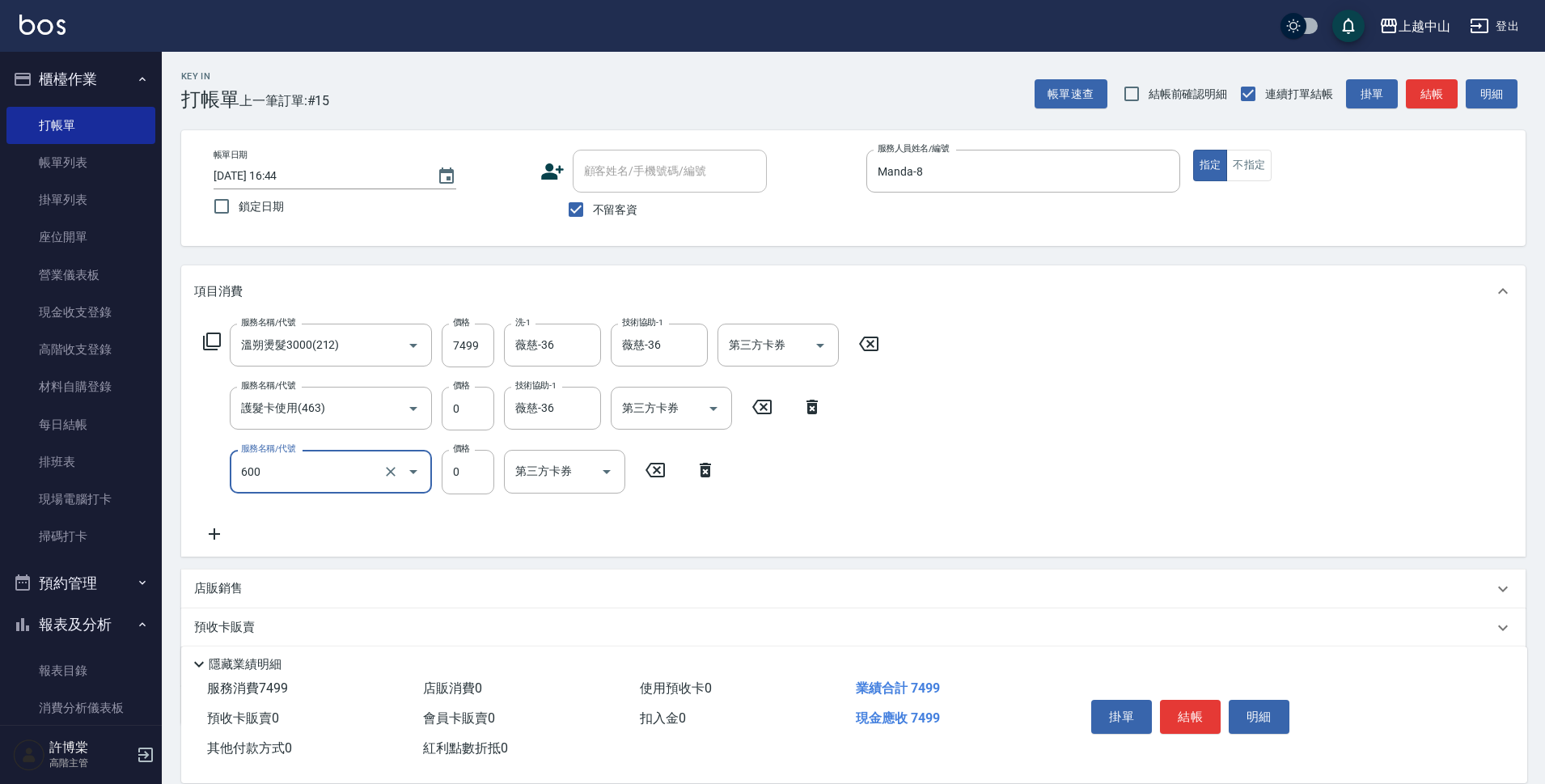
type input "洗髮(免費)(600)"
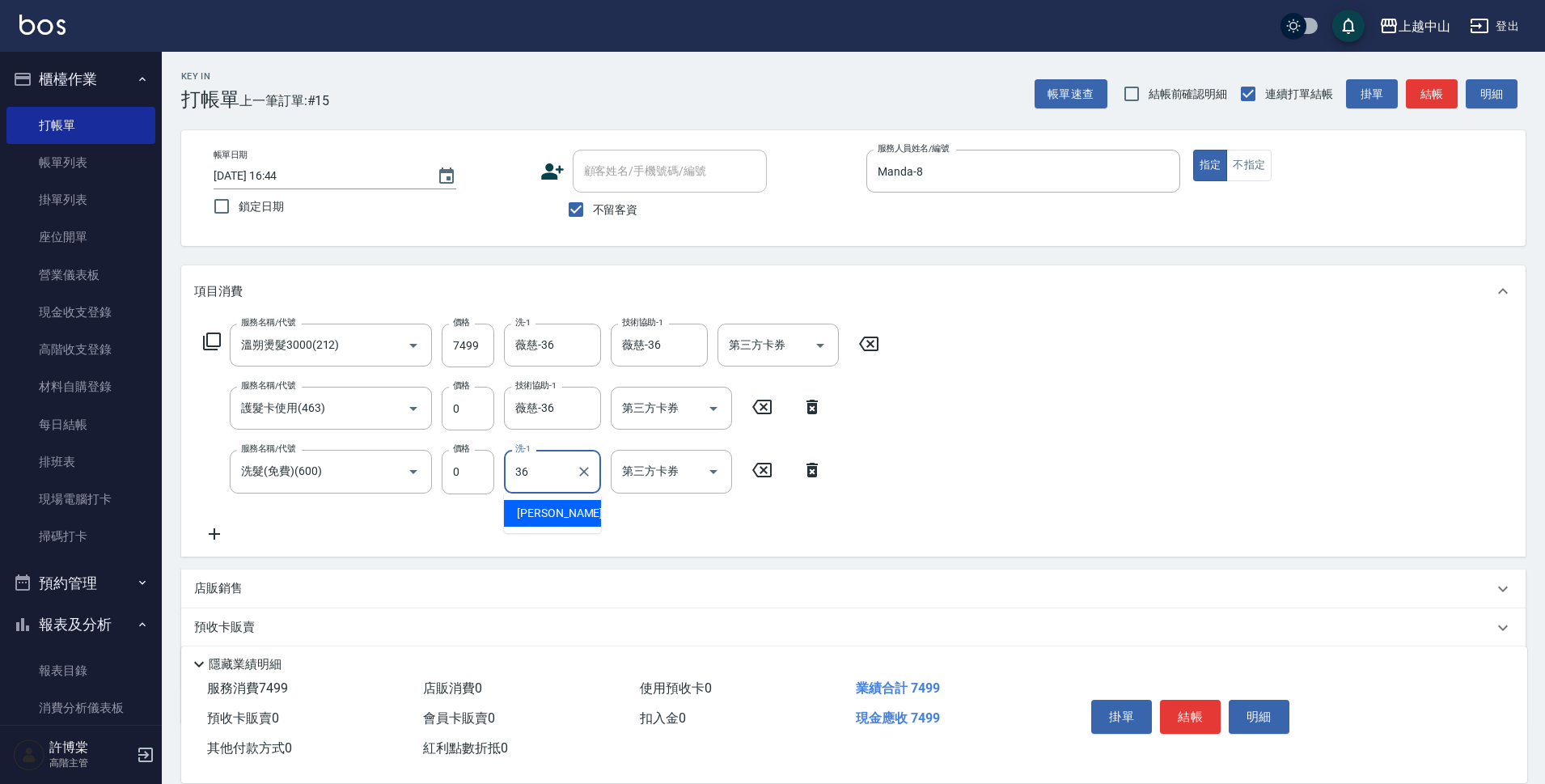
type input "薇慈-36"
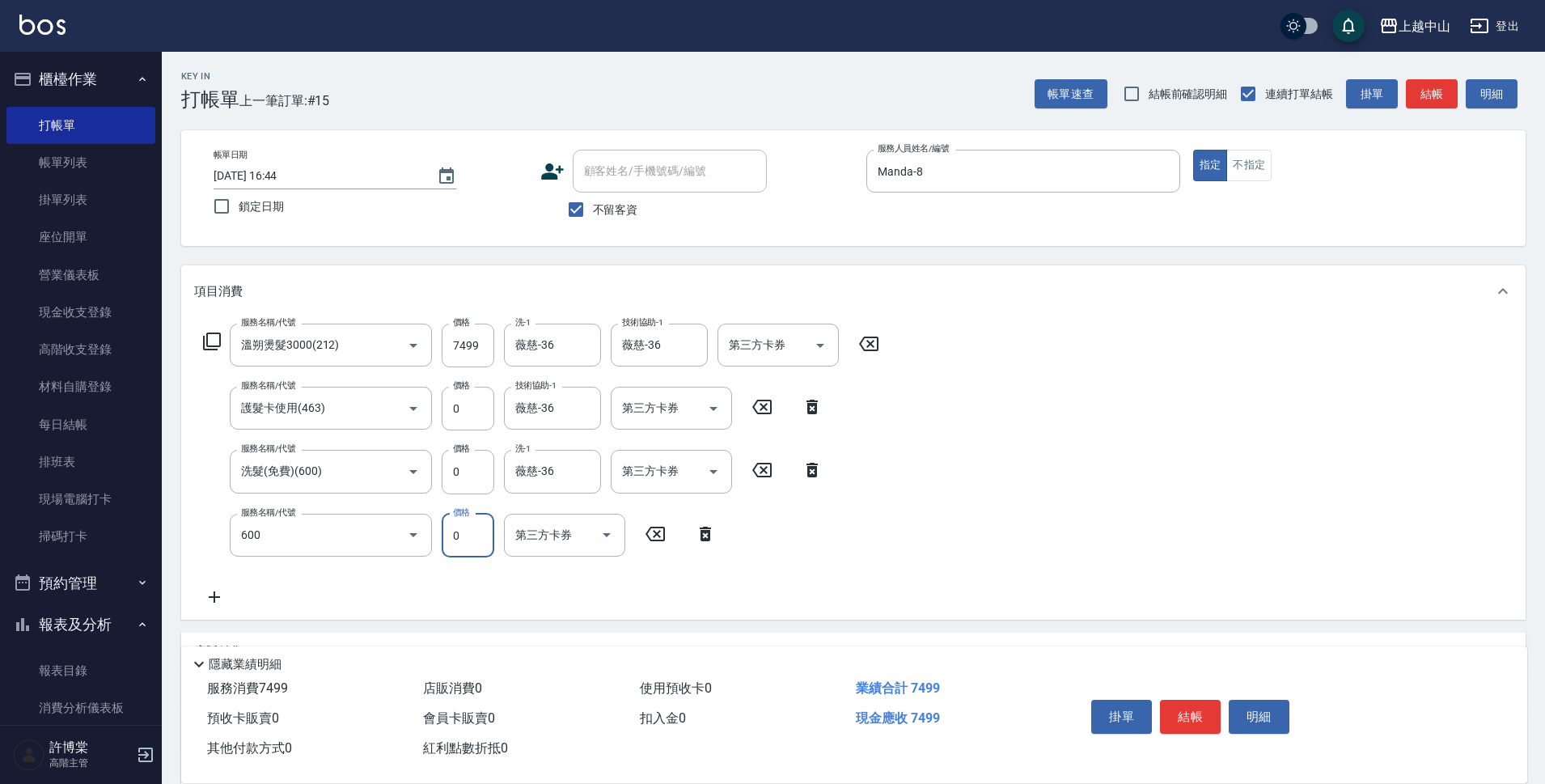
type input "洗髮(免費)(600)"
type input "薇慈-36"
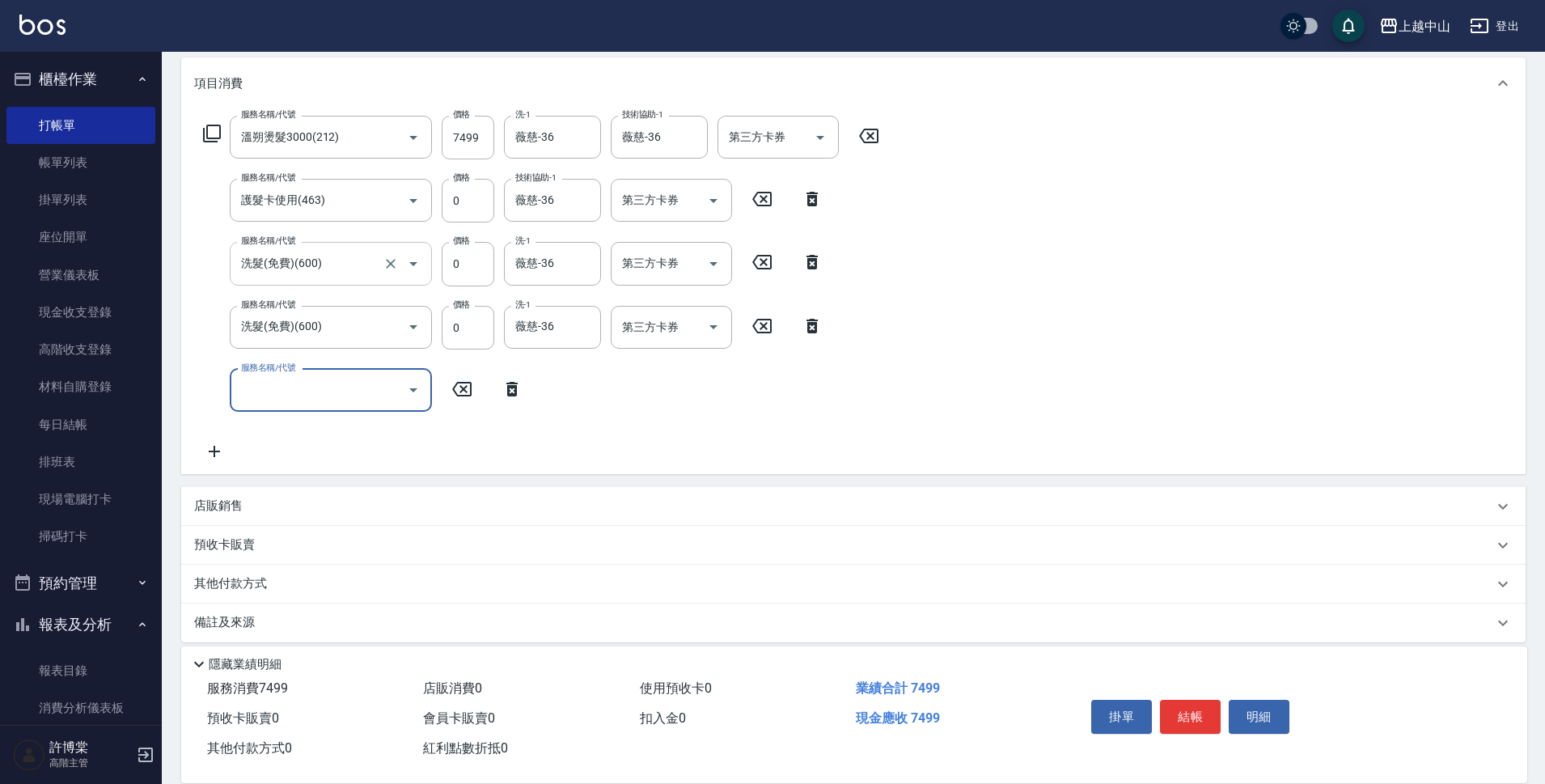
scroll to position [222, 0]
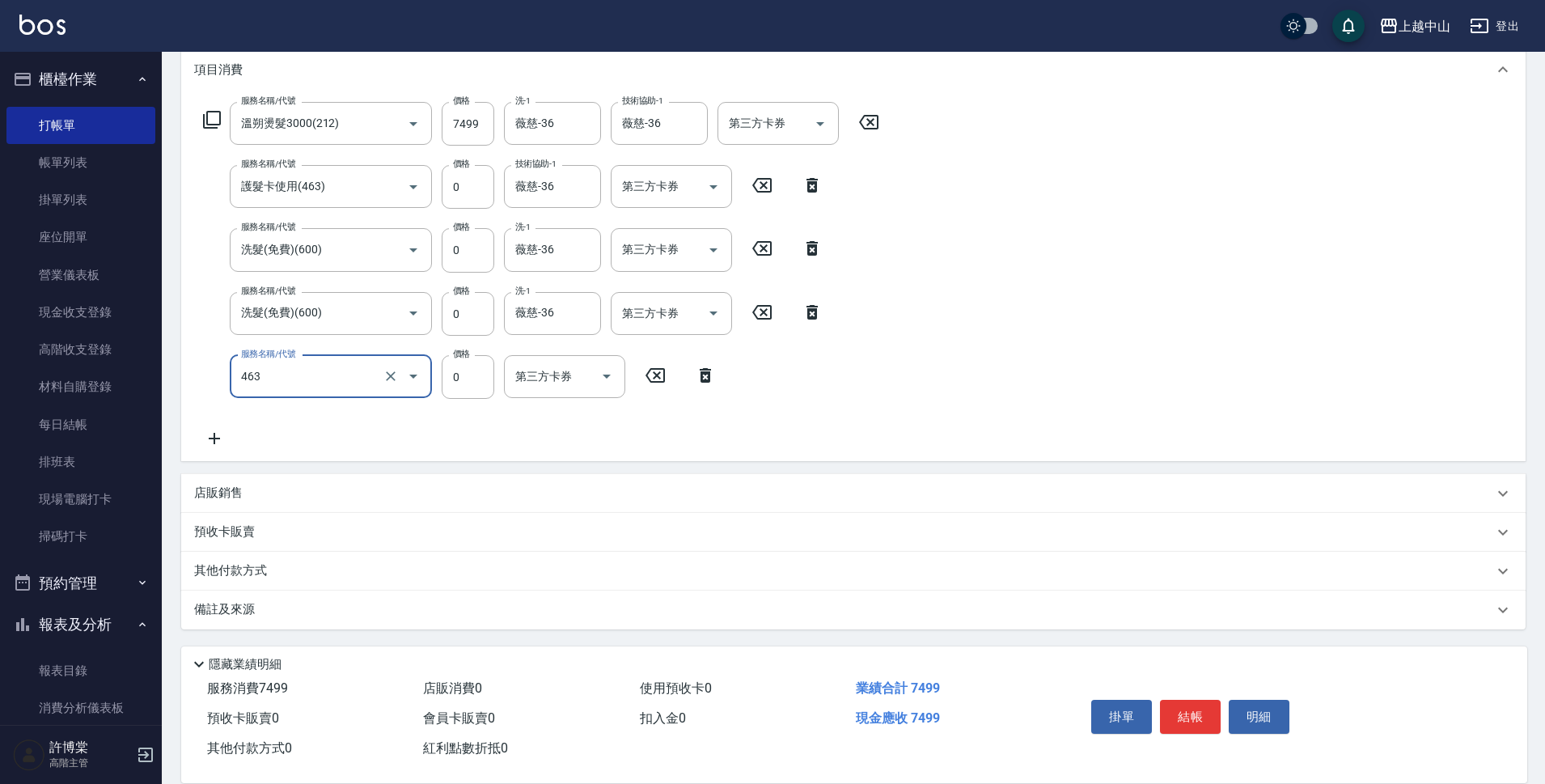
type input "護髮卡使用(463)"
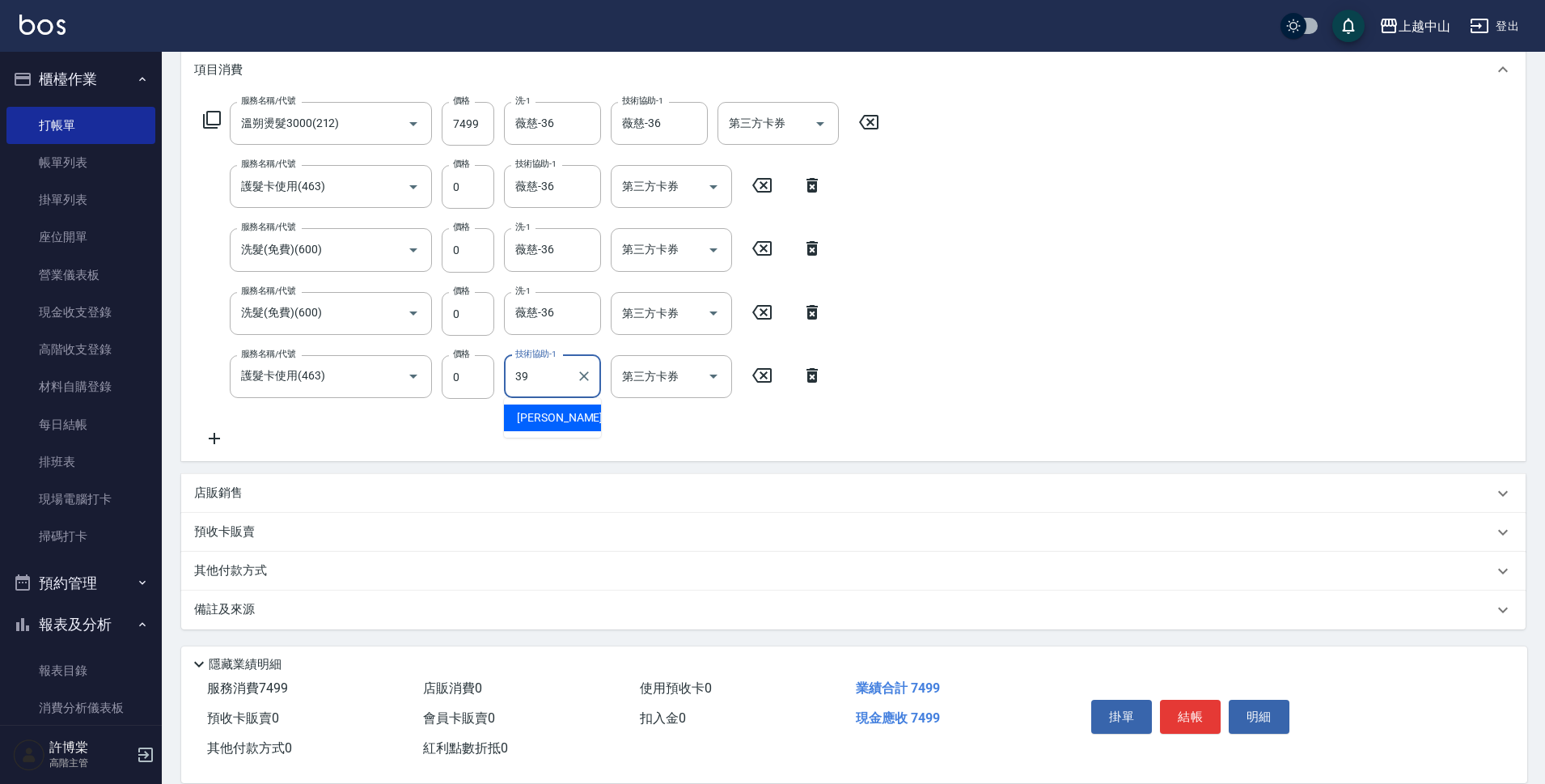
type input "[PERSON_NAME]-39"
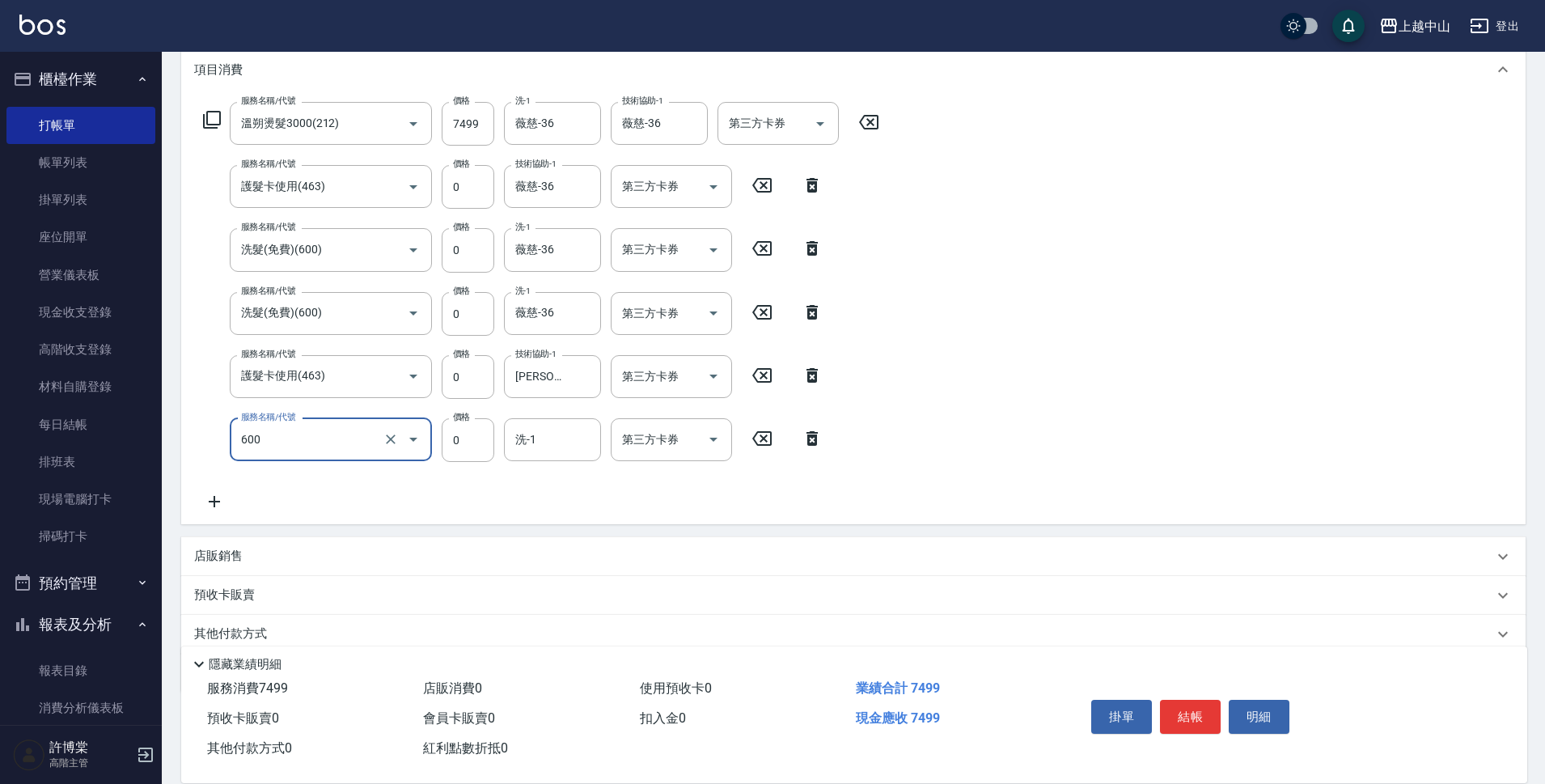
type input "洗髮(免費)(600)"
type input "[PERSON_NAME]-39"
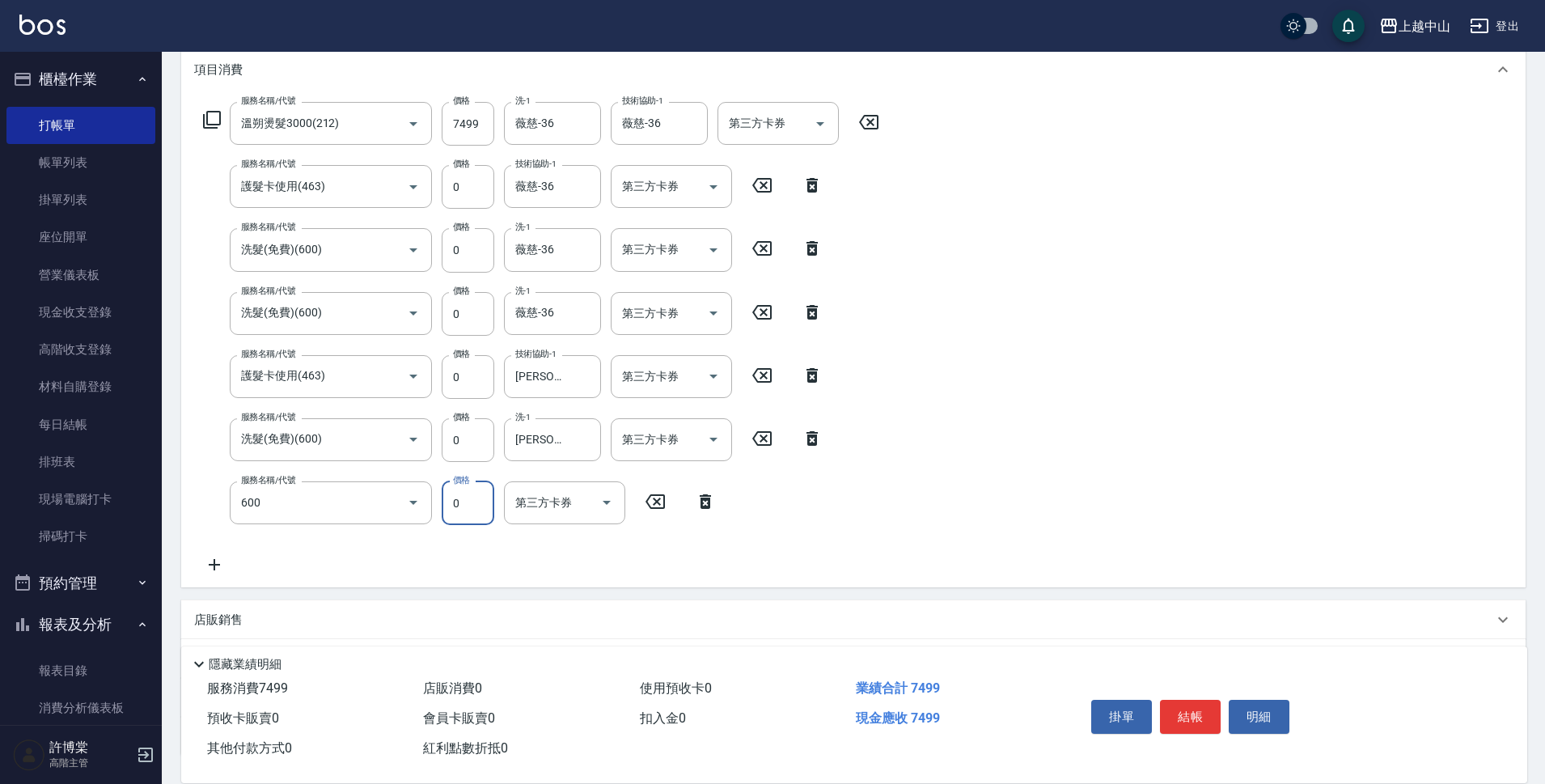
type input "洗髮(免費)(600)"
type input "[PERSON_NAME]-39"
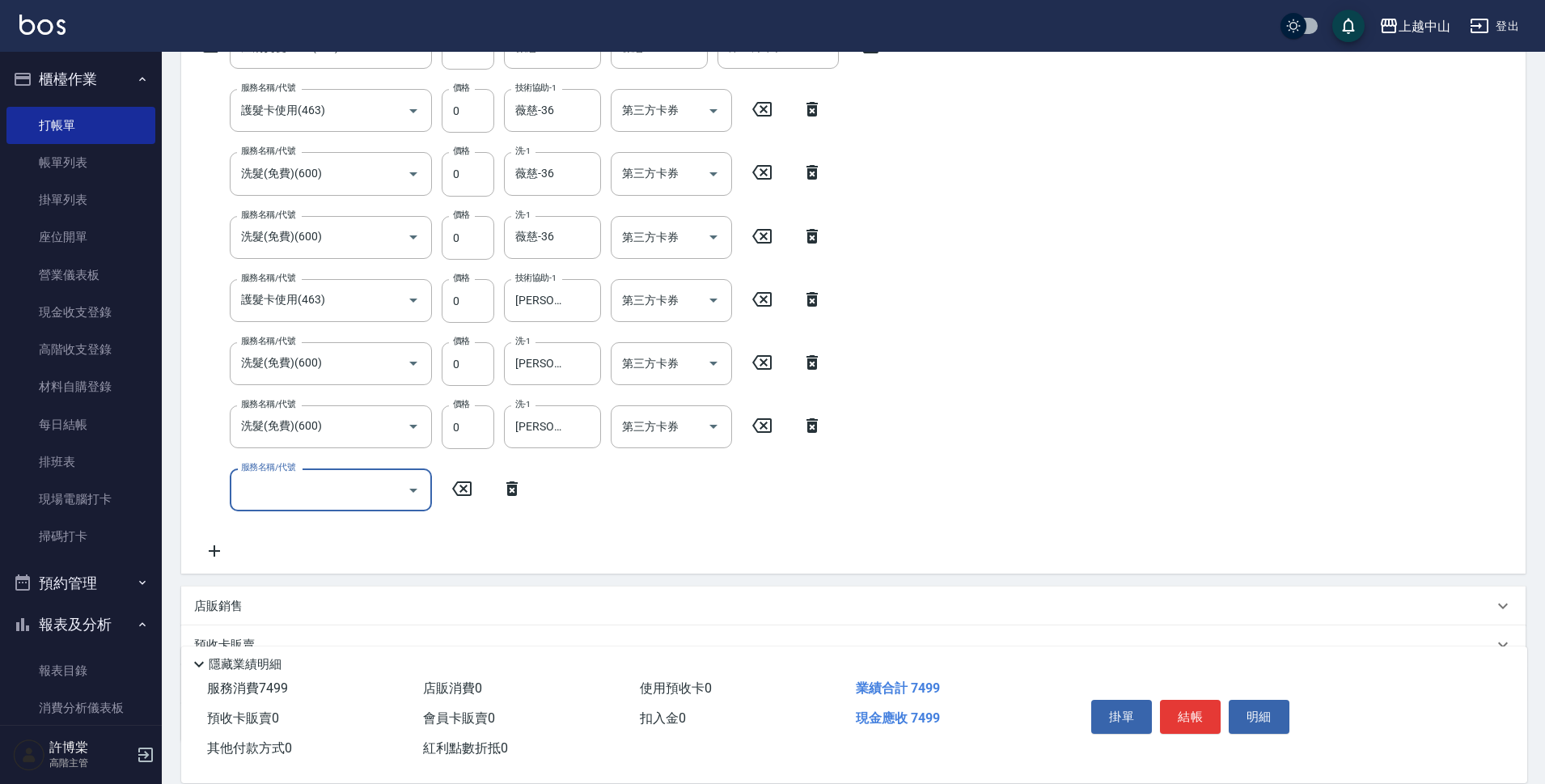
scroll to position [383, 0]
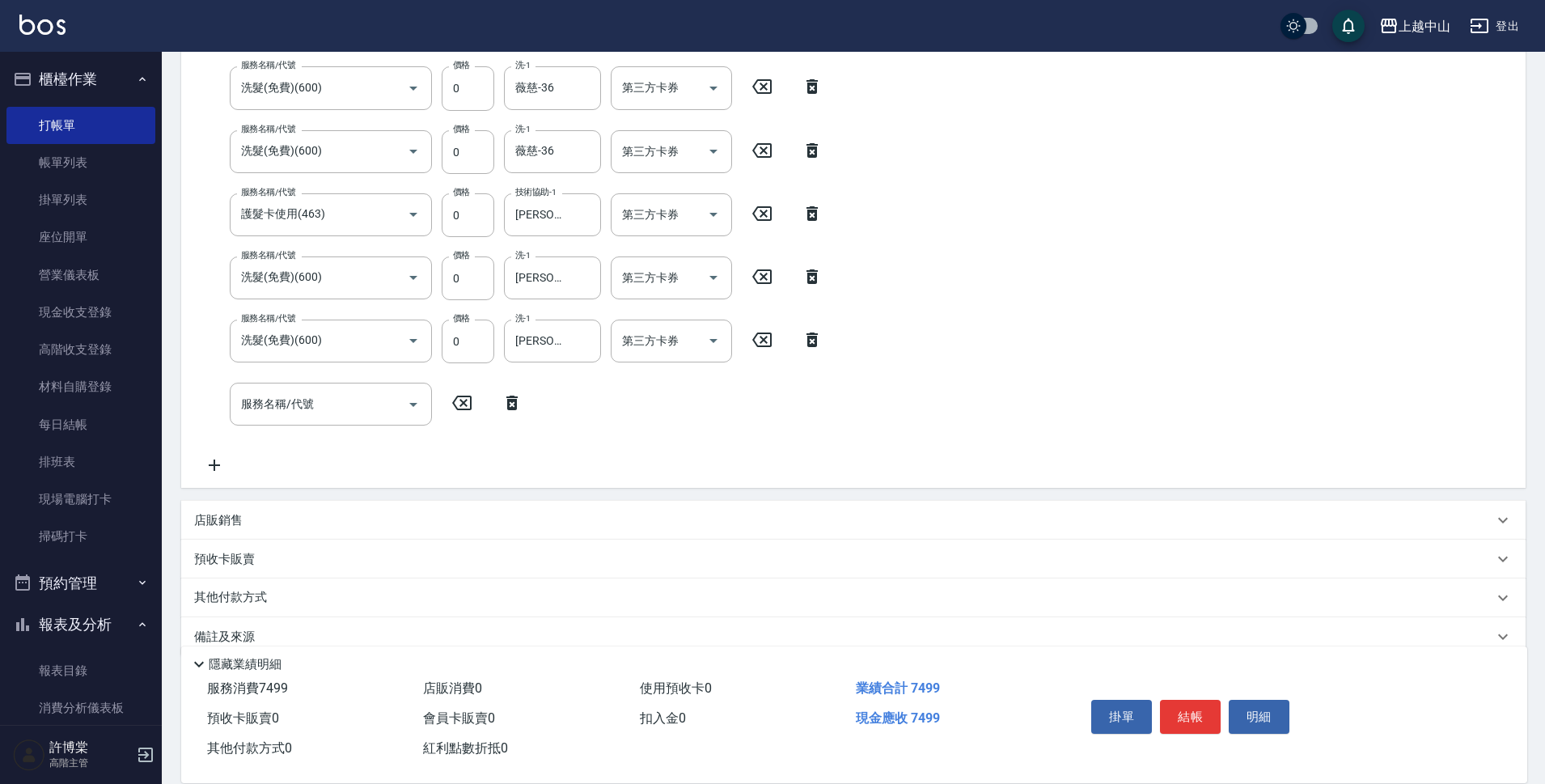
click at [254, 600] on p "其他付款方式" at bounding box center [234, 597] width 80 height 18
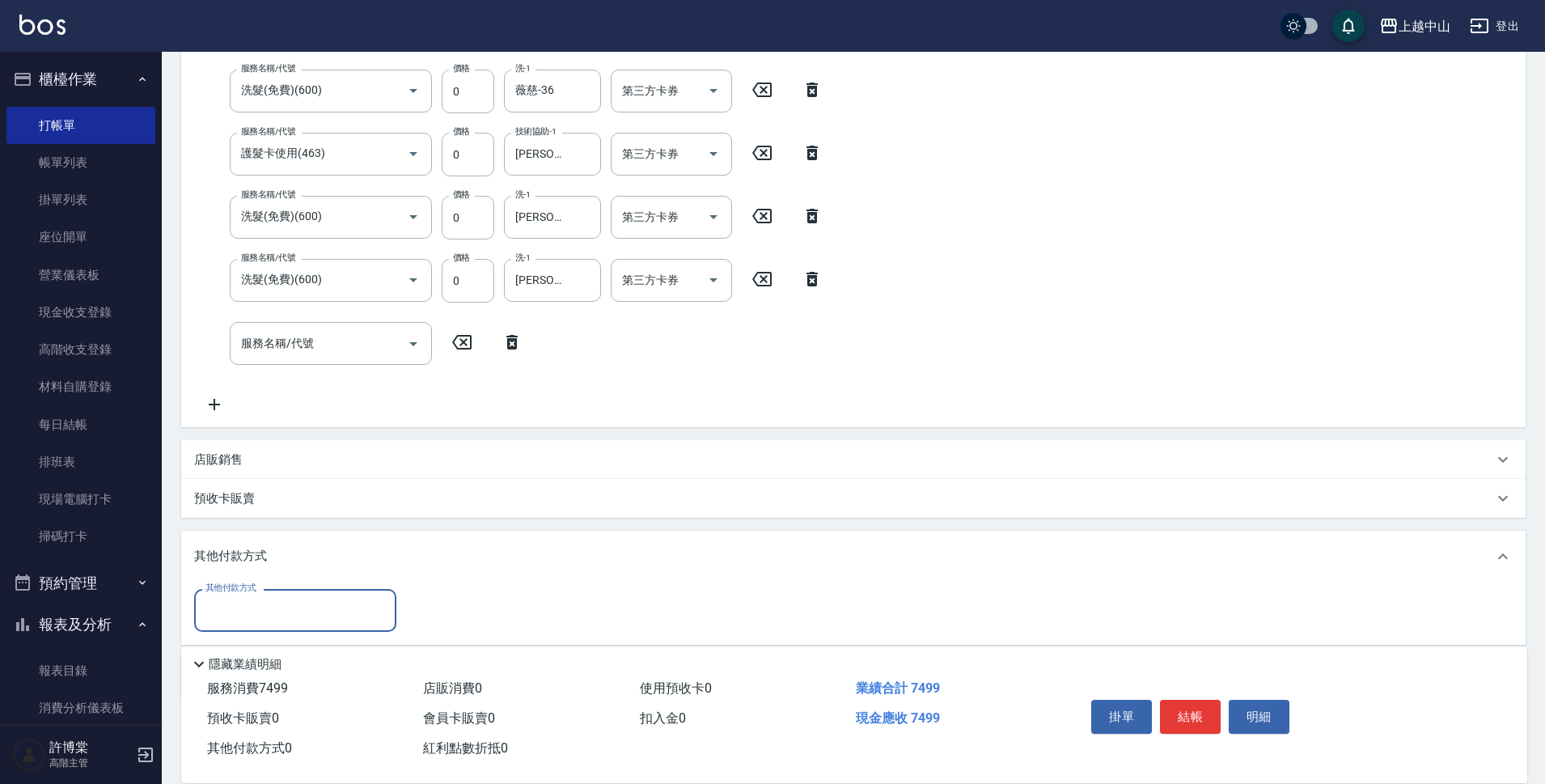
scroll to position [512, 0]
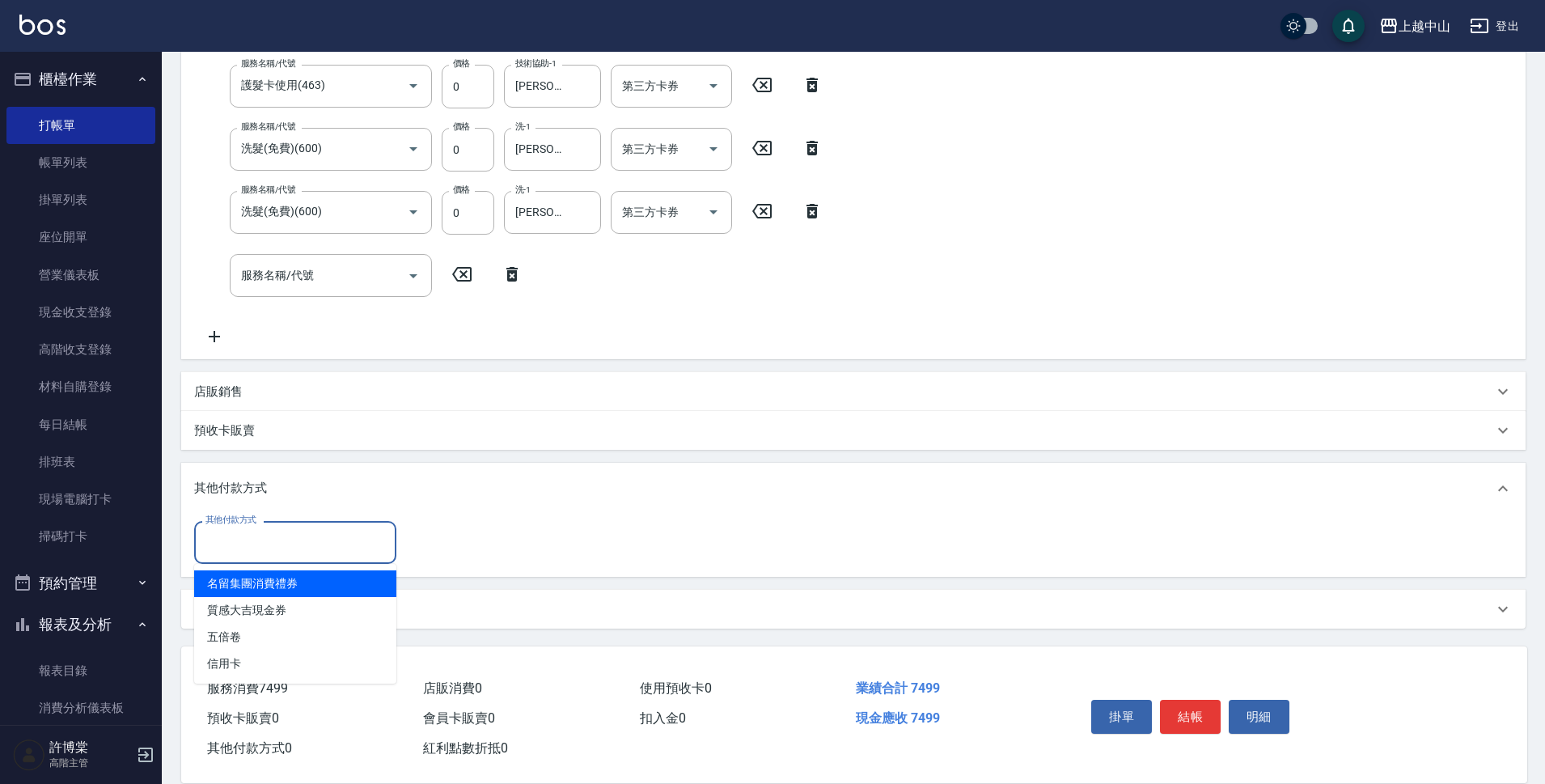
click at [292, 548] on input "其他付款方式" at bounding box center [295, 542] width 188 height 29
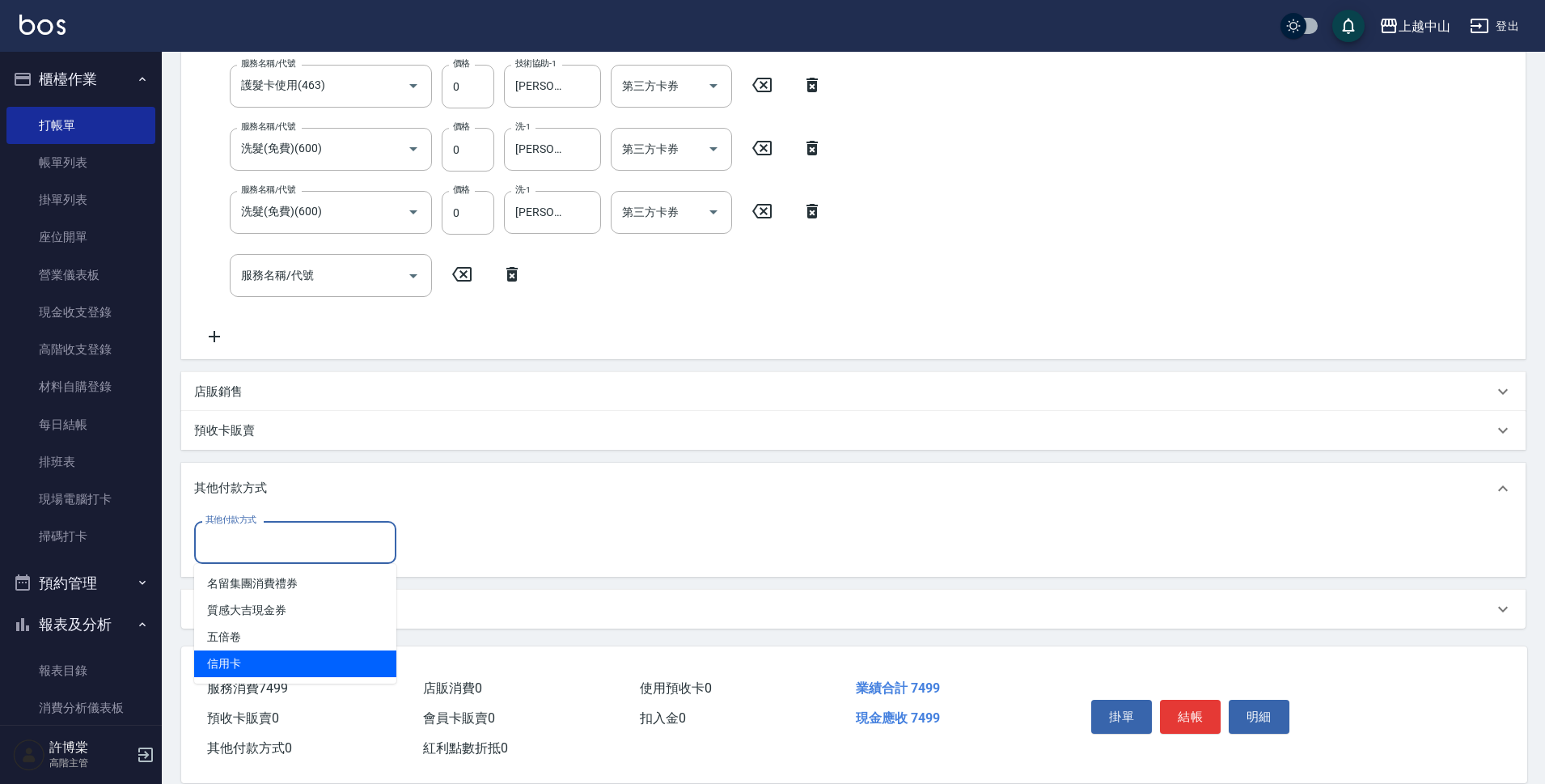
click at [266, 650] on span "信用卡" at bounding box center [295, 663] width 203 height 27
type input "信用卡"
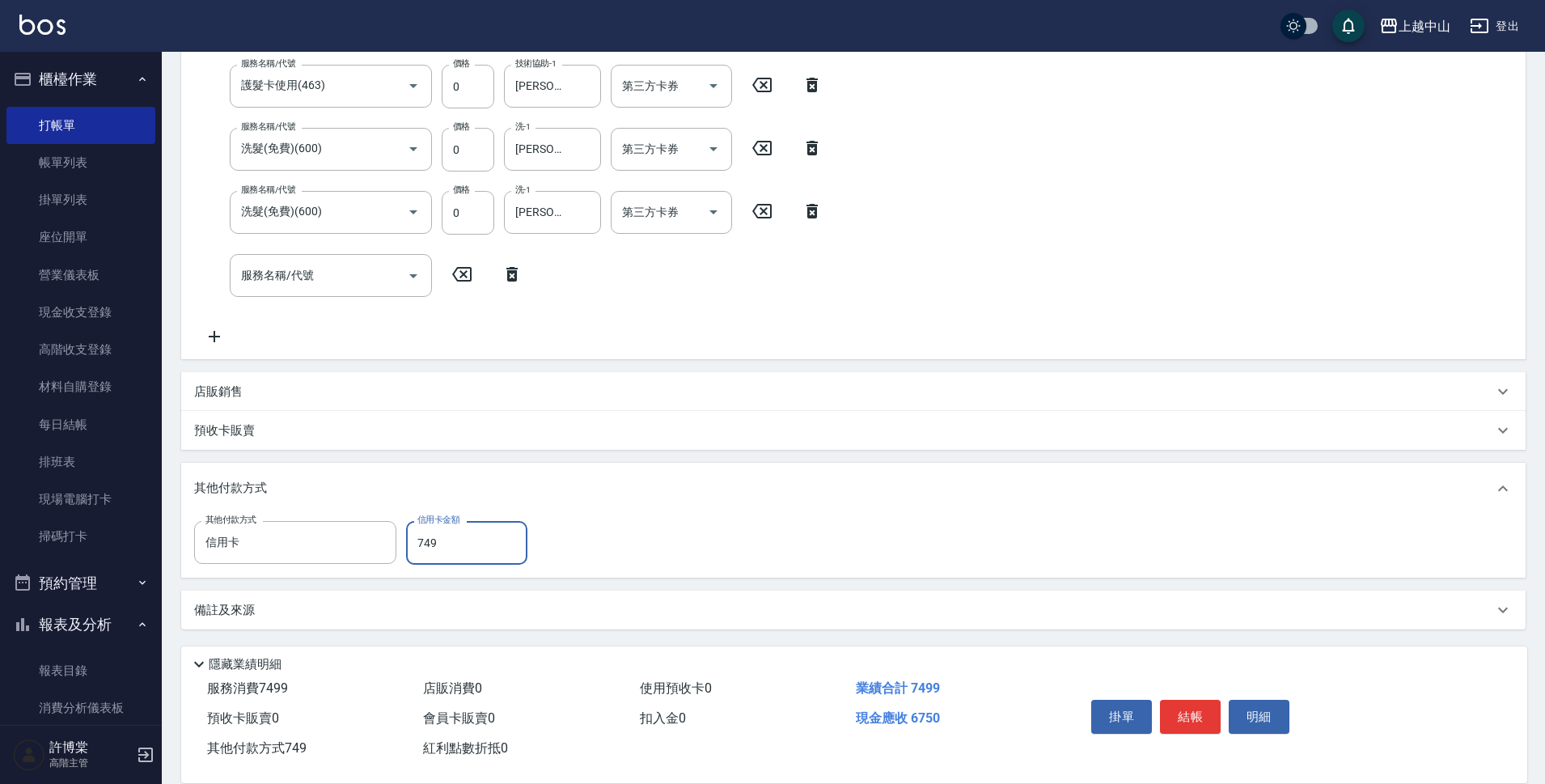
type input "7499"
type input "[DATE] 16:46"
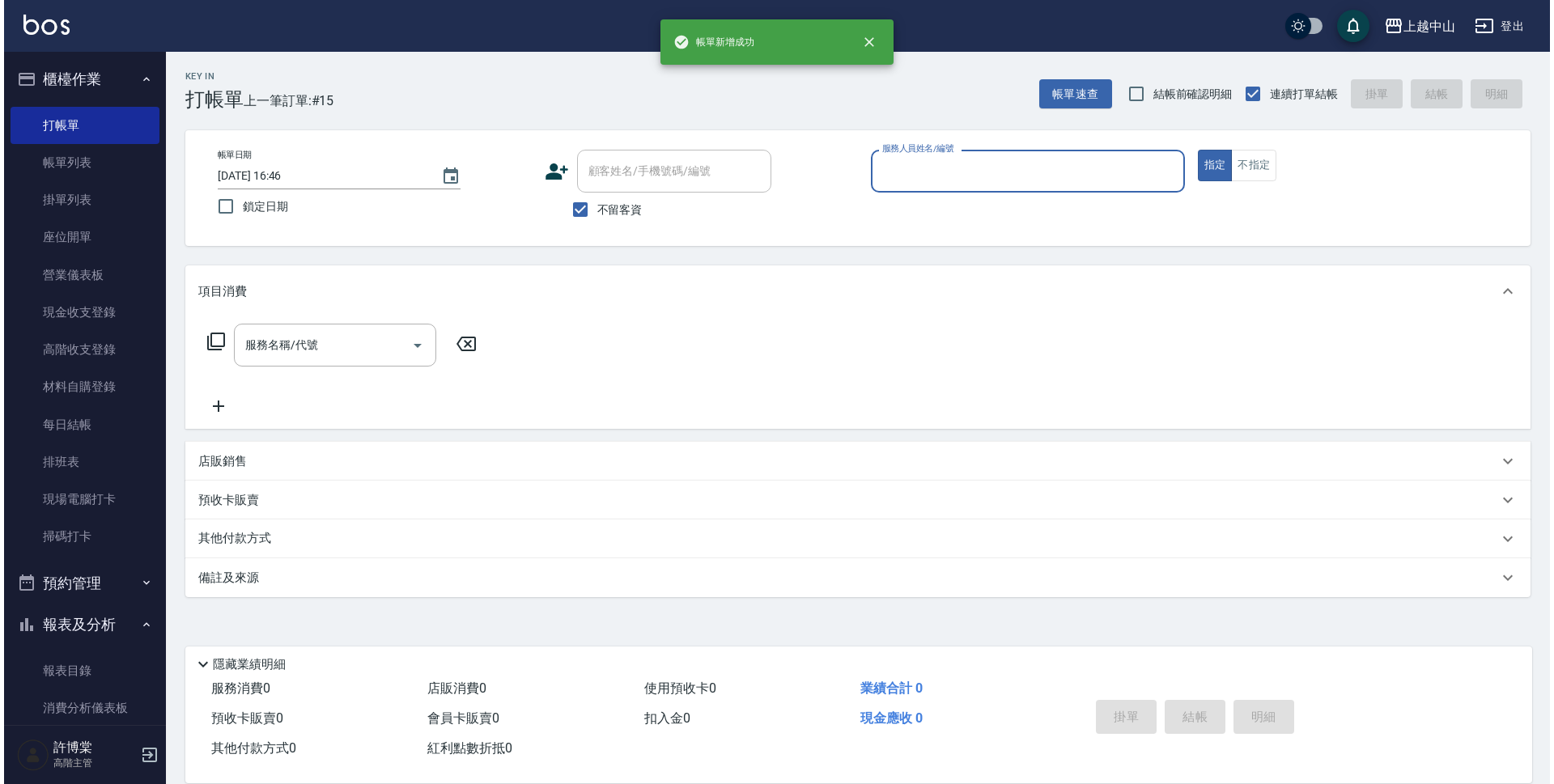
scroll to position [0, 0]
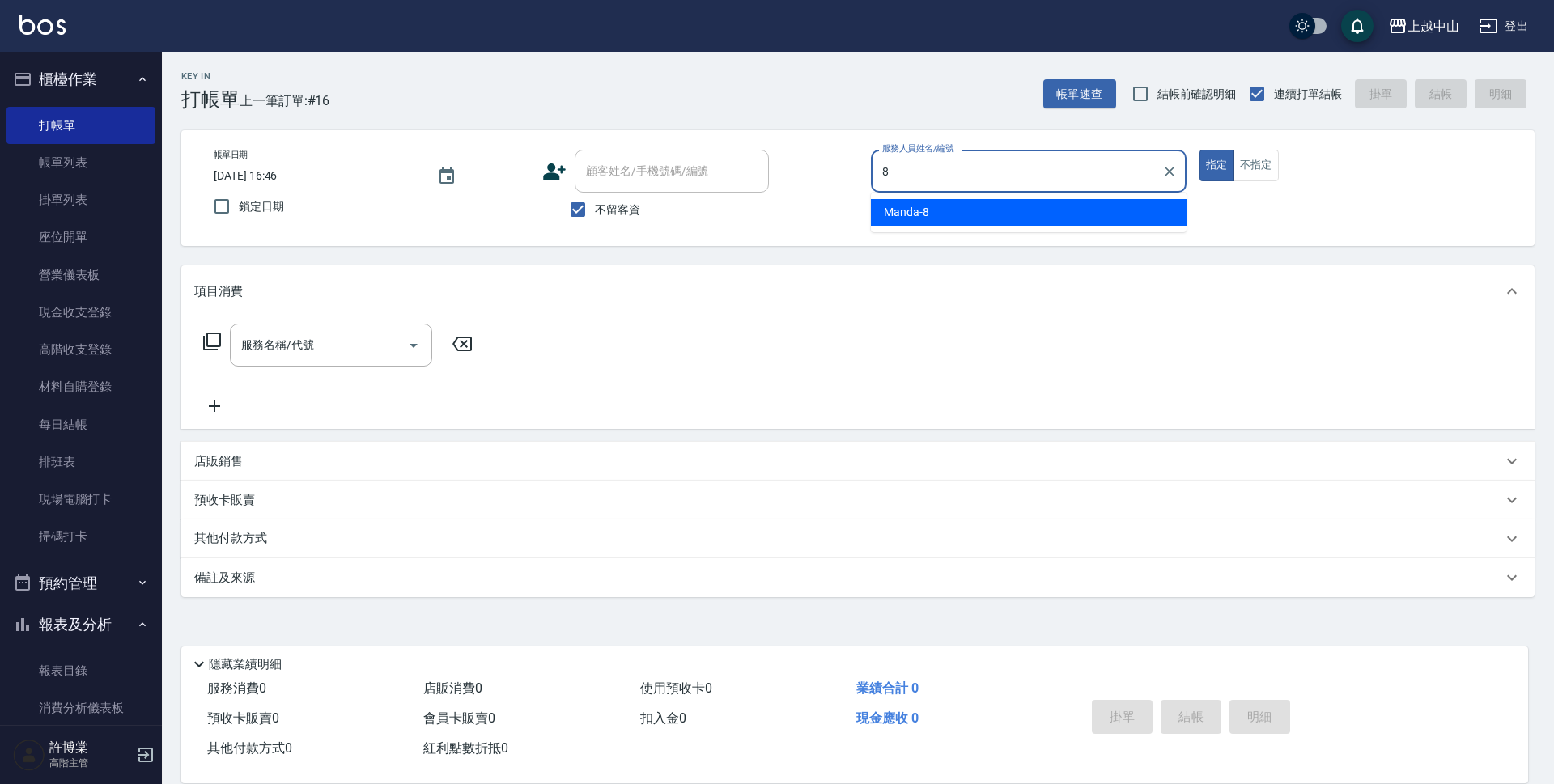
type input "Manda-8"
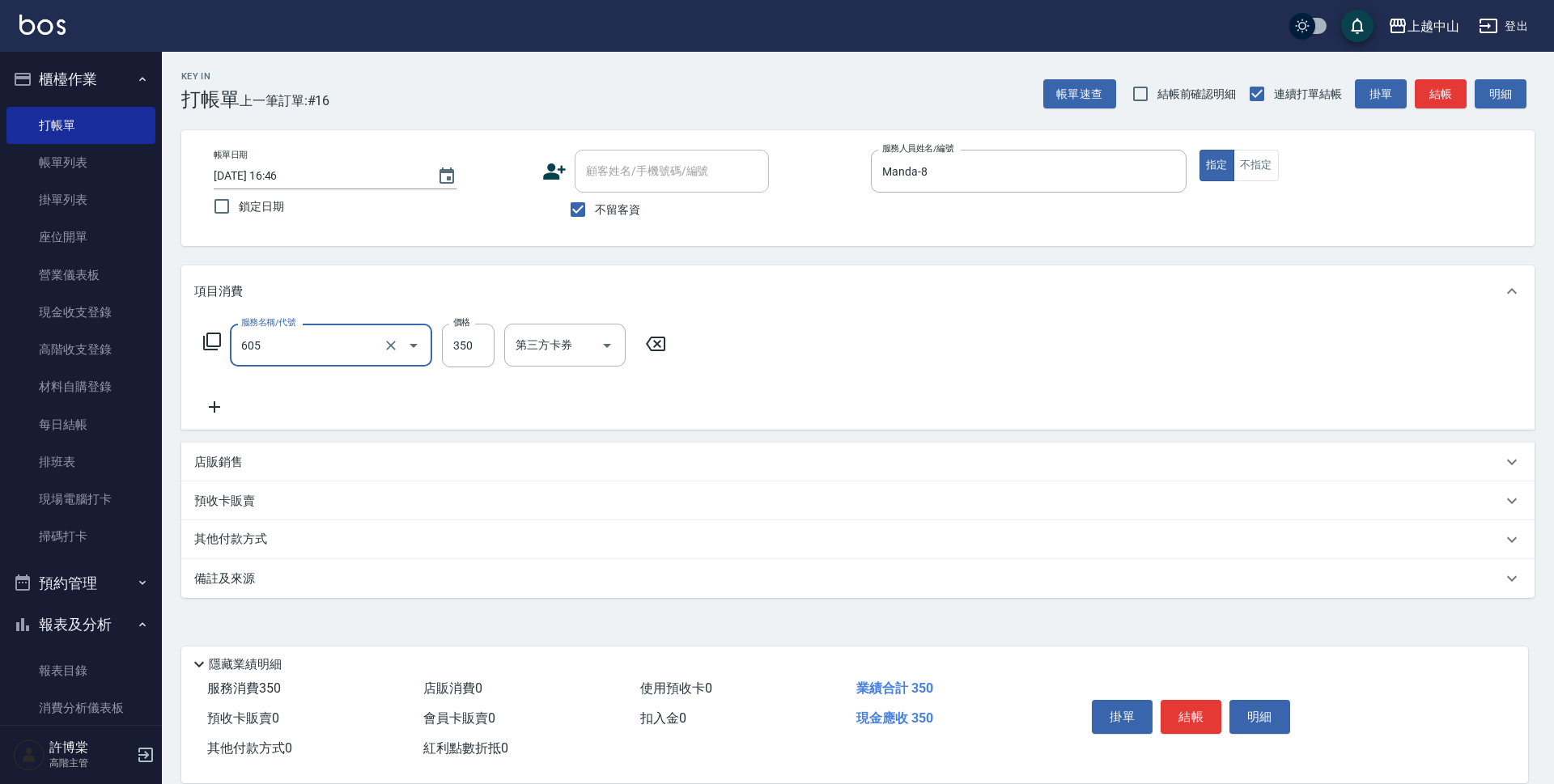
type input "洗髮 (女)(605)"
type input "500"
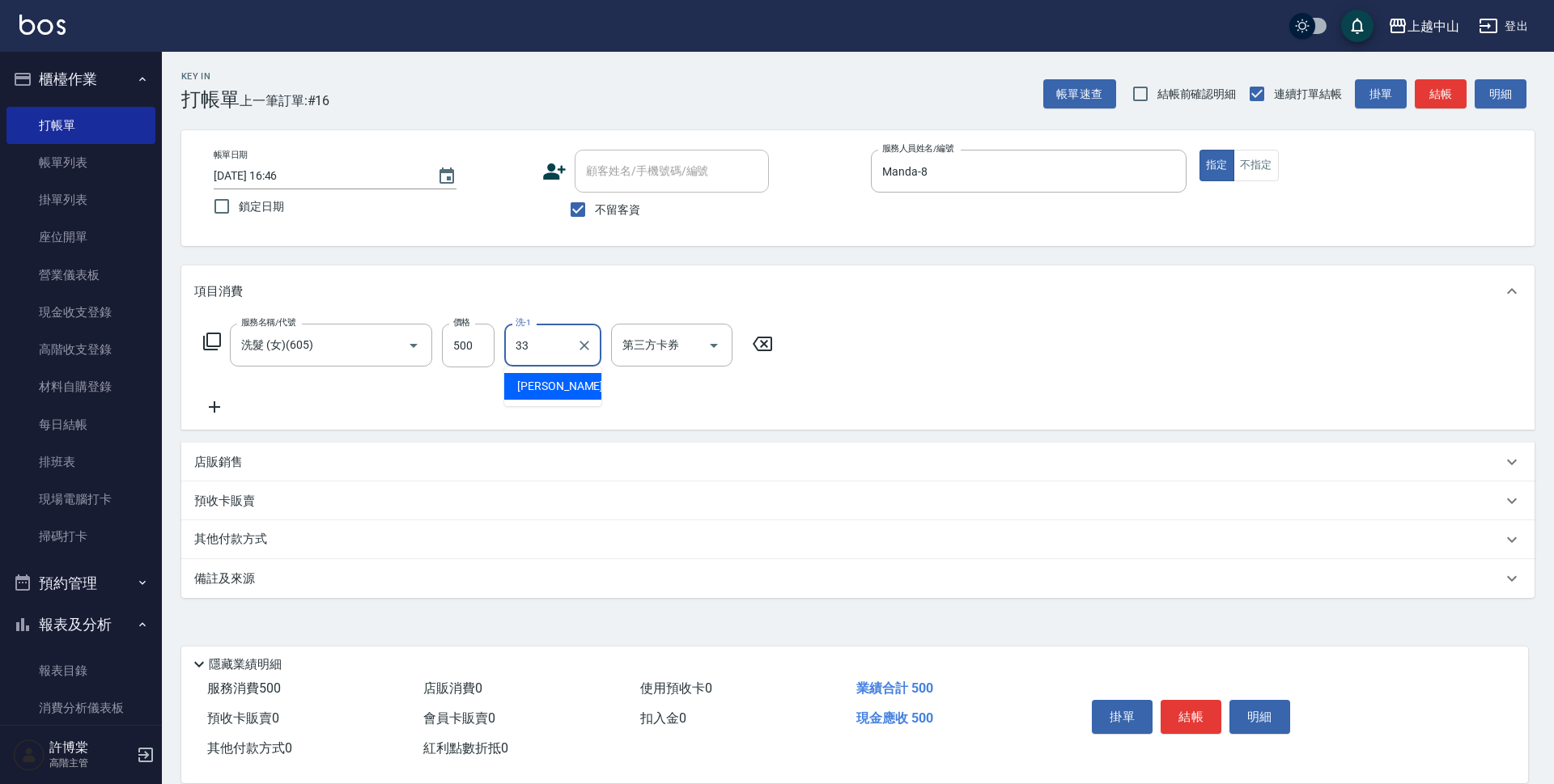
type input "[PERSON_NAME]-33"
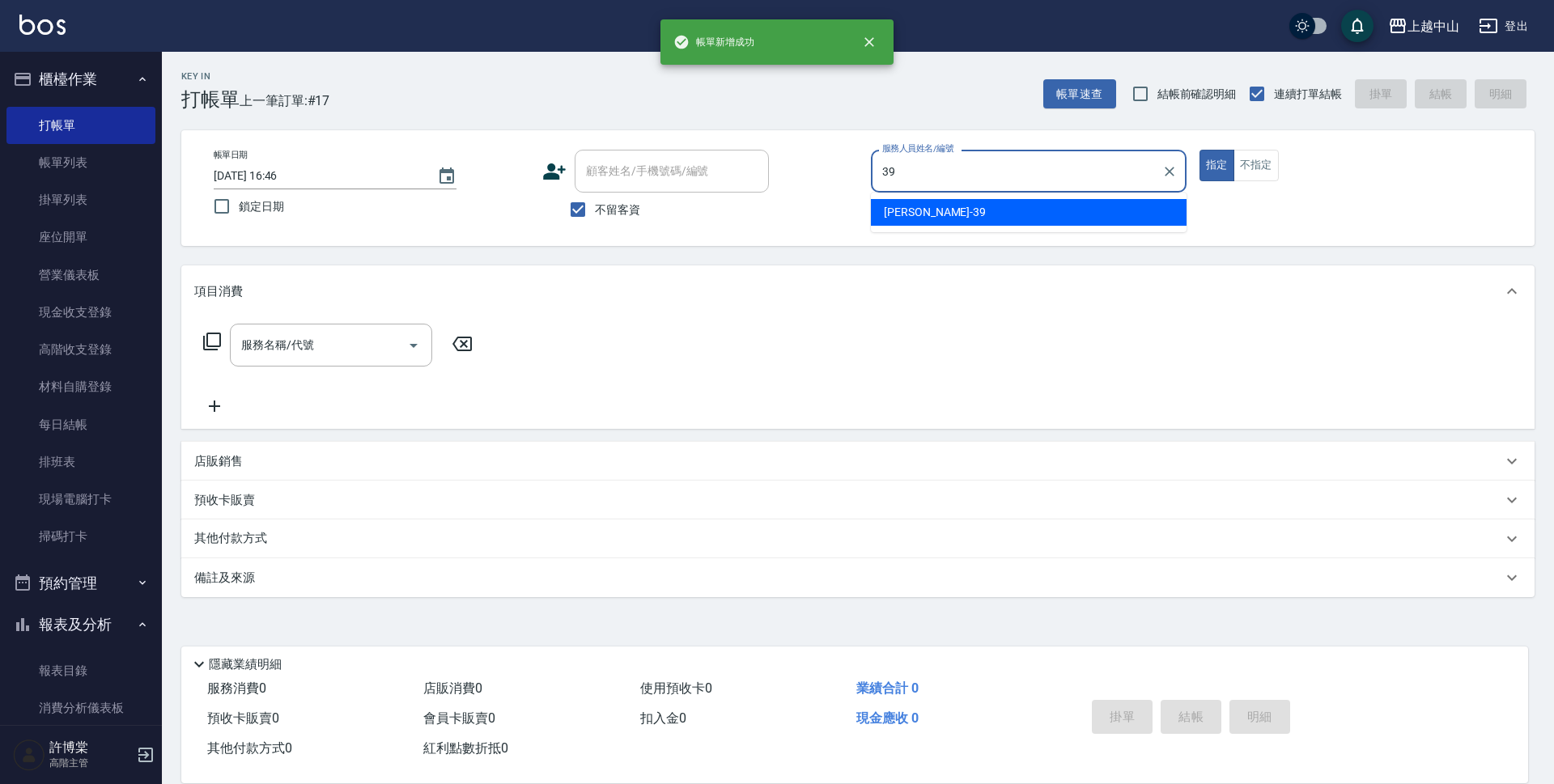
type input "[PERSON_NAME]-39"
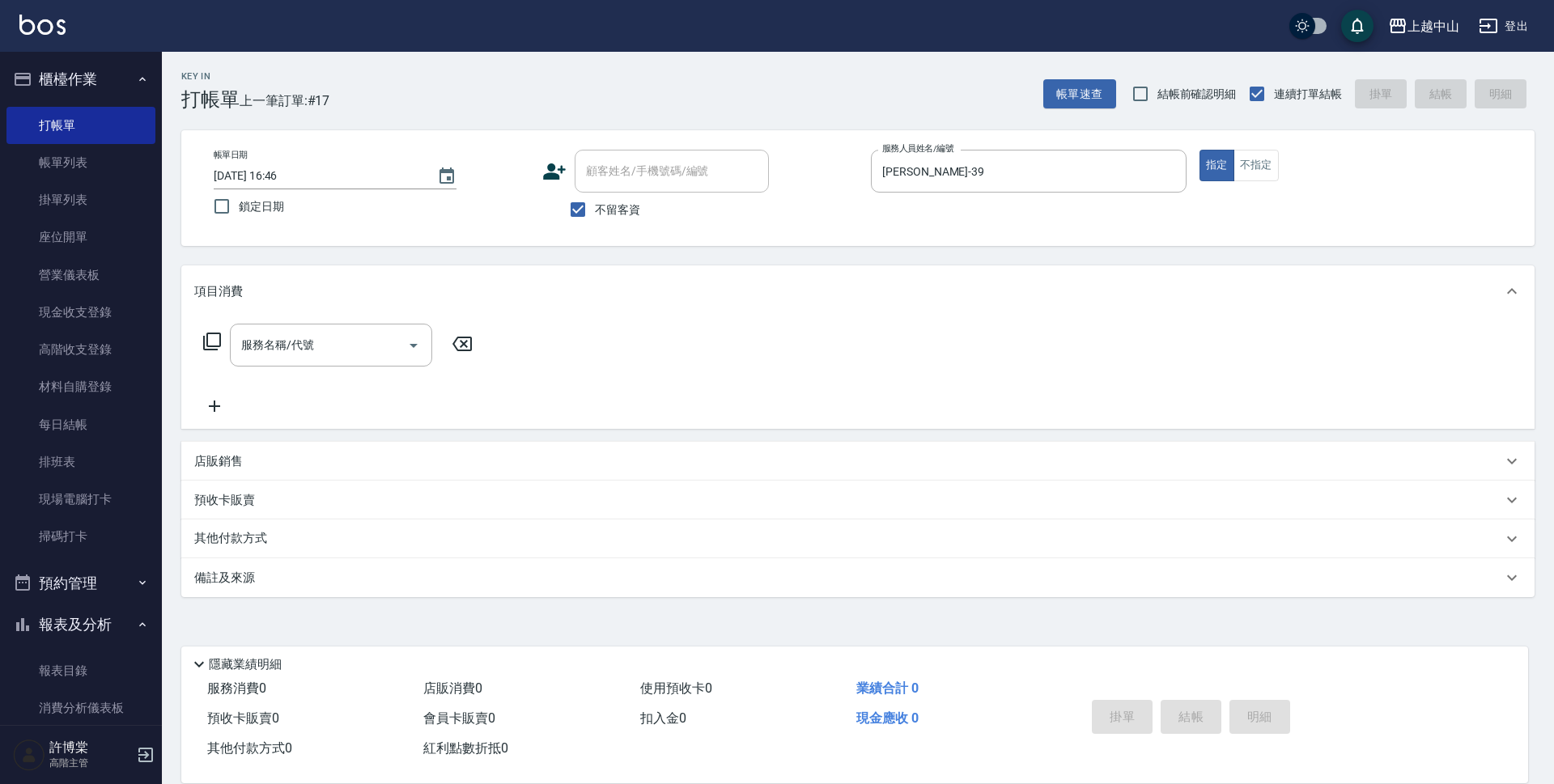
click at [289, 453] on div "店販銷售" at bounding box center [848, 461] width 1307 height 17
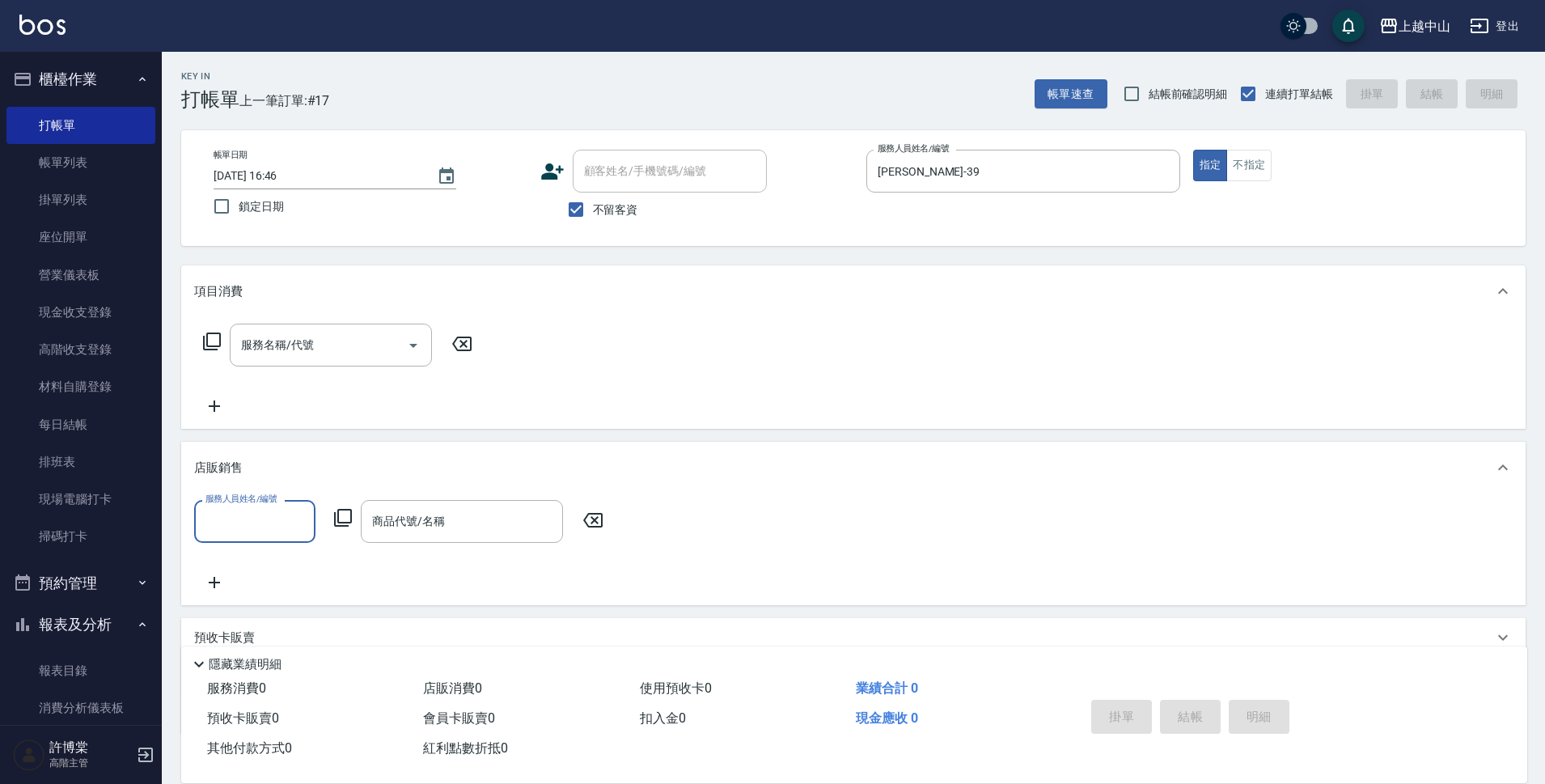
scroll to position [1, 0]
type input "[PERSON_NAME]-39"
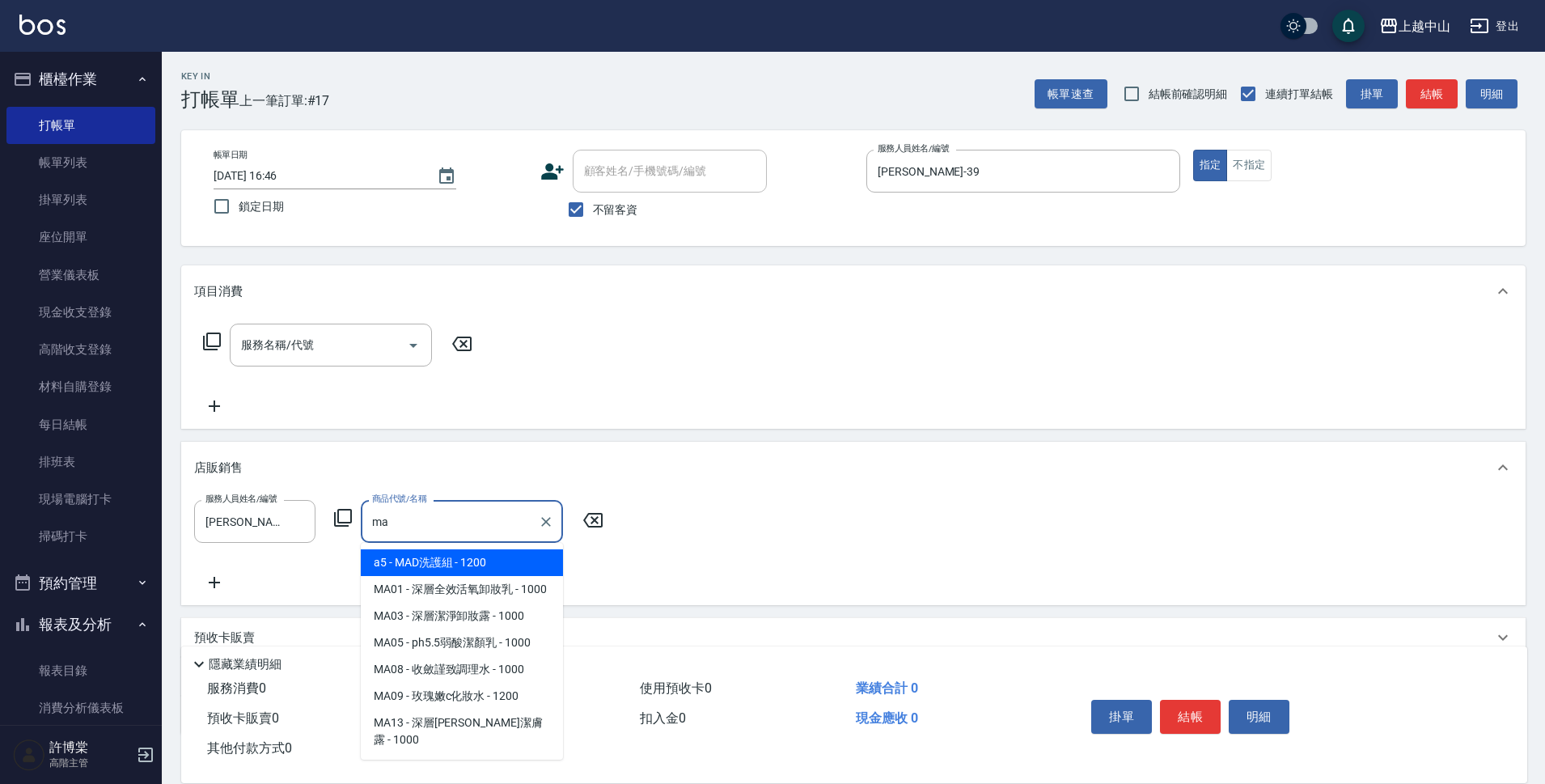
click at [531, 562] on span "a5 - MAD洗護組 - 1200" at bounding box center [462, 562] width 203 height 27
type input "MAD洗護組"
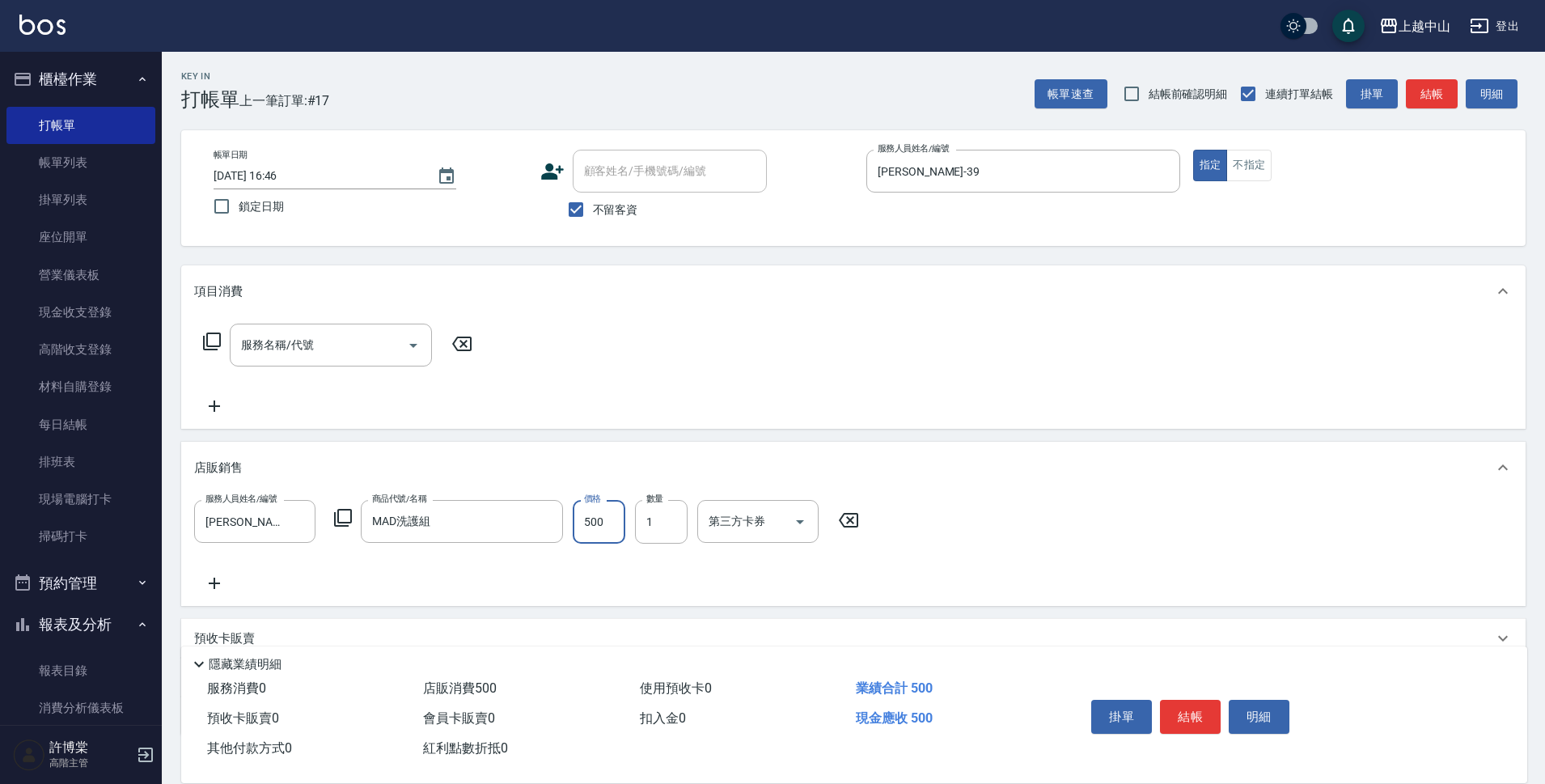
type input "500"
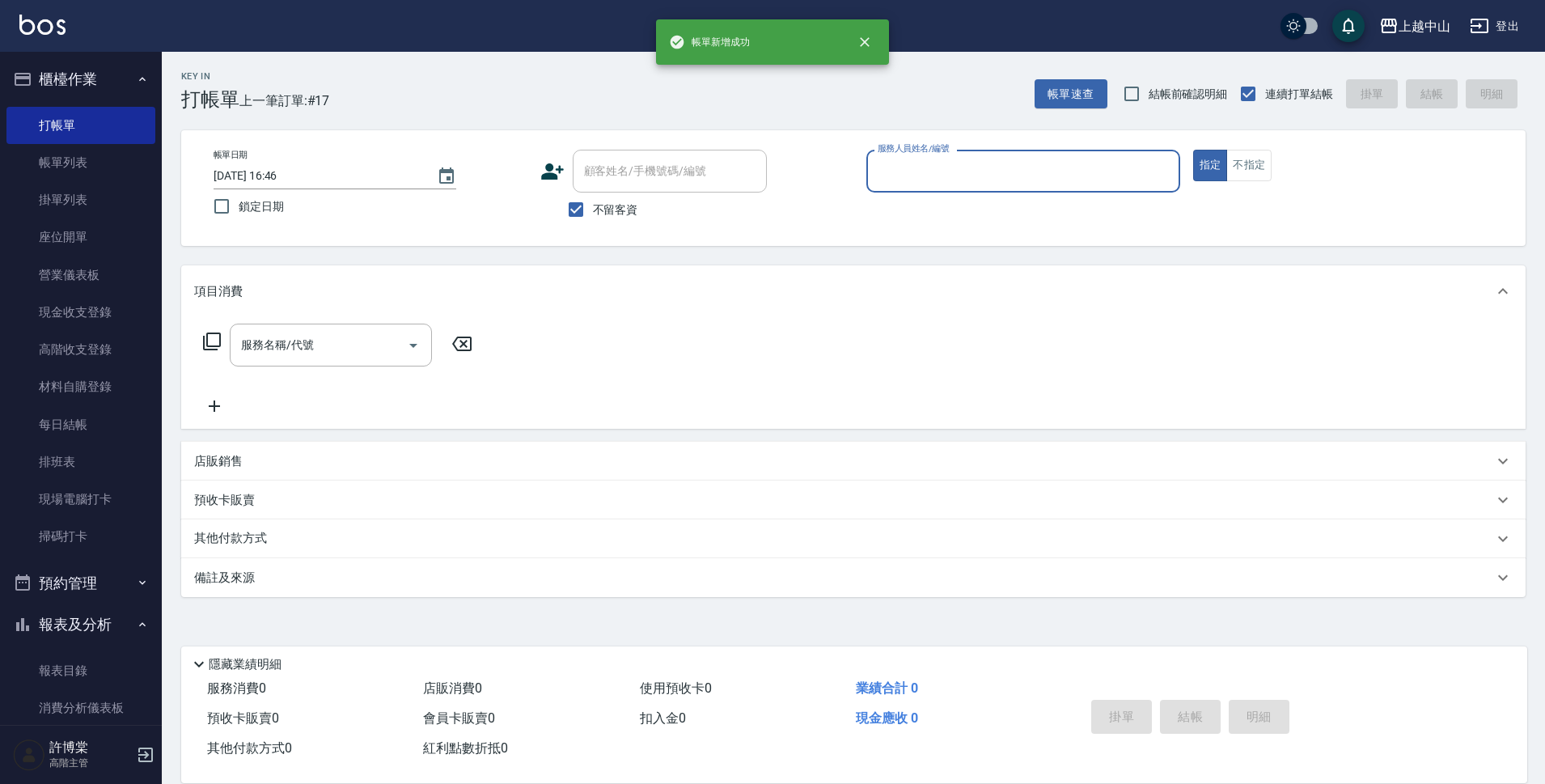
scroll to position [0, 0]
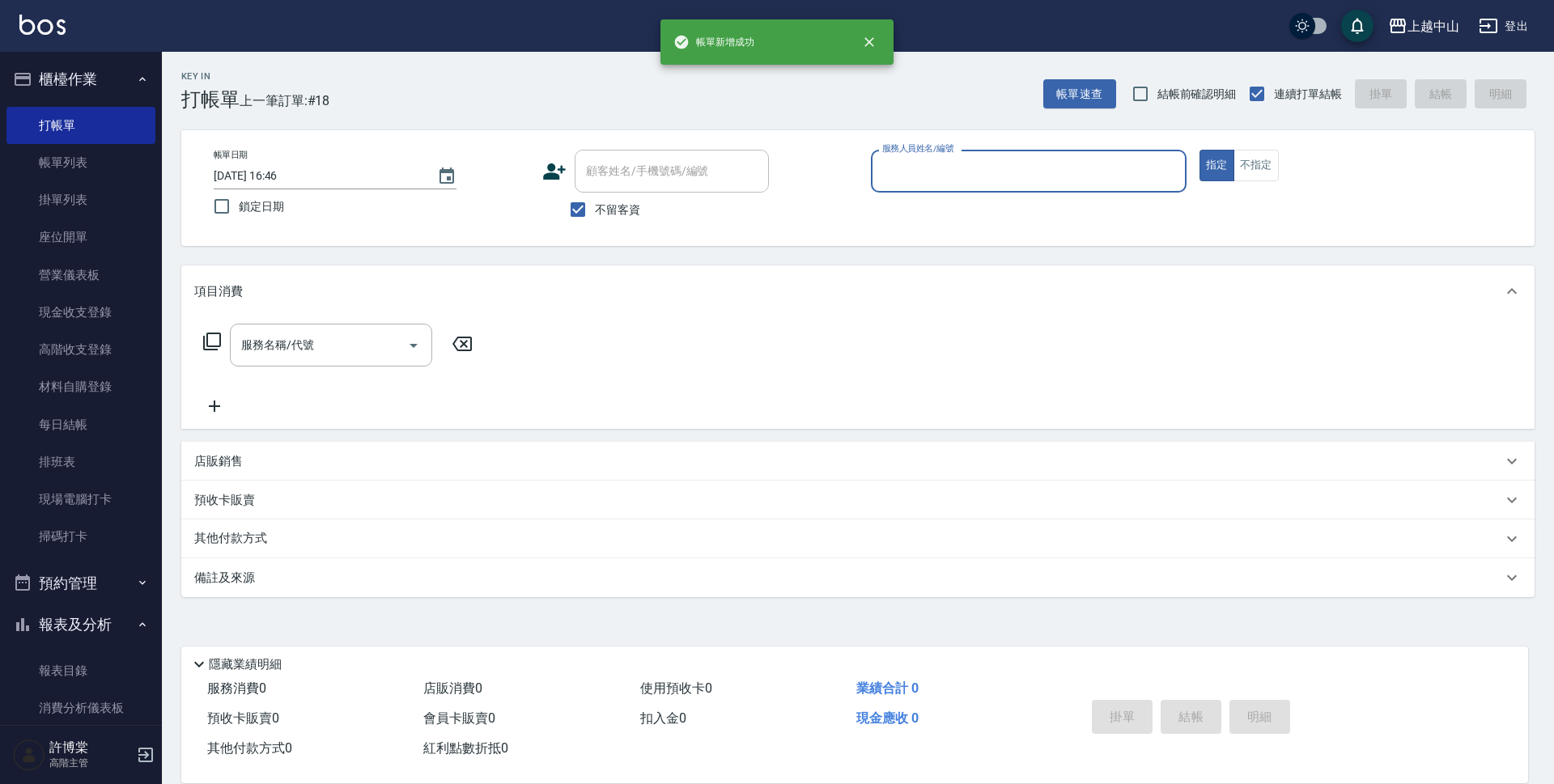
click at [80, 92] on button "櫃檯作業" at bounding box center [81, 79] width 149 height 42
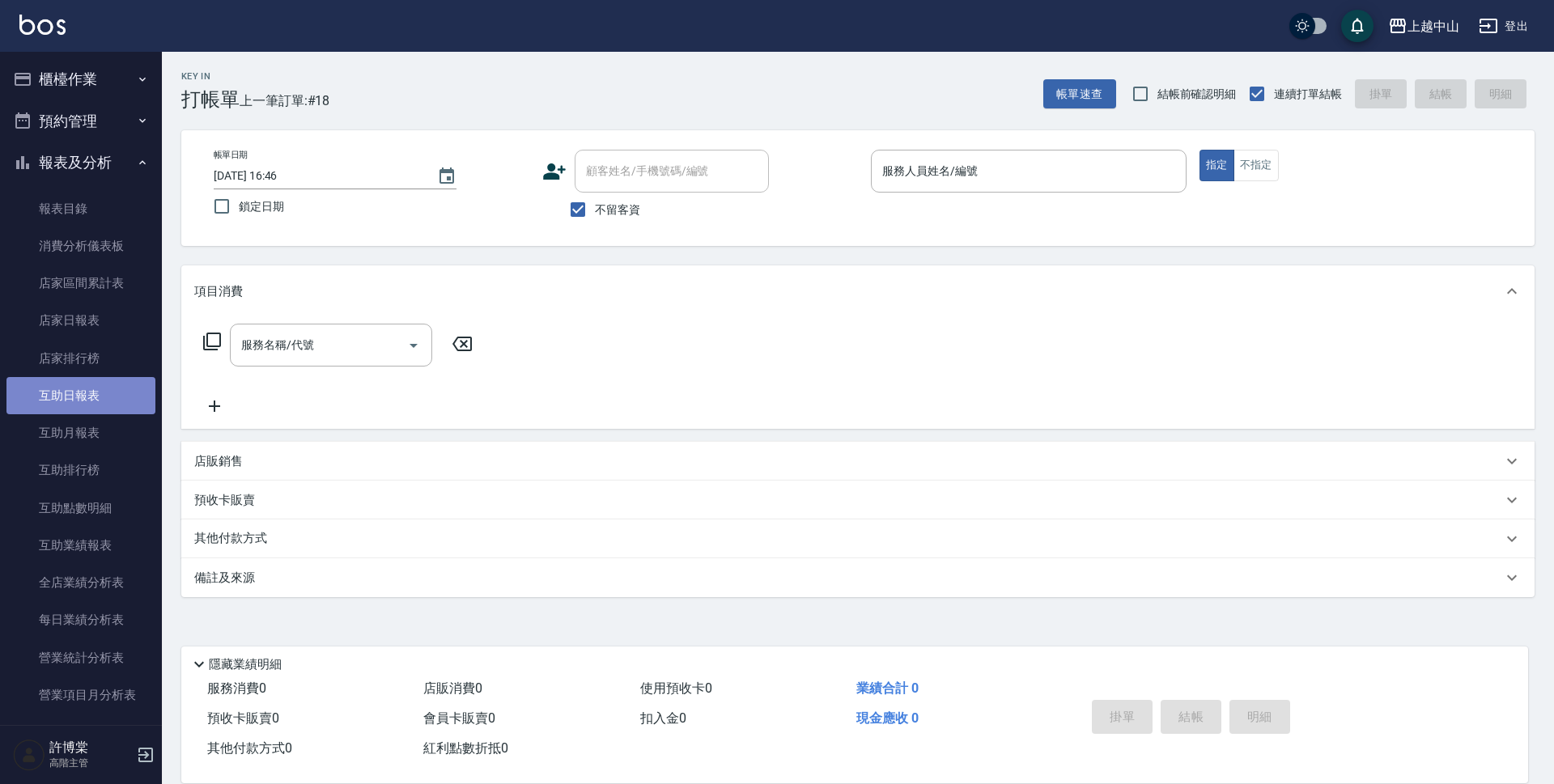
click at [81, 396] on link "互助日報表" at bounding box center [81, 395] width 149 height 37
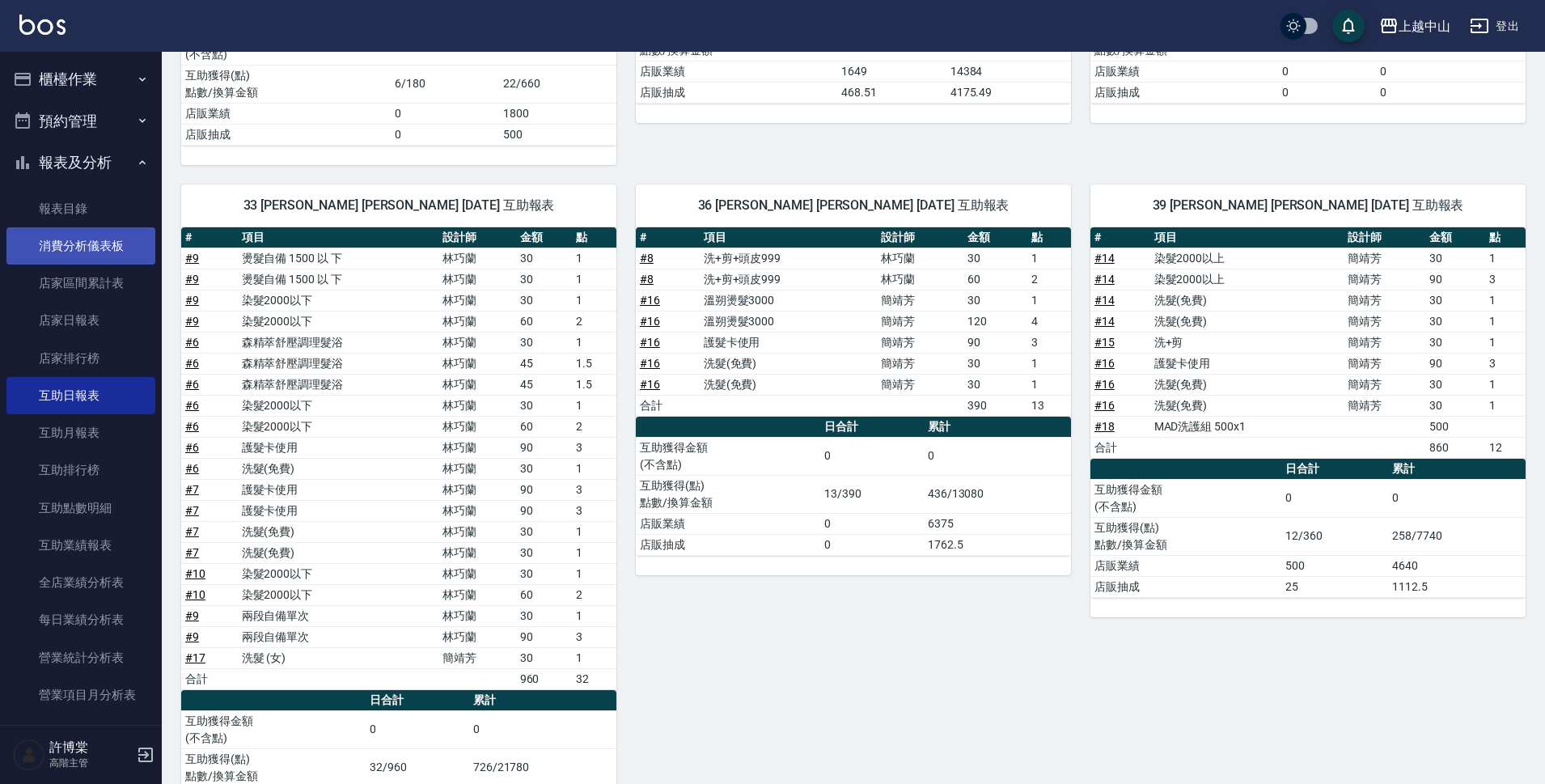
scroll to position [242, 0]
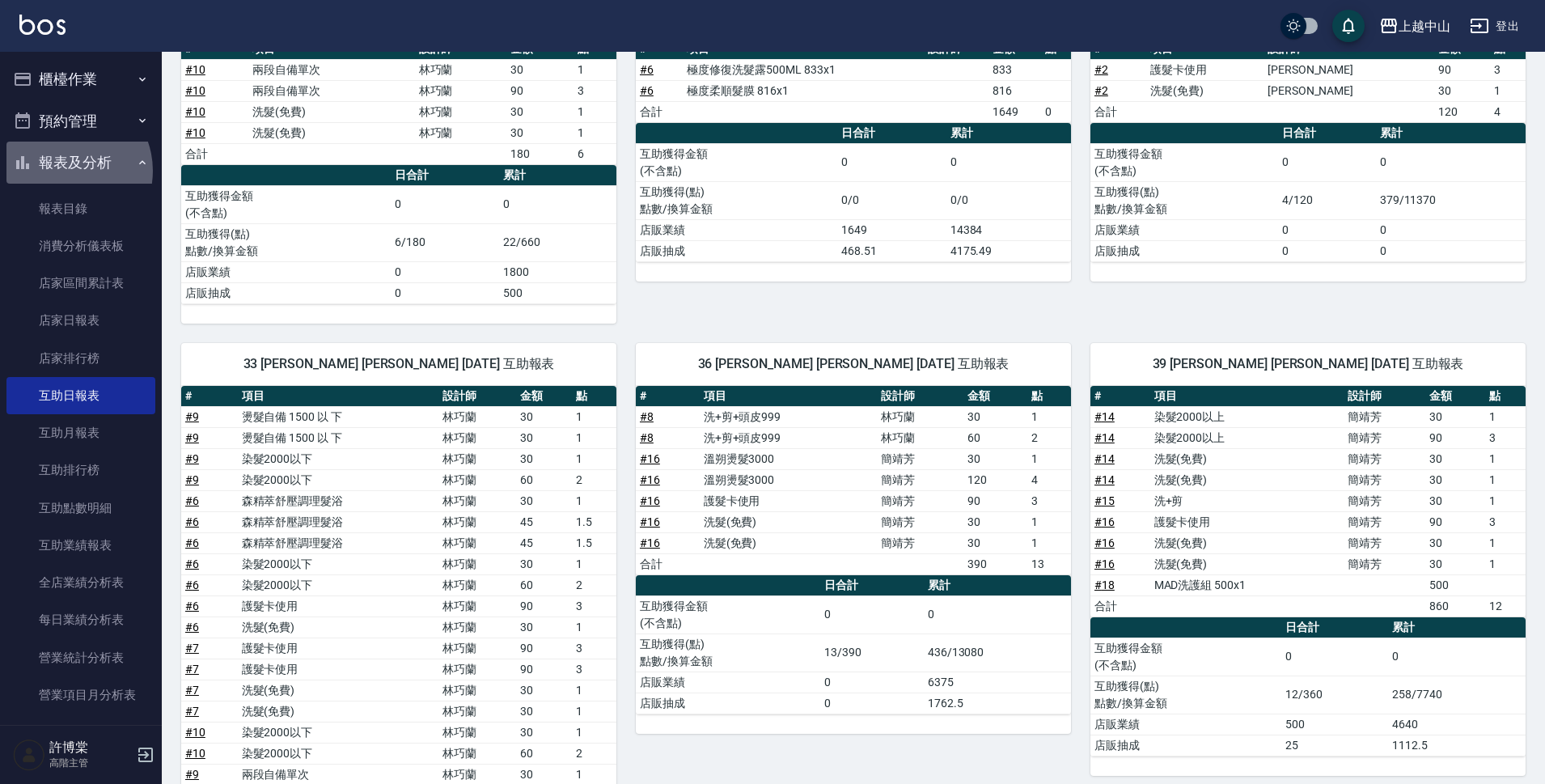
click at [65, 170] on button "報表及分析" at bounding box center [80, 163] width 149 height 42
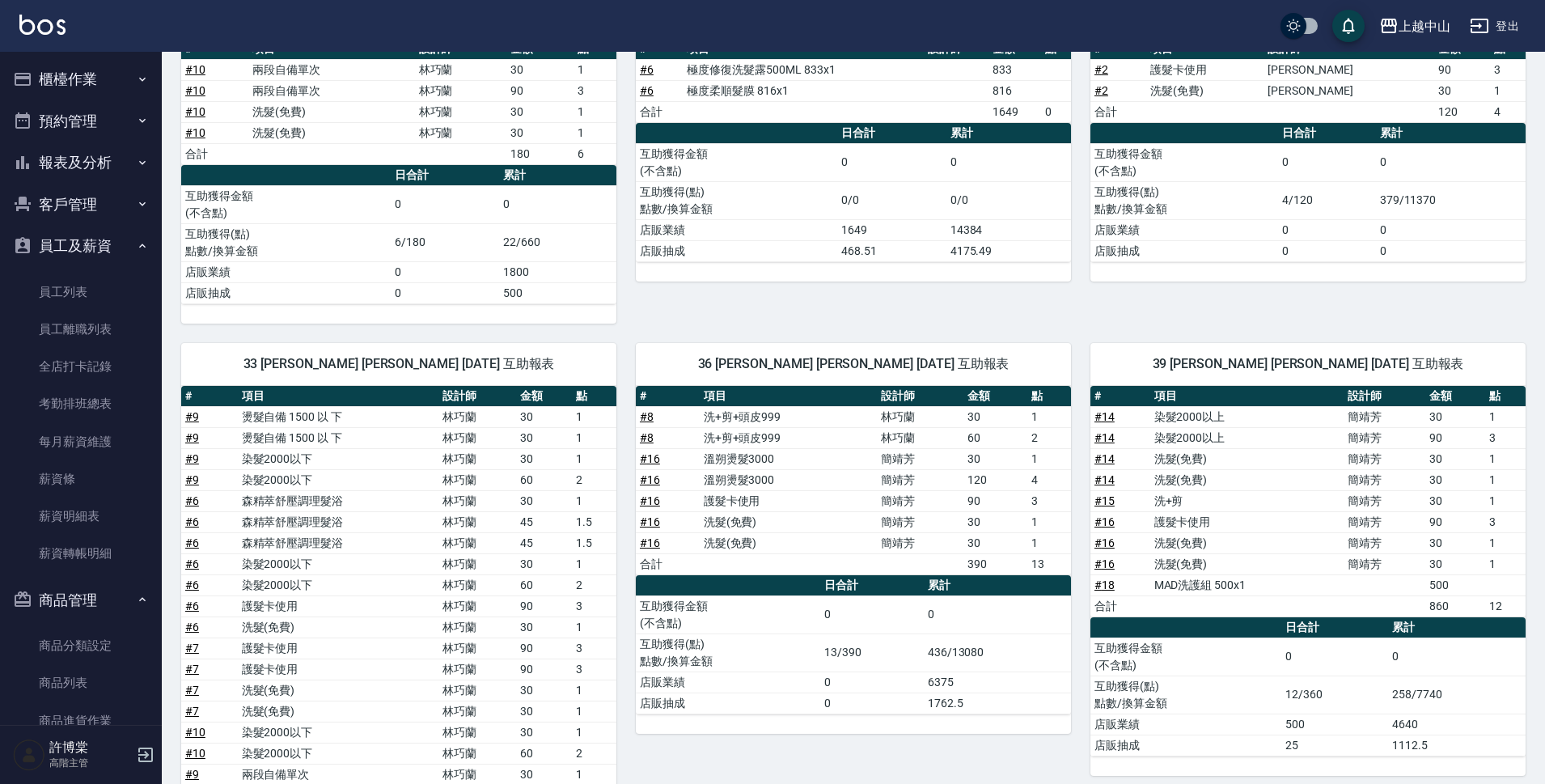
click at [90, 80] on button "櫃檯作業" at bounding box center [80, 79] width 149 height 42
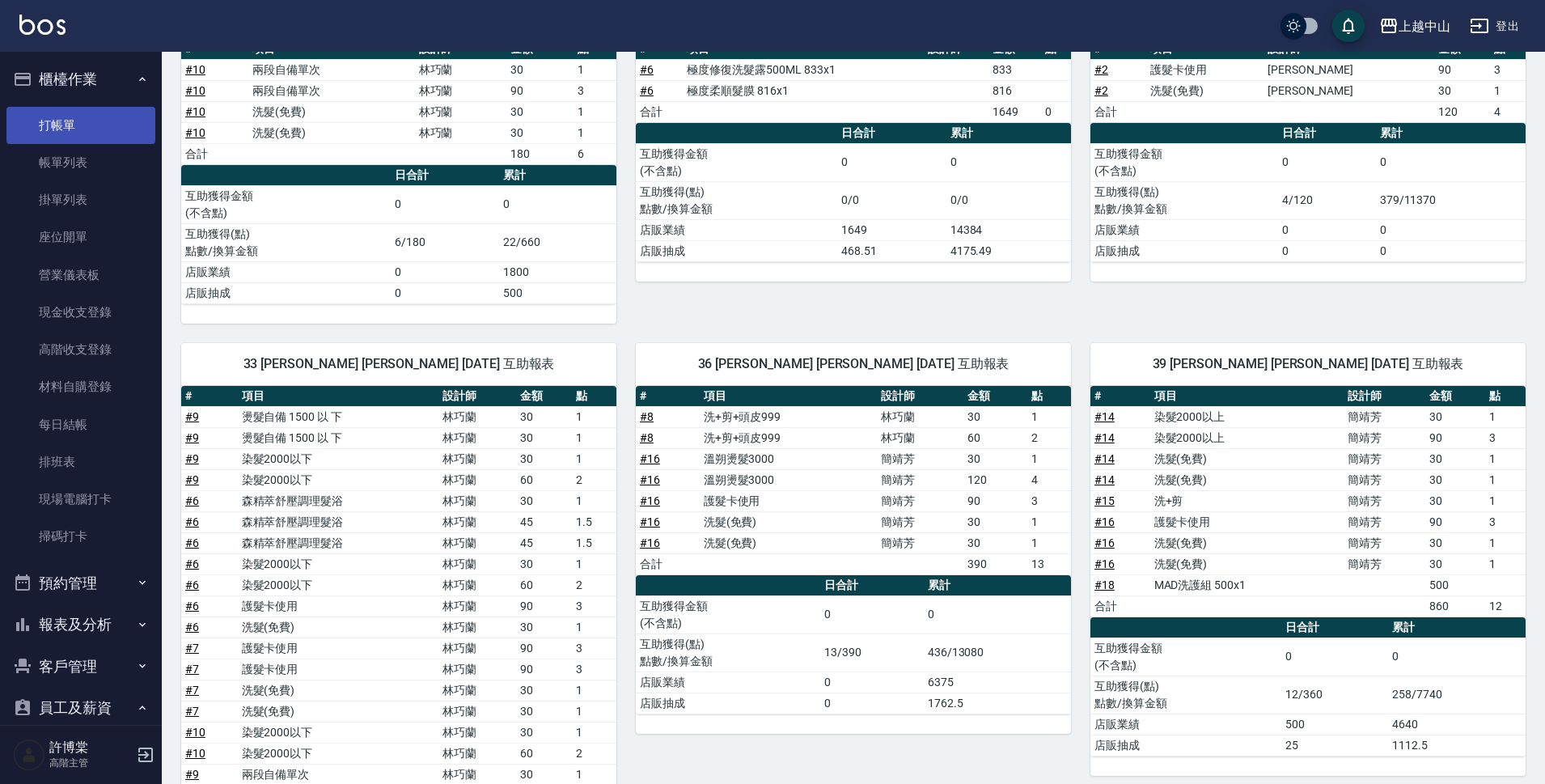
click at [69, 122] on link "打帳單" at bounding box center [80, 125] width 149 height 37
